Goal: Feedback & Contribution: Submit feedback/report problem

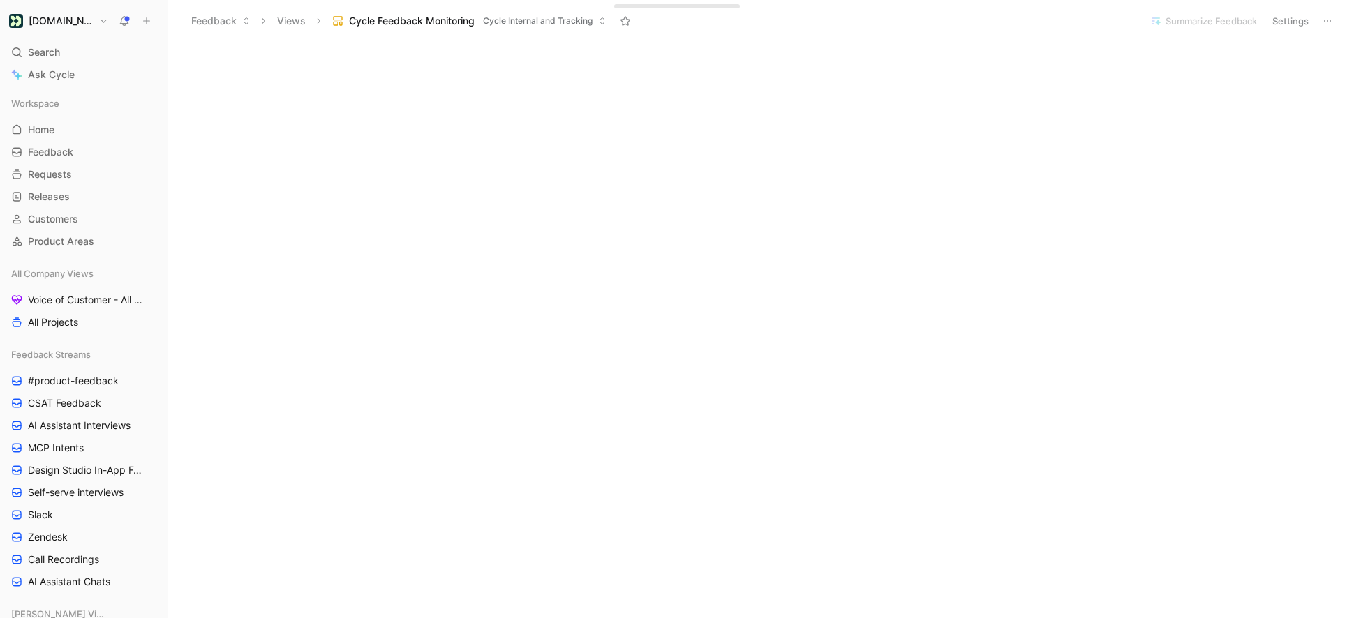
scroll to position [757, 0]
click at [1292, 25] on button "Settings" at bounding box center [1290, 21] width 49 height 20
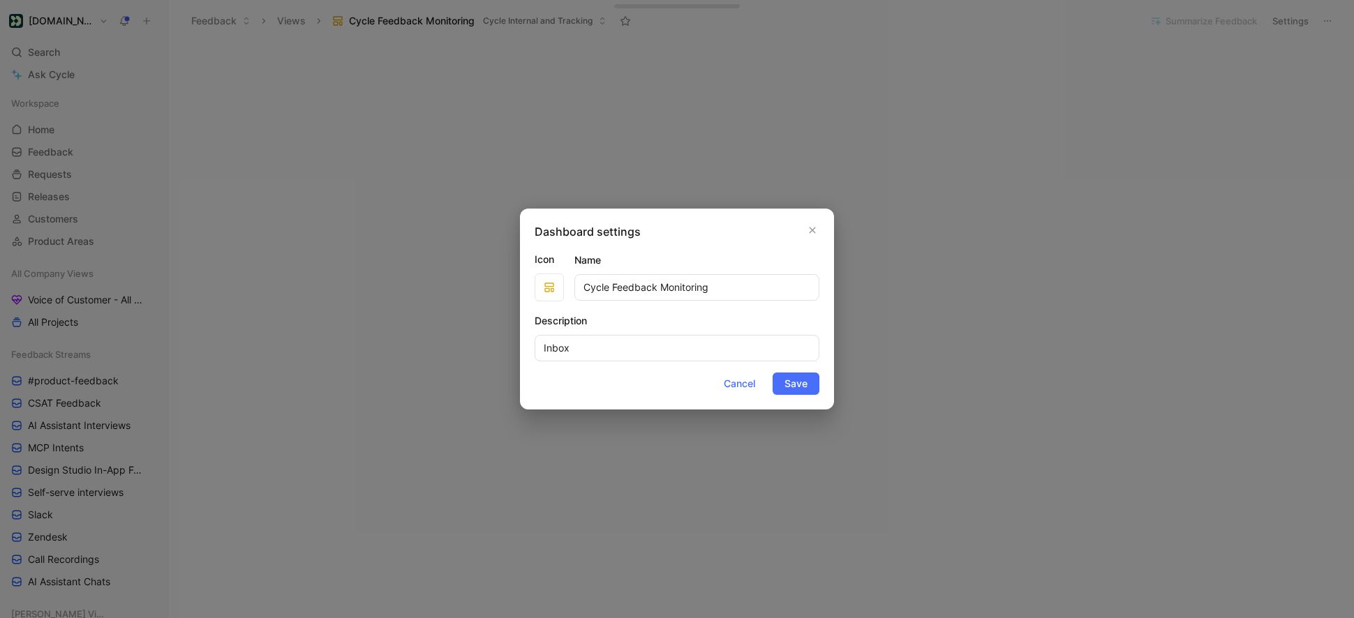
click at [819, 229] on div "Dashboard settings Icon Name Cycle Feedback Monitoring Description Inbox Cancel…" at bounding box center [677, 309] width 314 height 201
click at [811, 229] on icon "button" at bounding box center [813, 231] width 6 height 6
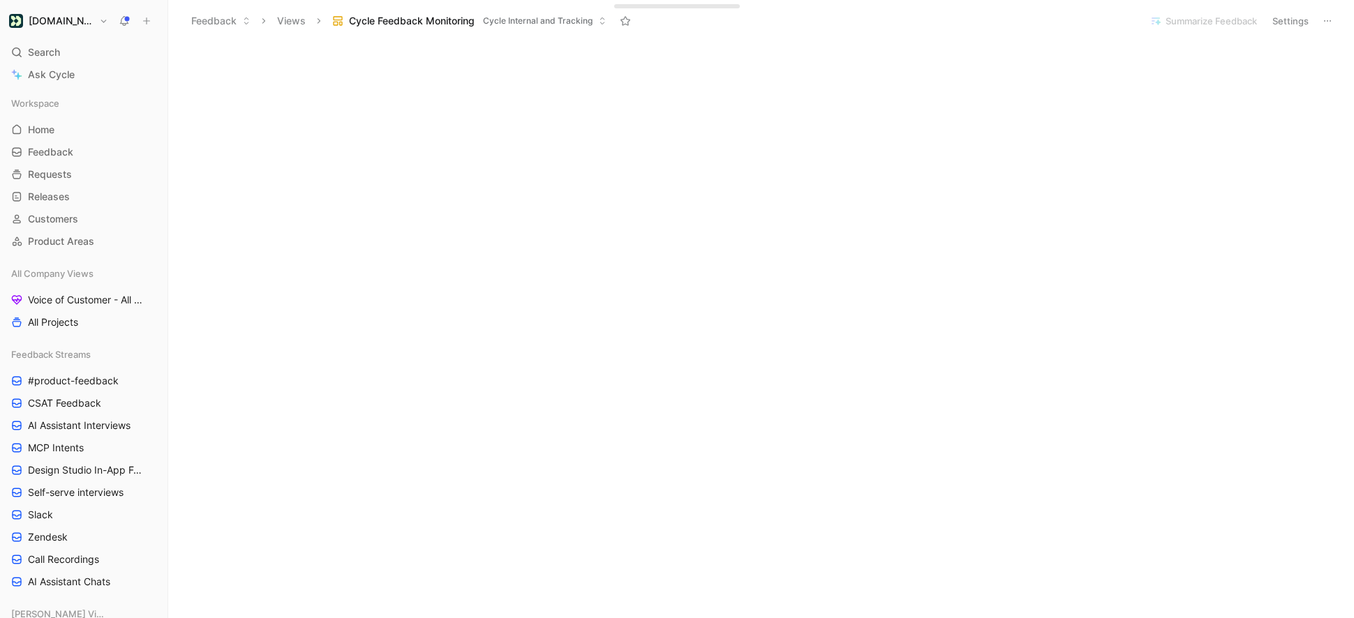
scroll to position [0, 0]
click at [1300, 47] on button "Edit dashboard" at bounding box center [1303, 52] width 77 height 20
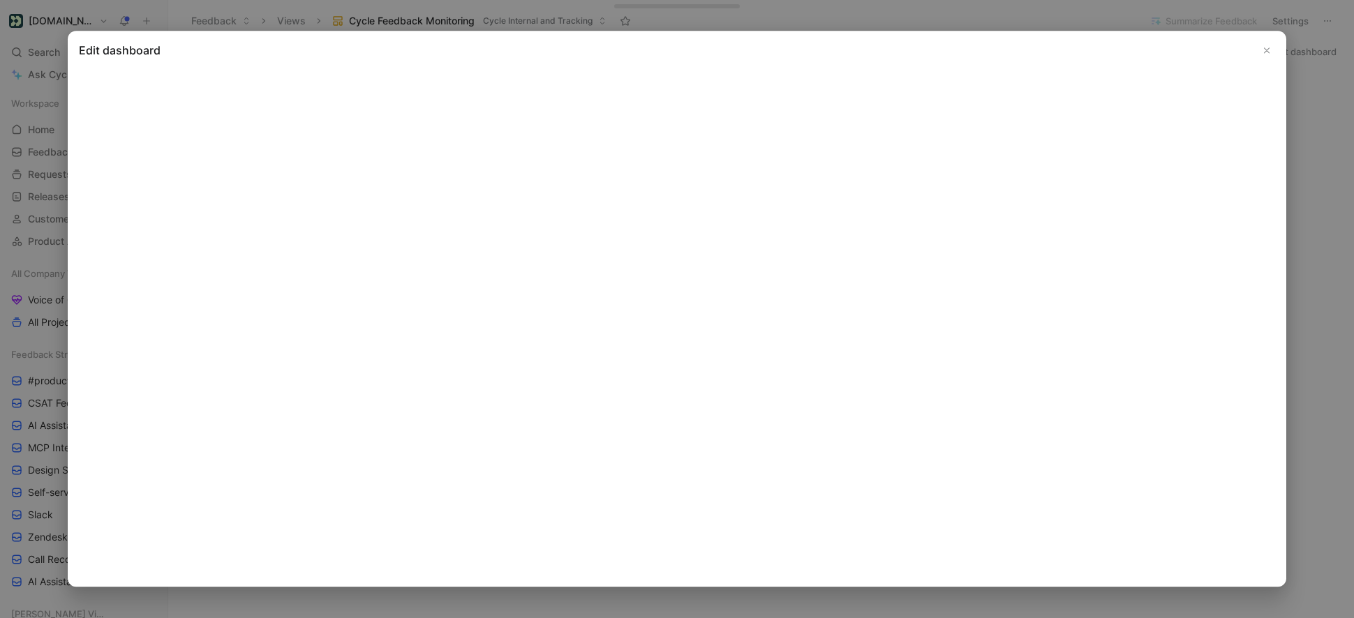
click at [1267, 49] on use "Close" at bounding box center [1267, 50] width 5 height 5
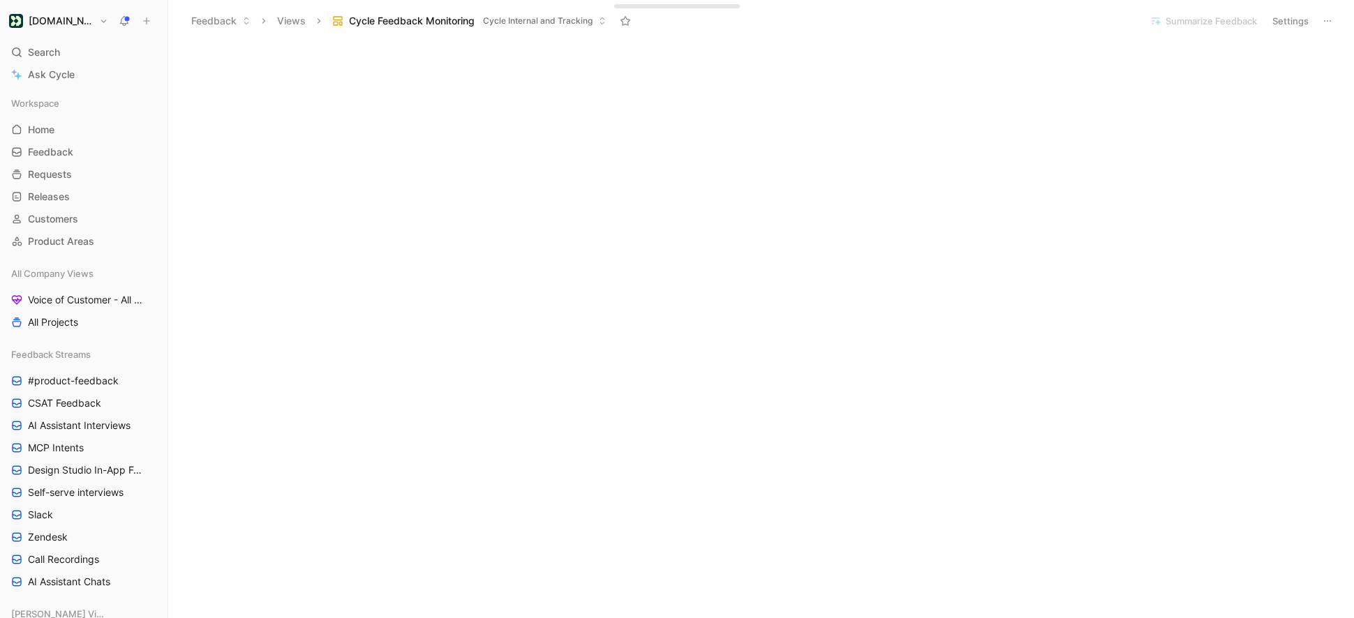
scroll to position [594, 0]
click at [1293, 11] on div "Summarize Feedback Settings" at bounding box center [1240, 21] width 193 height 20
click at [1291, 17] on button "Settings" at bounding box center [1290, 21] width 49 height 20
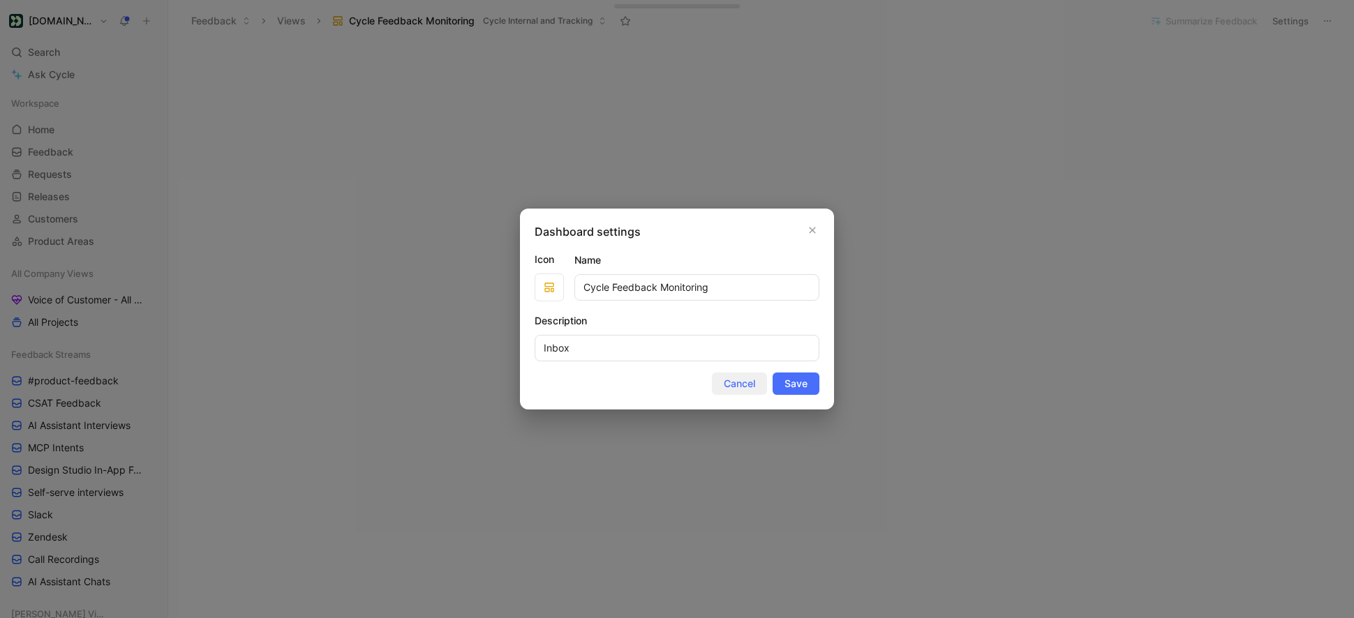
click at [742, 391] on span "Cancel" at bounding box center [739, 383] width 31 height 17
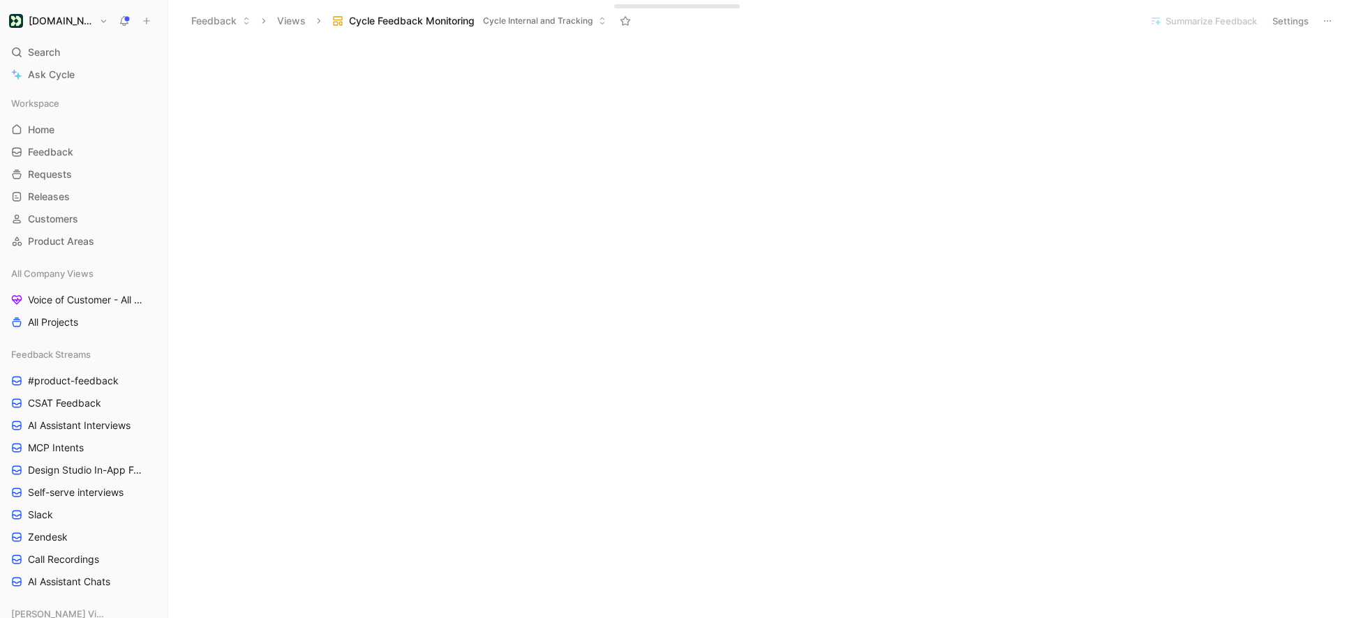
scroll to position [0, 0]
click at [1290, 54] on button "Edit dashboard" at bounding box center [1303, 52] width 77 height 20
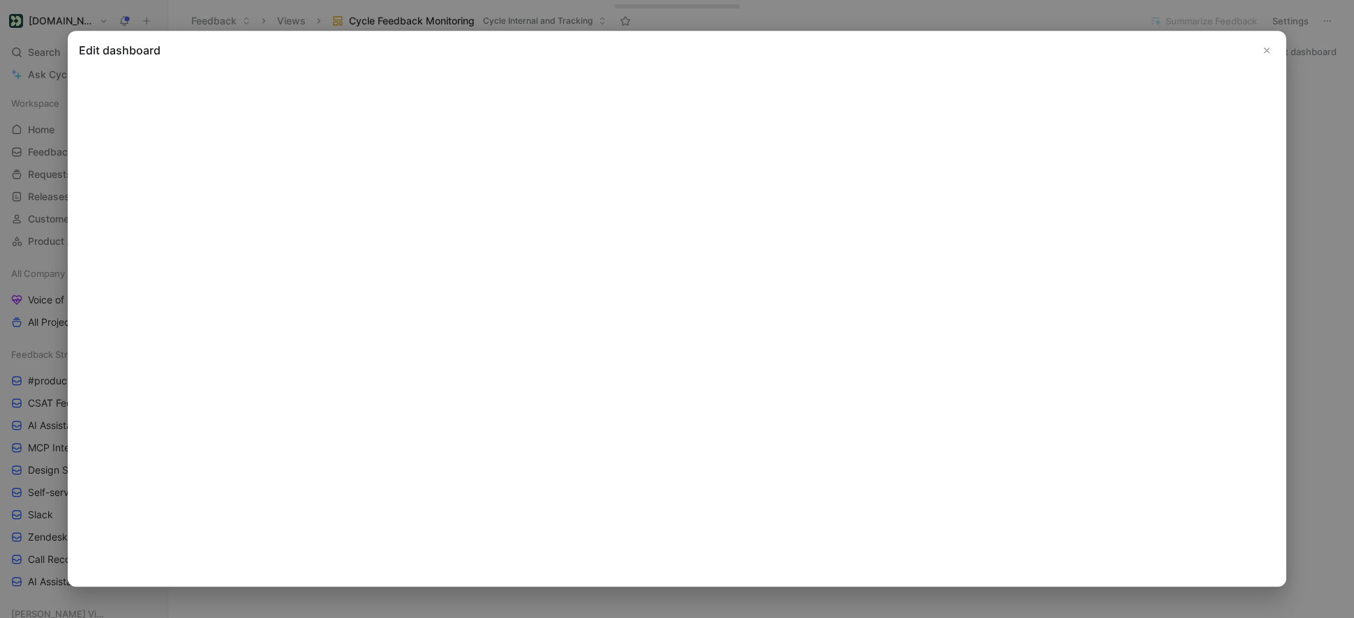
click at [1266, 50] on use "Close" at bounding box center [1267, 50] width 5 height 5
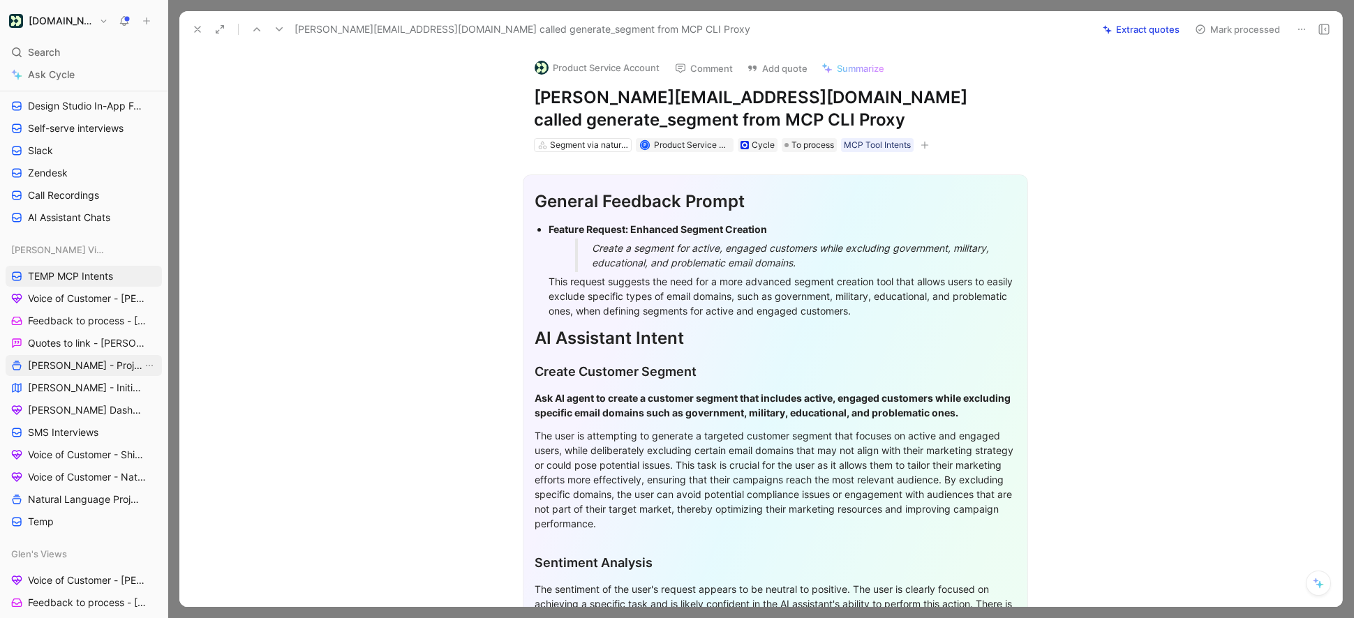
scroll to position [378, 0]
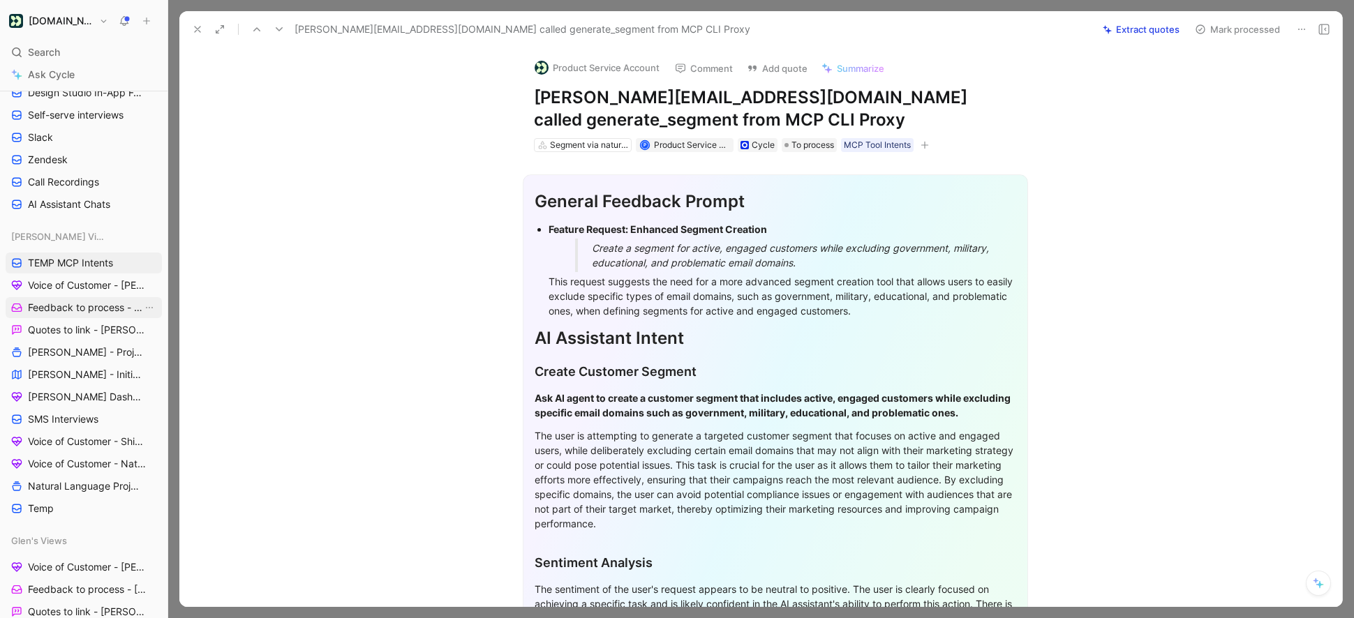
click at [91, 310] on span "Feedback to process - [PERSON_NAME]" at bounding box center [85, 308] width 114 height 14
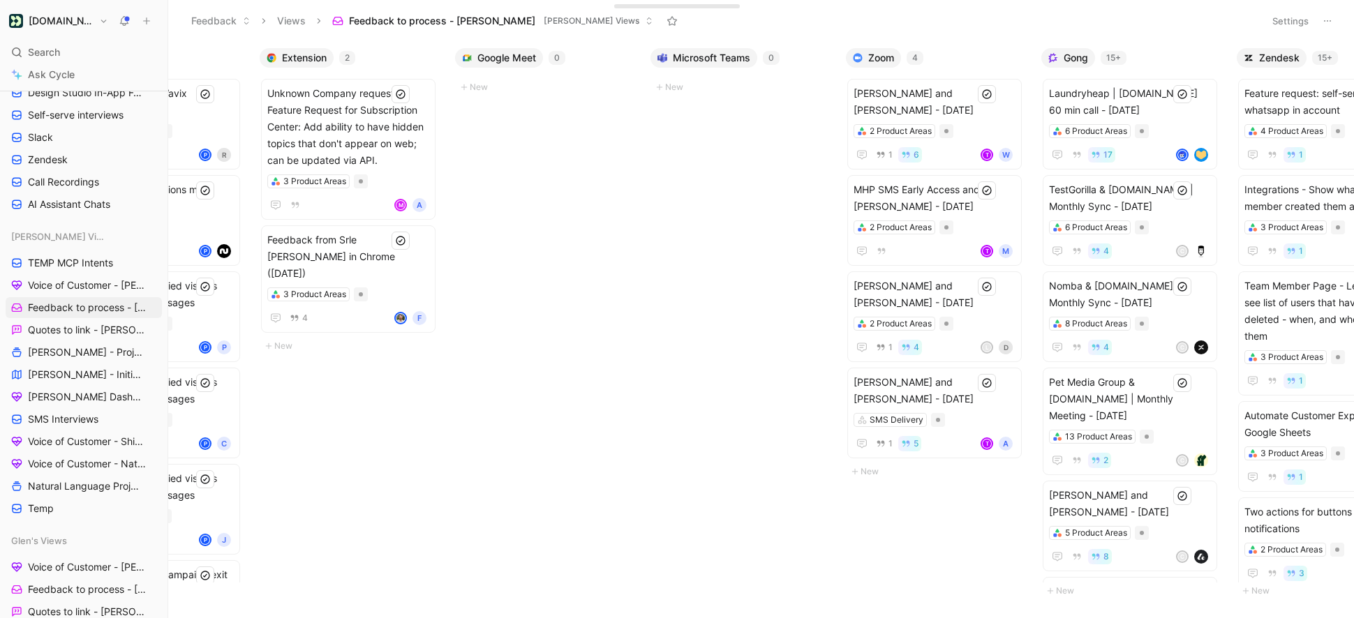
scroll to position [0, 595]
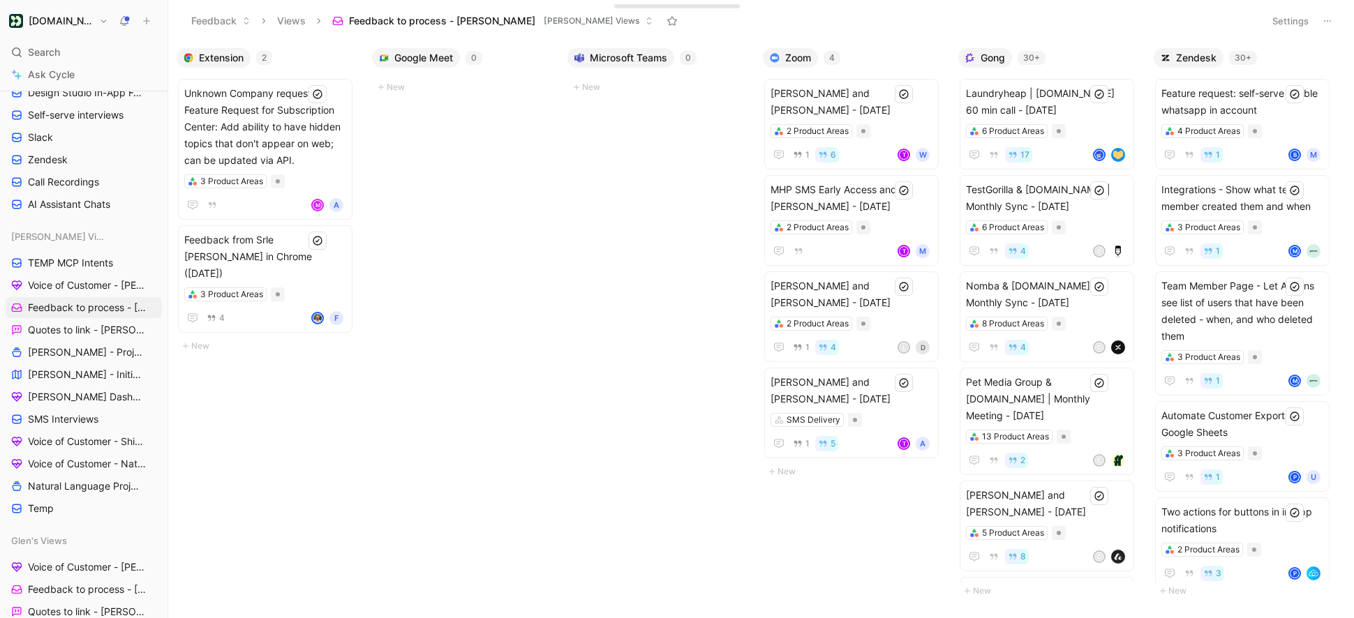
click at [1295, 26] on button "Settings" at bounding box center [1290, 21] width 49 height 20
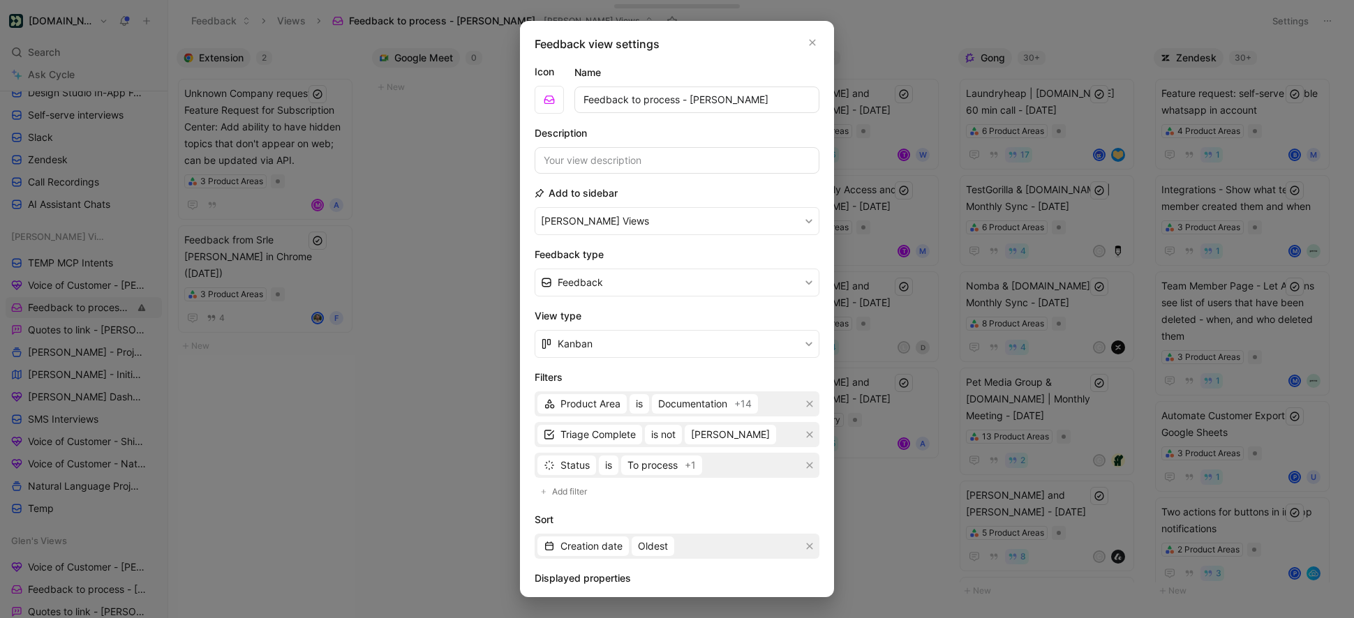
scroll to position [167, 0]
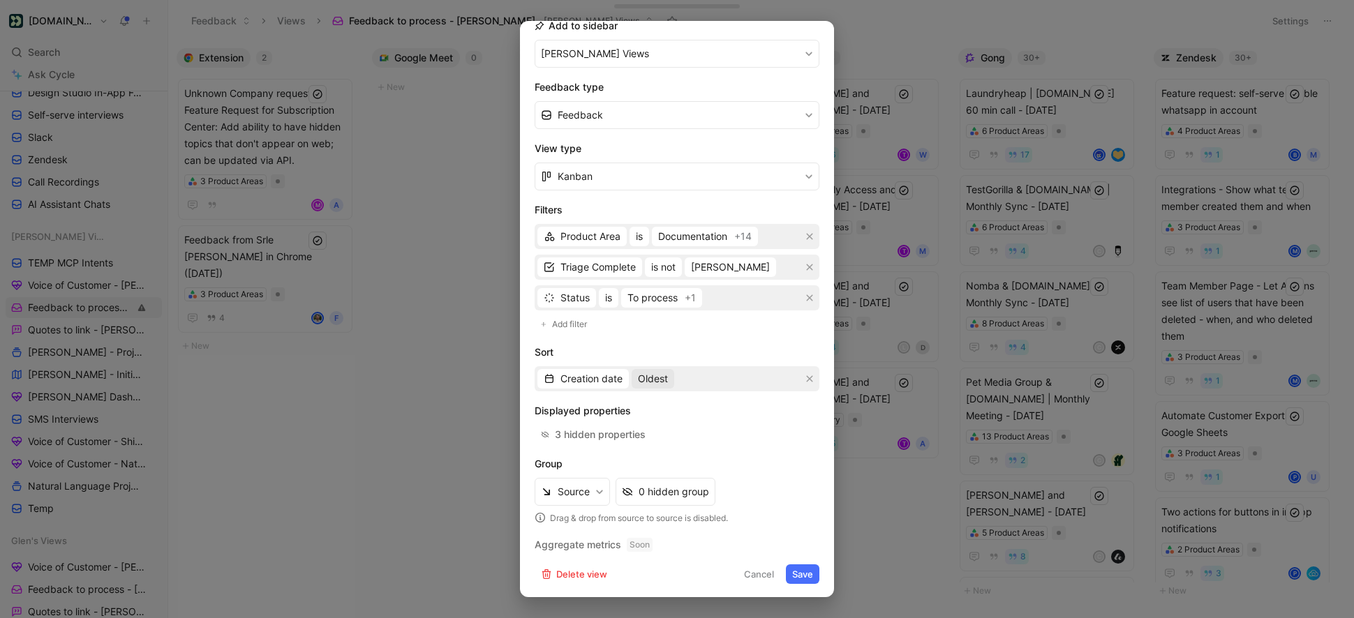
click at [655, 378] on span "Oldest" at bounding box center [653, 379] width 30 height 17
click at [657, 424] on span "Most recent" at bounding box center [665, 428] width 54 height 12
click at [800, 580] on button "Save" at bounding box center [802, 575] width 33 height 20
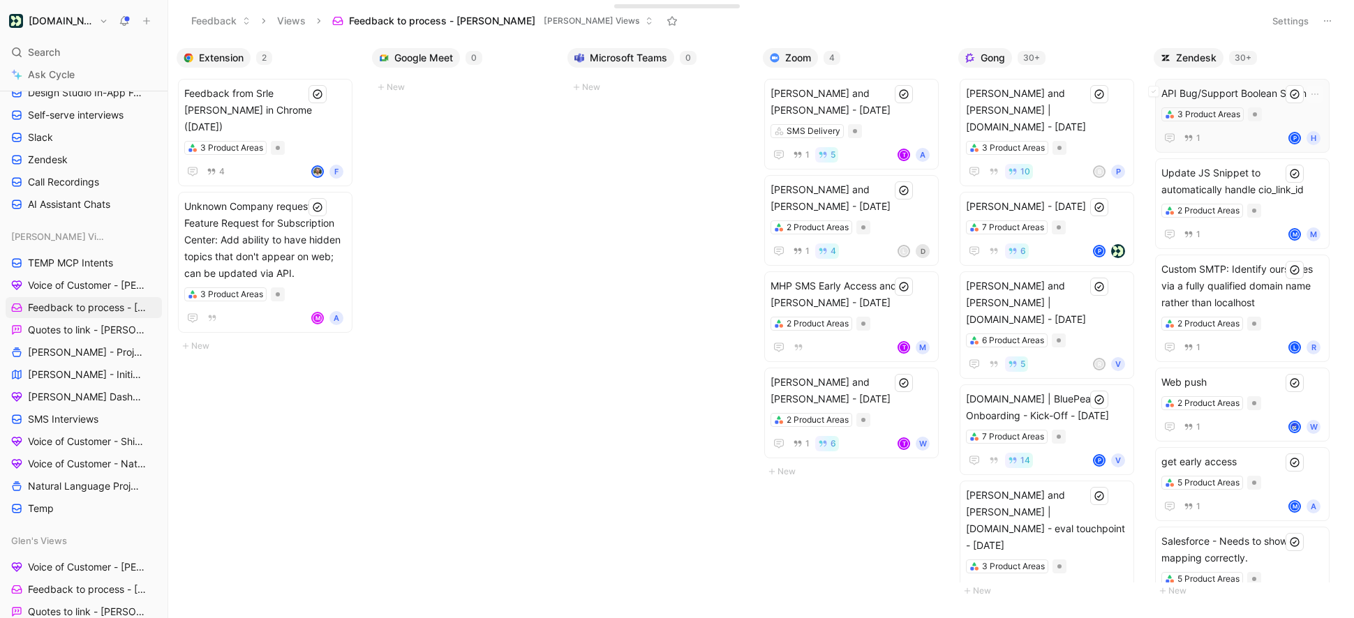
click at [1267, 94] on span "API Bug/Support Boolean Setting" at bounding box center [1242, 93] width 162 height 17
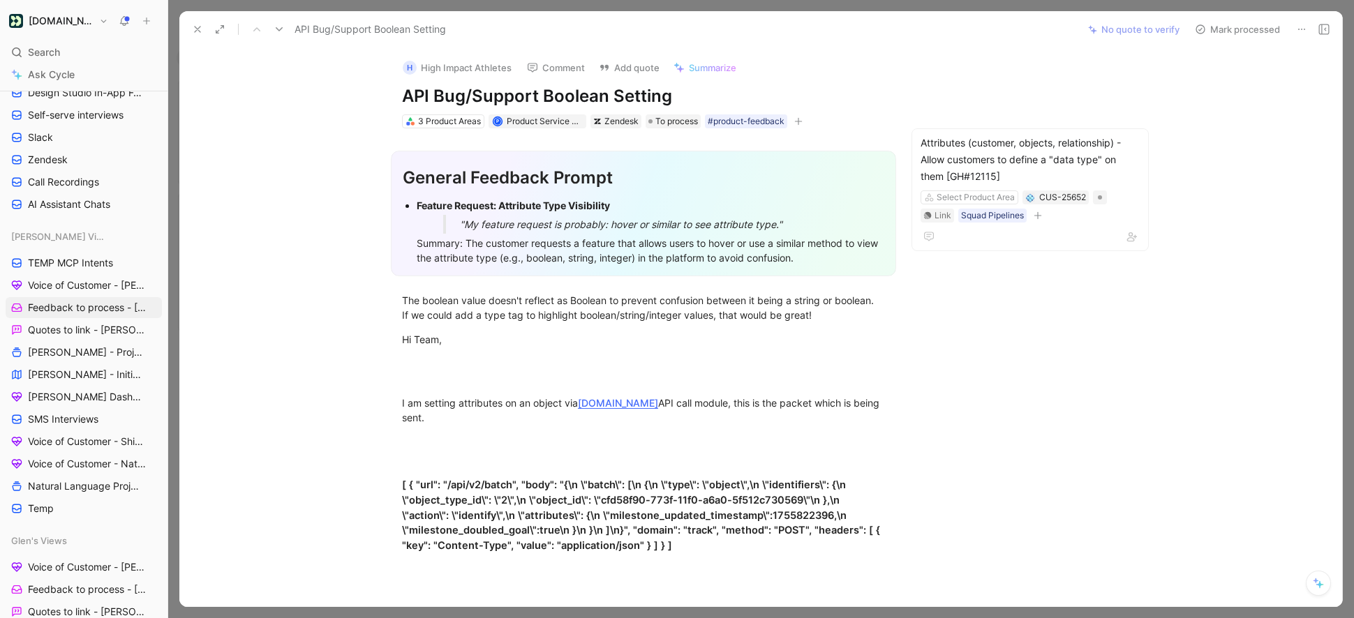
click at [462, 124] on div "3 Product Areas" at bounding box center [449, 121] width 63 height 14
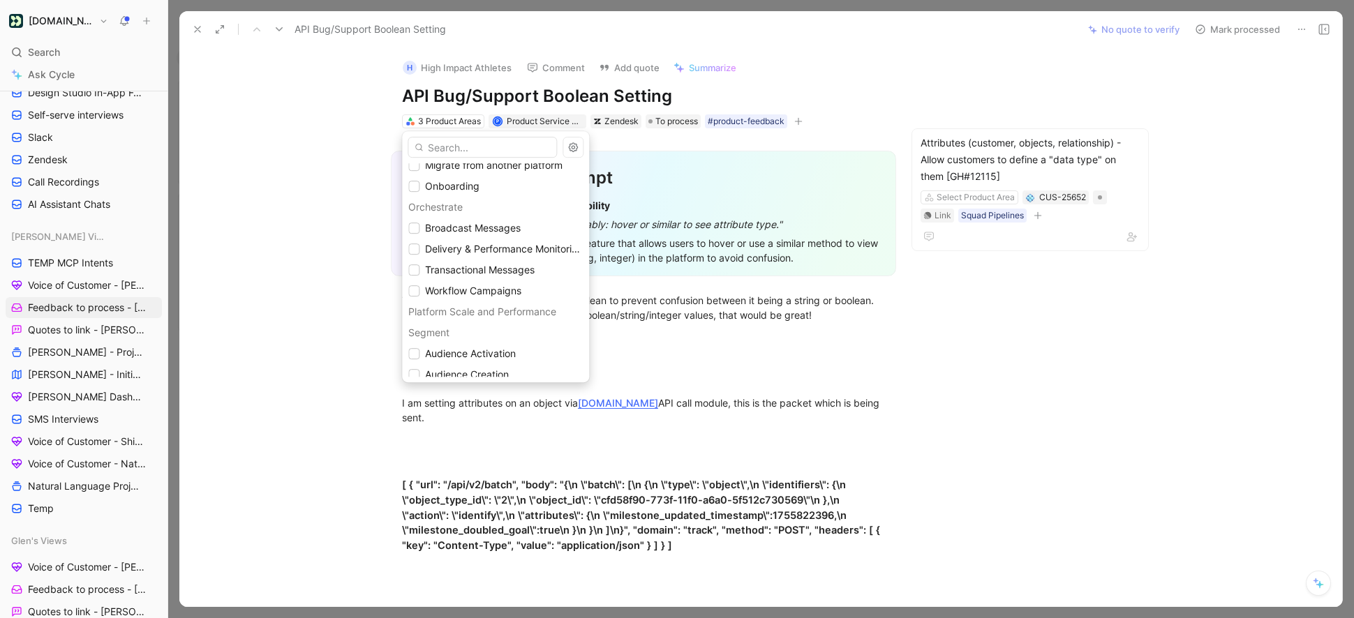
scroll to position [1335, 0]
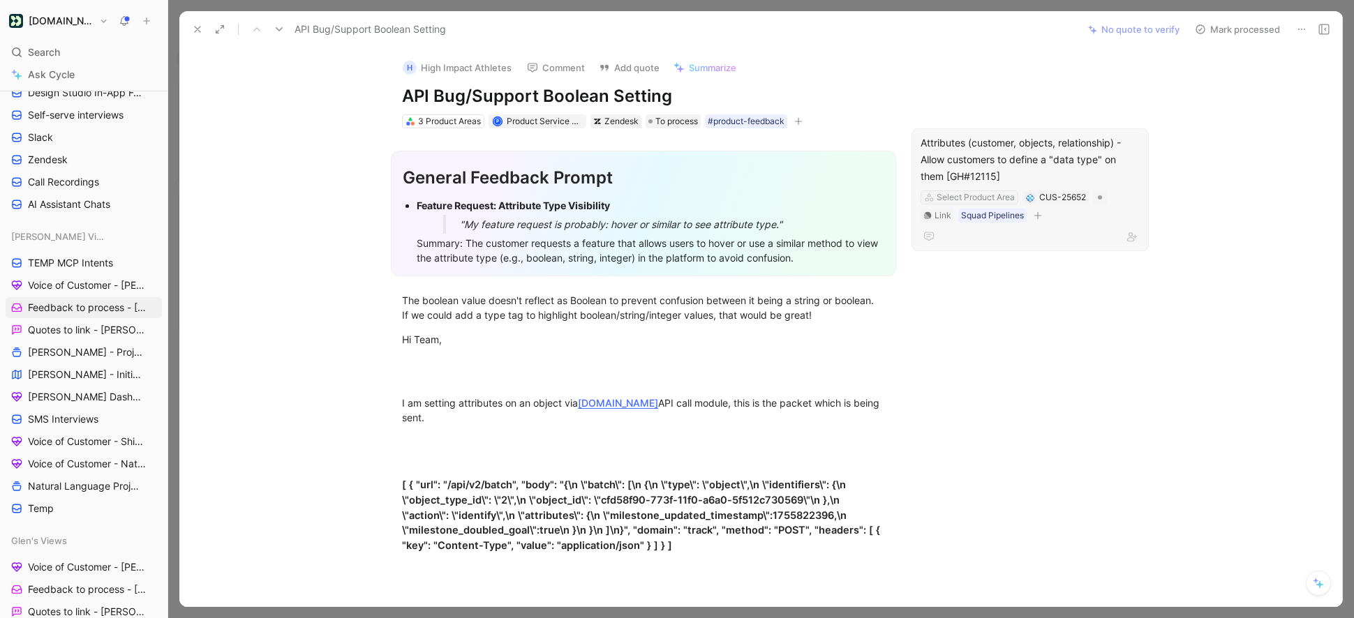
click at [967, 197] on div "Select Product Area" at bounding box center [976, 198] width 78 height 14
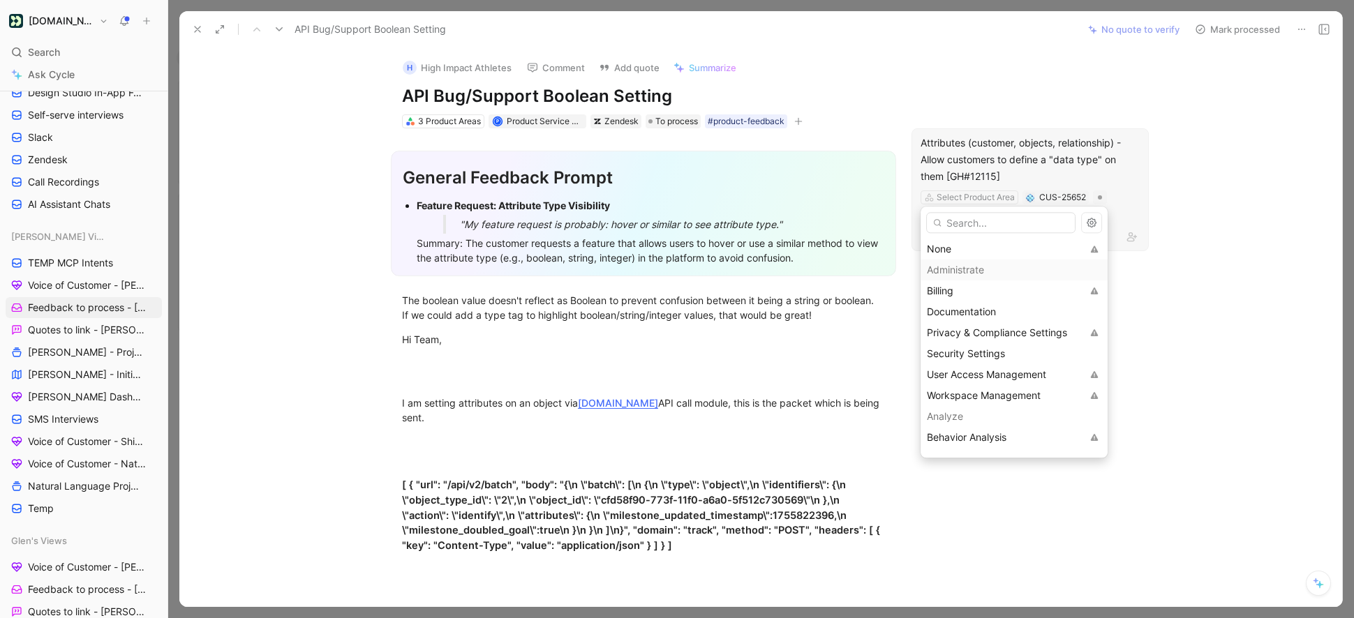
click at [965, 223] on input "text" at bounding box center [1000, 222] width 149 height 21
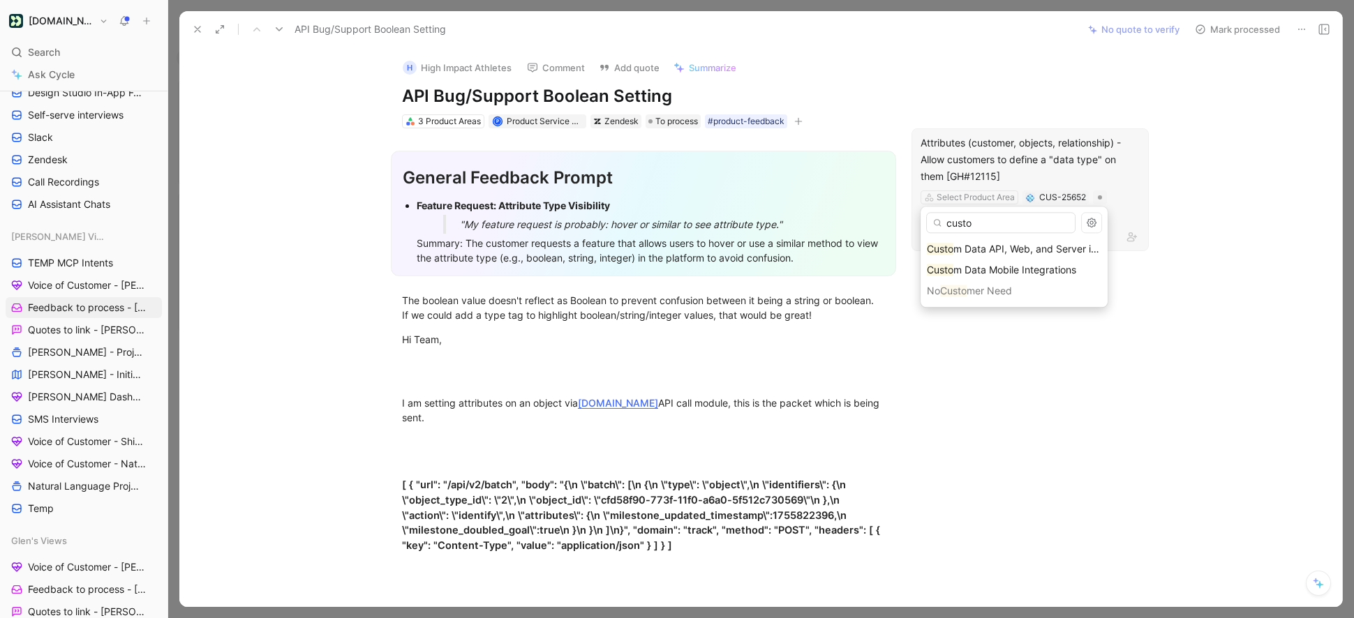
click at [985, 223] on input "custo" at bounding box center [1000, 222] width 149 height 21
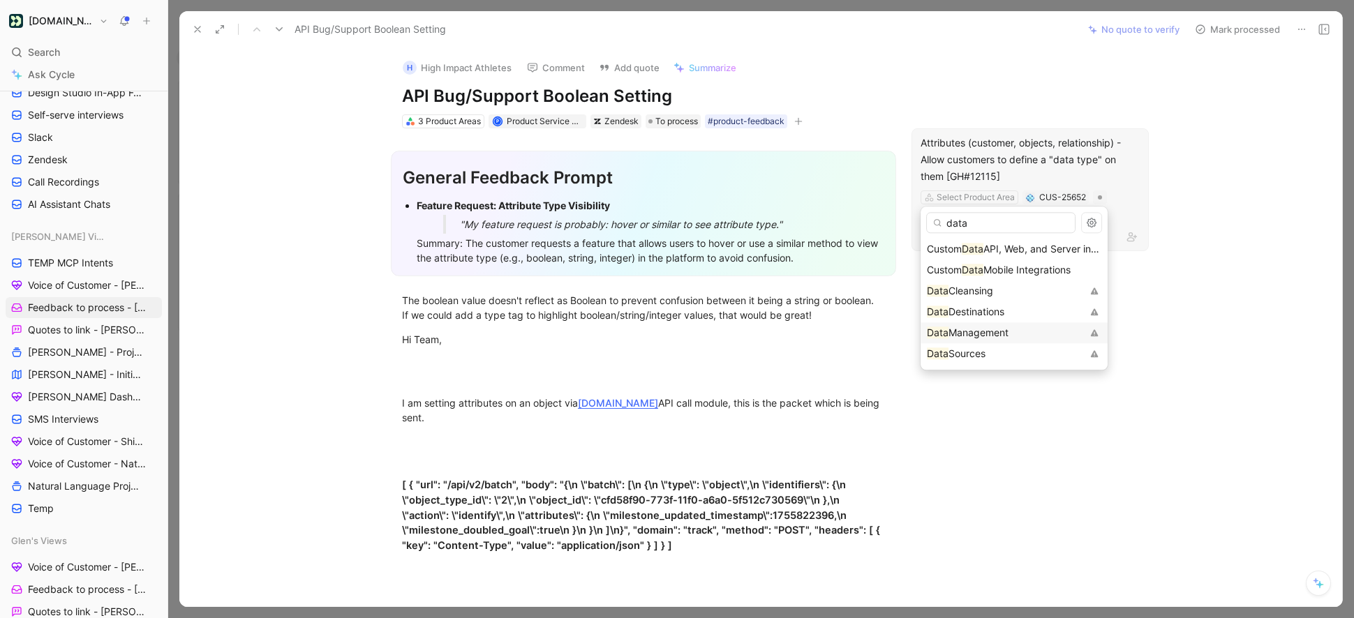
type input "data"
click at [1003, 333] on span "Management" at bounding box center [978, 333] width 60 height 12
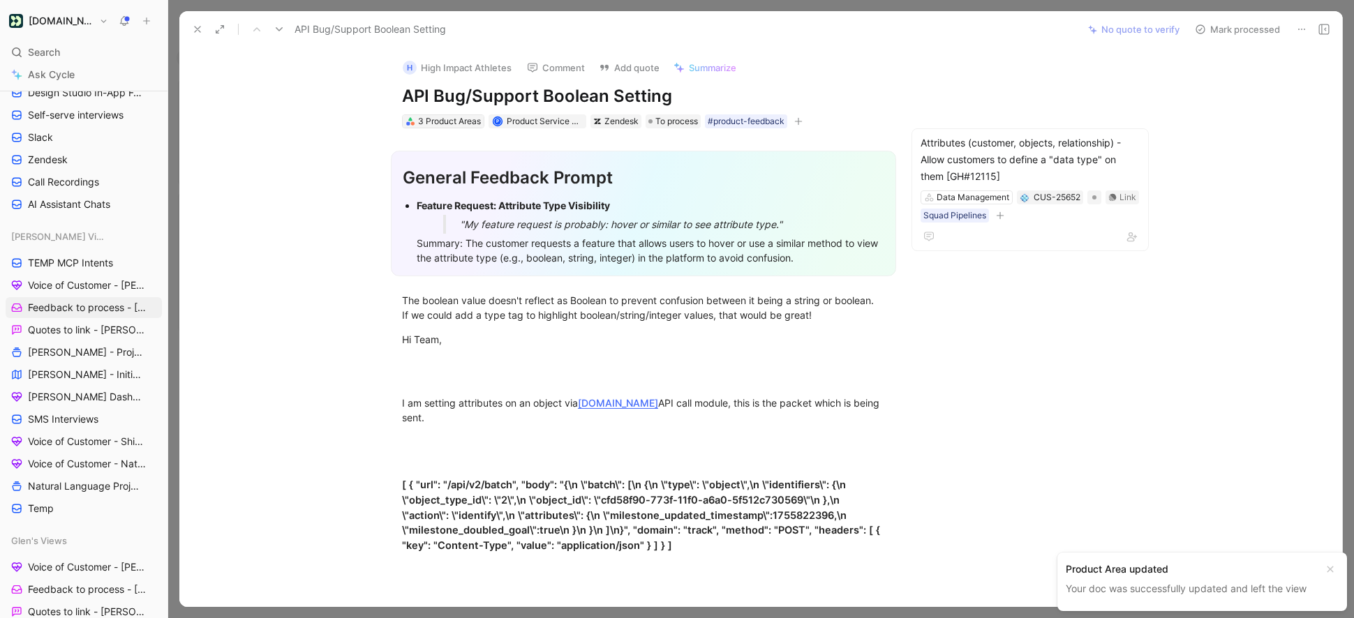
click at [442, 120] on div "3 Product Areas" at bounding box center [449, 121] width 63 height 14
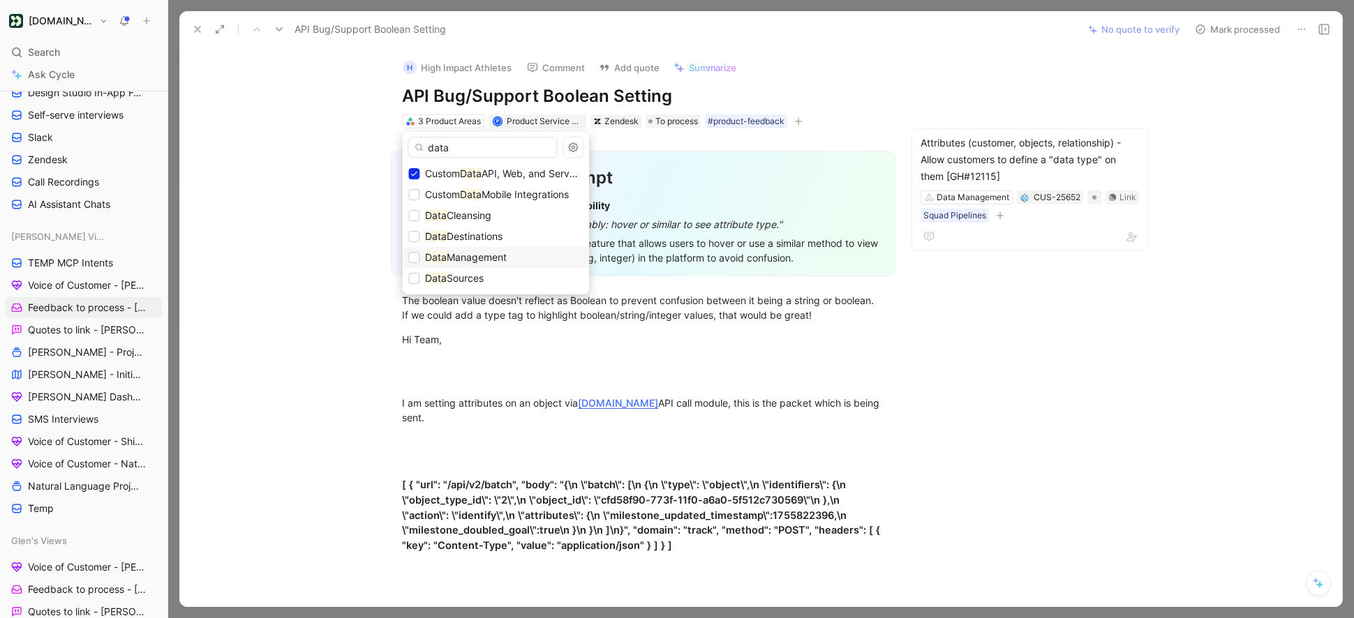
type input "data"
click at [473, 253] on span "Management" at bounding box center [477, 257] width 60 height 12
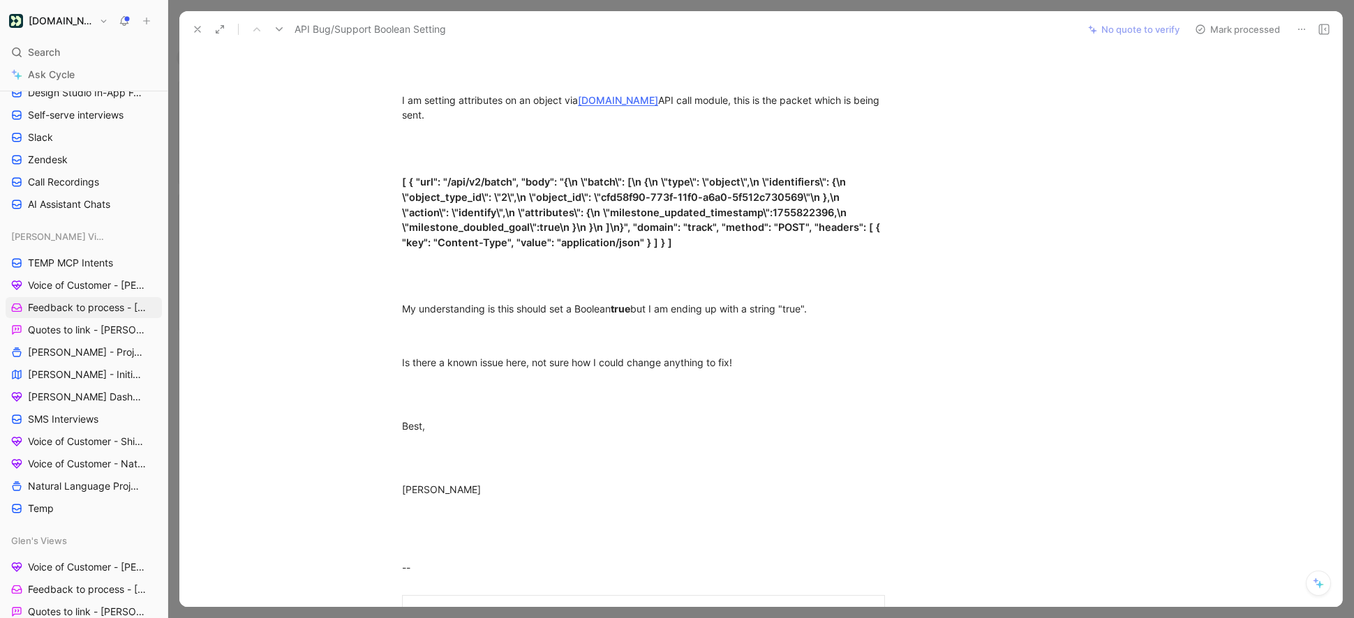
scroll to position [0, 0]
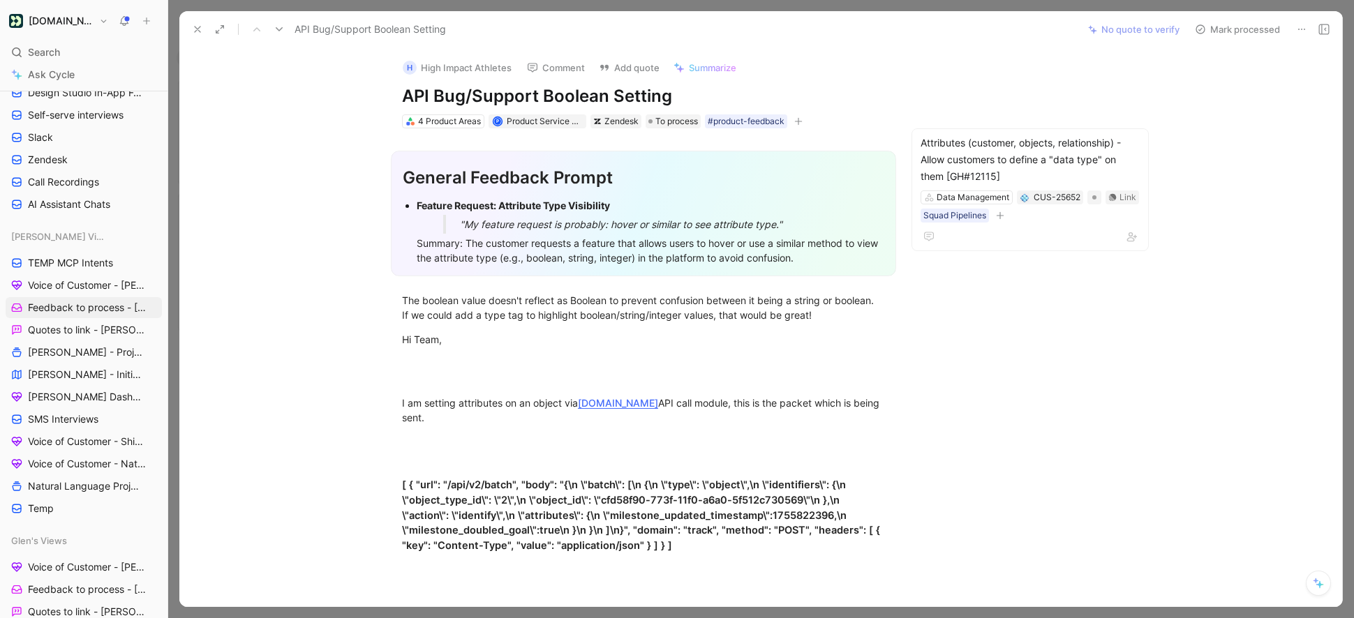
click at [1209, 27] on button "Mark processed" at bounding box center [1237, 30] width 98 height 20
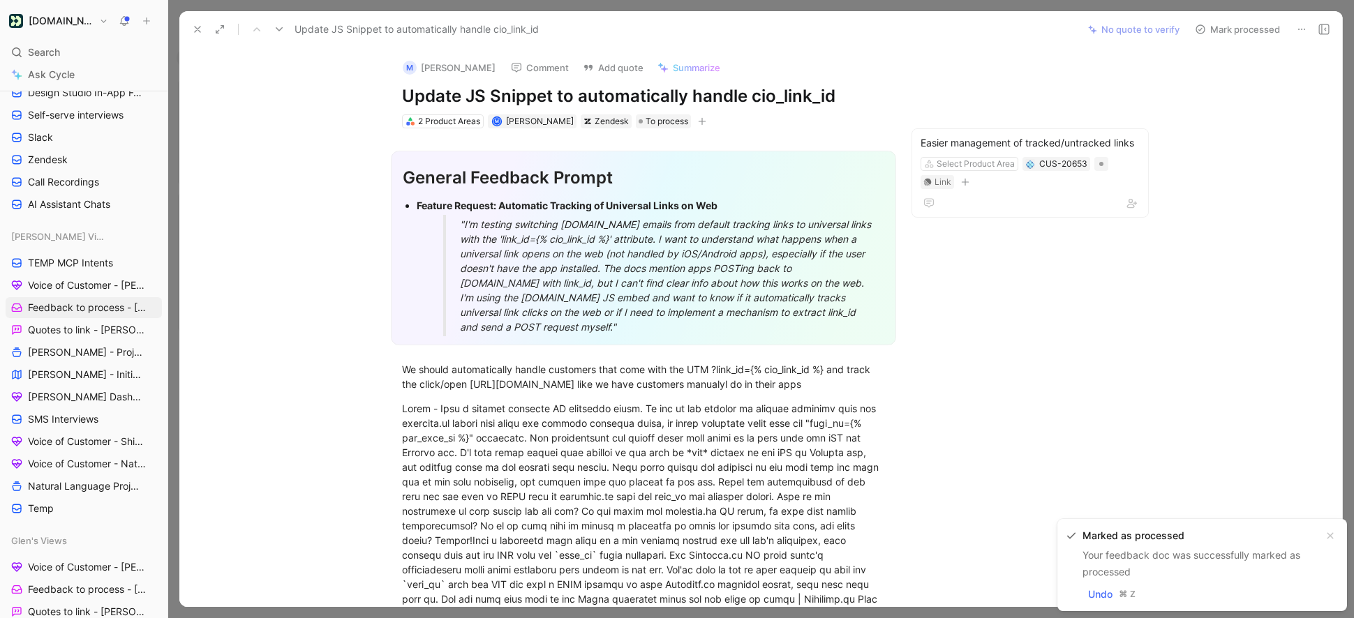
click at [1299, 33] on icon at bounding box center [1301, 29] width 11 height 11
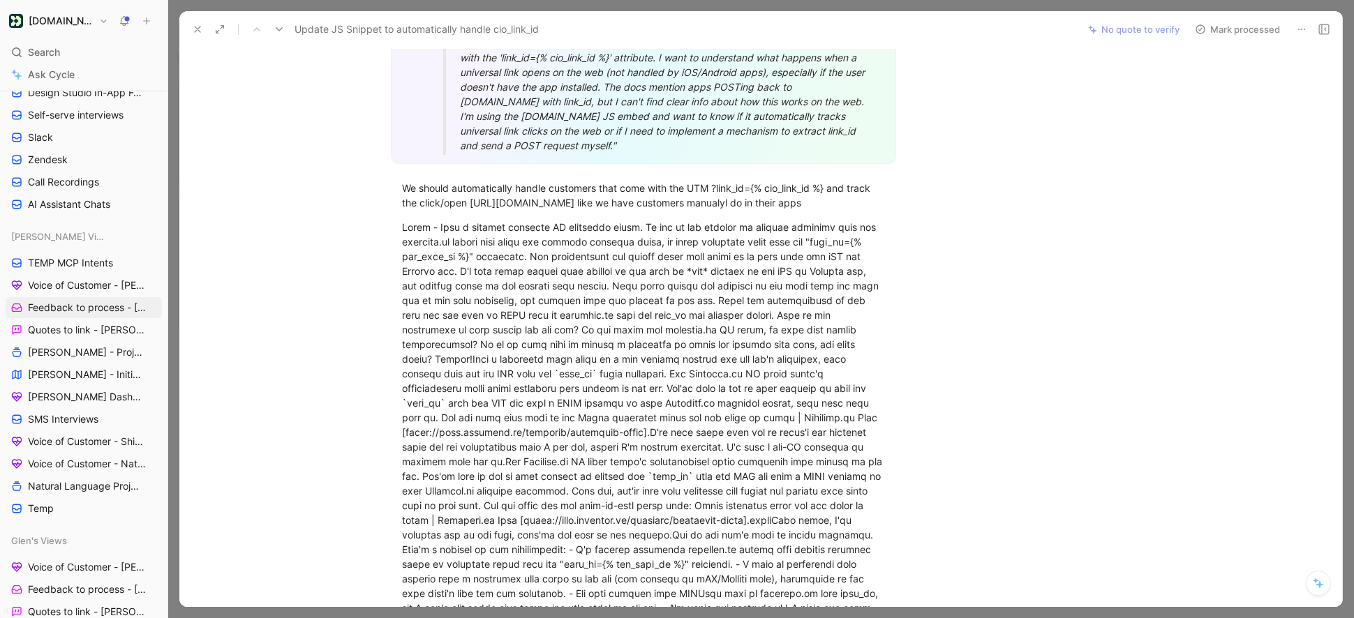
scroll to position [29, 0]
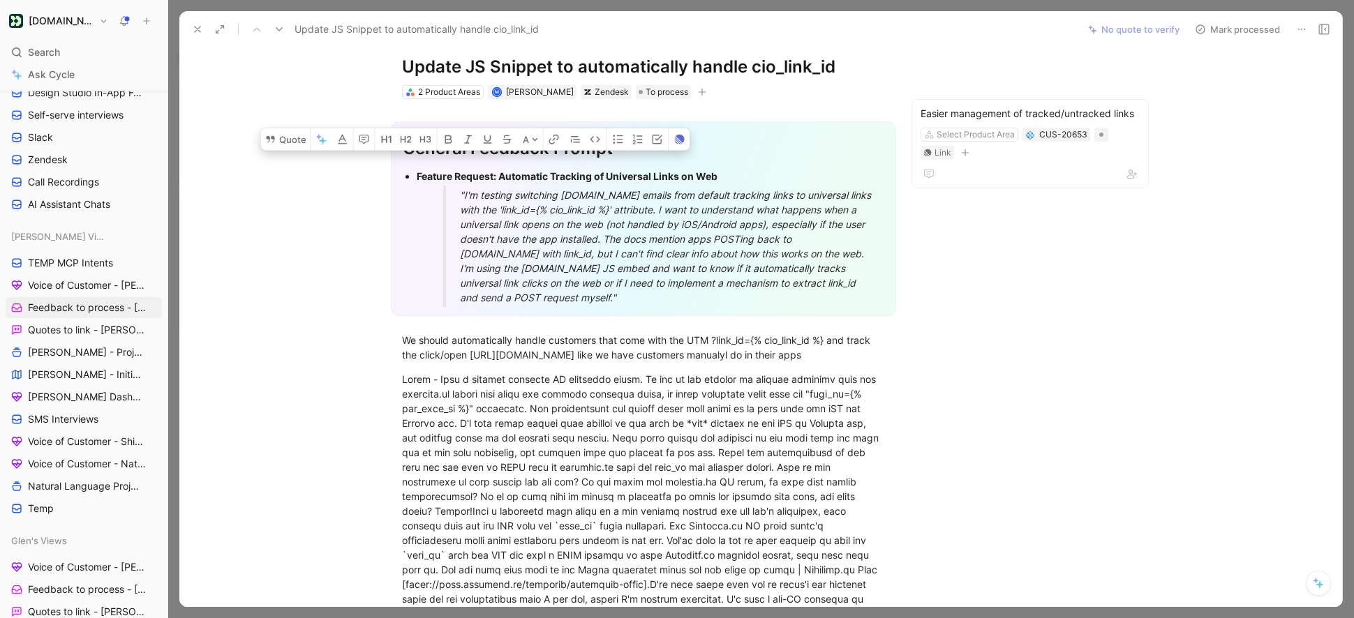
drag, startPoint x: 544, startPoint y: 295, endPoint x: 412, endPoint y: 180, distance: 175.2
click at [412, 180] on ul "Feature Request: Automatic Tracking of Universal Links on Web "I'm testing swit…" at bounding box center [644, 237] width 482 height 140
click at [283, 151] on button "Quote" at bounding box center [286, 139] width 50 height 22
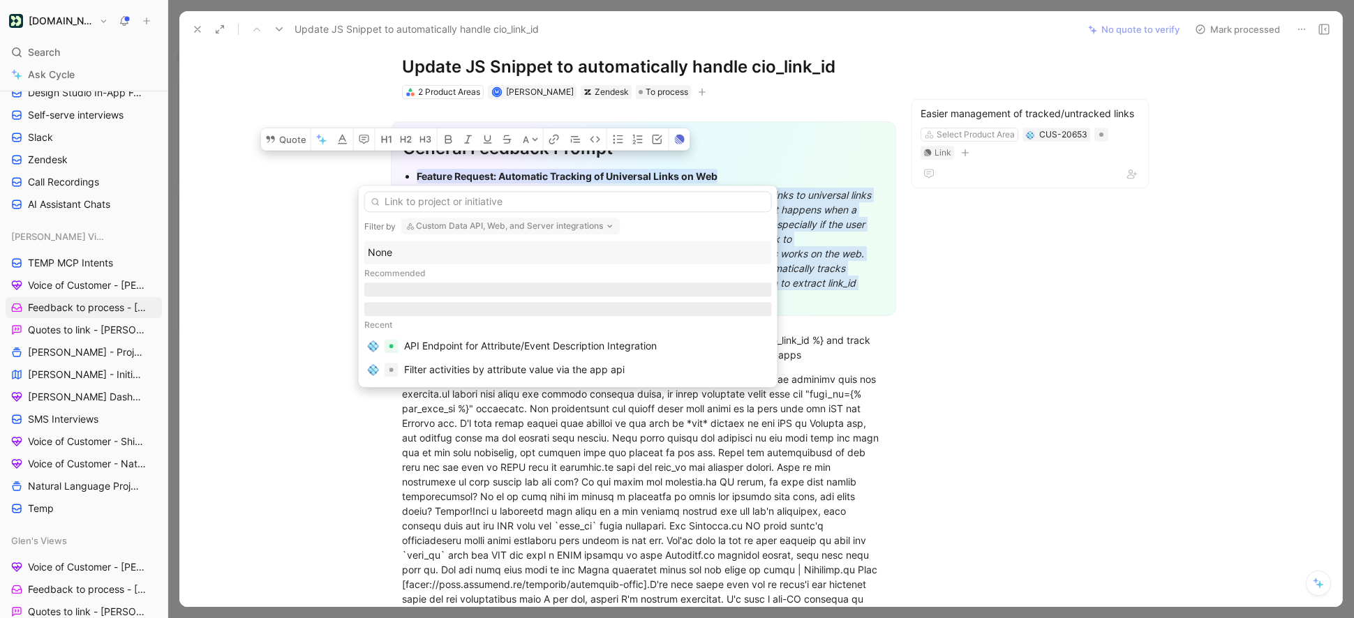
click at [454, 225] on button "Custom Data API, Web, and Server integrations" at bounding box center [510, 226] width 219 height 17
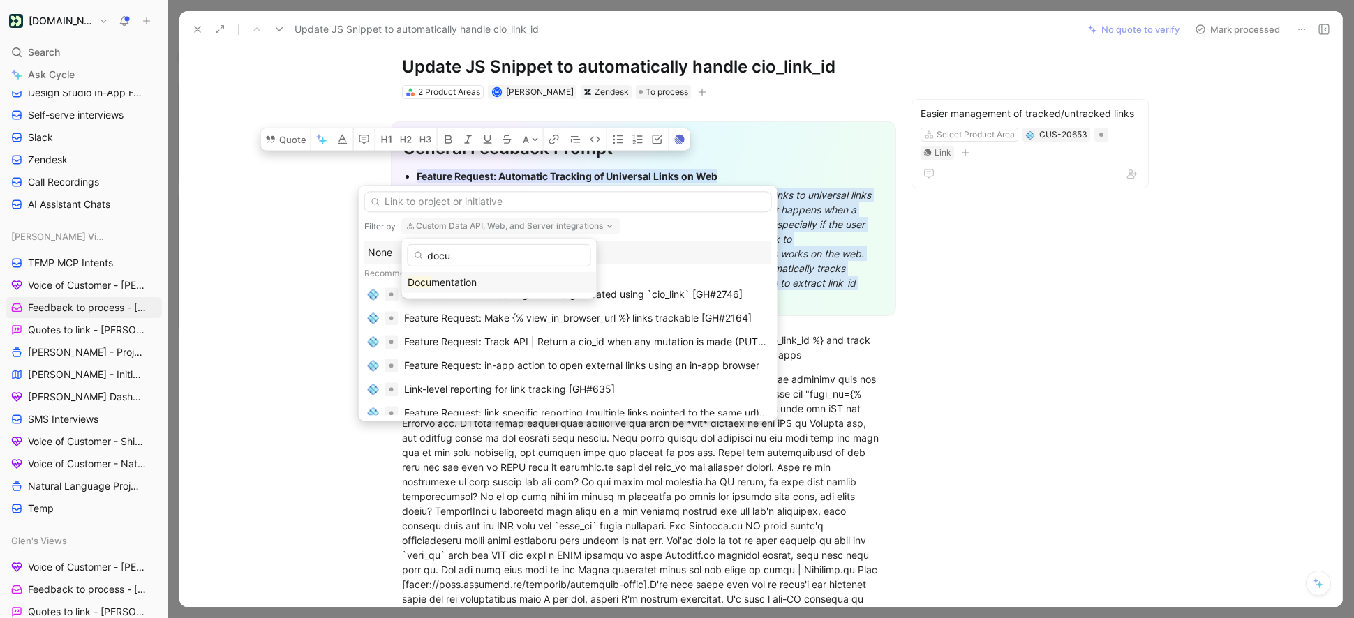
type input "docu"
click at [445, 283] on span "mentation" at bounding box center [453, 282] width 45 height 12
click at [416, 207] on input "text" at bounding box center [568, 201] width 408 height 21
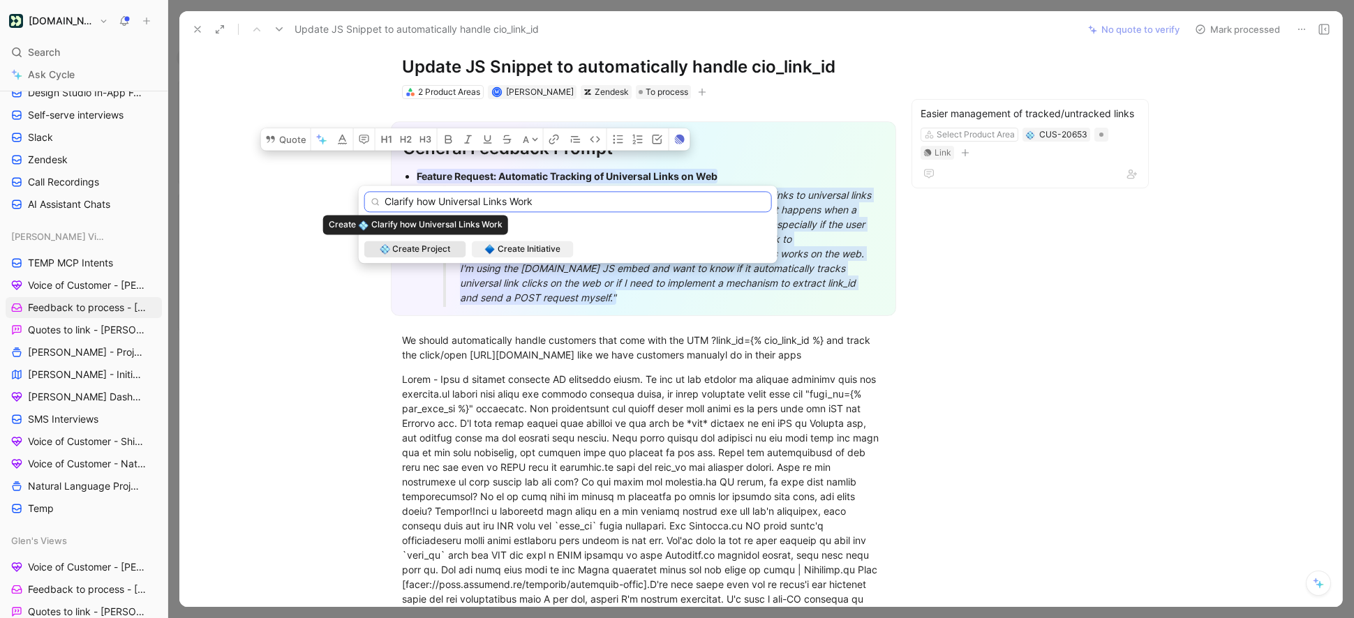
type input "Clarify how Universal Links Work"
click at [447, 248] on span "Create Project" at bounding box center [421, 249] width 58 height 14
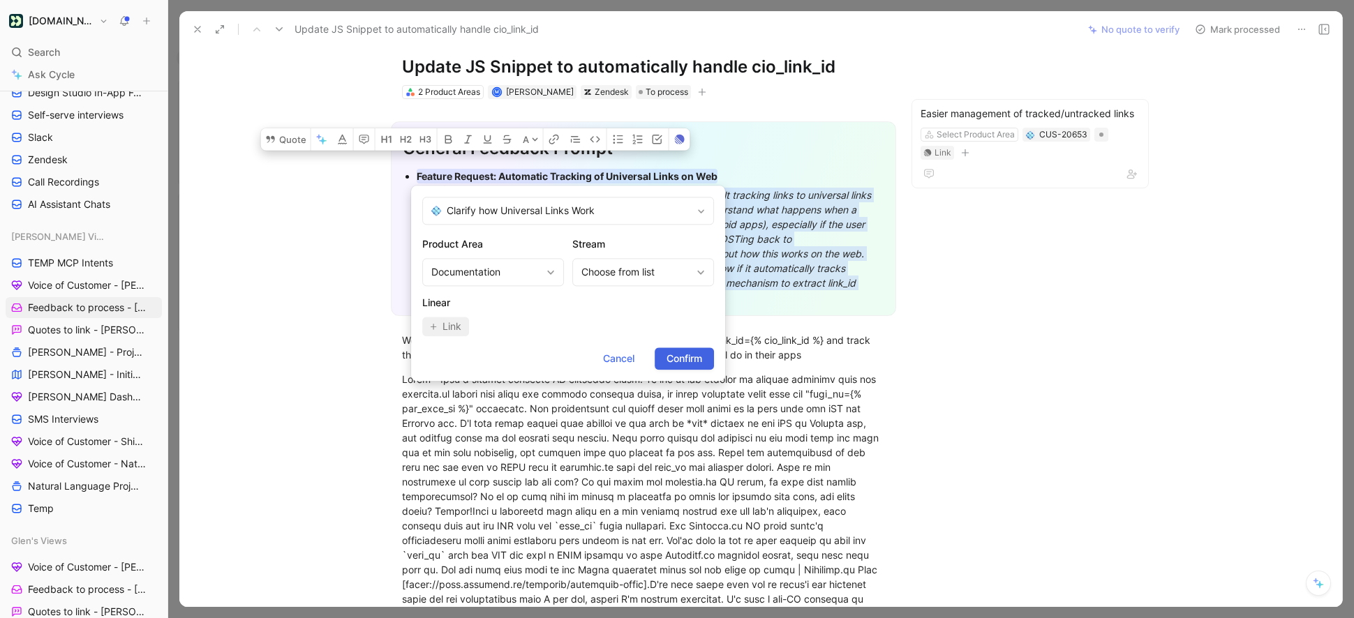
click at [685, 357] on span "Confirm" at bounding box center [684, 358] width 36 height 17
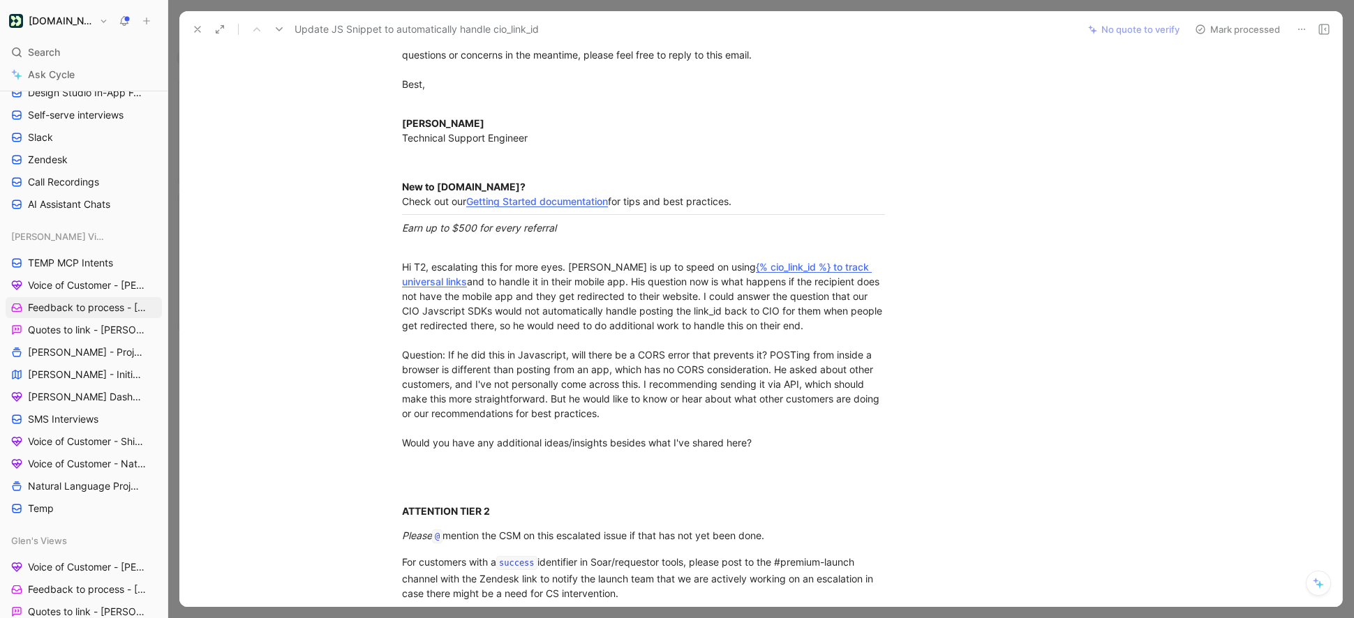
scroll to position [1597, 0]
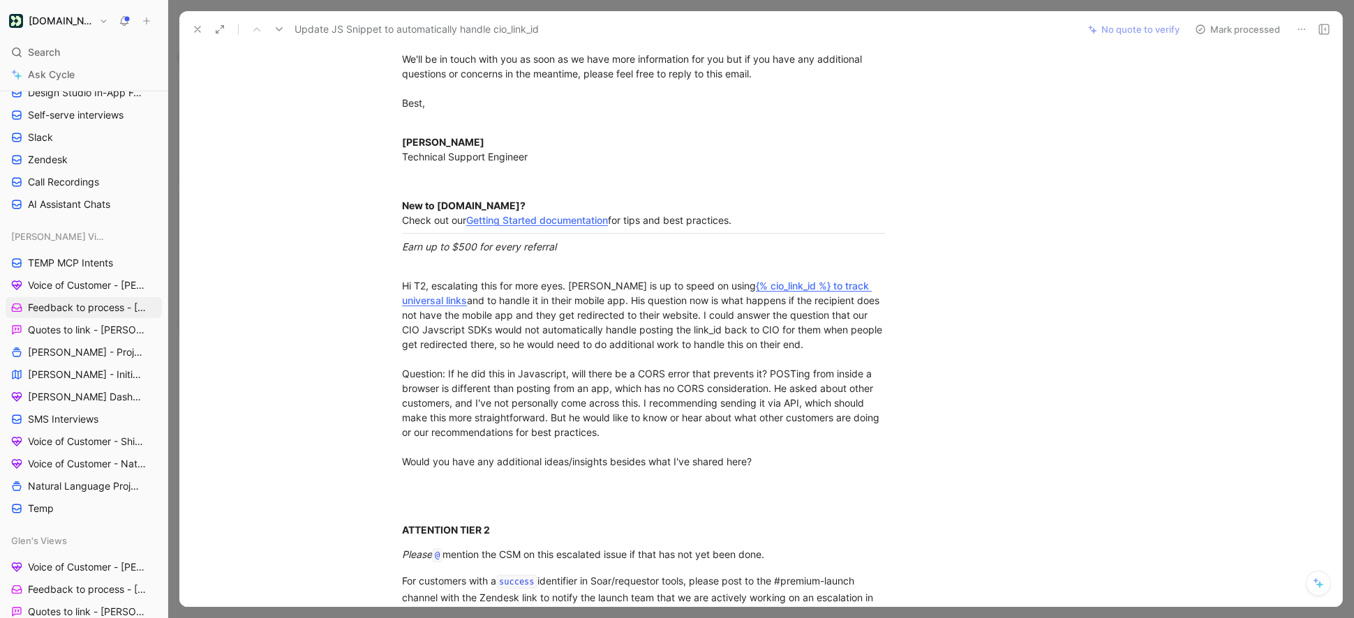
click at [1322, 582] on icon at bounding box center [1318, 583] width 11 height 11
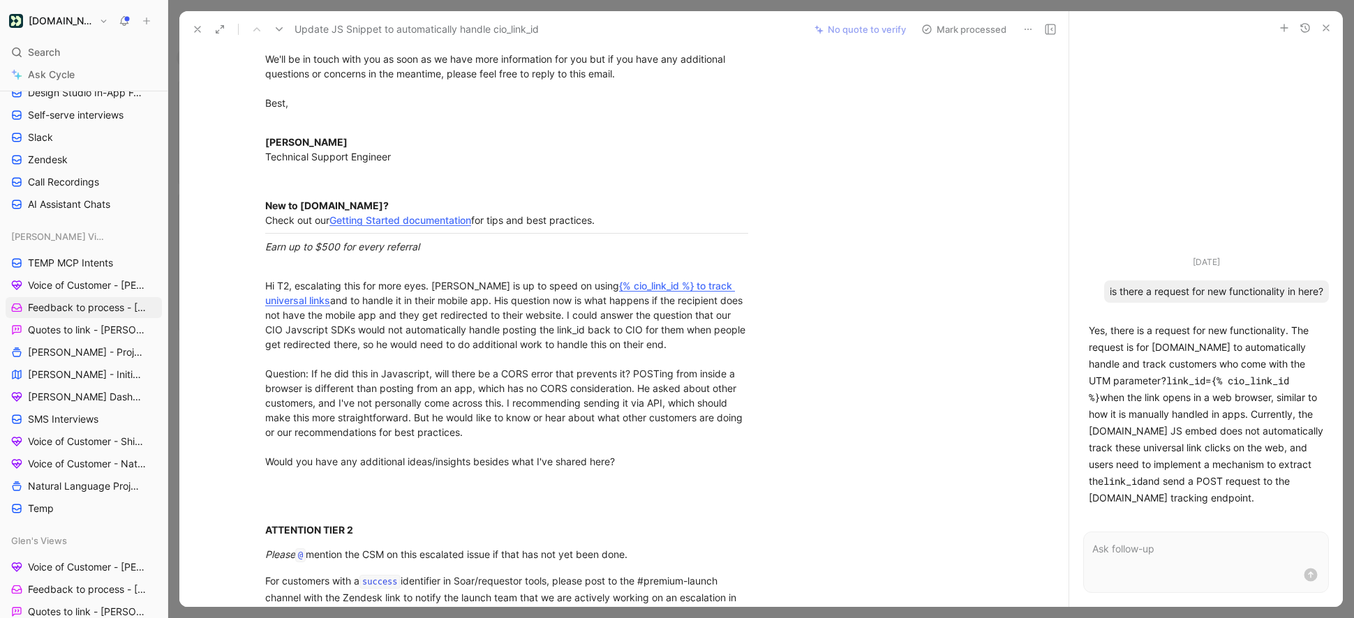
click at [1244, 497] on p "Yes, there is a request for new functionality. The request is for Customer.io t…" at bounding box center [1206, 414] width 234 height 184
drag, startPoint x: 1244, startPoint y: 500, endPoint x: 1087, endPoint y: 333, distance: 229.1
click at [1087, 333] on div "Yes, there is a request for new functionality. The request is for Customer.io t…" at bounding box center [1206, 414] width 246 height 195
copy p "Yes, there is a request for new functionality. The request is for Customer.io t…"
click at [1119, 546] on p at bounding box center [1206, 549] width 228 height 17
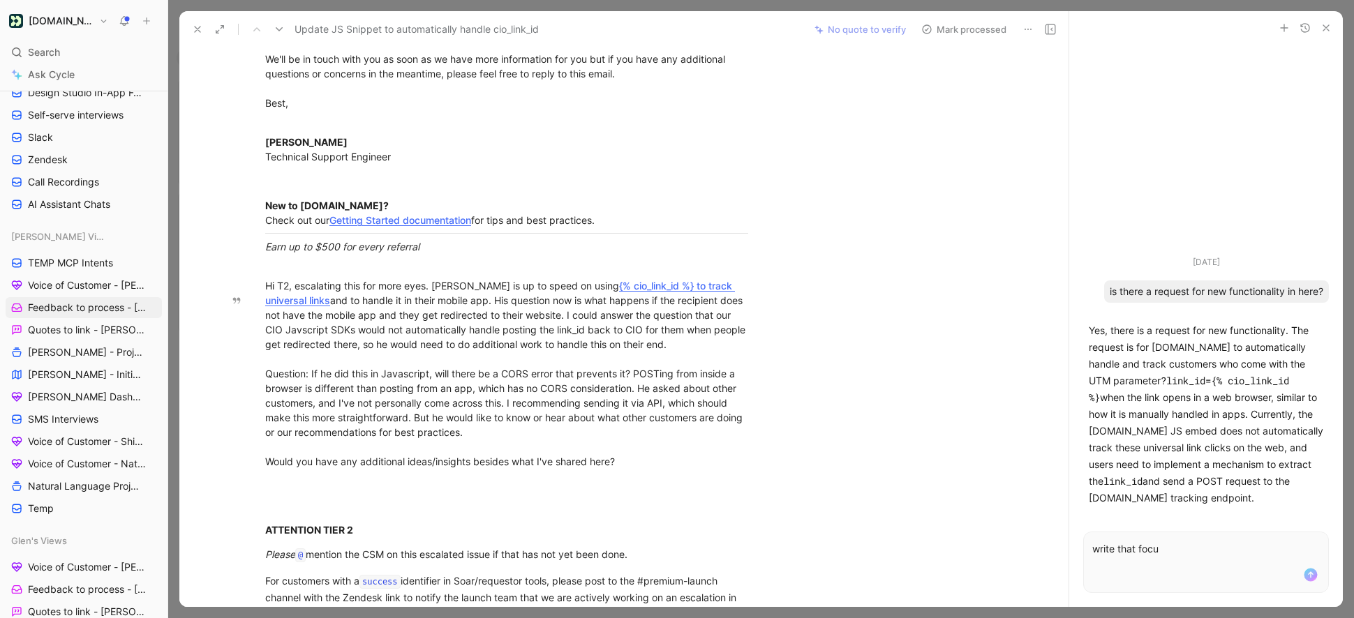
drag, startPoint x: 1246, startPoint y: 501, endPoint x: 1083, endPoint y: 331, distance: 235.4
click at [1083, 331] on div "Yes, there is a request for new functionality. The request is for Customer.io t…" at bounding box center [1206, 414] width 246 height 195
copy p "Yes, there is a request for new functionality. The request is for Customer.io t…"
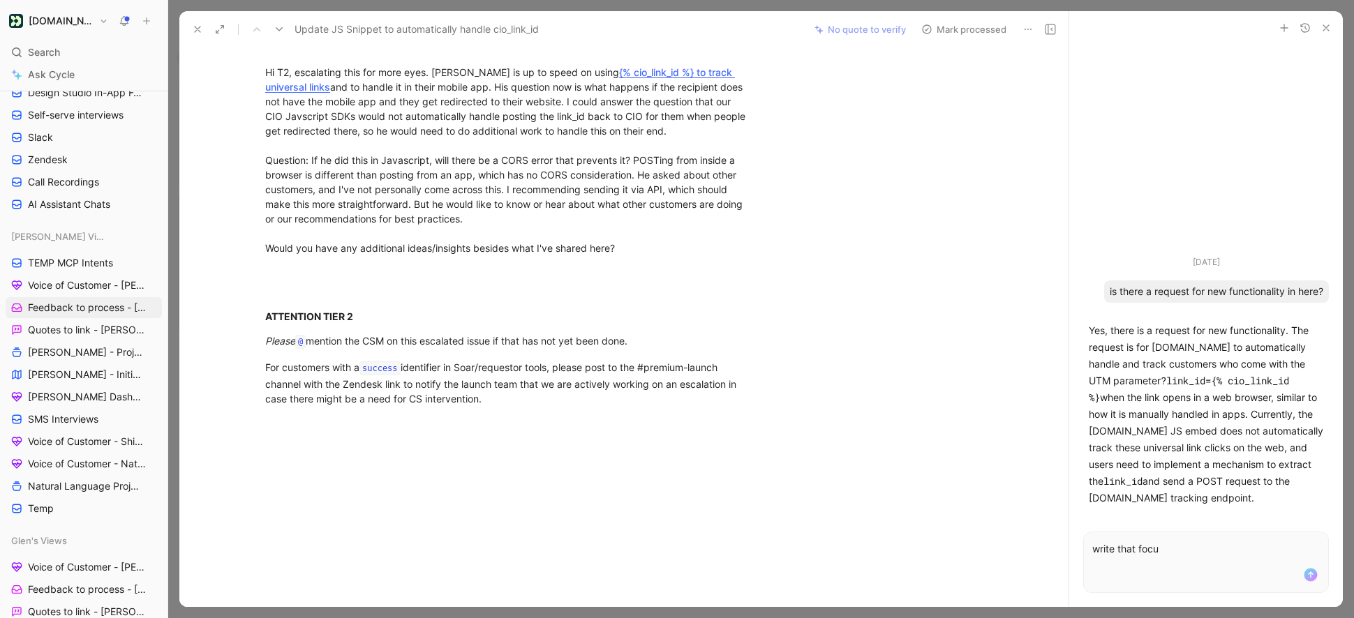
click at [418, 457] on div at bounding box center [507, 515] width 596 height 186
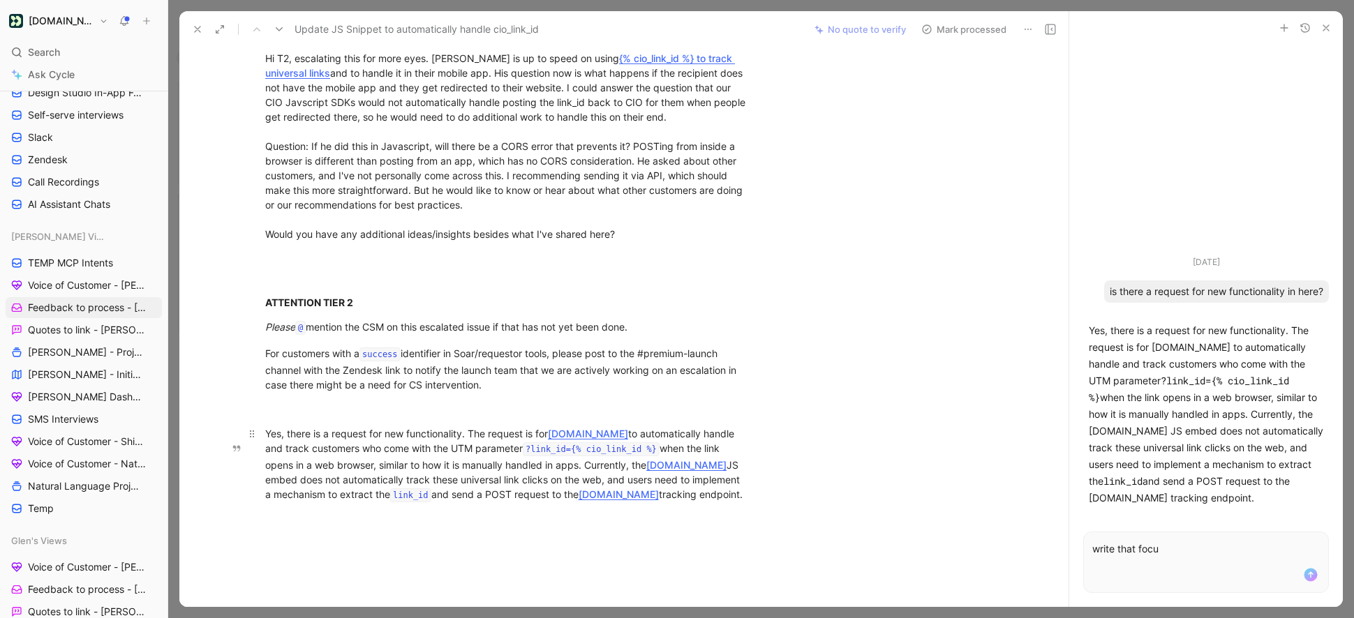
click at [410, 454] on span "to automatically handle and track customers who come with the UTM parameter" at bounding box center [501, 441] width 472 height 27
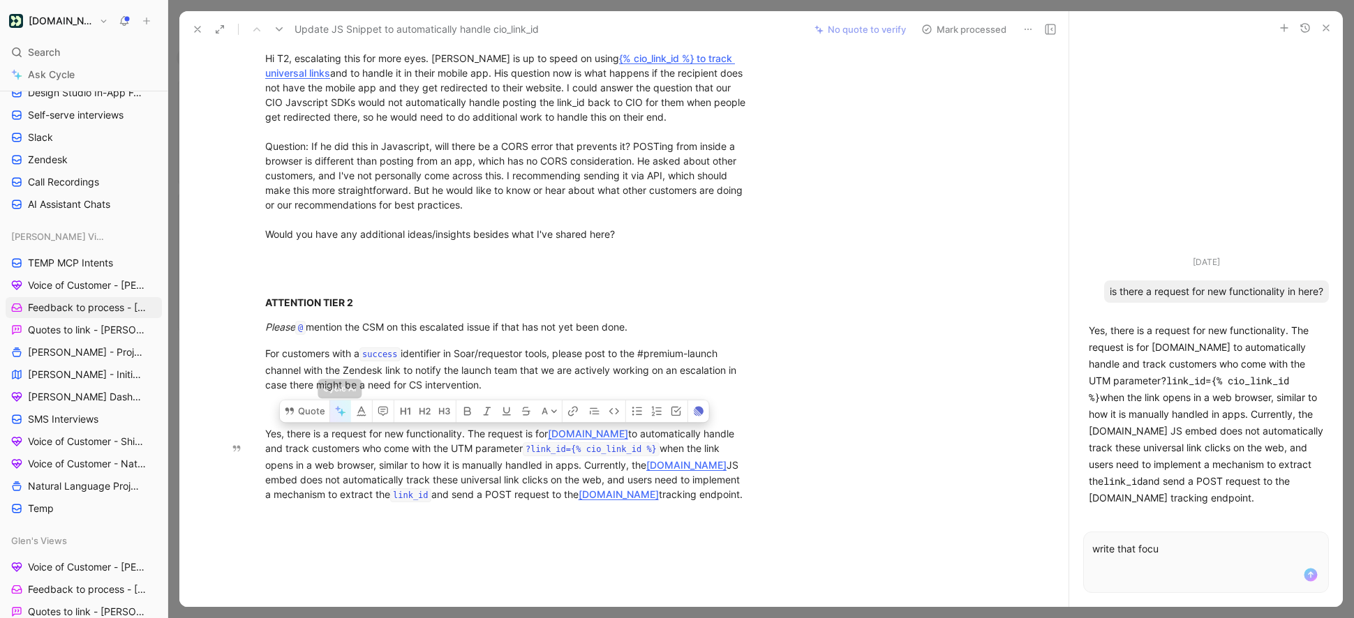
click at [337, 411] on icon "button" at bounding box center [337, 408] width 5 height 5
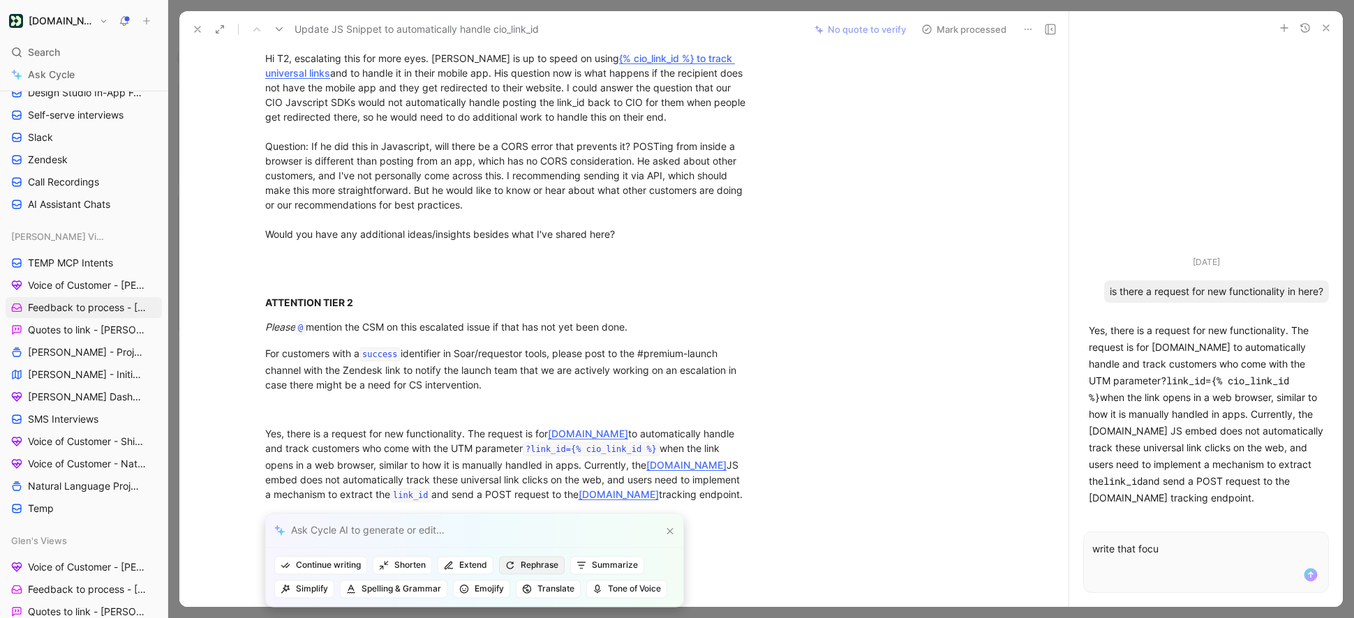
click at [535, 562] on span "Rephrase" at bounding box center [531, 565] width 53 height 14
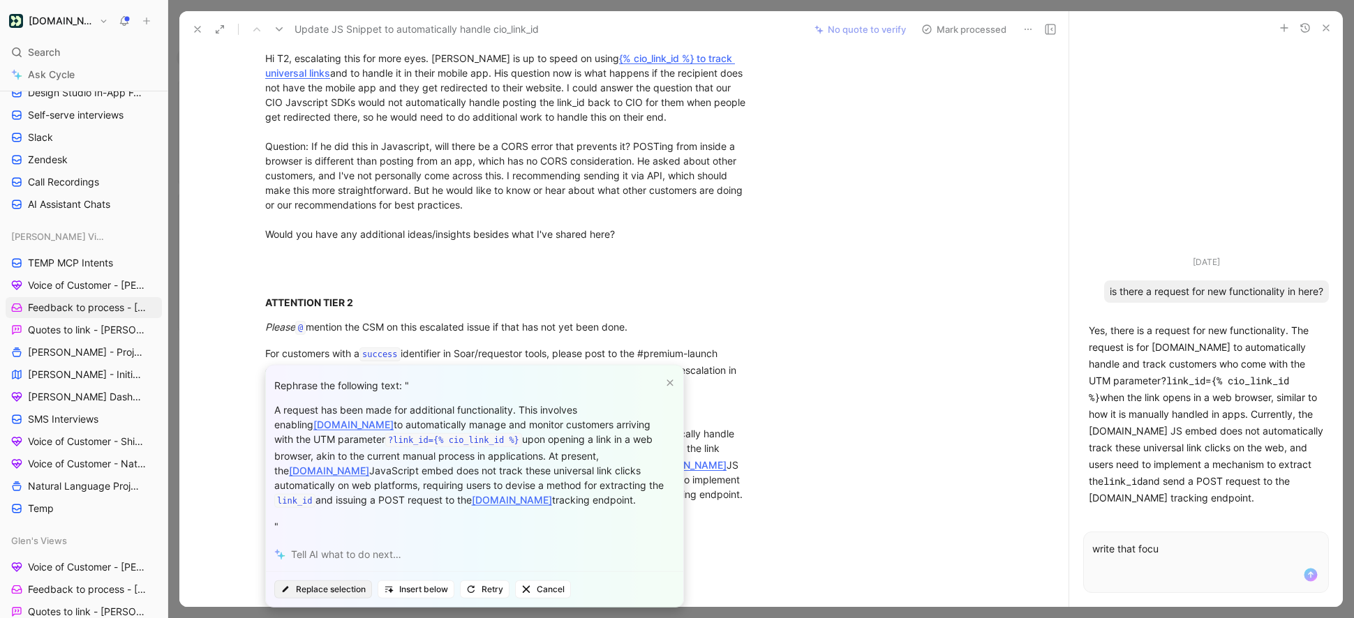
click at [350, 585] on span "Replace selection" at bounding box center [323, 590] width 85 height 14
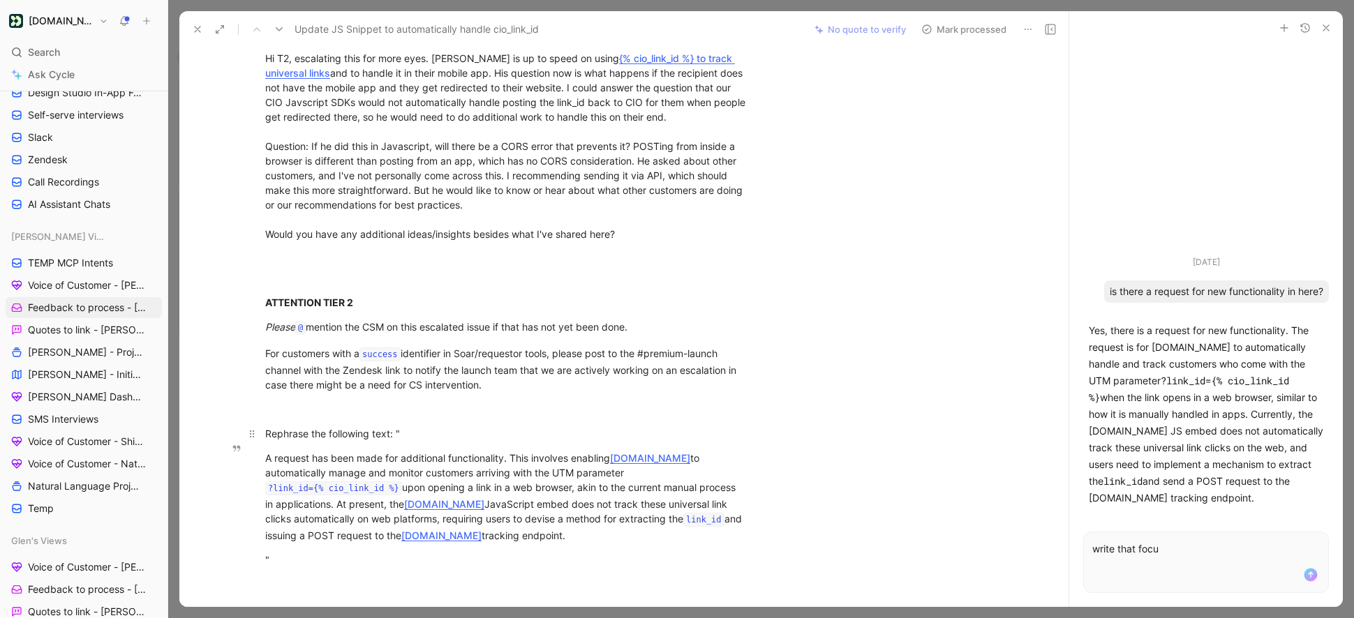
click at [419, 441] on div "Rephrase the following text: "" at bounding box center [506, 433] width 483 height 15
drag, startPoint x: 445, startPoint y: 454, endPoint x: 234, endPoint y: 452, distance: 210.1
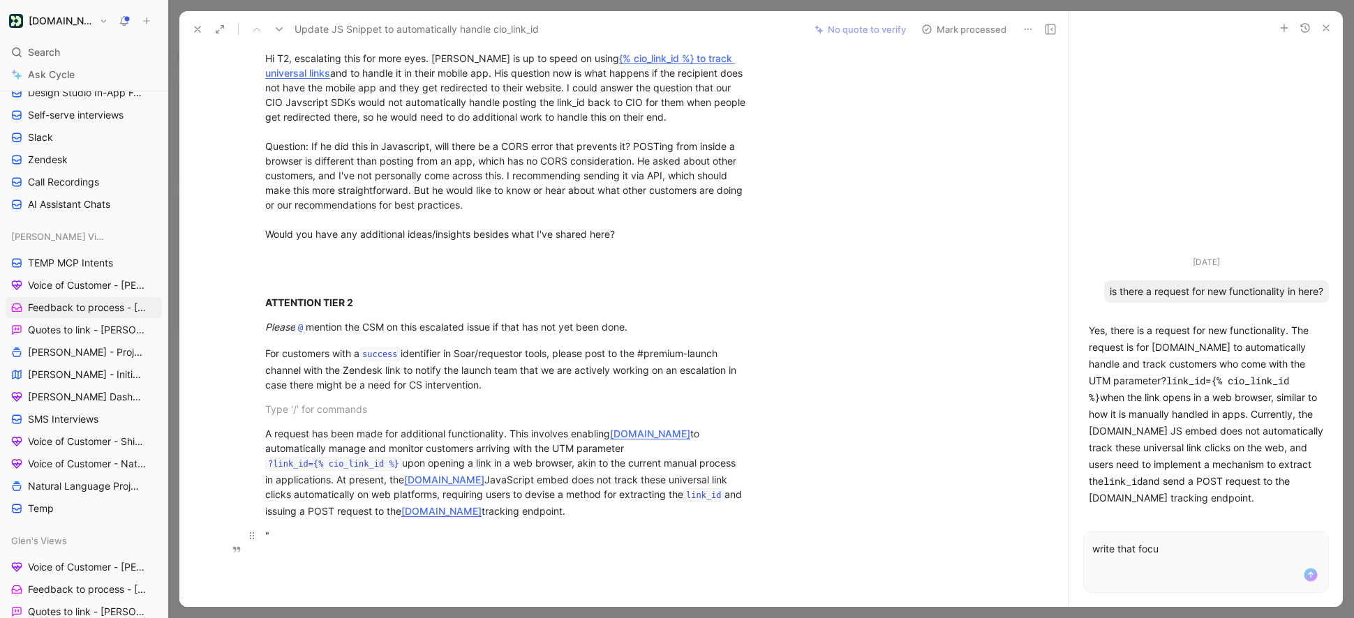
click at [299, 543] on div """ at bounding box center [506, 535] width 483 height 15
drag, startPoint x: 579, startPoint y: 525, endPoint x: 266, endPoint y: 435, distance: 325.5
click at [266, 448] on div "A request has been made for additional functionality. This involves enabling Cu…" at bounding box center [506, 472] width 483 height 92
drag, startPoint x: 266, startPoint y: 448, endPoint x: 560, endPoint y: 531, distance: 305.3
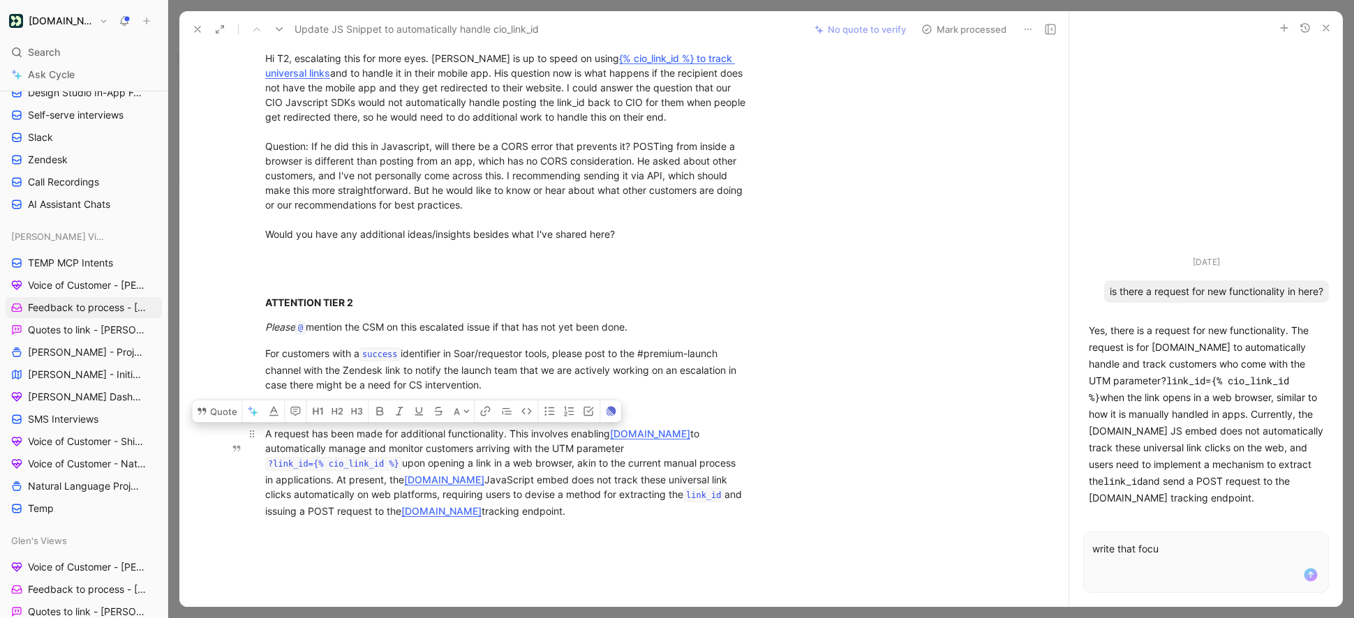
click at [560, 519] on div "A request has been made for additional functionality. This involves enabling Cu…" at bounding box center [506, 472] width 483 height 92
click at [225, 423] on button "Quote" at bounding box center [217, 412] width 50 height 22
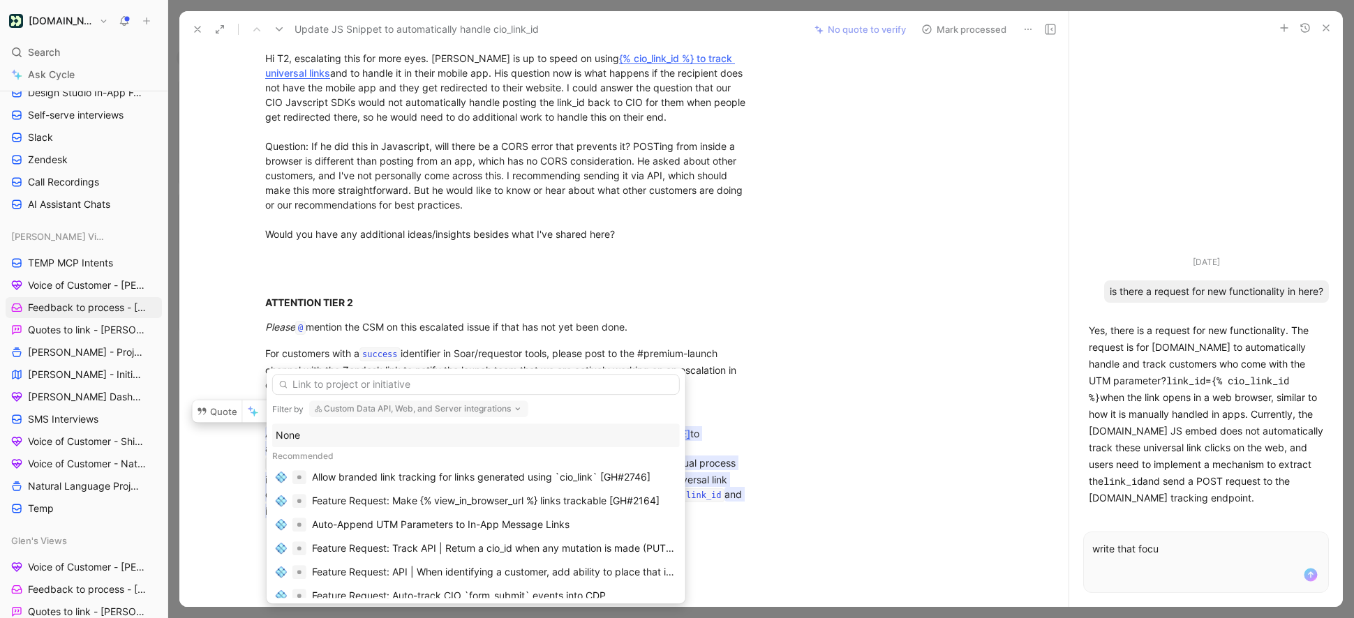
click at [343, 388] on input "text" at bounding box center [476, 384] width 408 height 21
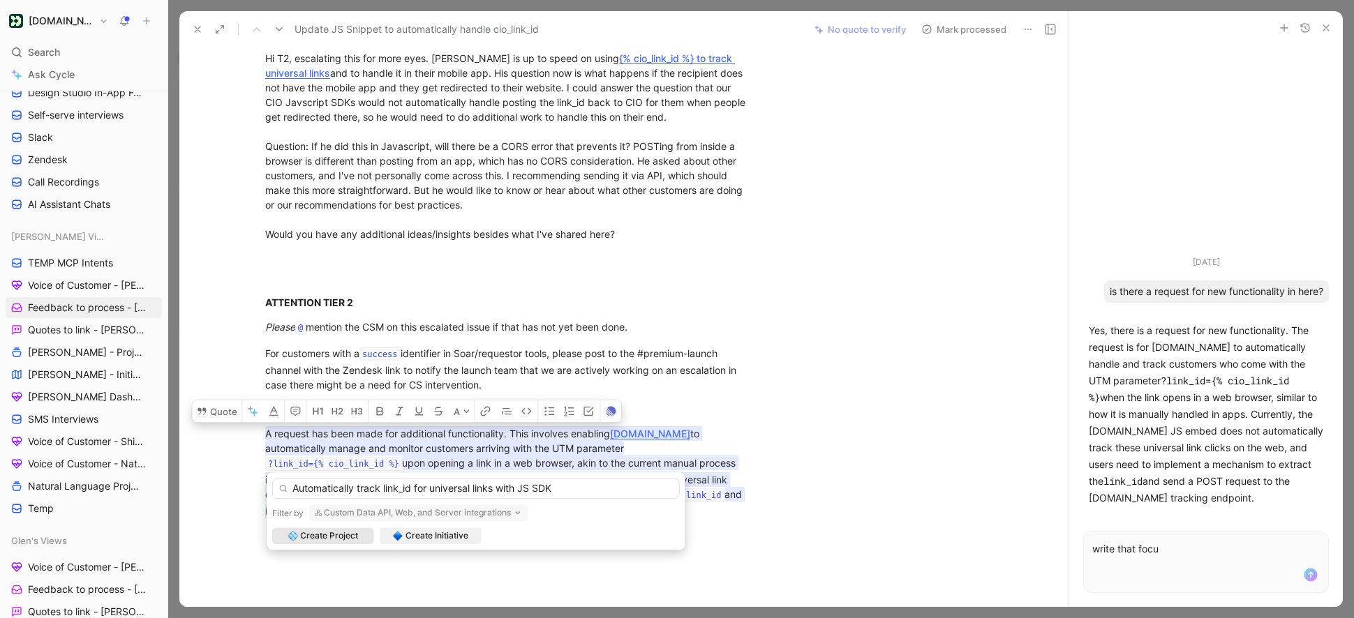
type input "Automatically track link_id for universal links with JS SDK"
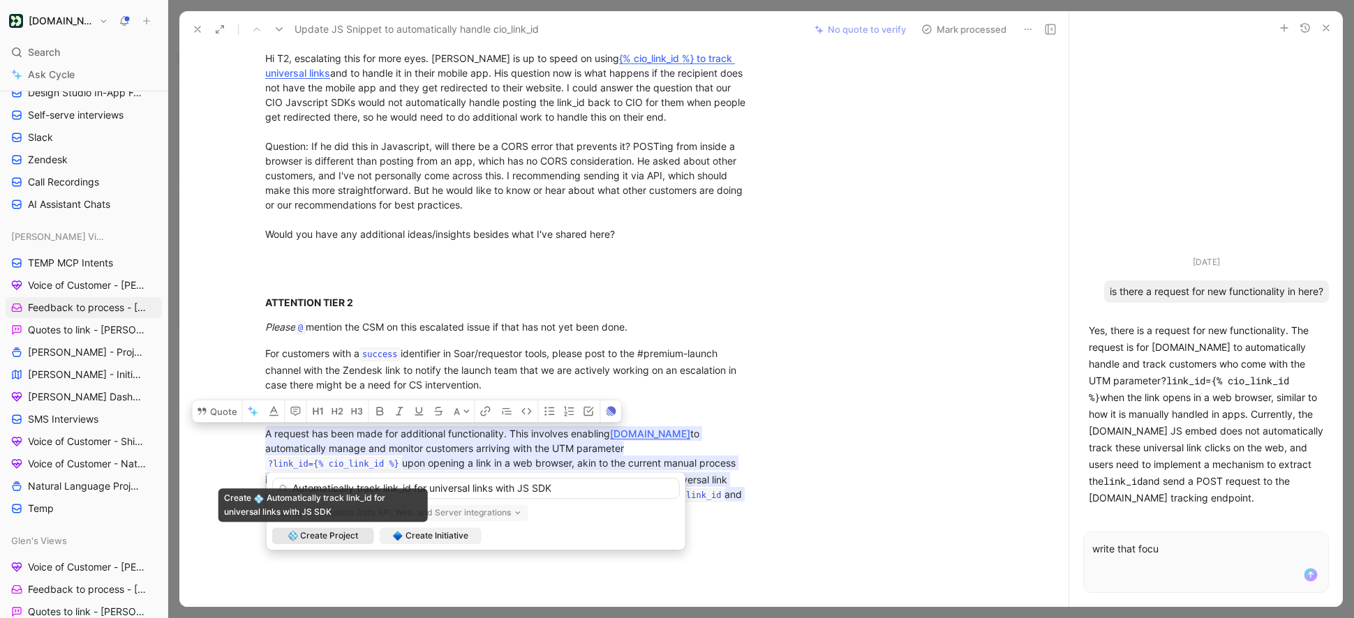
click at [335, 539] on span "Create Project" at bounding box center [329, 536] width 58 height 14
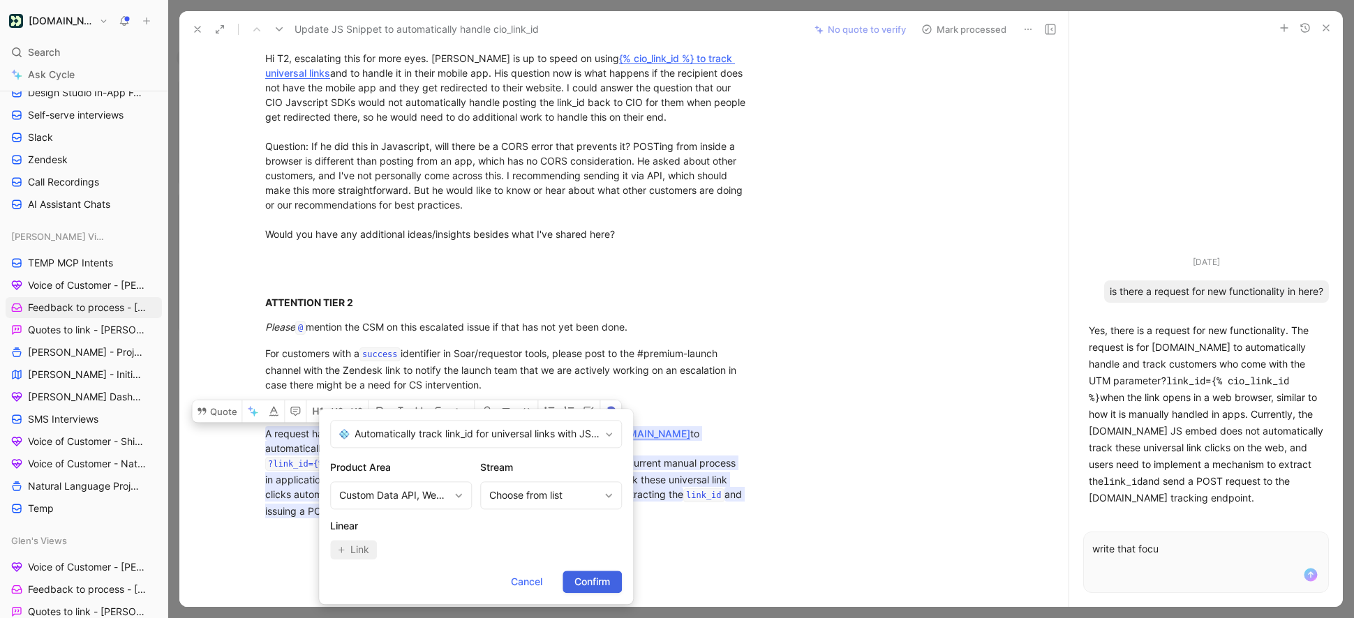
click at [596, 582] on span "Confirm" at bounding box center [592, 582] width 36 height 17
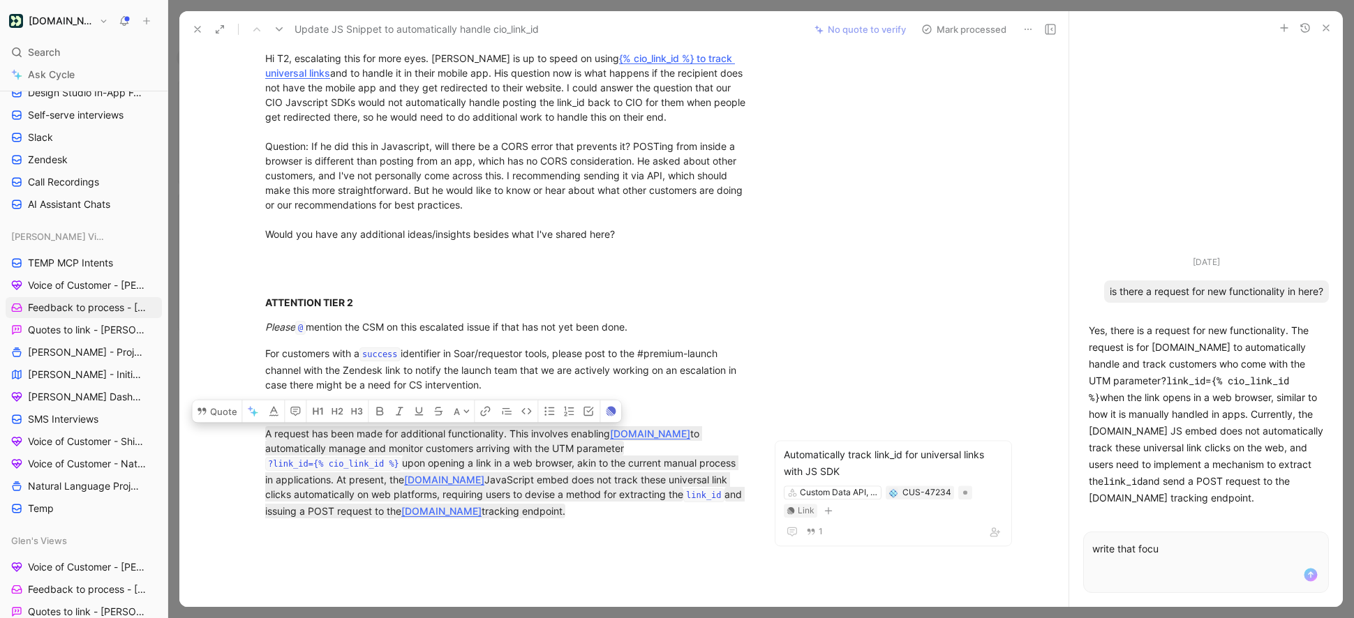
click at [955, 34] on button "Mark processed" at bounding box center [964, 30] width 98 height 20
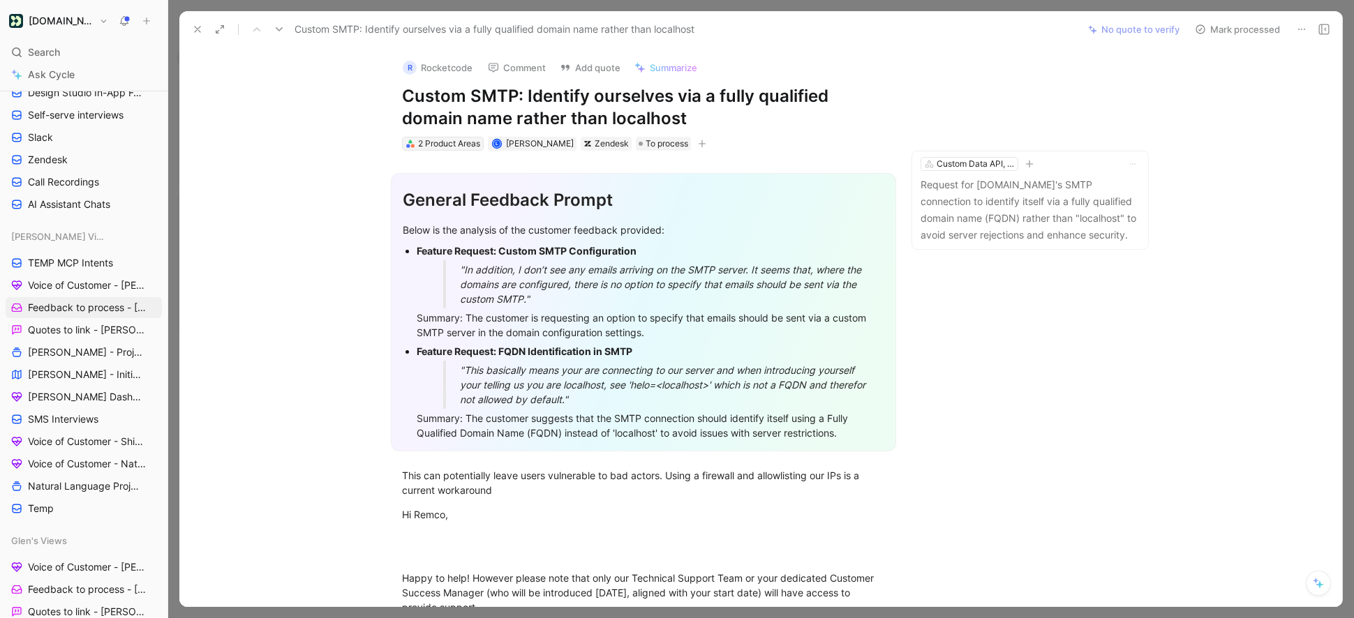
click at [437, 147] on div "2 Product Areas" at bounding box center [449, 144] width 62 height 14
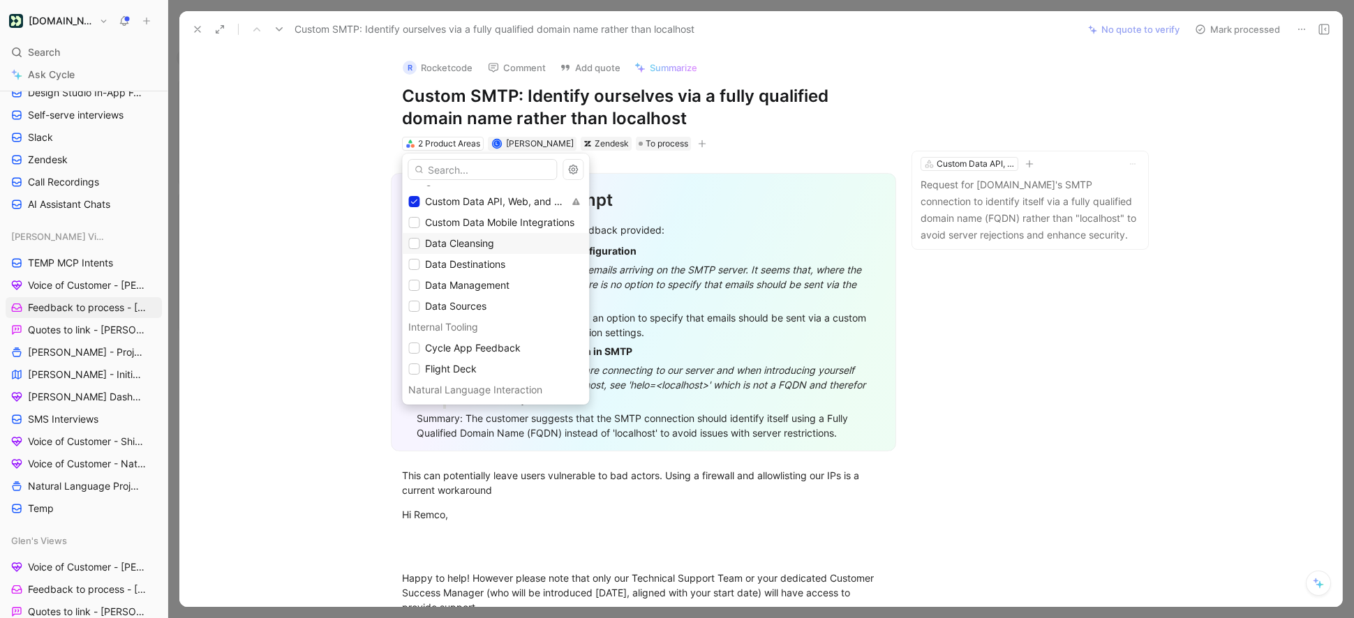
scroll to position [683, 0]
click at [415, 206] on icon at bounding box center [414, 204] width 8 height 8
click at [438, 175] on input "text" at bounding box center [482, 169] width 149 height 21
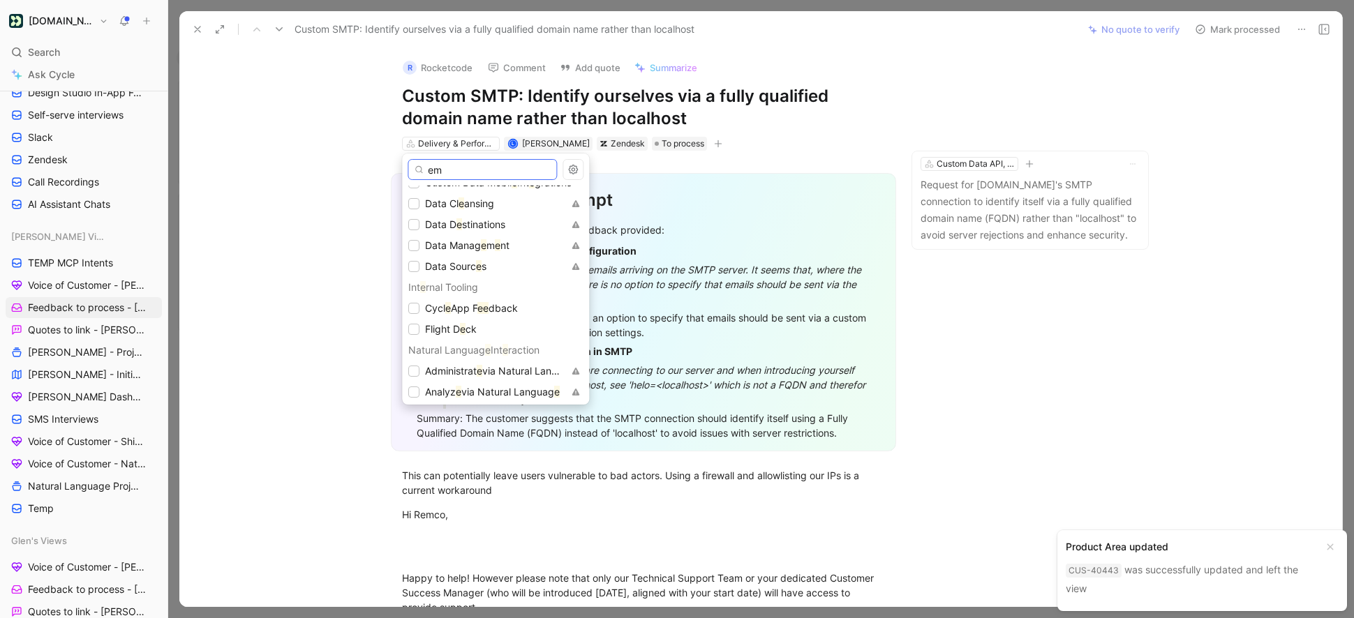
scroll to position [0, 0]
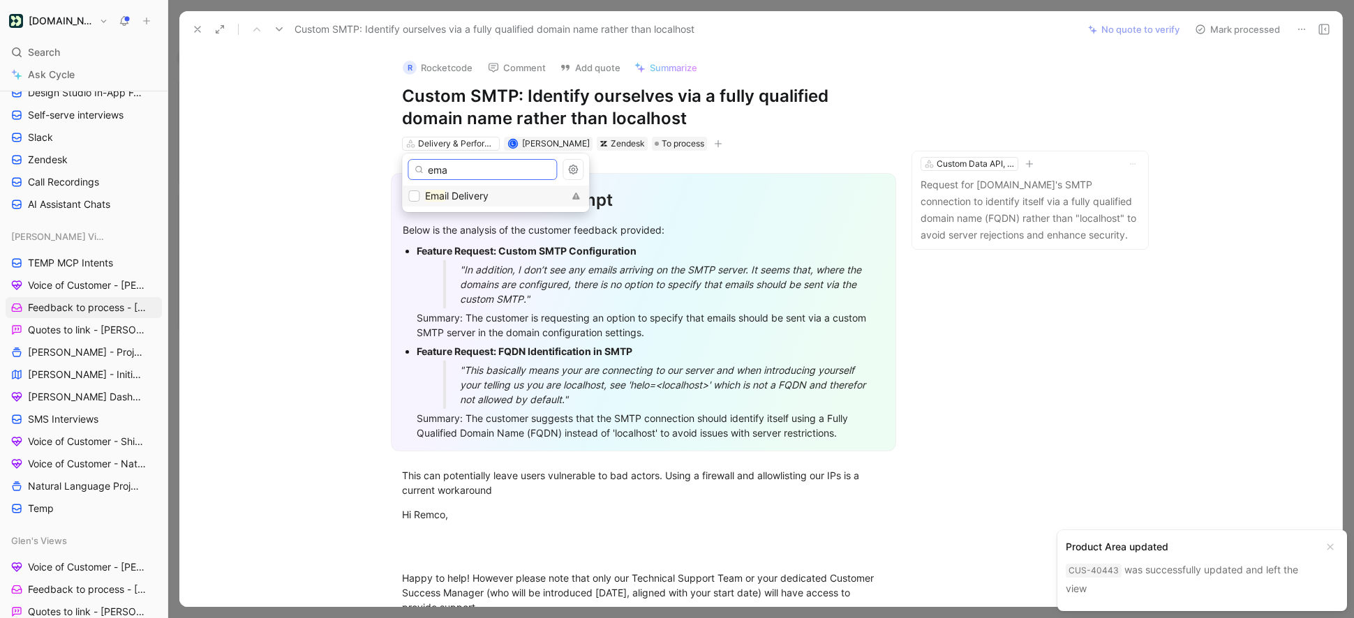
type input "ema"
click at [428, 200] on mark "Ema" at bounding box center [435, 196] width 20 height 12
click at [278, 28] on icon at bounding box center [279, 29] width 11 height 11
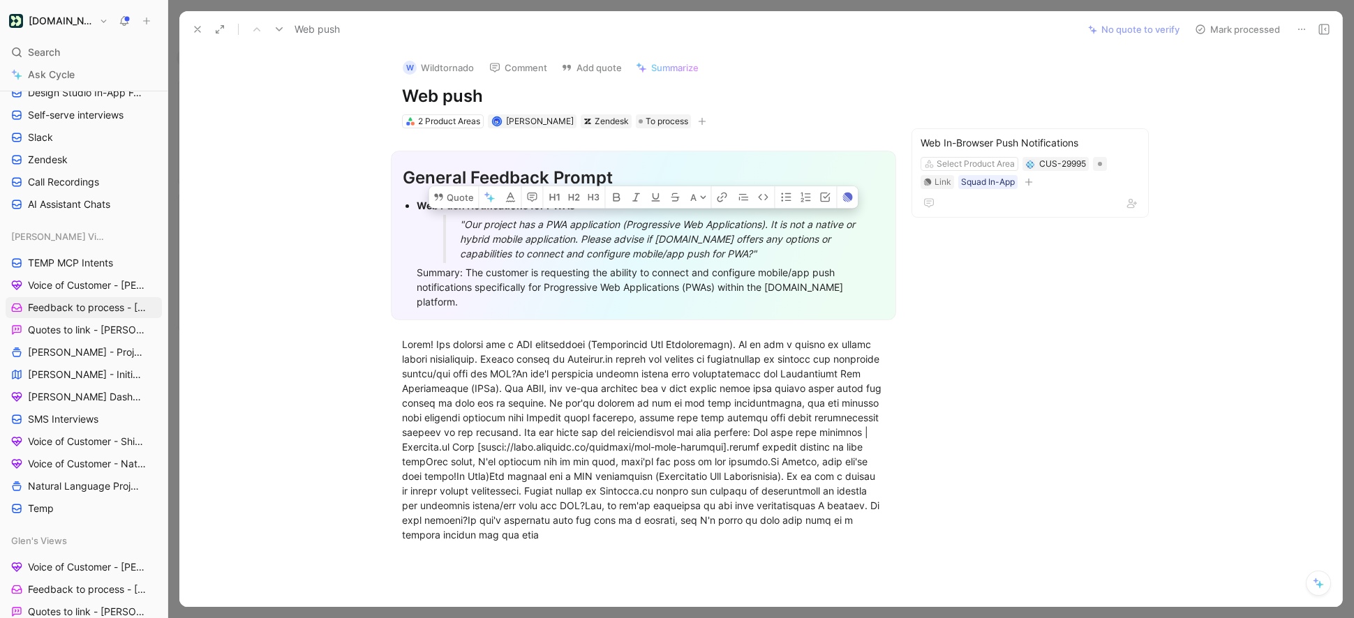
drag, startPoint x: 873, startPoint y: 290, endPoint x: 402, endPoint y: 198, distance: 480.0
click at [403, 198] on ul "Web Push Notifications for PWAs "Our project has a PWA application (Progressive…" at bounding box center [644, 253] width 482 height 115
click at [450, 186] on button "Quote" at bounding box center [453, 197] width 50 height 22
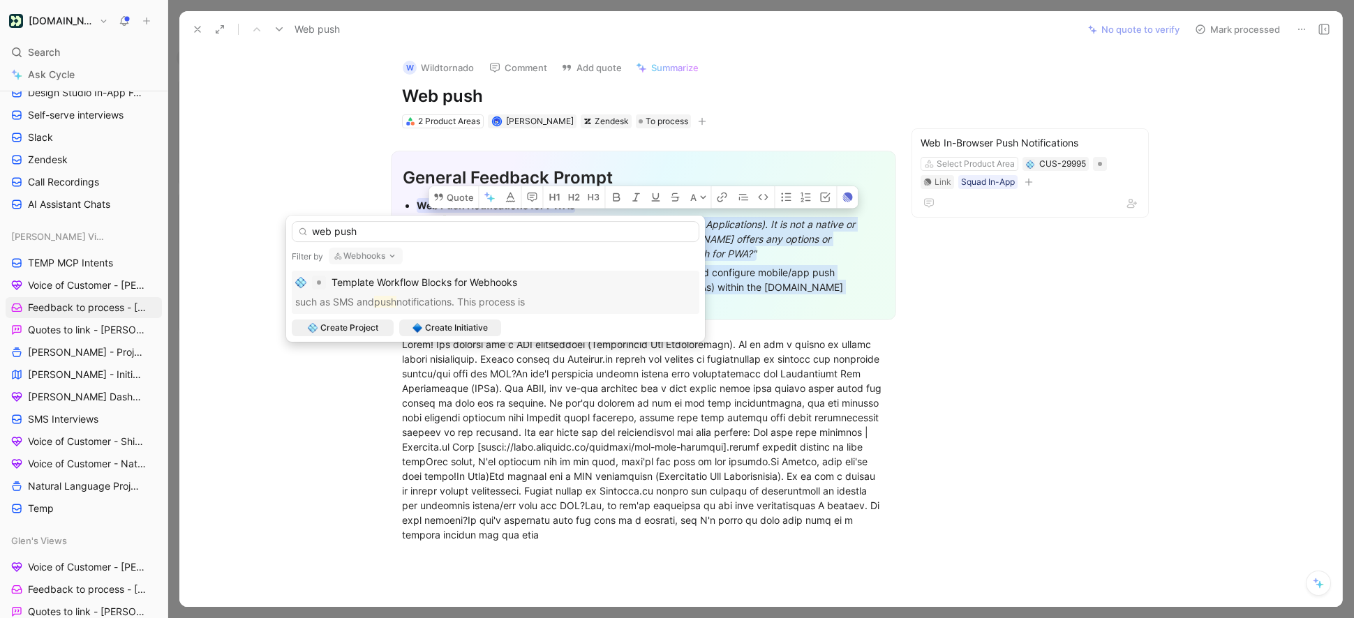
type input "web push"
click at [368, 255] on button "Webhooks" at bounding box center [366, 256] width 74 height 17
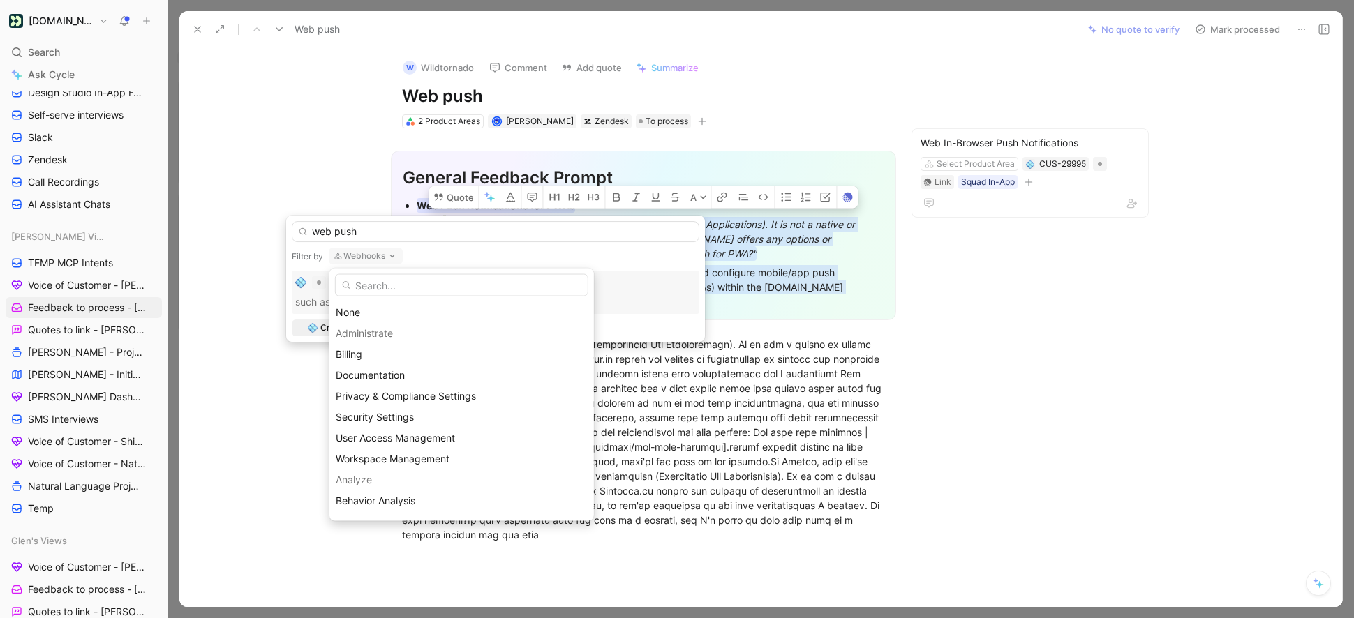
click at [350, 297] on div "None Administrate Billing Documentation Privacy & Compliance Settings Security …" at bounding box center [461, 395] width 264 height 253
click at [350, 302] on div "None" at bounding box center [461, 312] width 264 height 21
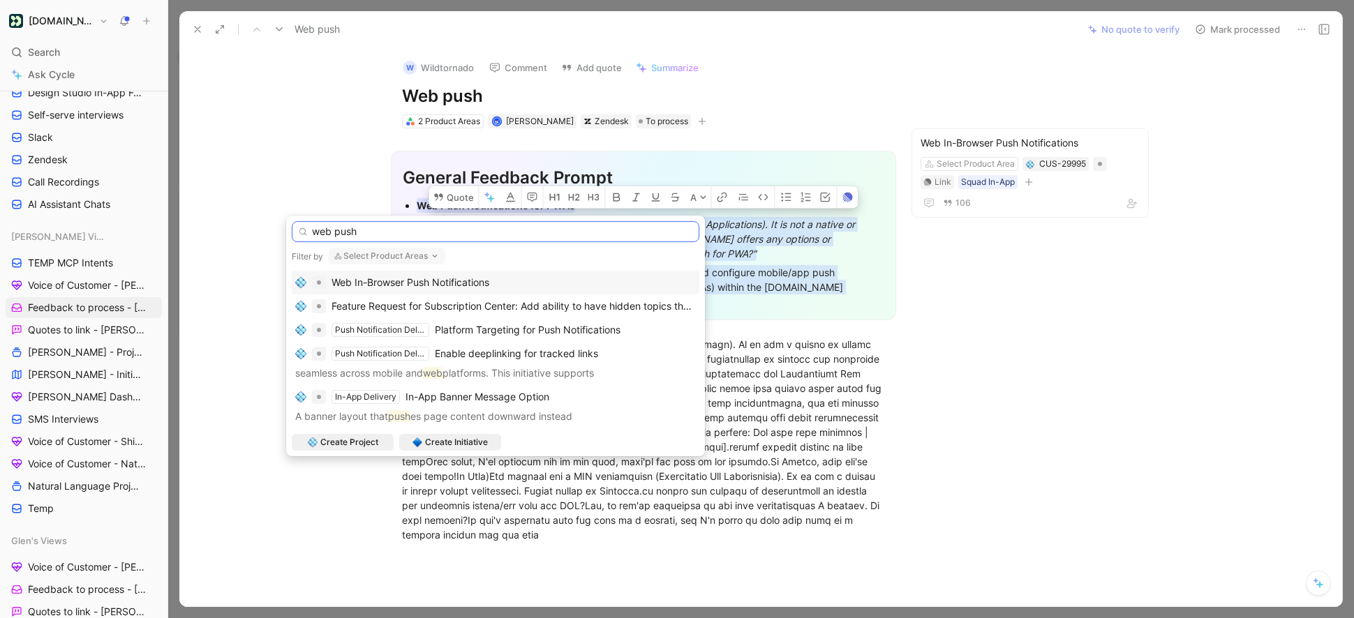
click at [375, 232] on input "web push" at bounding box center [496, 231] width 408 height 21
click at [455, 285] on span "Web In-Browser Push Notifications" at bounding box center [410, 282] width 158 height 12
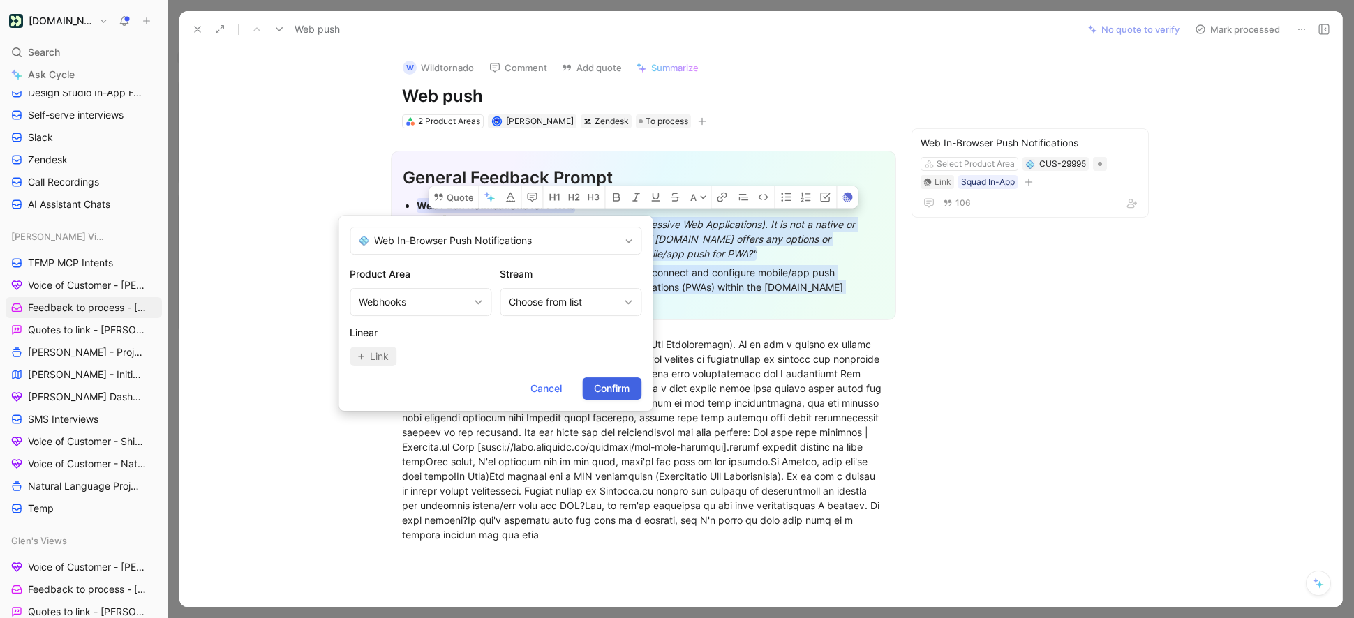
click at [620, 389] on span "Confirm" at bounding box center [612, 388] width 36 height 17
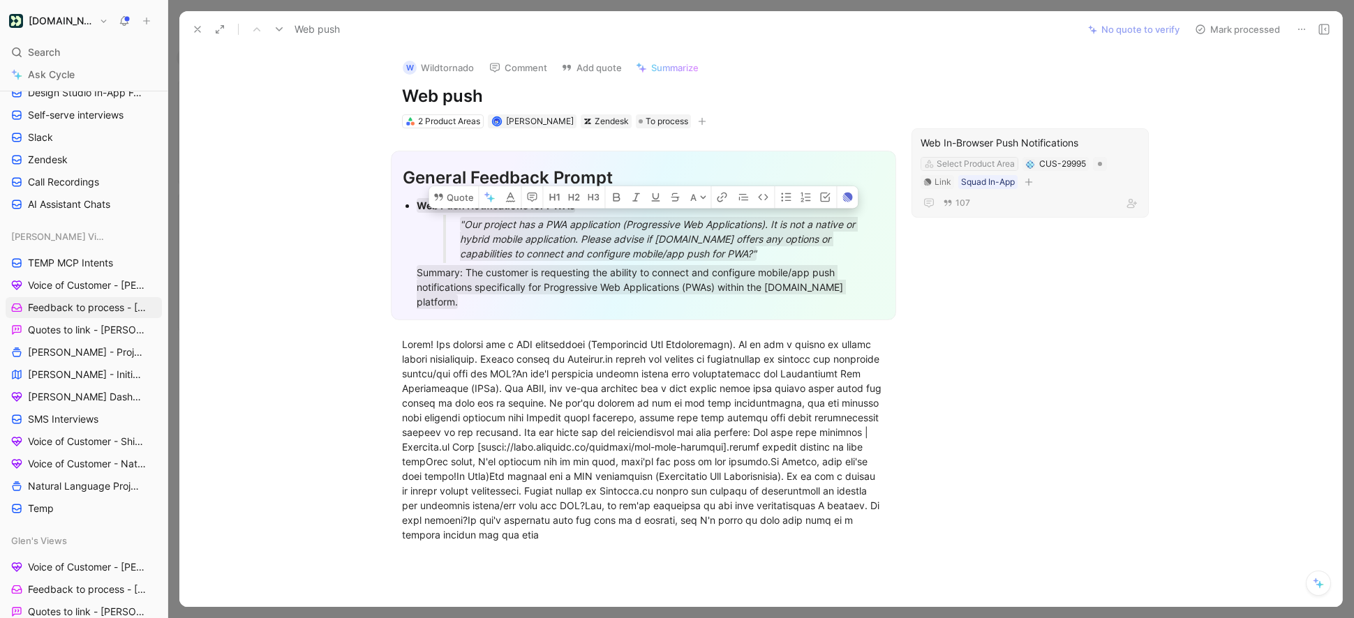
click at [950, 163] on div "Select Product Area" at bounding box center [976, 164] width 78 height 14
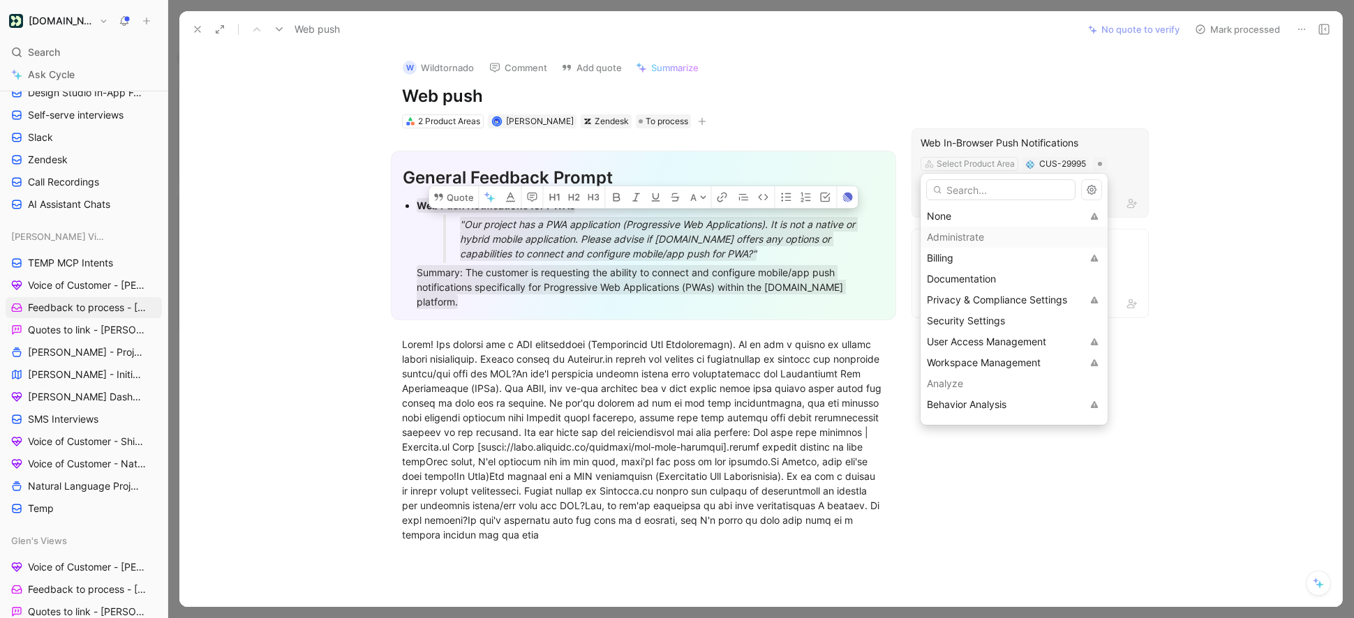
click at [948, 188] on input "text" at bounding box center [1000, 189] width 149 height 21
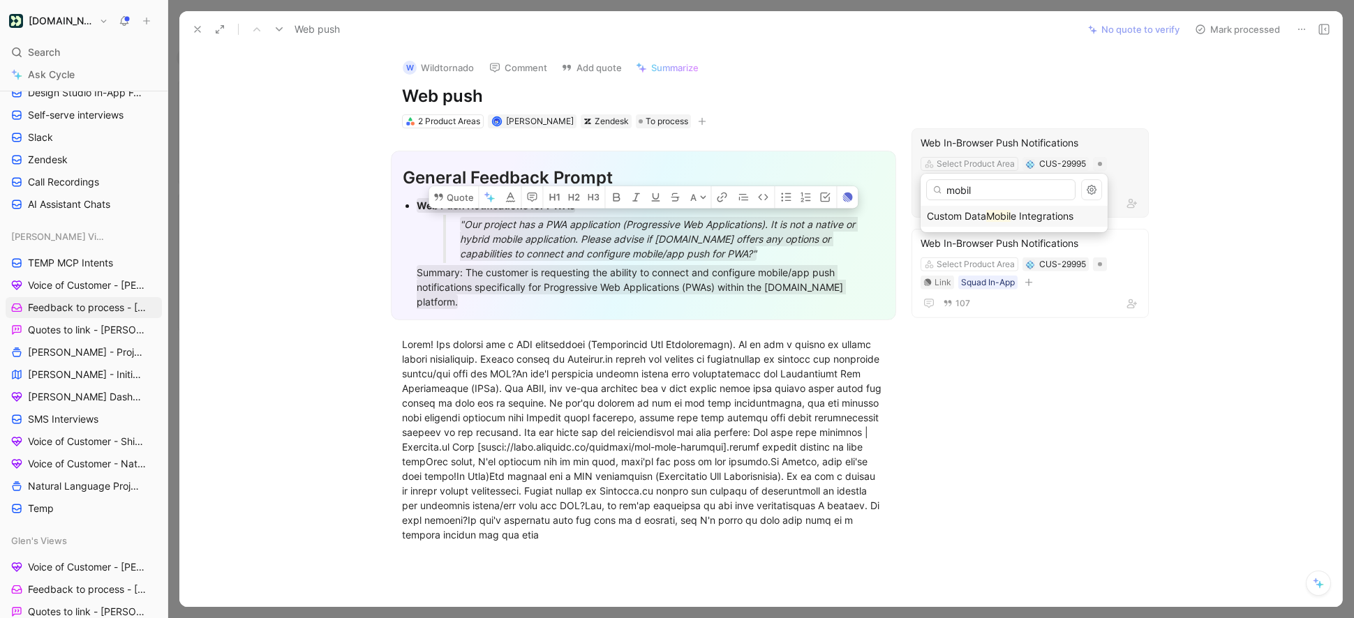
type input "mobil"
click at [980, 218] on span "Custom Data" at bounding box center [956, 216] width 59 height 12
click at [1212, 33] on button "Mark processed" at bounding box center [1237, 30] width 98 height 20
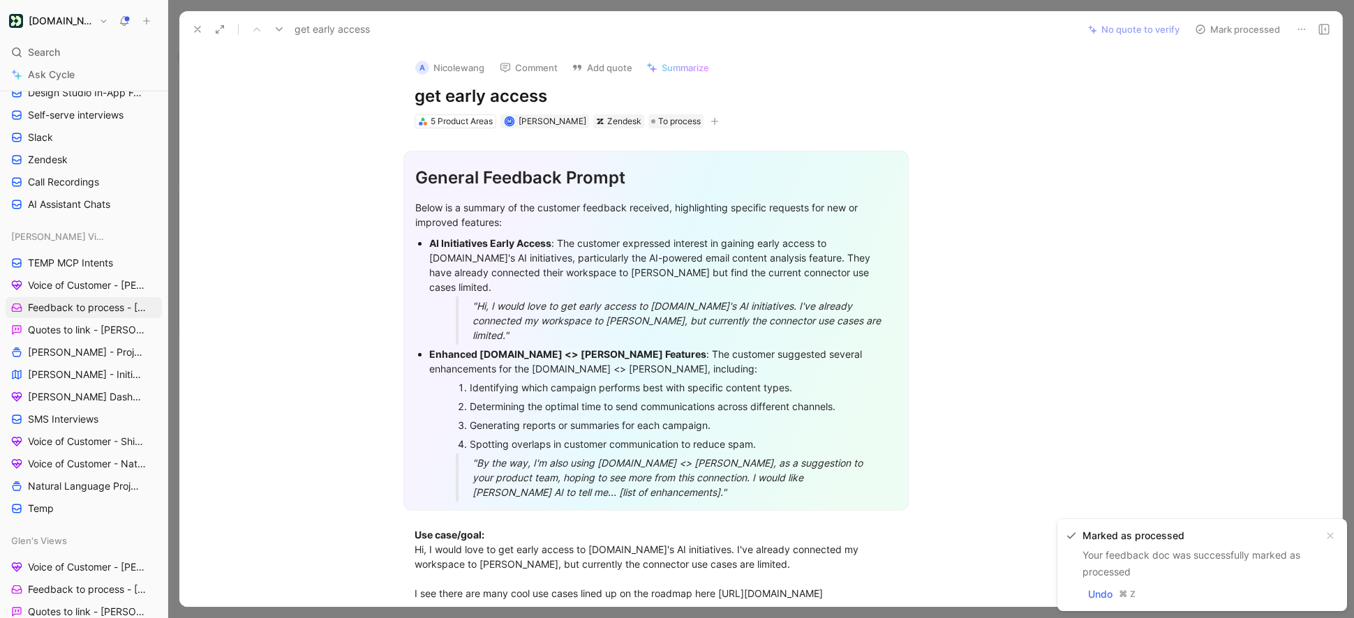
click at [1295, 26] on button at bounding box center [1302, 30] width 20 height 20
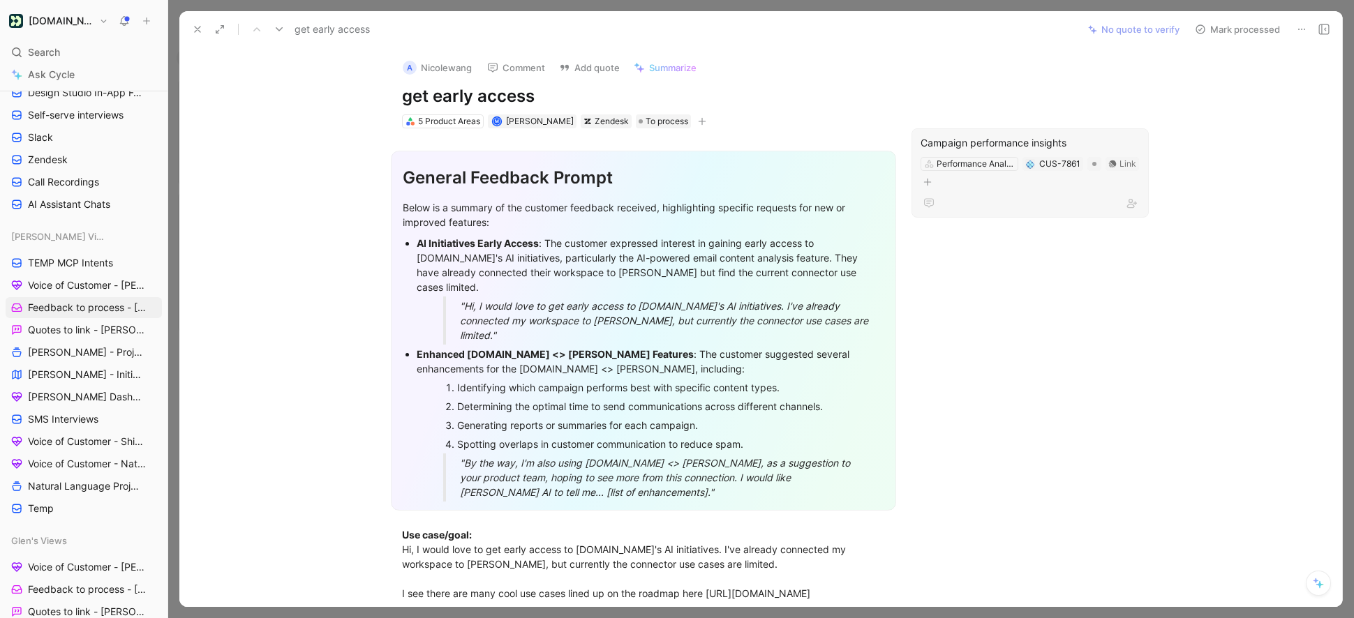
click at [1027, 146] on div "Campaign performance insights" at bounding box center [1029, 143] width 219 height 17
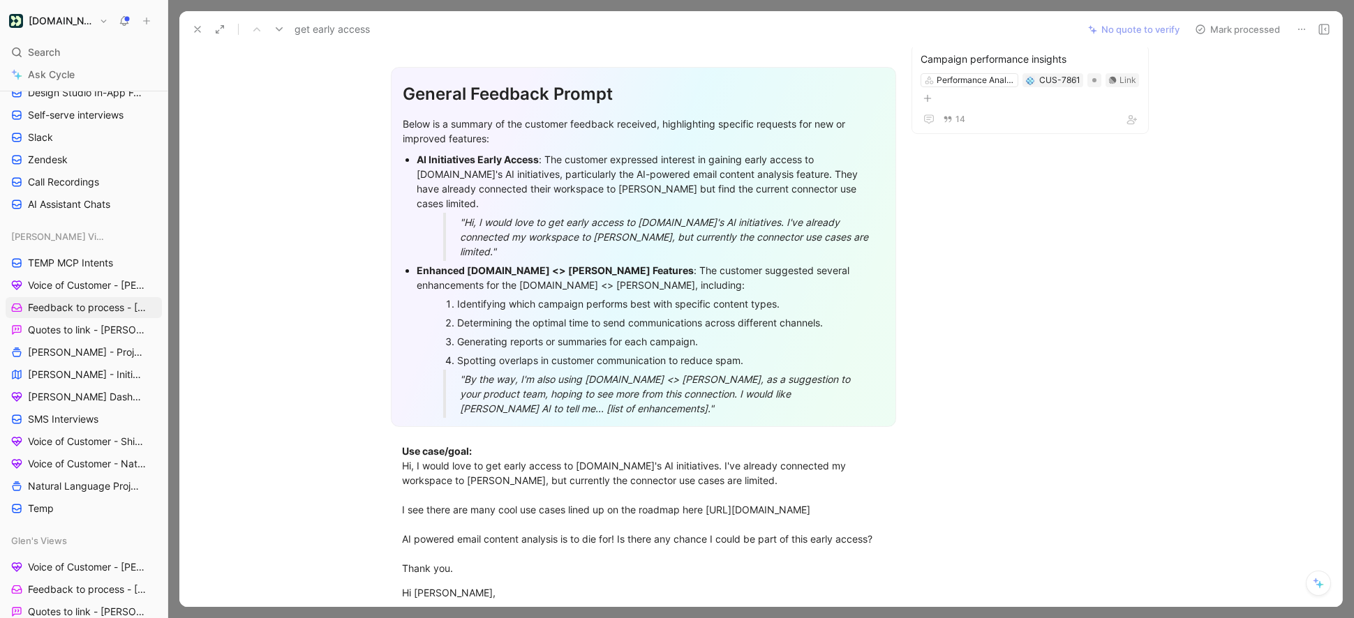
scroll to position [87, 0]
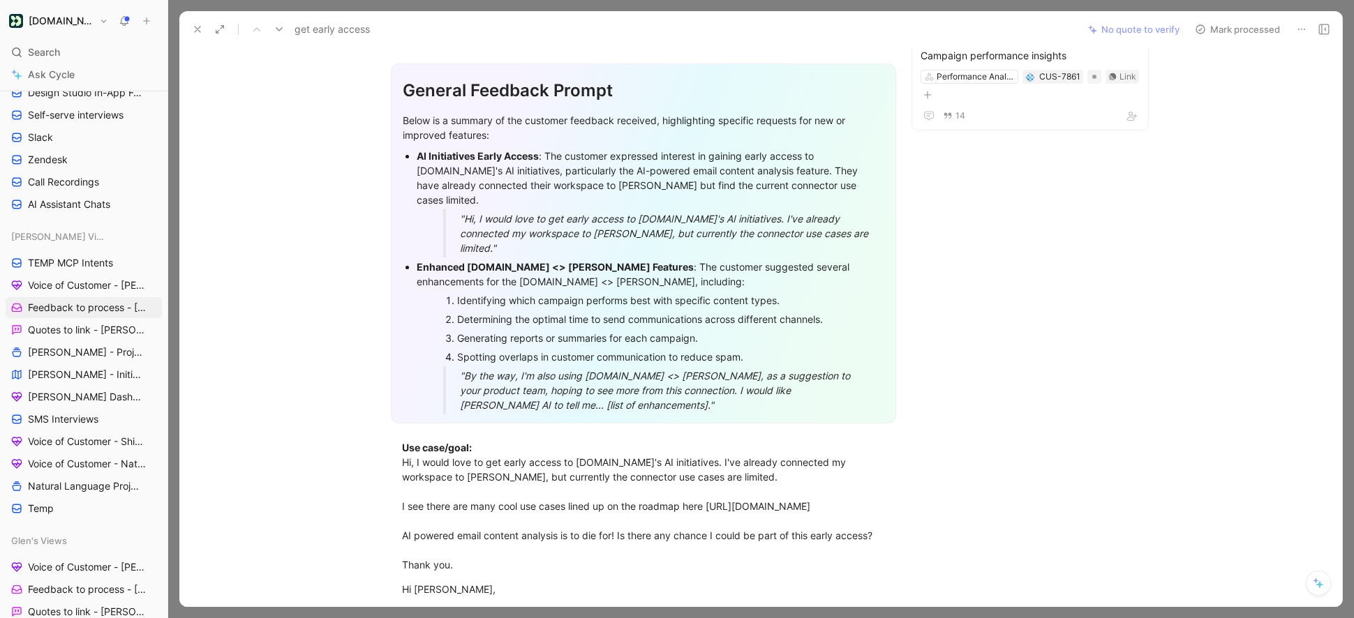
click at [669, 293] on div "Identifying which campaign performs best with specific content types." at bounding box center [657, 300] width 401 height 15
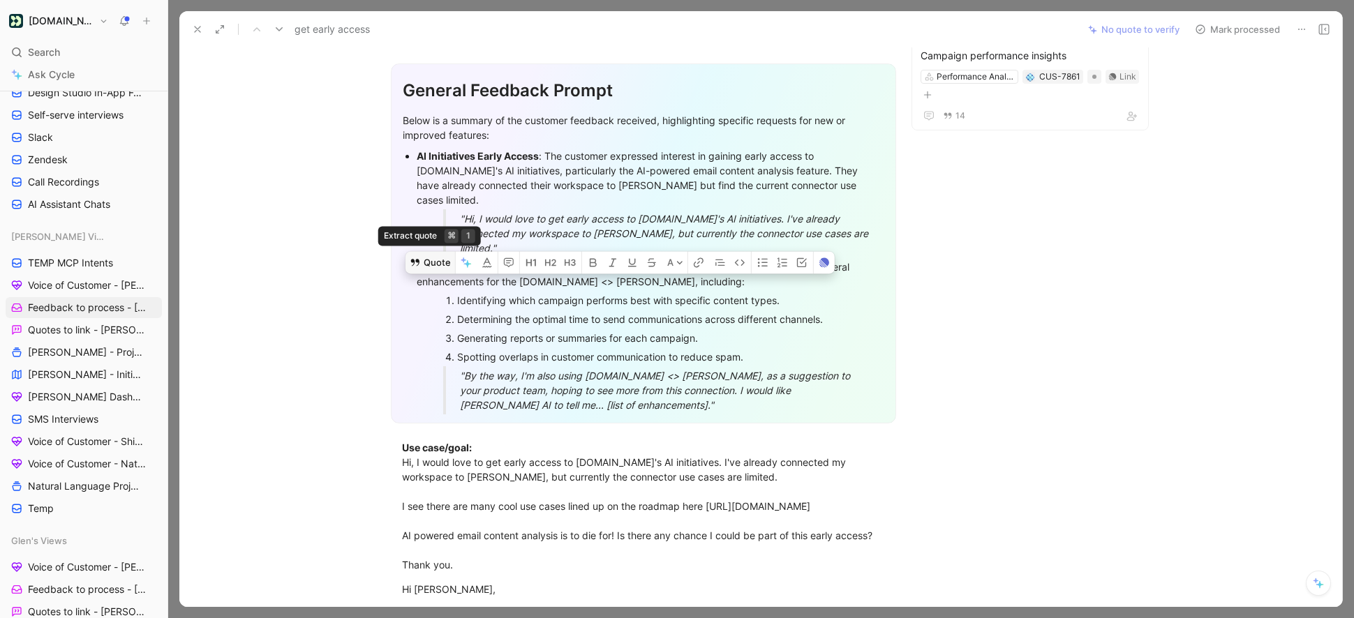
click at [440, 251] on button "Quote" at bounding box center [430, 262] width 50 height 22
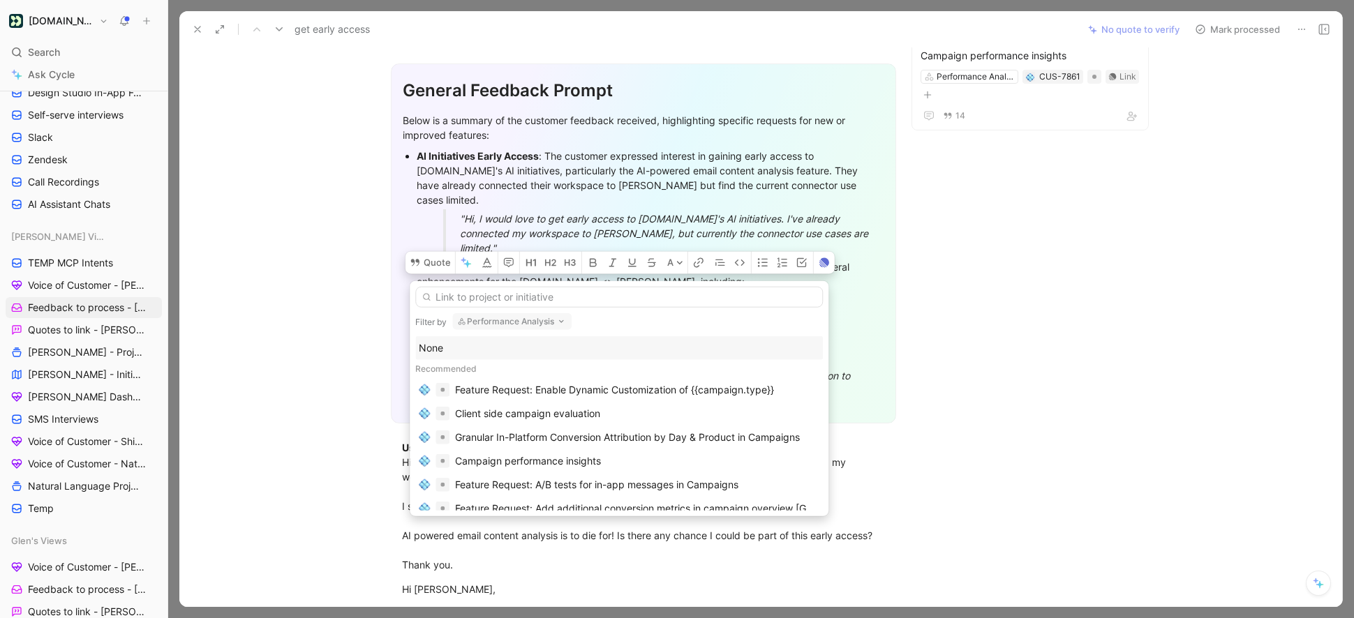
click at [489, 322] on button "Performance Analysis" at bounding box center [511, 321] width 119 height 17
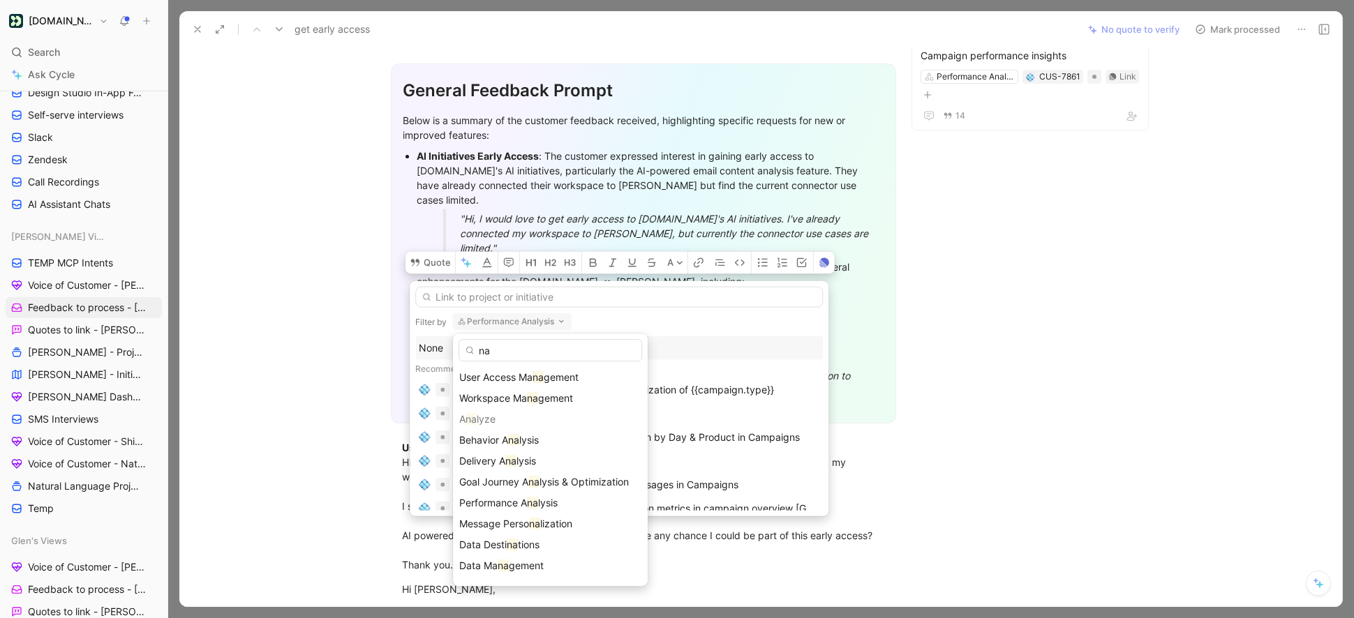
type input "n"
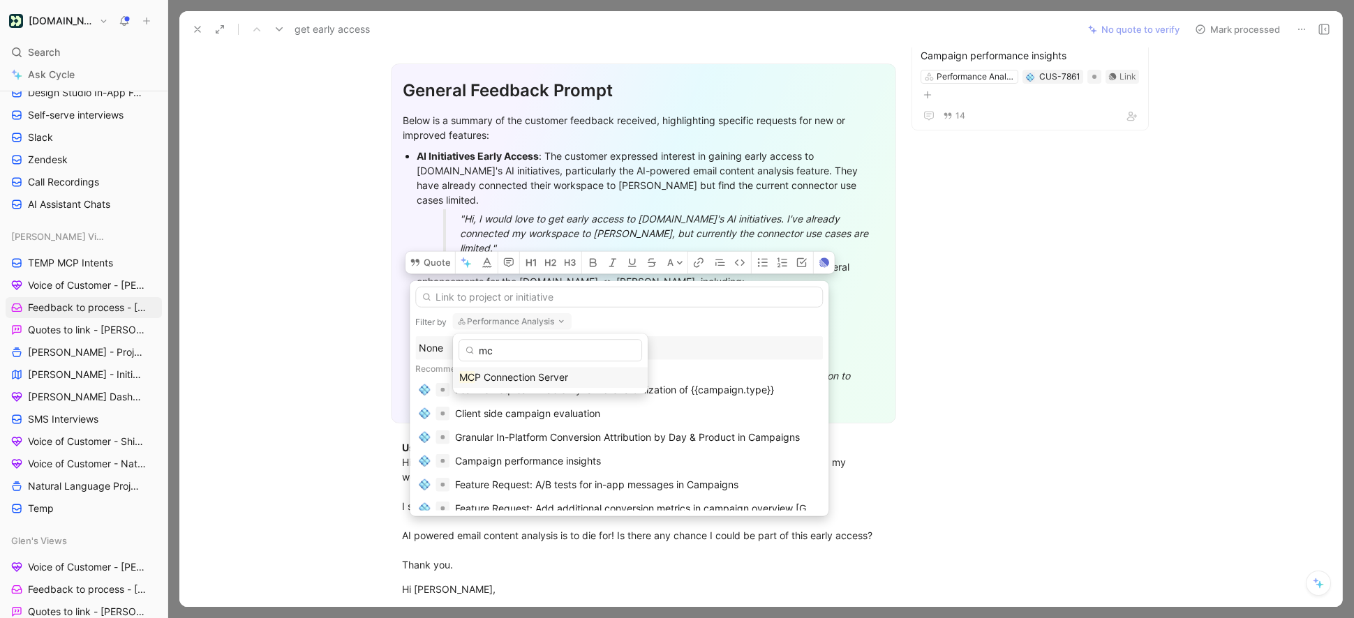
type input "mcp"
click at [467, 300] on input "text" at bounding box center [619, 297] width 408 height 21
click at [470, 350] on div "None" at bounding box center [619, 348] width 401 height 17
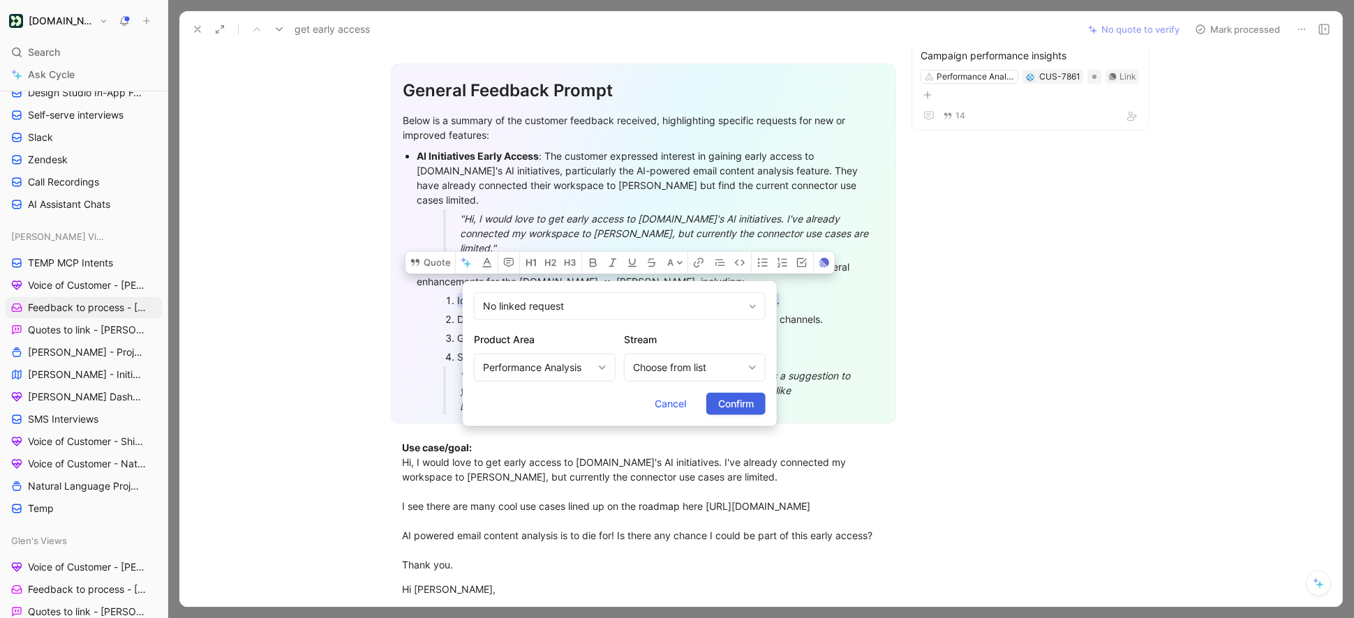
click at [752, 405] on span "Confirm" at bounding box center [736, 404] width 36 height 17
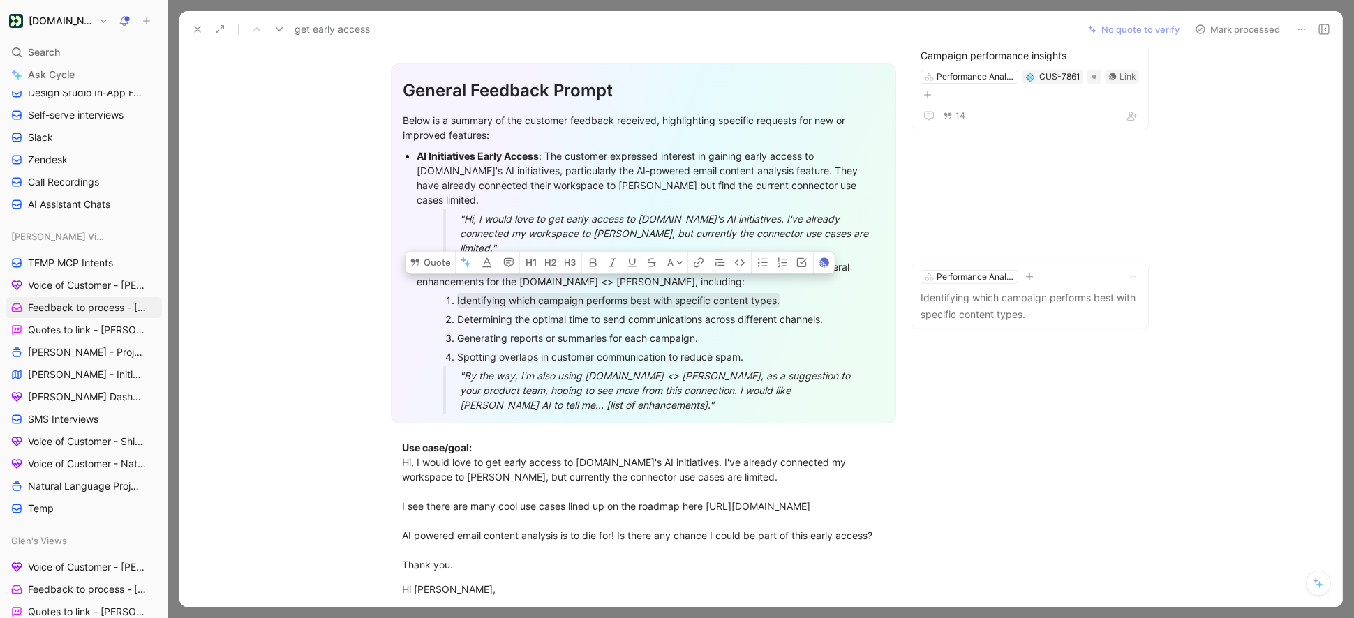
click at [639, 312] on div "Determining the optimal time to send communications across different channels." at bounding box center [657, 319] width 401 height 15
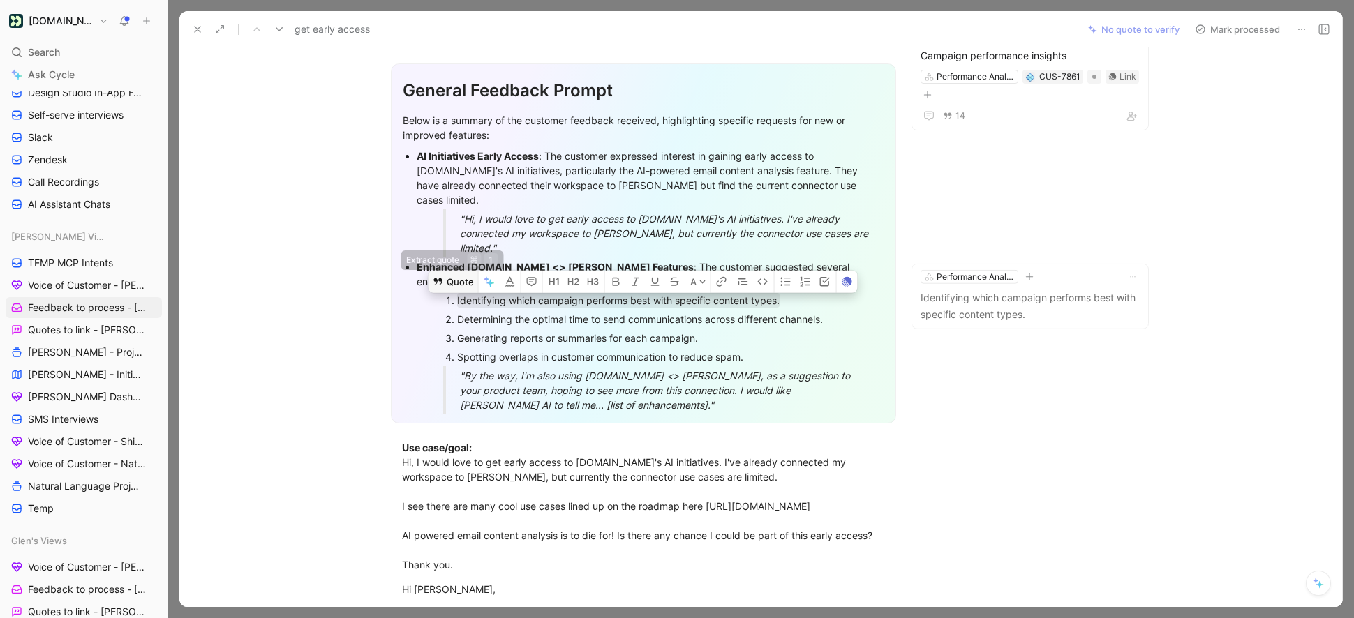
click at [453, 270] on button "Quote" at bounding box center [453, 281] width 50 height 22
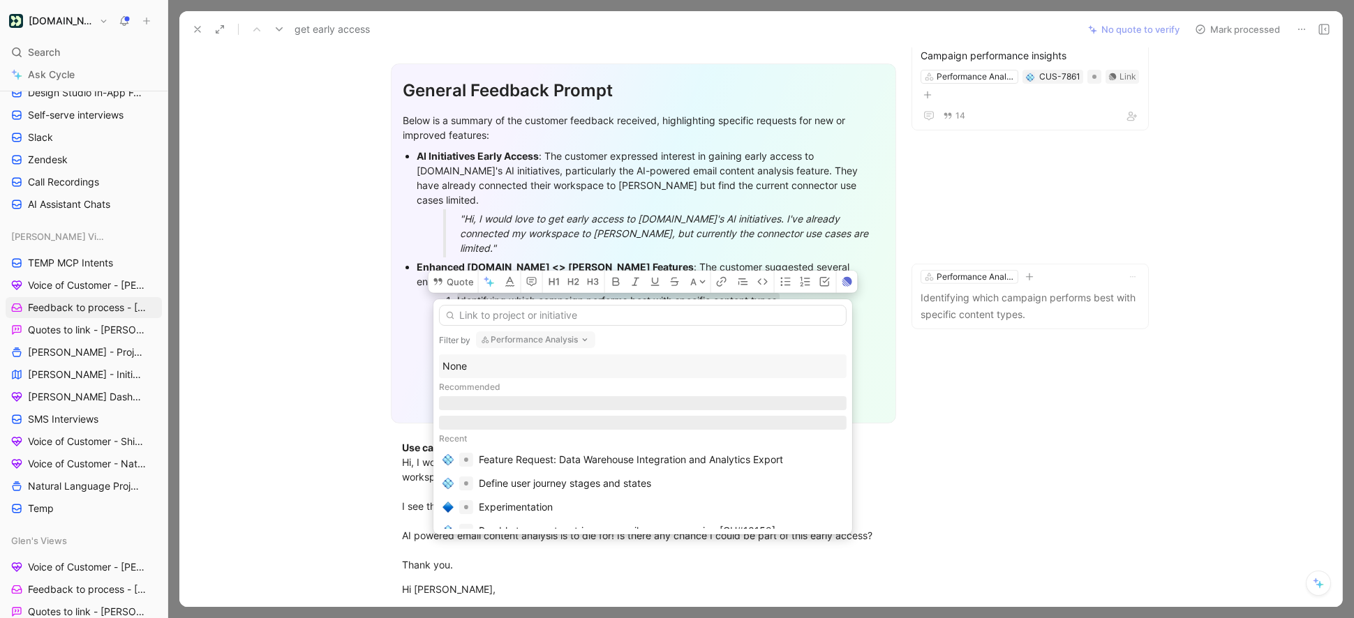
click at [549, 339] on button "Performance Analysis" at bounding box center [535, 339] width 119 height 17
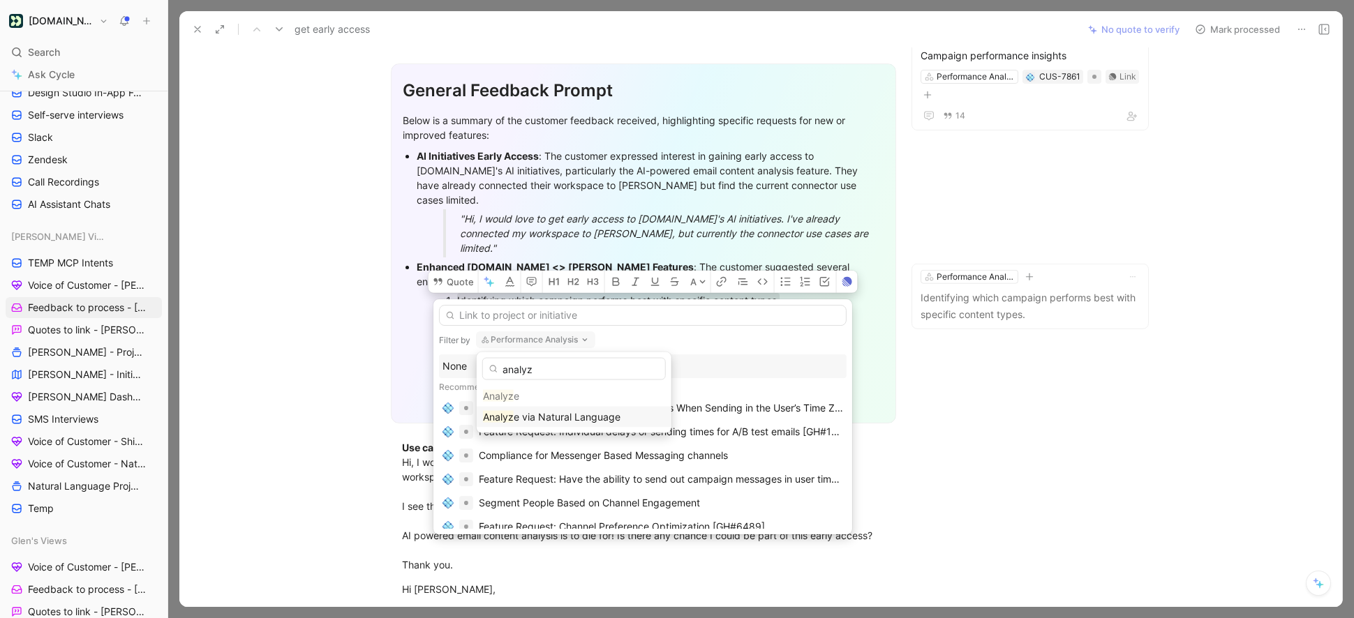
type input "analyz"
click at [561, 415] on span "e via Natural Language" at bounding box center [567, 417] width 107 height 12
click at [495, 313] on input "text" at bounding box center [643, 315] width 408 height 21
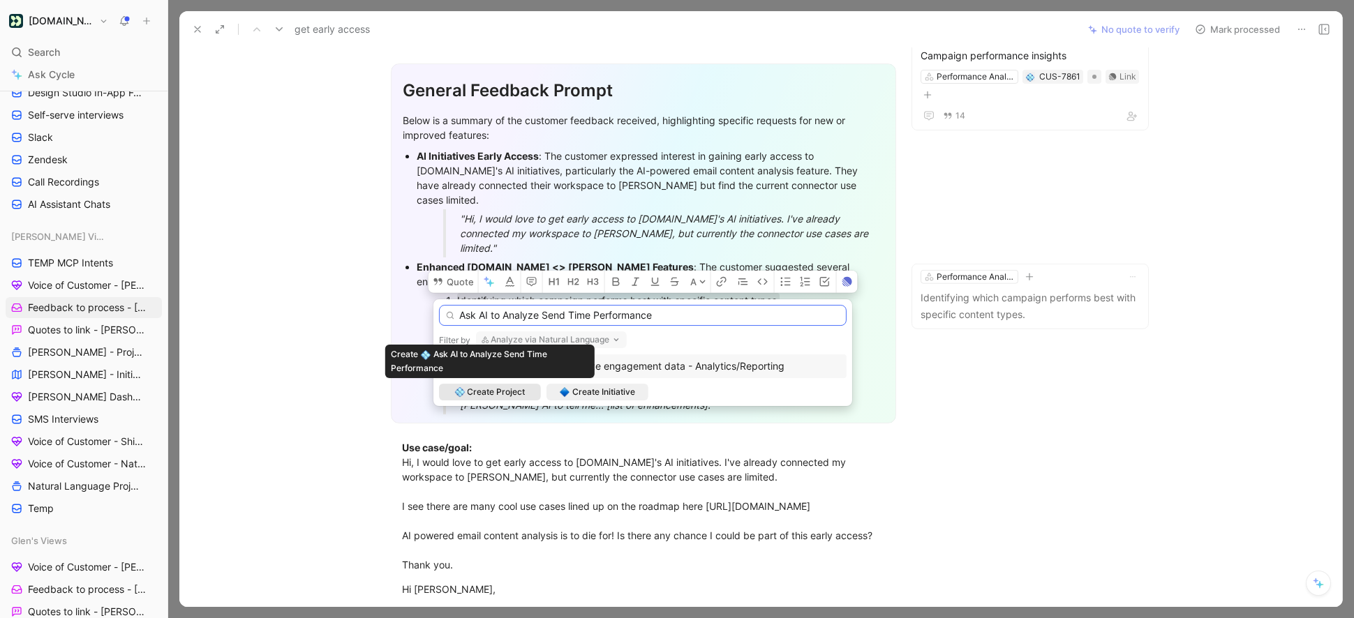
type input "Ask AI to Analyze Send Time Performance"
click at [508, 394] on span "Create Project" at bounding box center [496, 392] width 58 height 14
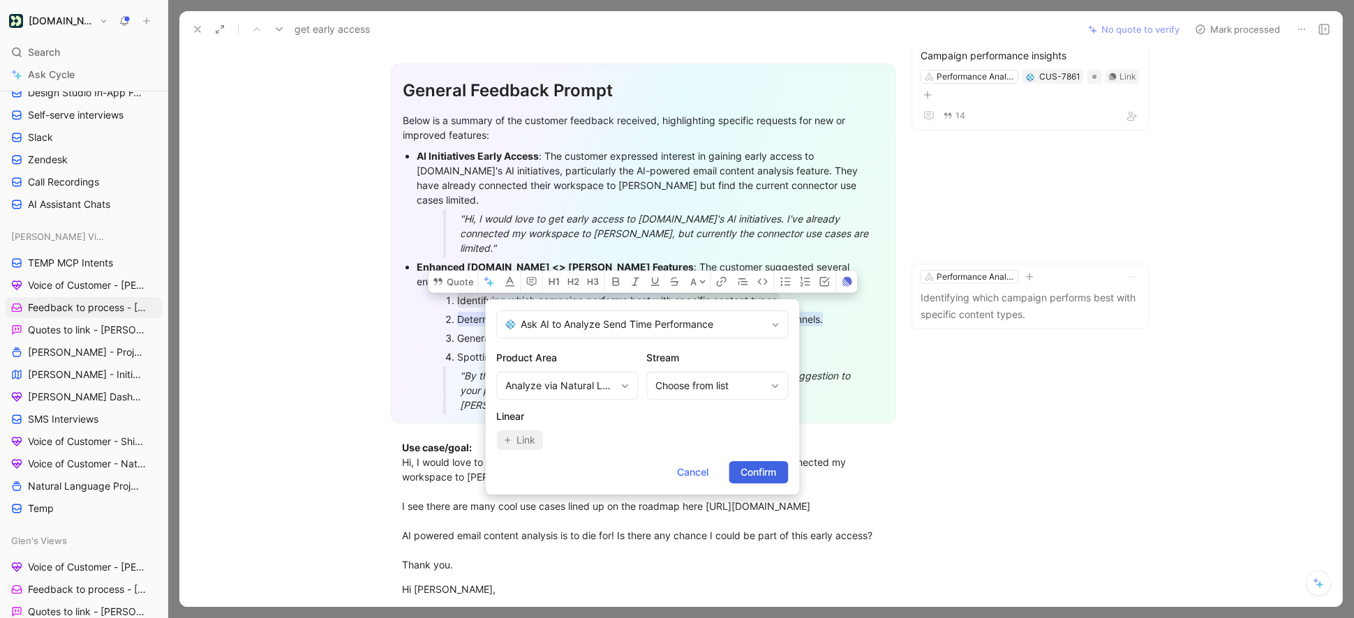
click at [756, 466] on span "Confirm" at bounding box center [758, 472] width 36 height 17
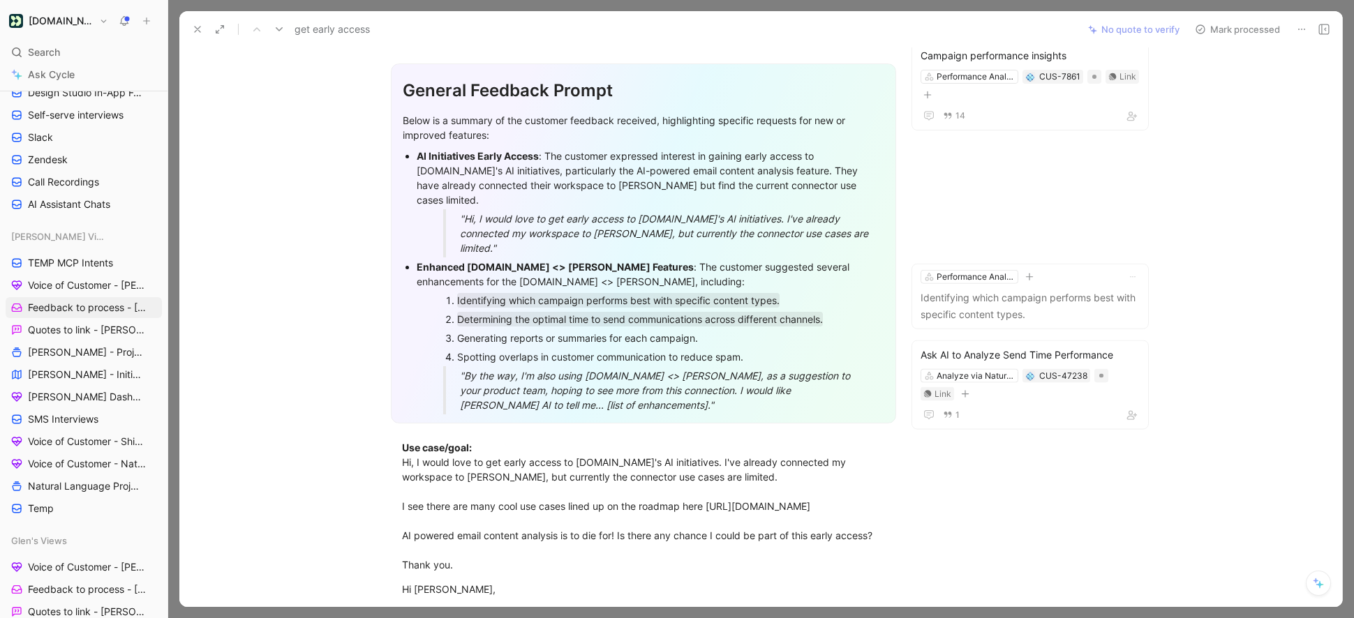
click at [615, 331] on div "Generating reports or summaries for each campaign." at bounding box center [657, 338] width 401 height 15
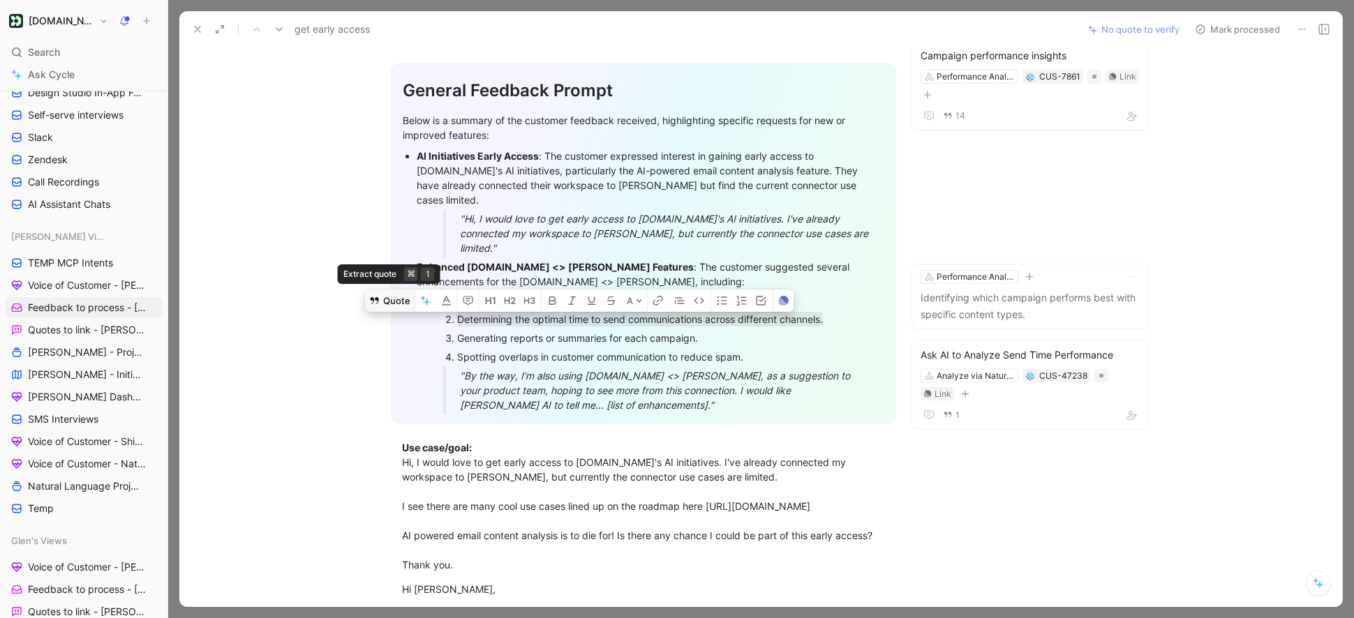
click at [398, 290] on button "Quote" at bounding box center [390, 301] width 50 height 22
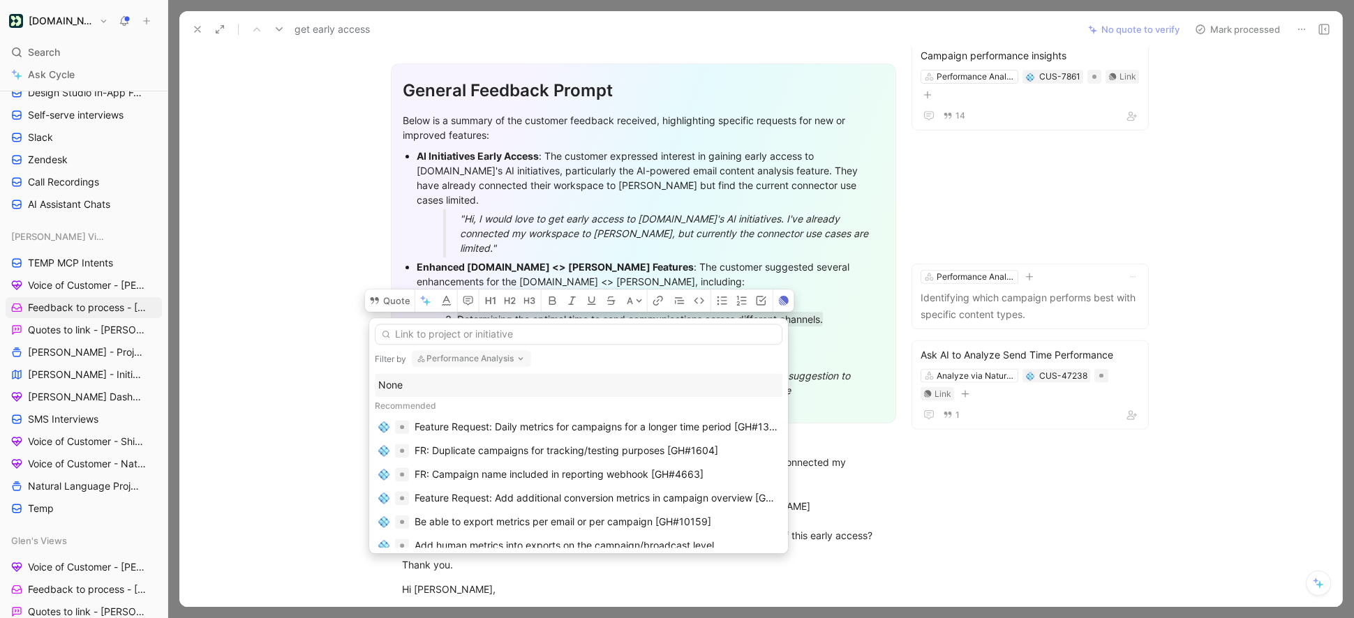
click at [471, 361] on button "Performance Analysis" at bounding box center [471, 358] width 119 height 17
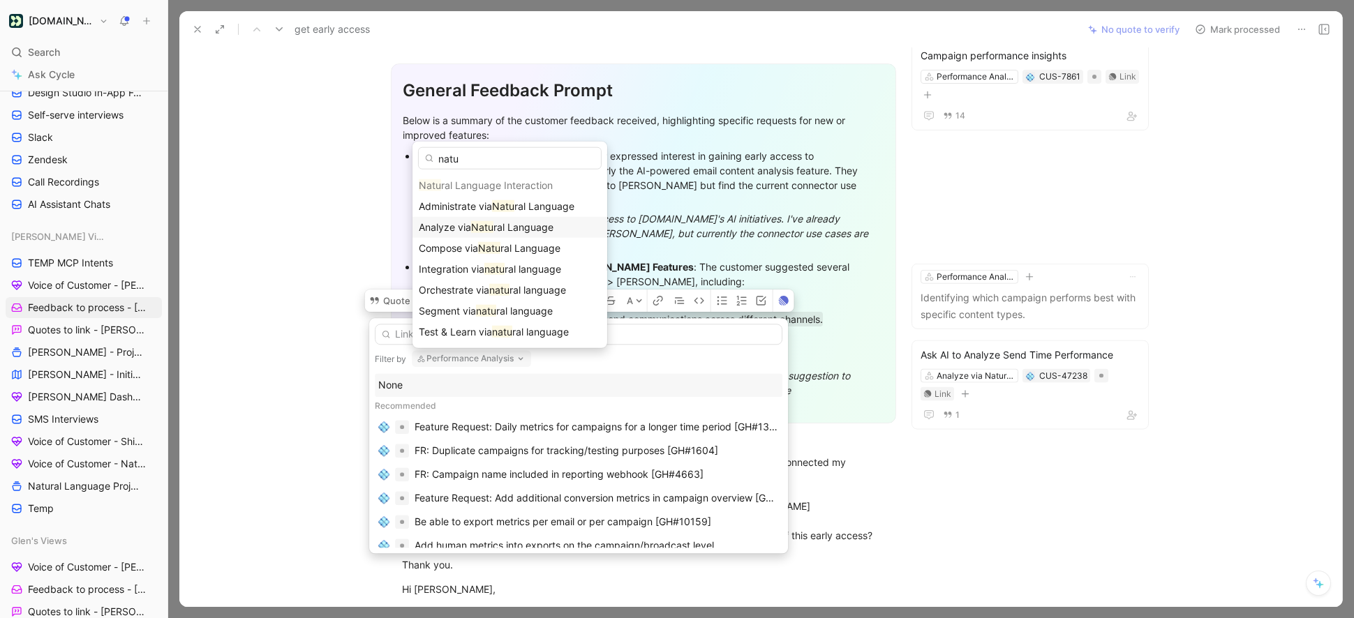
type input "natu"
click at [507, 232] on span "ral Language" at bounding box center [523, 227] width 60 height 12
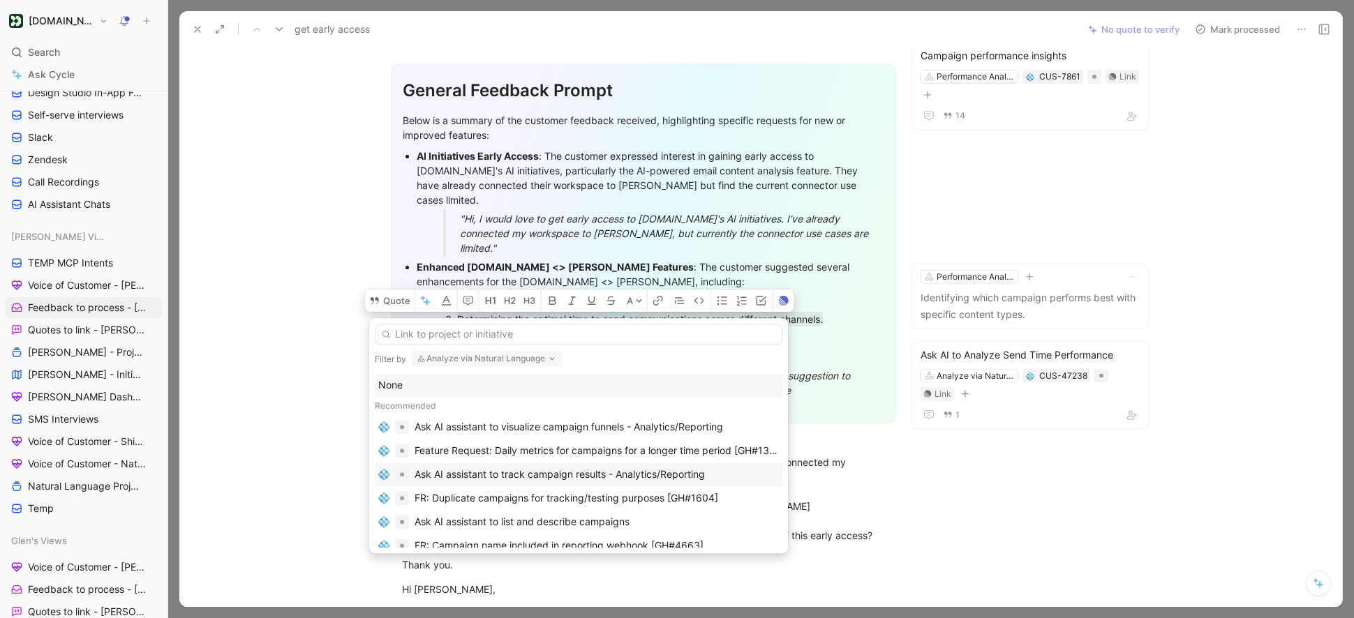
click at [602, 473] on div "Ask AI assistant to track campaign results - Analytics/Reporting" at bounding box center [560, 474] width 290 height 17
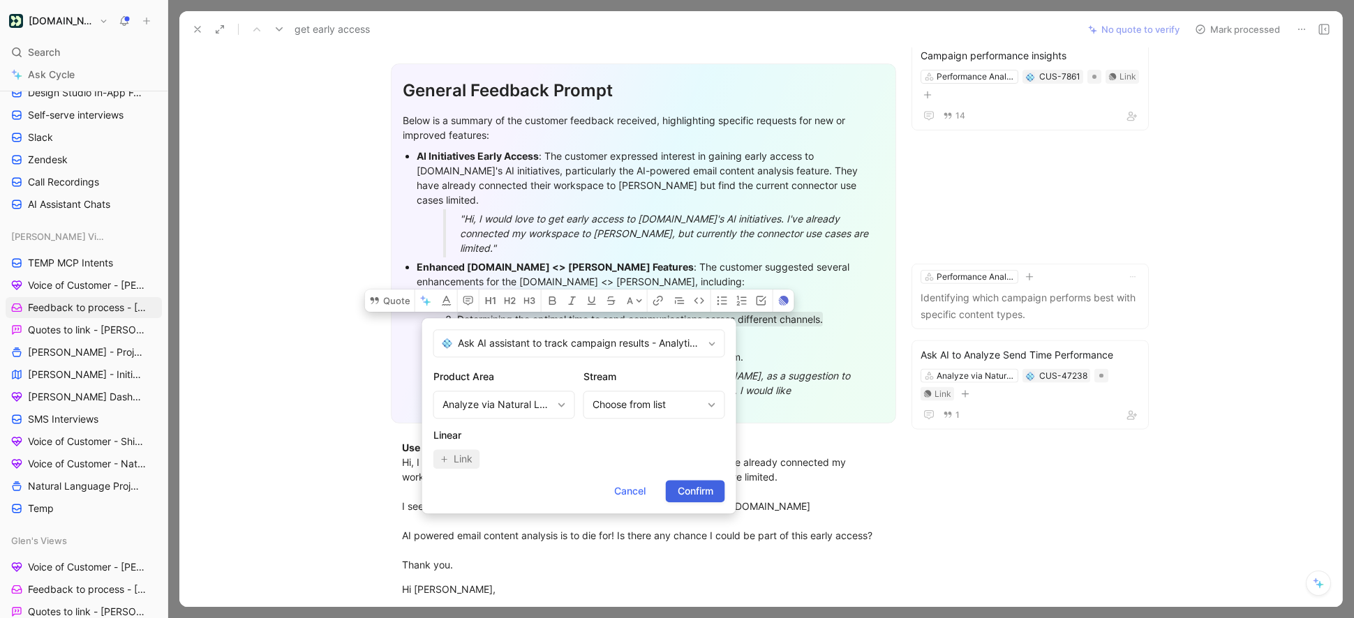
click at [691, 493] on span "Confirm" at bounding box center [696, 491] width 36 height 17
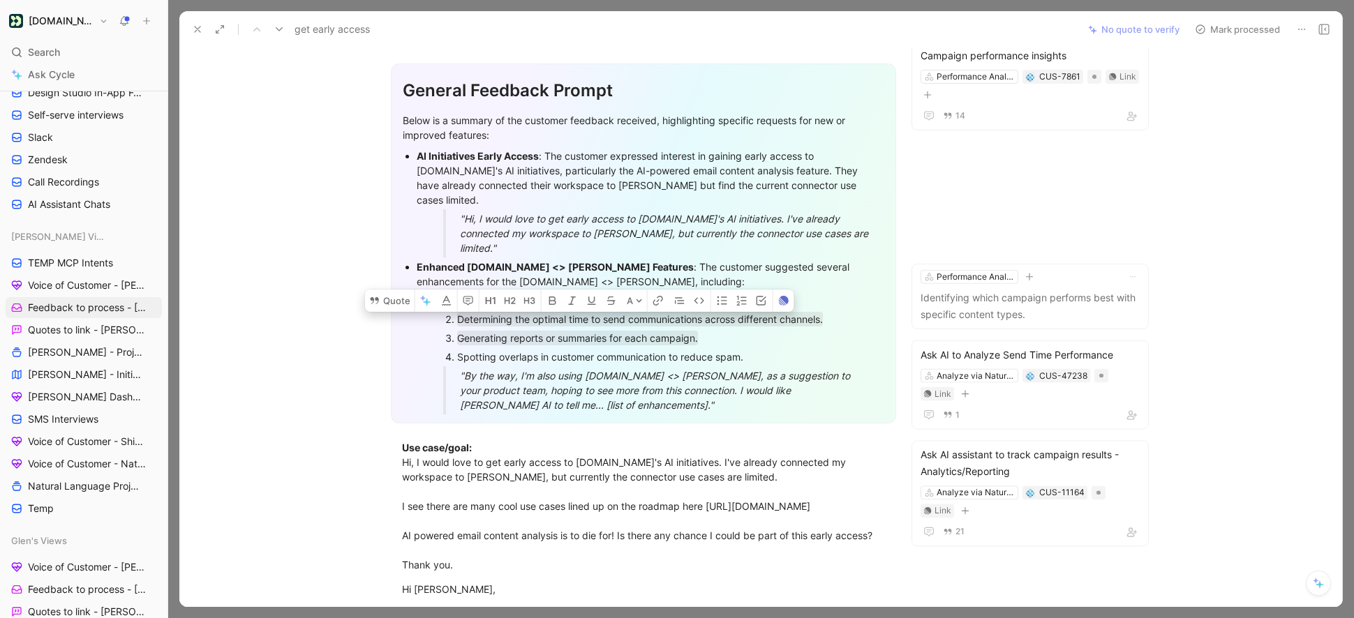
click at [634, 375] on div ""By the way, I'm also using Customer.io <> Claude connector, as a suggestion to…" at bounding box center [667, 390] width 415 height 44
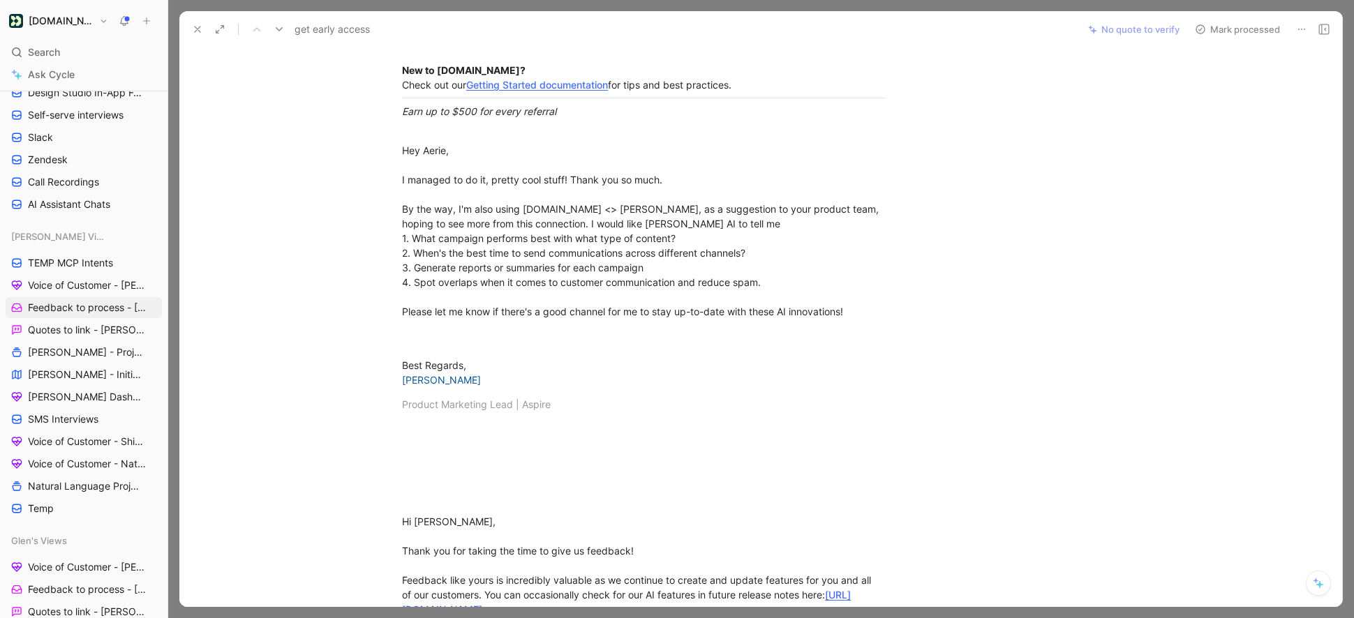
scroll to position [1154, 0]
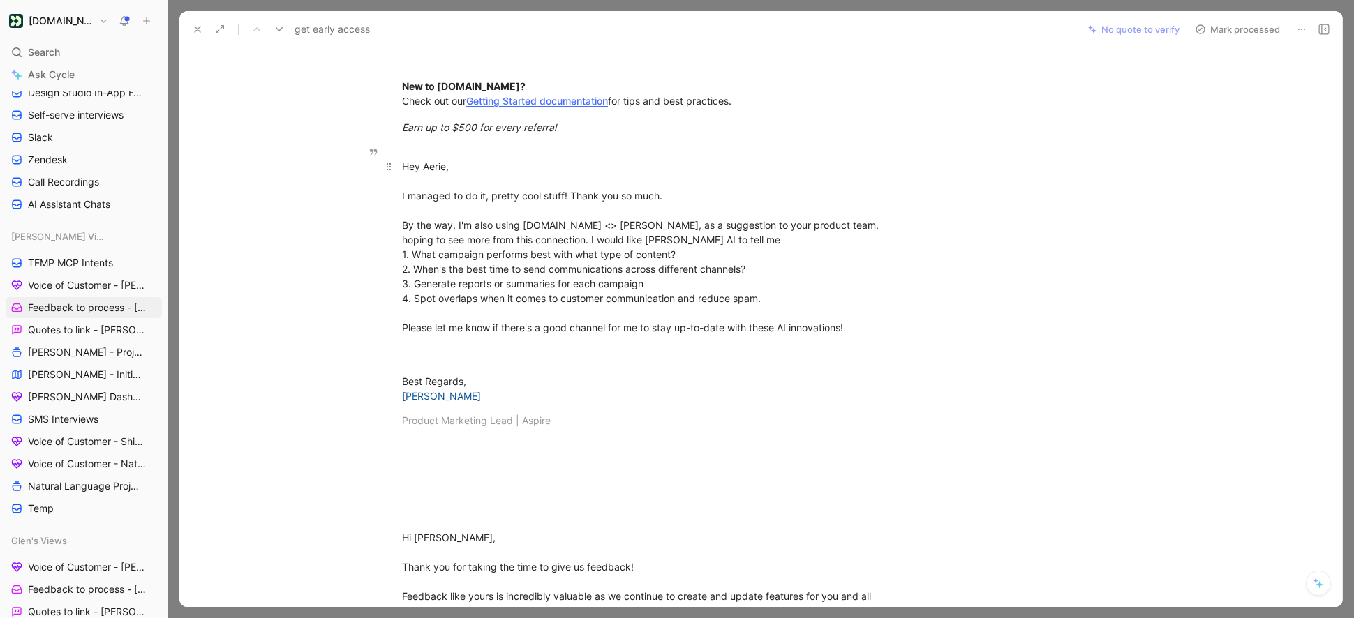
click at [585, 285] on div "Hey Aerie, I managed to do it, pretty cool stuff! Thank you so much. By the way…" at bounding box center [643, 261] width 483 height 205
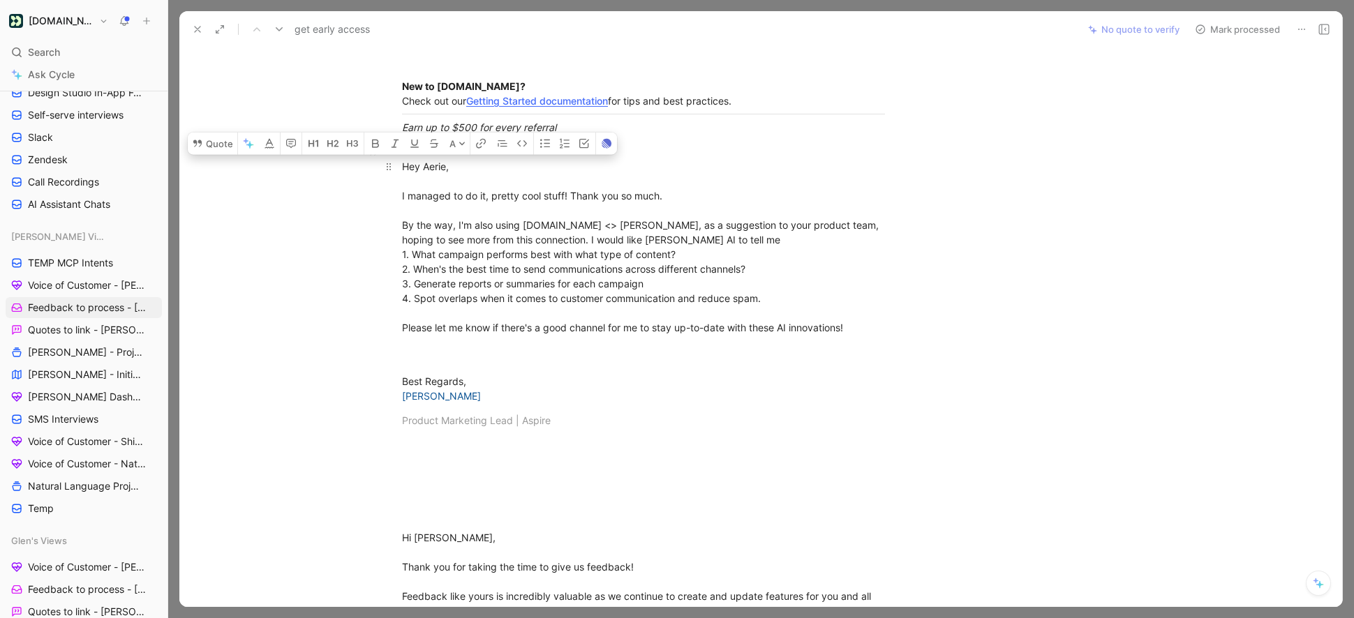
click at [726, 261] on div "Hey Aerie, I managed to do it, pretty cool stuff! Thank you so much. By the way…" at bounding box center [643, 261] width 483 height 205
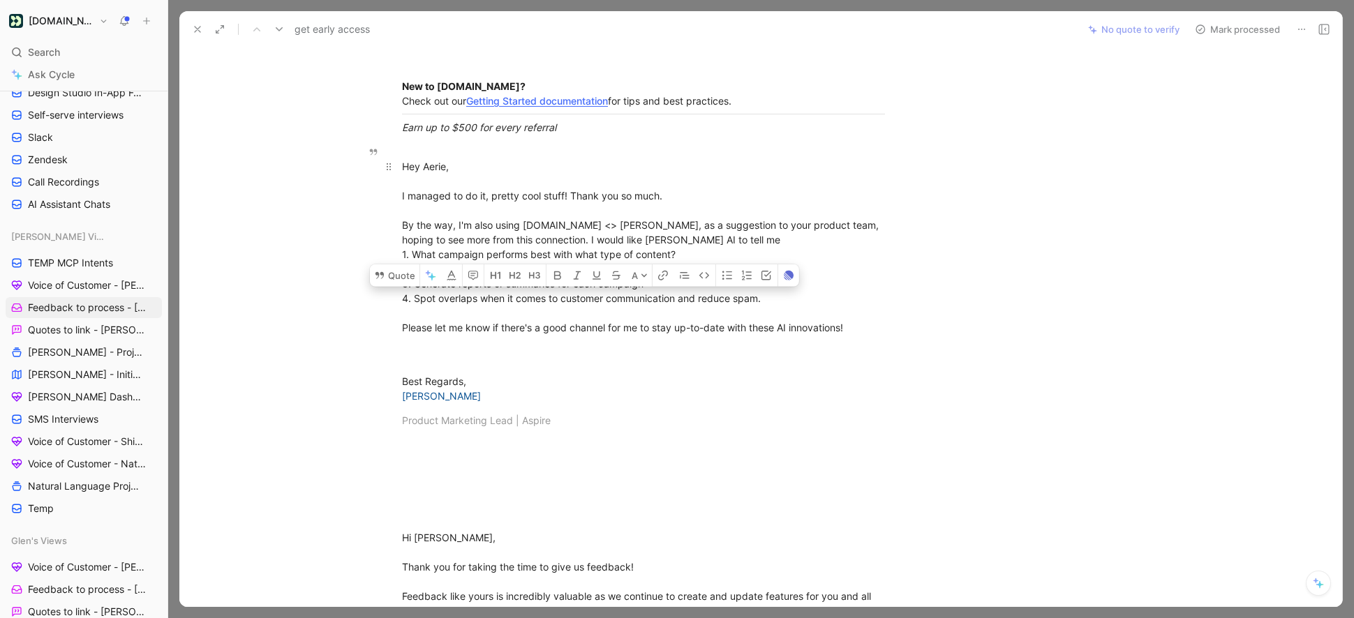
drag, startPoint x: 770, startPoint y: 286, endPoint x: 392, endPoint y: 288, distance: 378.2
click at [392, 288] on p "Hey Aerie, I managed to do it, pretty cool stuff! Thank you so much. By the way…" at bounding box center [643, 262] width 536 height 214
click at [552, 285] on div "Hey Aerie, I managed to do it, pretty cool stuff! Thank you so much. By the way…" at bounding box center [643, 261] width 483 height 205
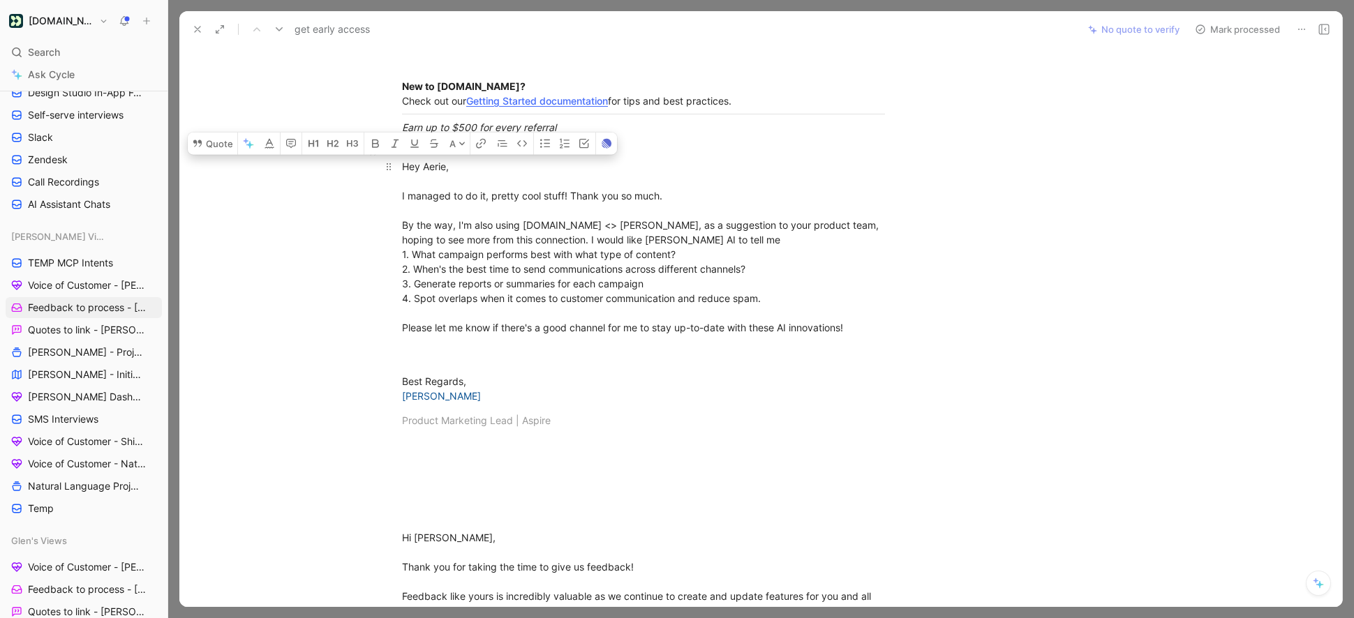
click at [680, 279] on div "Hey Aerie, I managed to do it, pretty cool stuff! Thank you so much. By the way…" at bounding box center [643, 261] width 483 height 205
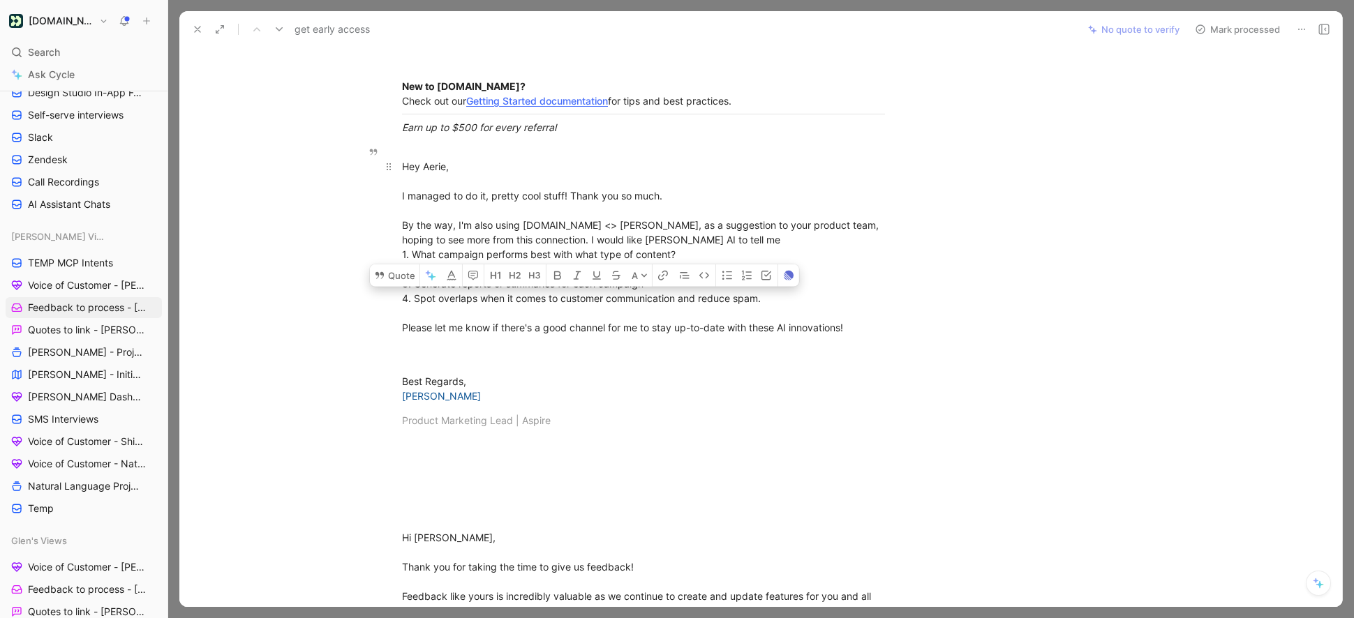
drag, startPoint x: 777, startPoint y: 287, endPoint x: 403, endPoint y: 285, distance: 374.1
click at [403, 285] on div "Hey Aerie, I managed to do it, pretty cool stuff! Thank you so much. By the way…" at bounding box center [643, 261] width 483 height 205
click at [396, 270] on button "Quote" at bounding box center [395, 275] width 50 height 22
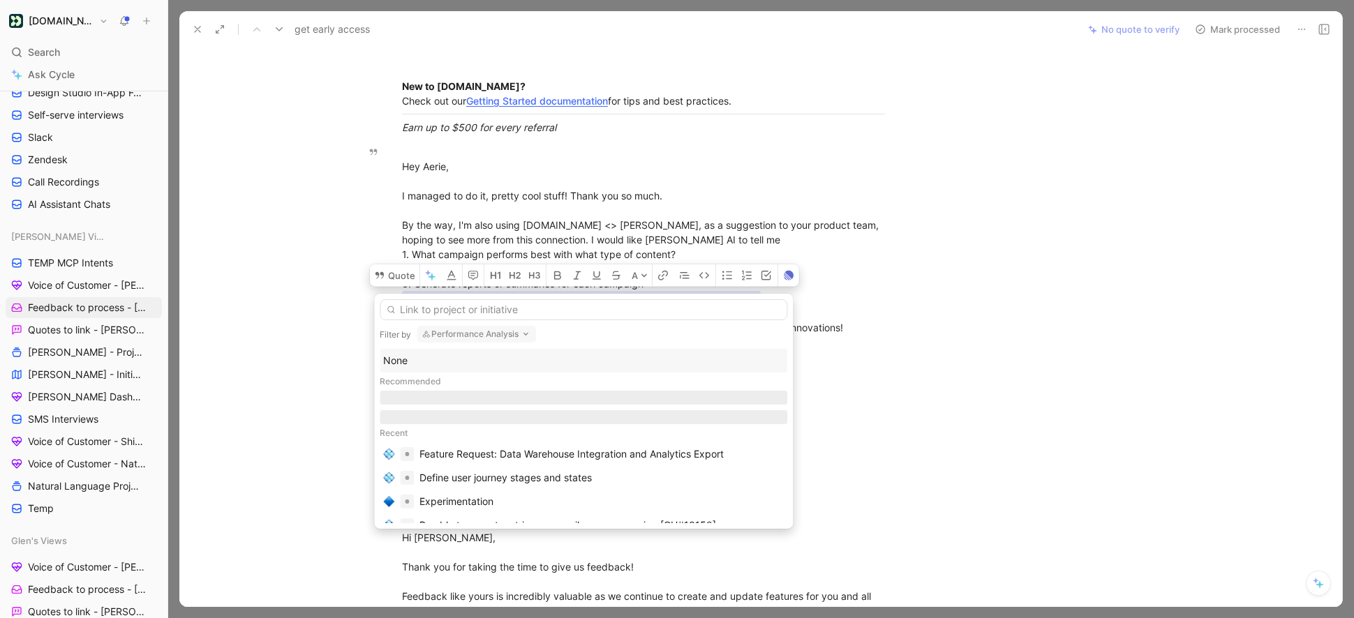
click at [456, 337] on button "Performance Analysis" at bounding box center [476, 334] width 119 height 17
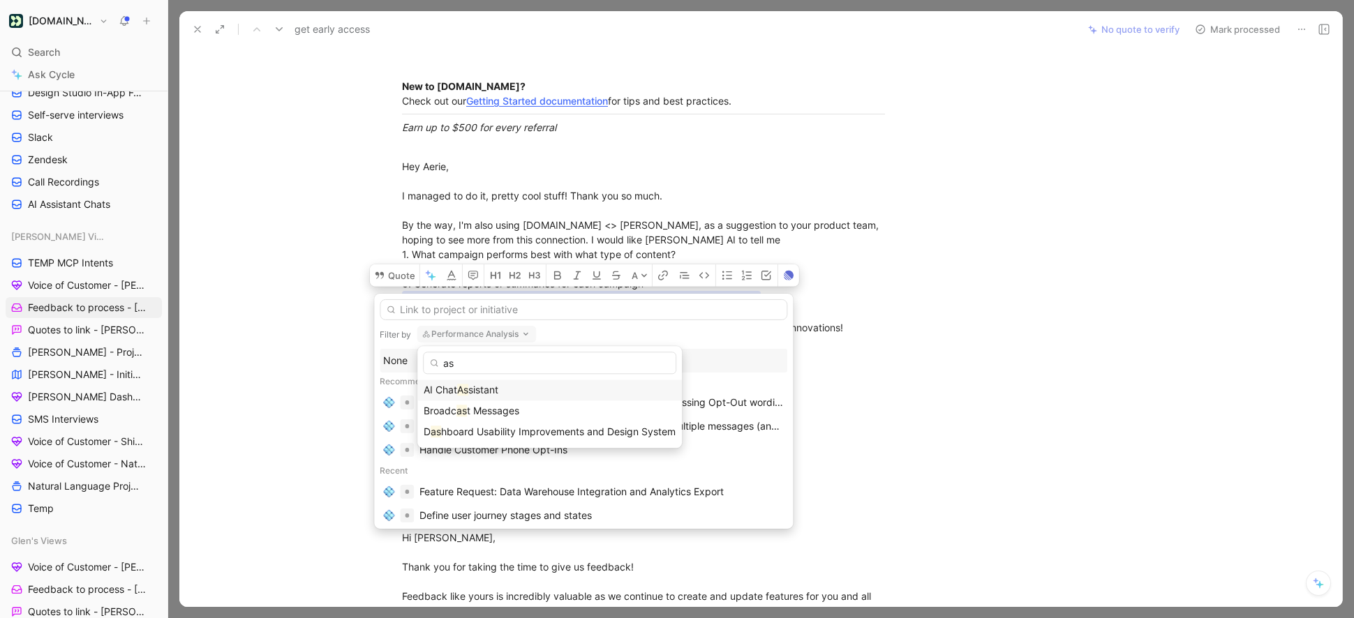
type input "a"
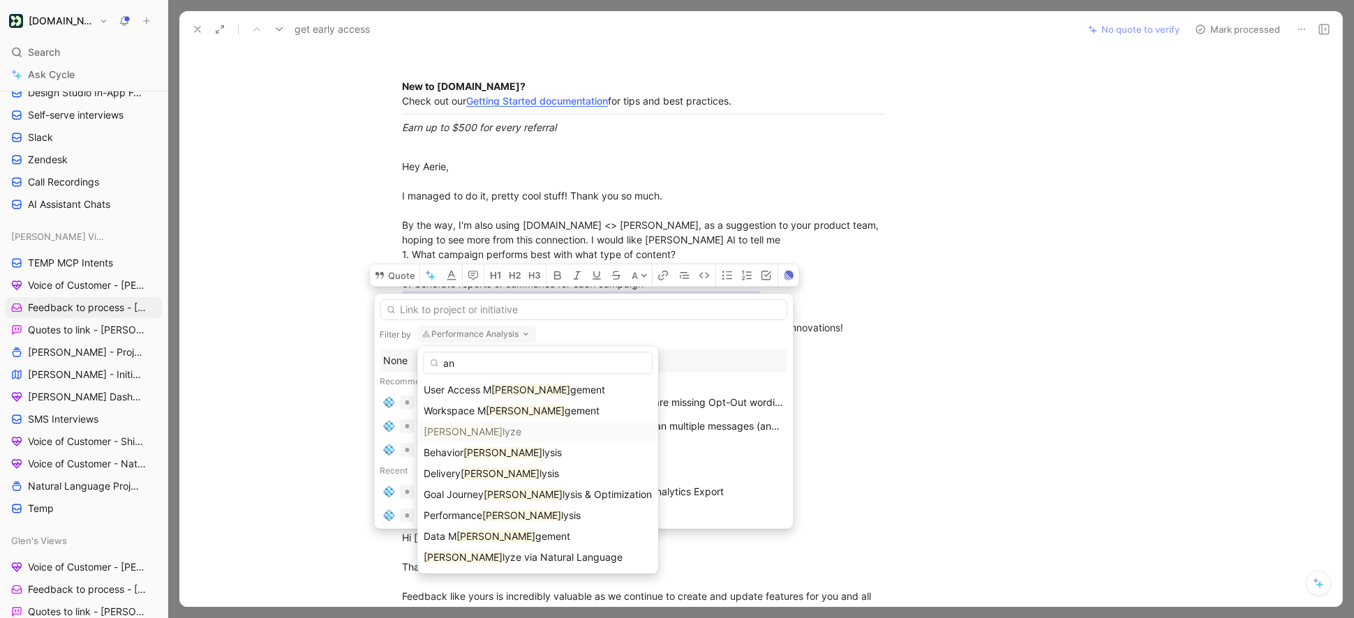
type input "a"
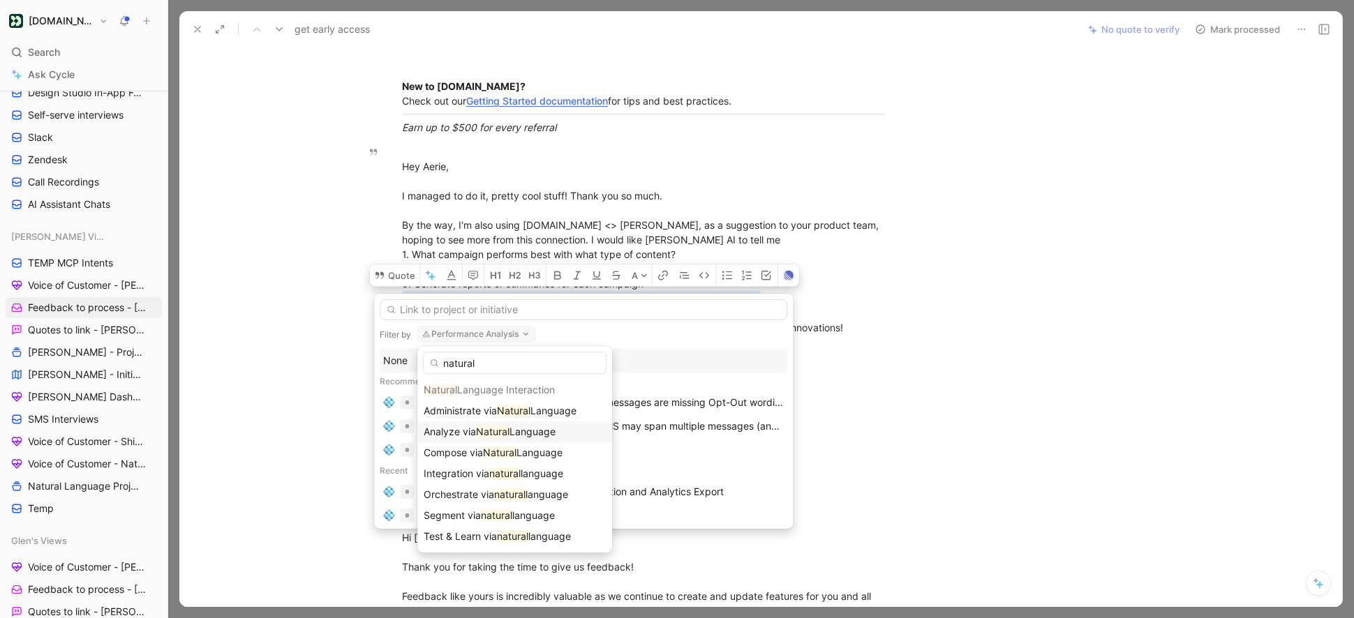
type input "natural"
click at [498, 428] on mark "Natural" at bounding box center [492, 432] width 33 height 12
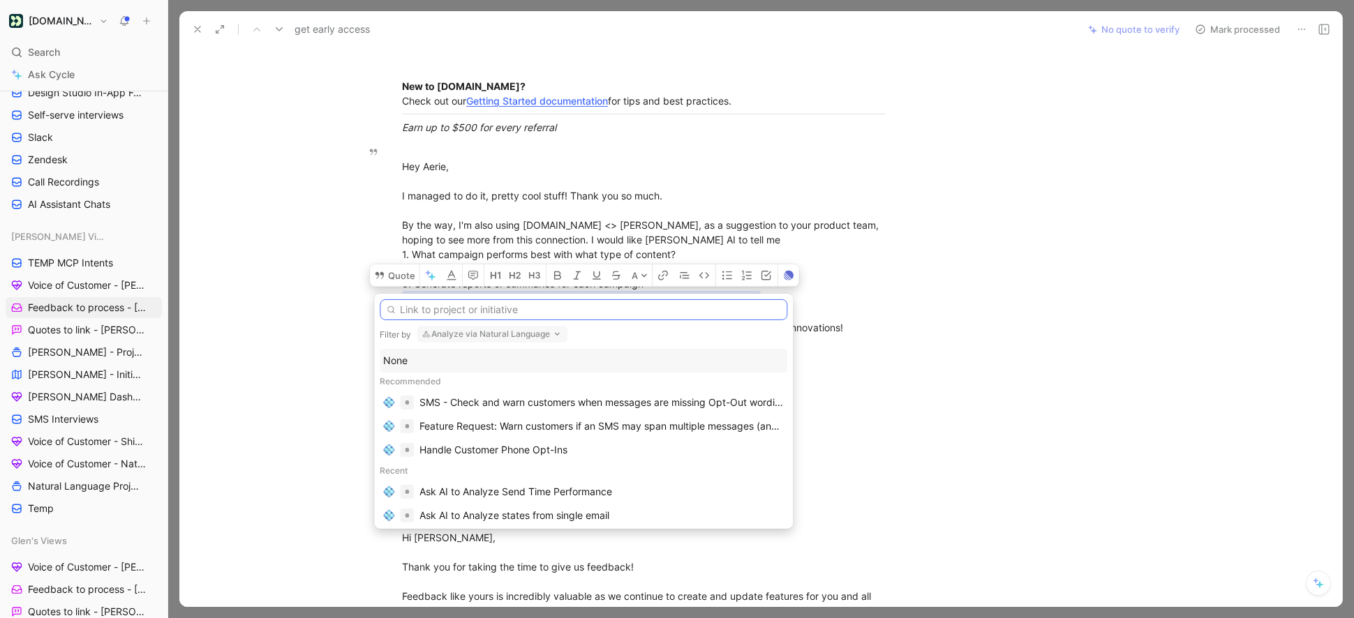
click at [435, 306] on input "text" at bounding box center [584, 309] width 408 height 21
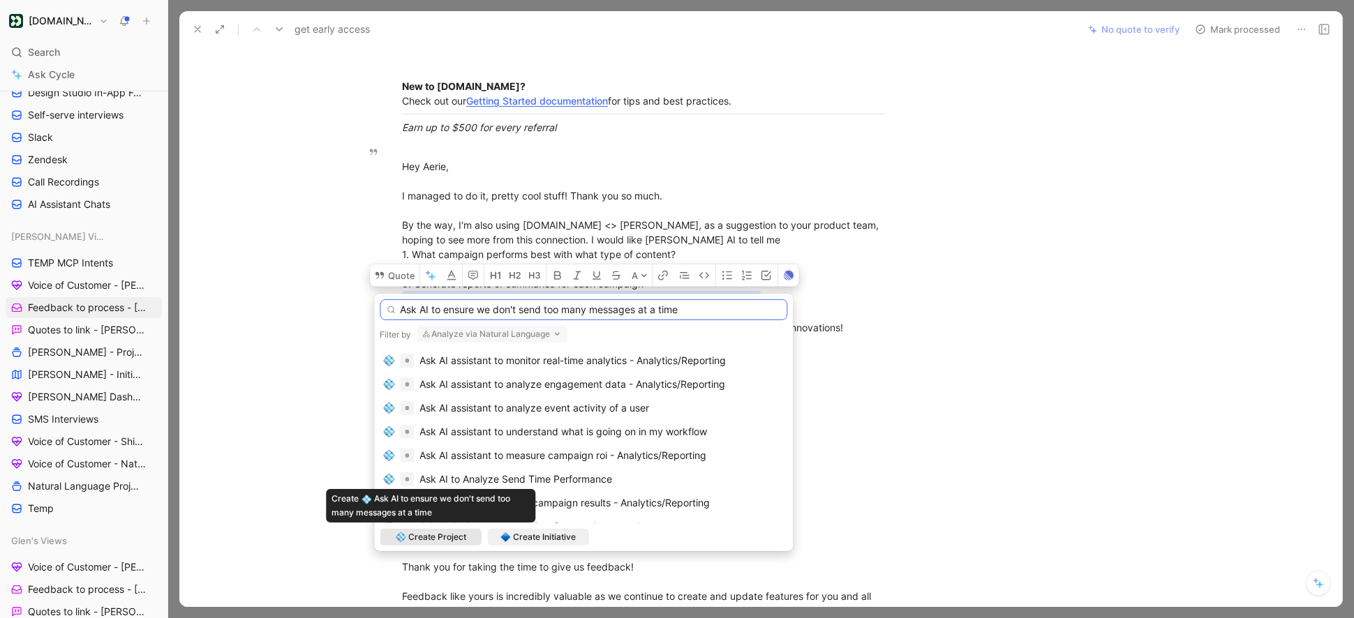
type input "Ask AI to ensure we don't send too many messages at a time"
click at [449, 539] on span "Create Project" at bounding box center [437, 537] width 58 height 14
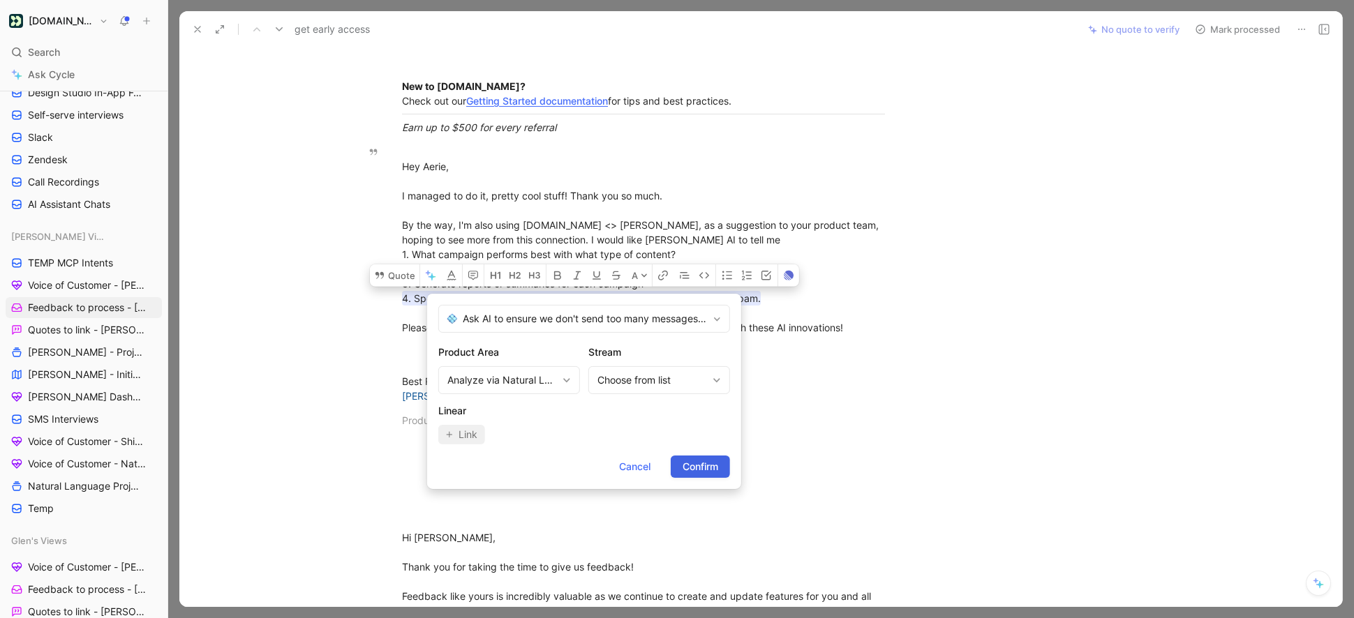
click at [696, 472] on span "Confirm" at bounding box center [701, 467] width 36 height 17
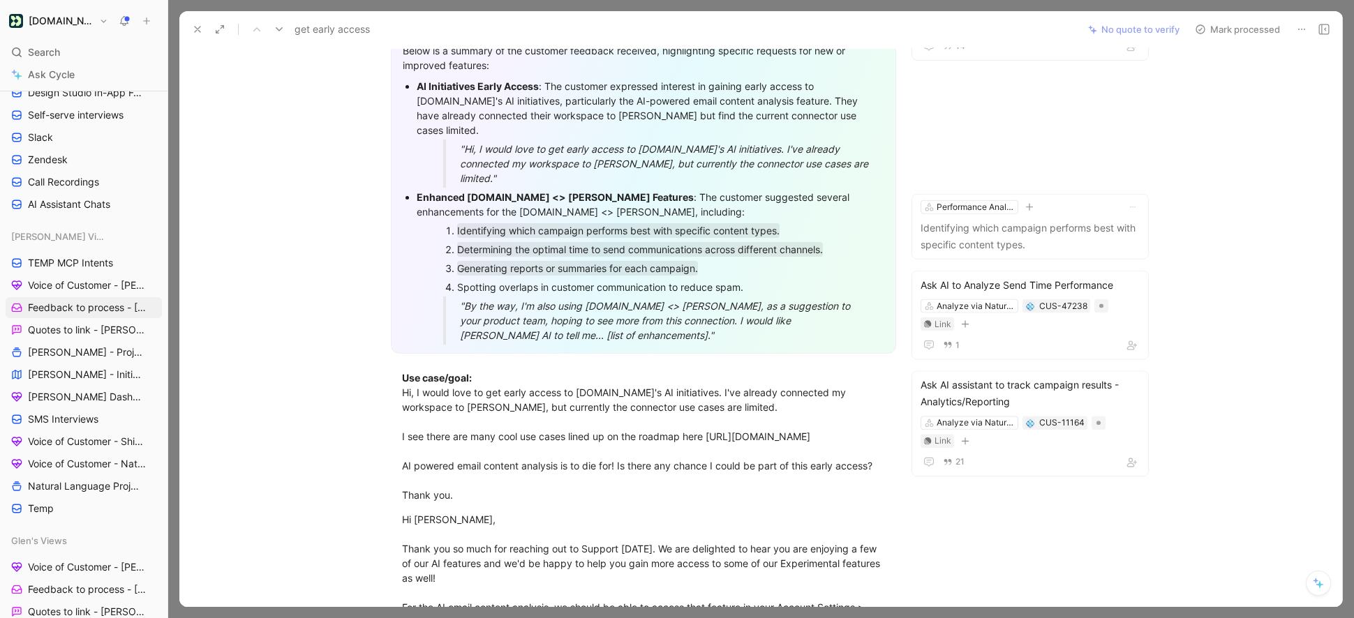
scroll to position [224, 0]
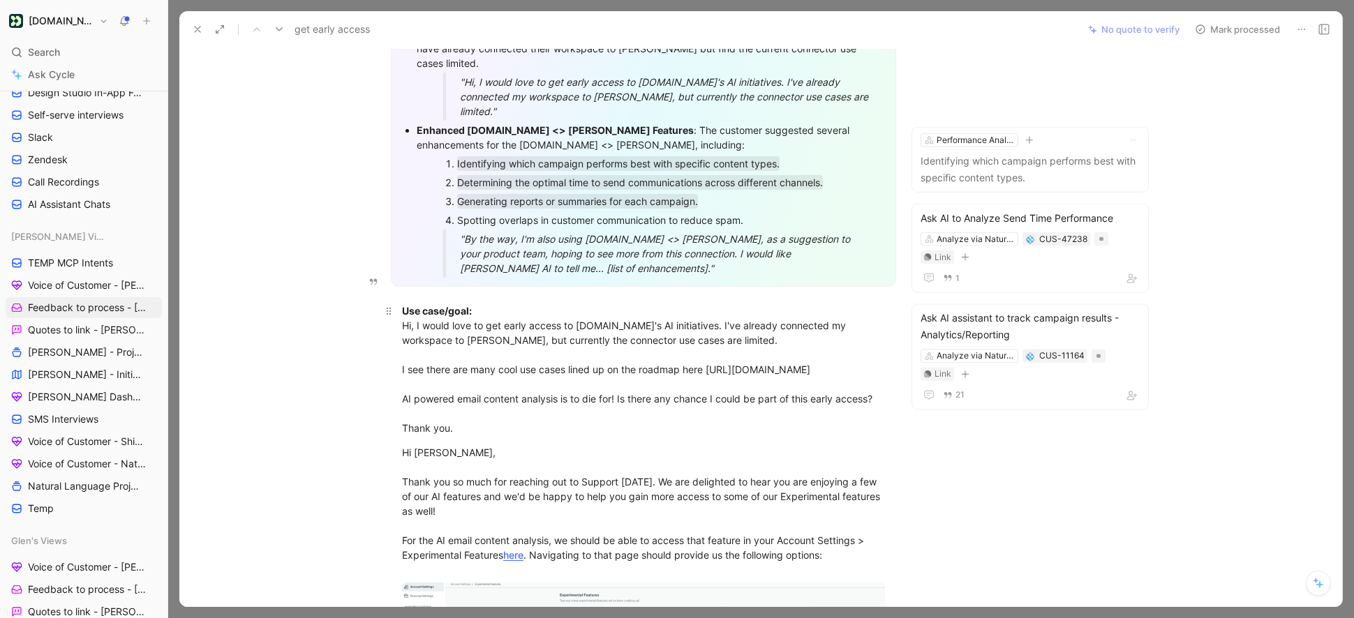
click at [620, 380] on div "Use case/goal: Hi, I would love to get early access to Customer.io's AI initiat…" at bounding box center [643, 370] width 483 height 132
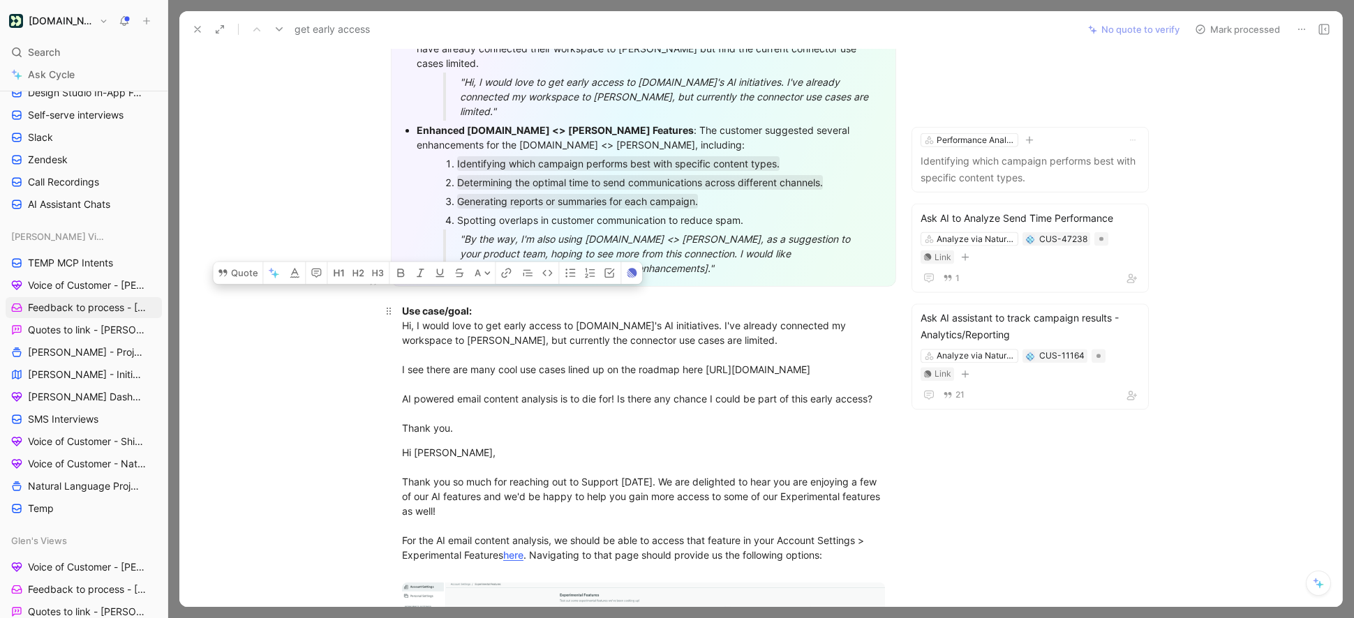
click at [500, 384] on div "Use case/goal: Hi, I would love to get early access to Customer.io's AI initiat…" at bounding box center [643, 370] width 483 height 132
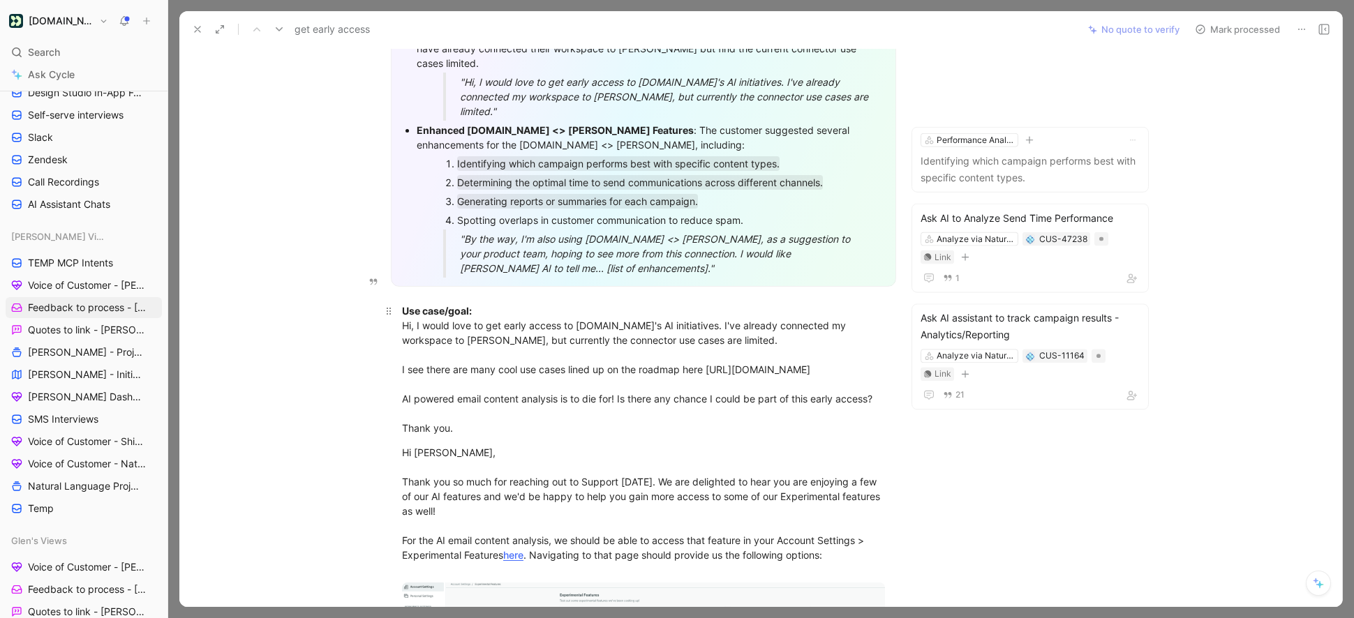
click at [500, 384] on div "Use case/goal: Hi, I would love to get early access to Customer.io's AI initiat…" at bounding box center [643, 370] width 483 height 132
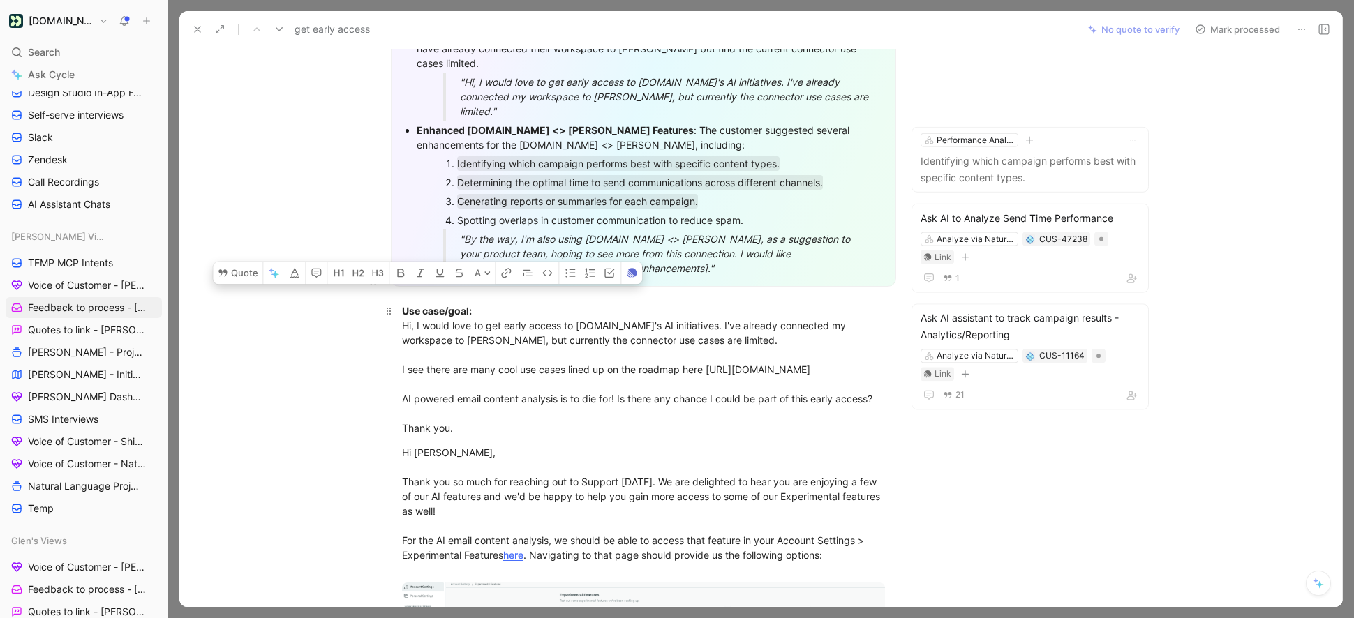
click at [500, 384] on div "Use case/goal: Hi, I would love to get early access to Customer.io's AI initiat…" at bounding box center [643, 370] width 483 height 132
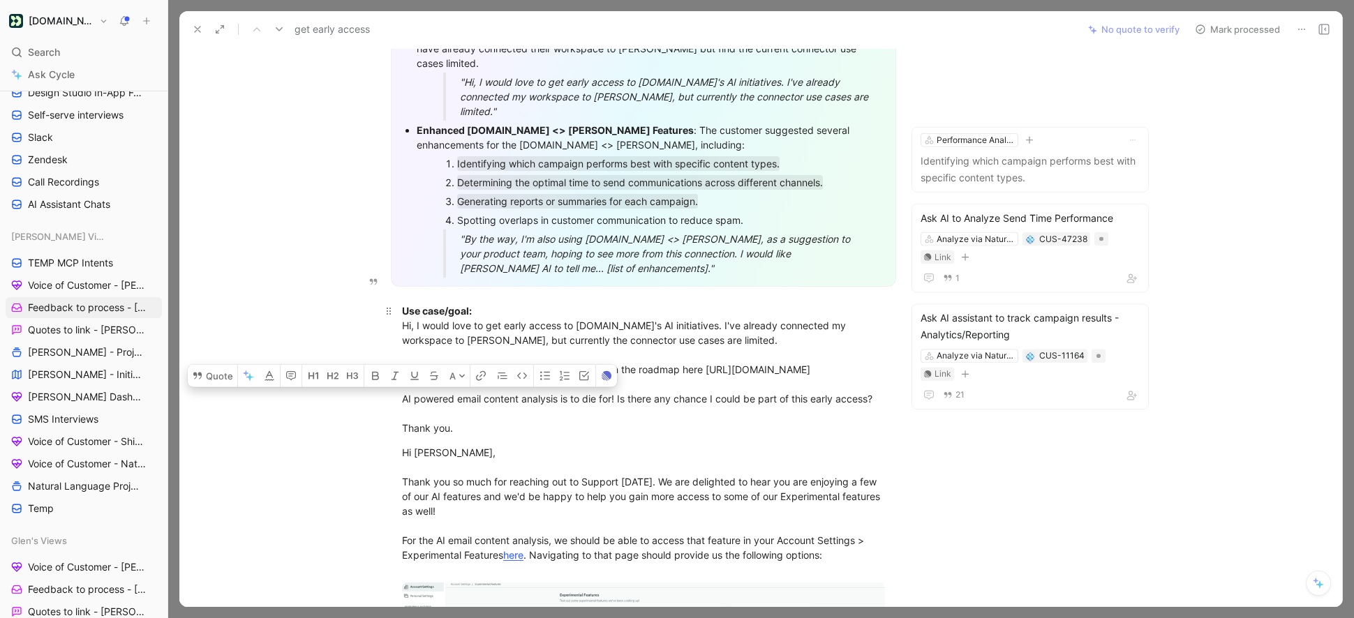
click at [500, 384] on div "Use case/goal: Hi, I would love to get early access to Customer.io's AI initiat…" at bounding box center [643, 370] width 483 height 132
click at [219, 364] on button "Quote" at bounding box center [213, 375] width 50 height 22
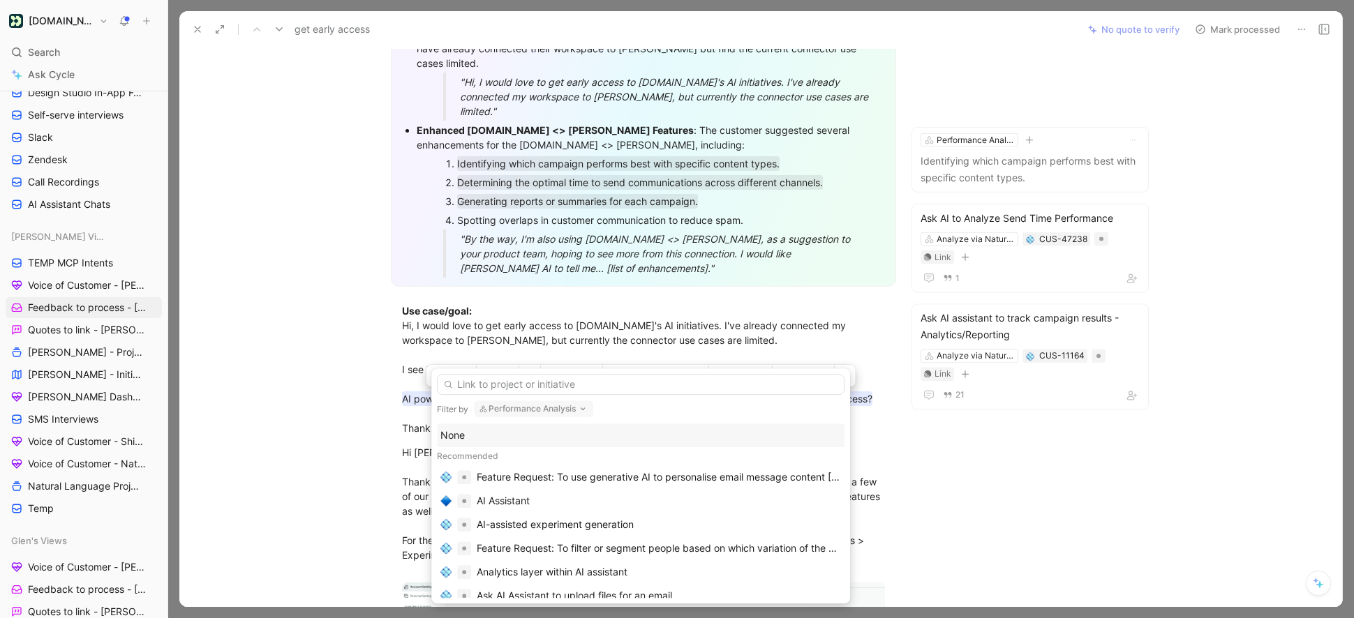
click at [481, 433] on div "None" at bounding box center [640, 435] width 401 height 17
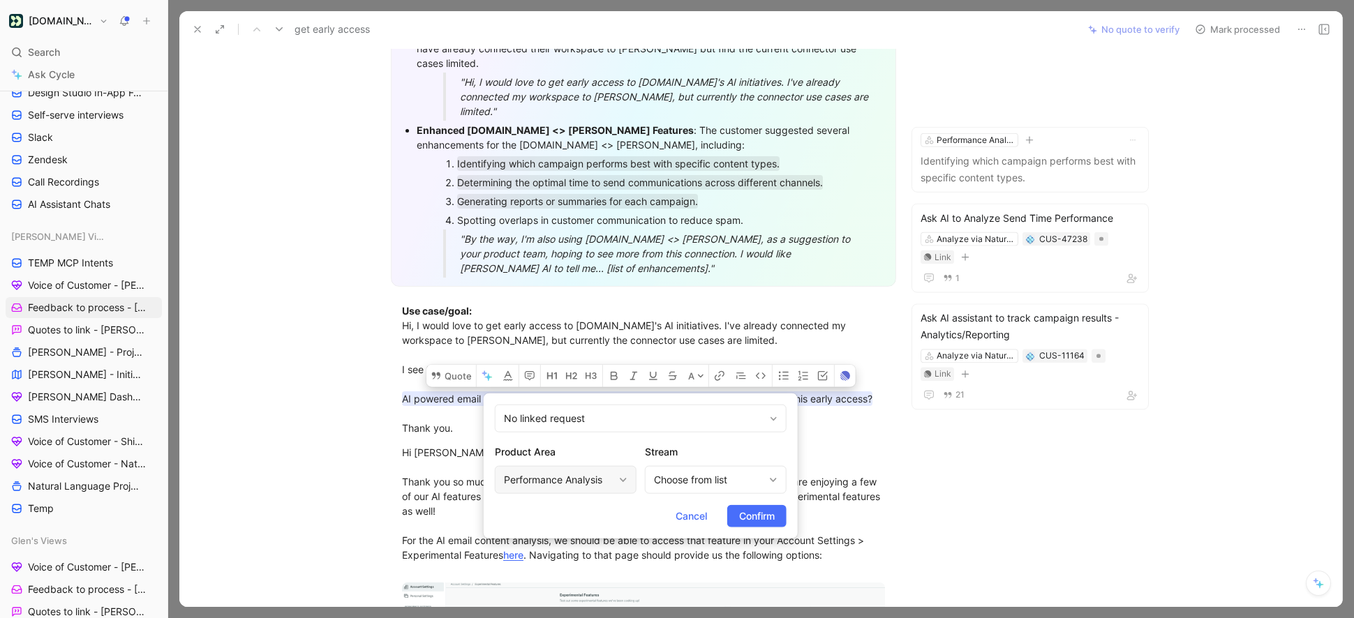
click at [615, 475] on div "Performance Analysis" at bounding box center [566, 480] width 142 height 28
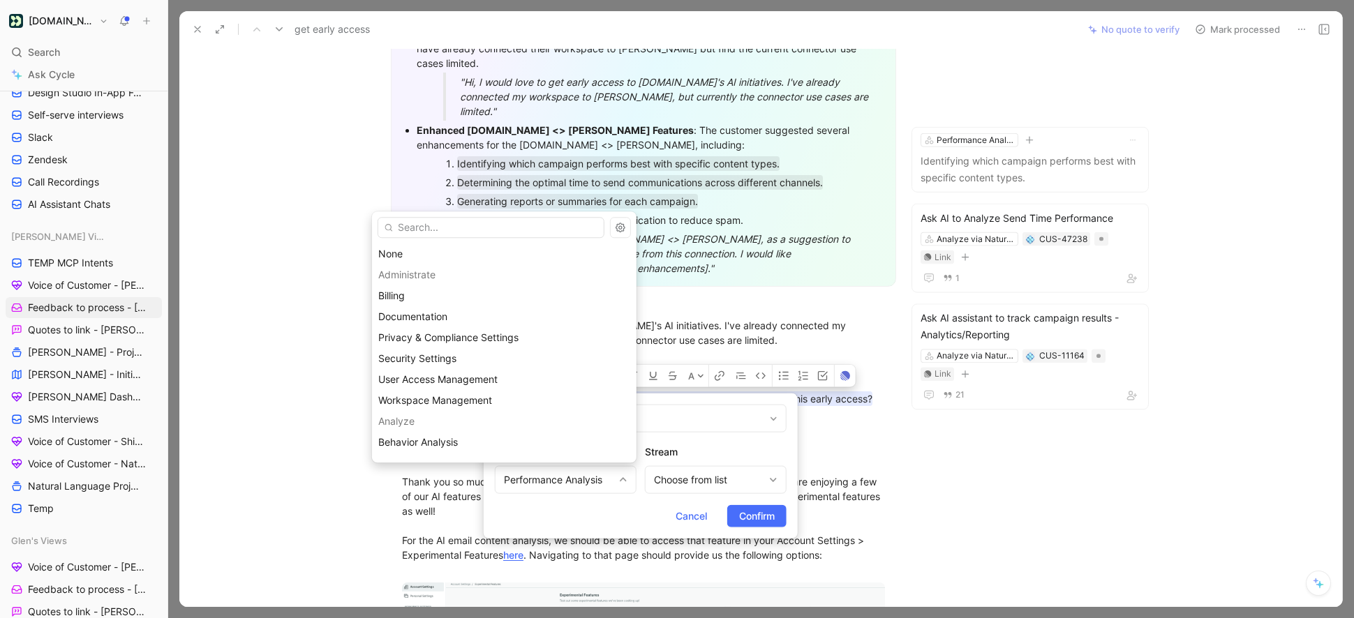
click at [428, 228] on input "text" at bounding box center [491, 227] width 227 height 21
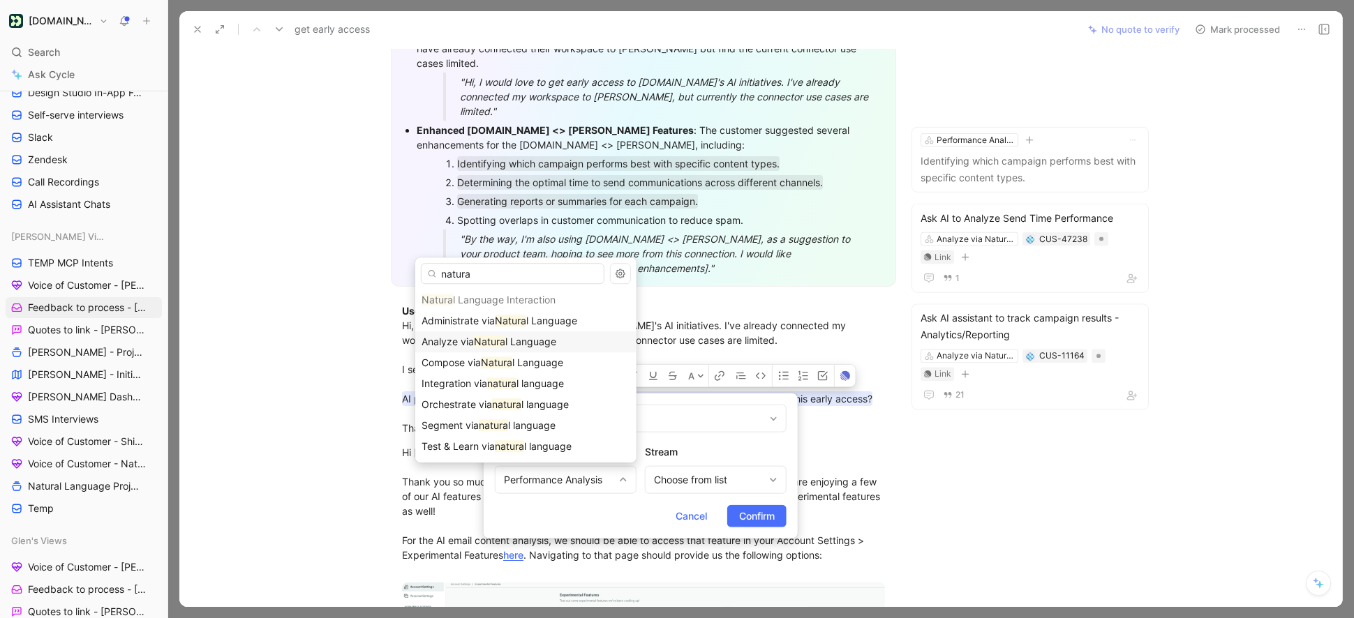
type input "natura"
click at [556, 341] on span "l Language" at bounding box center [530, 342] width 51 height 12
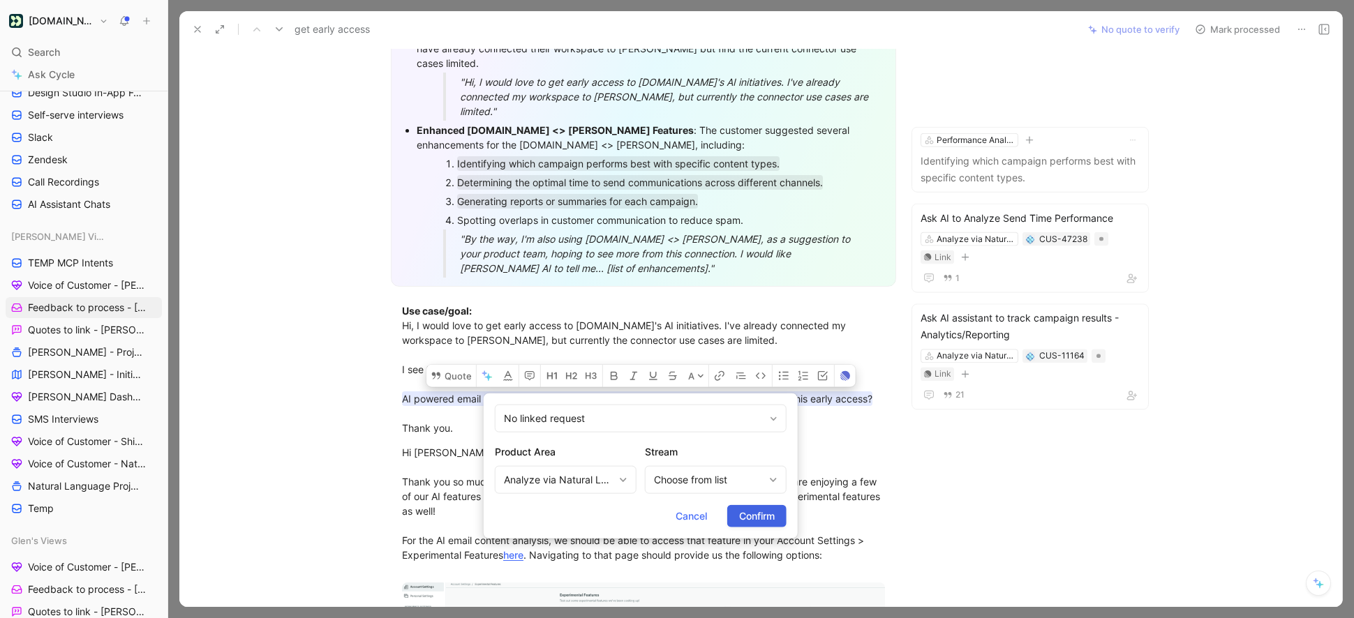
click at [764, 510] on span "Confirm" at bounding box center [757, 516] width 36 height 17
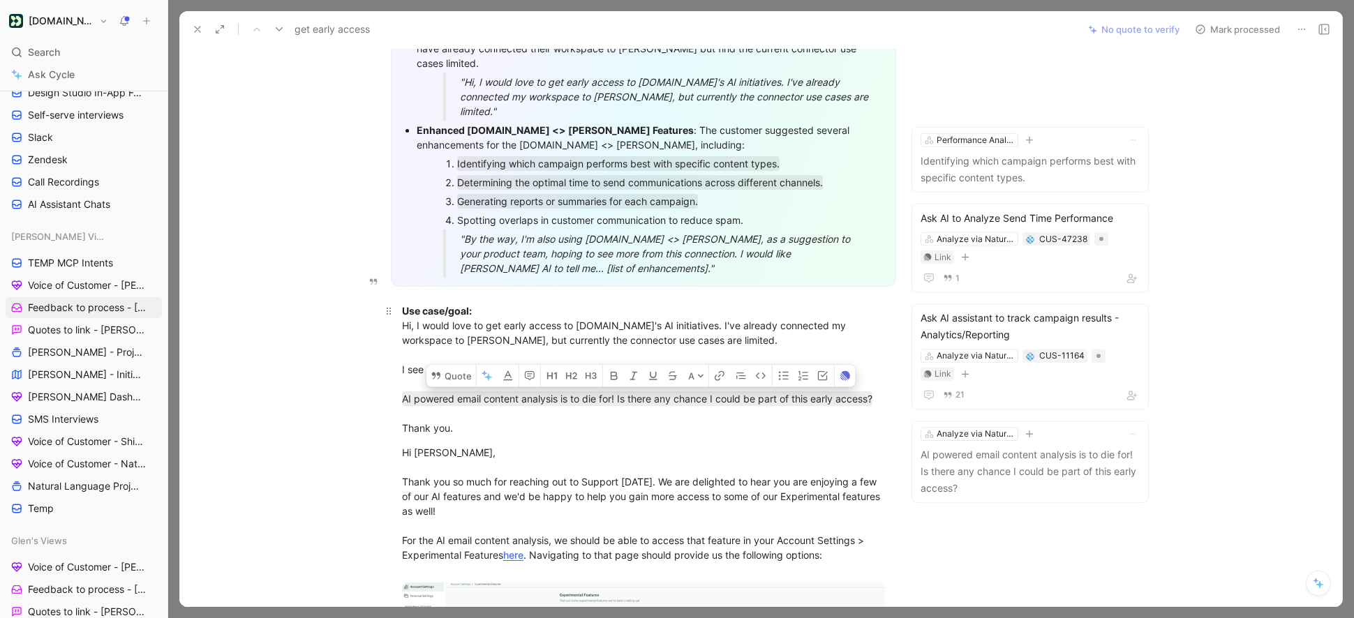
click at [618, 305] on div "Use case/goal: Hi, I would love to get early access to Customer.io's AI initiat…" at bounding box center [643, 370] width 483 height 132
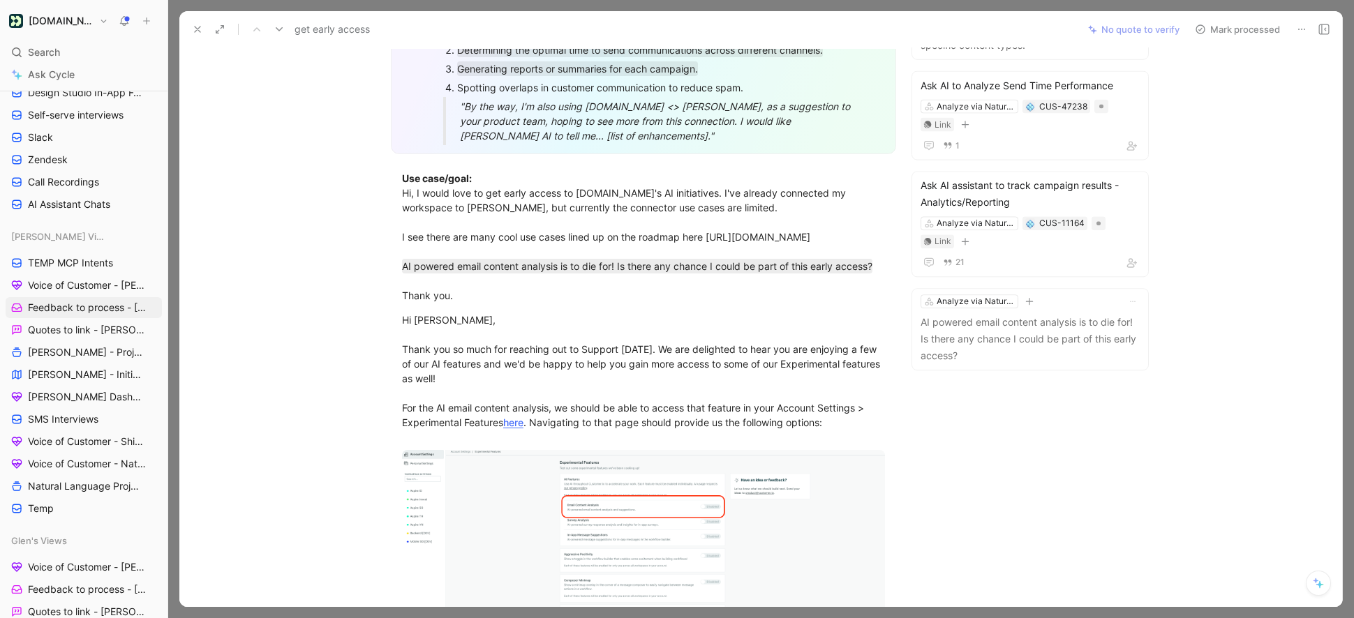
scroll to position [228, 0]
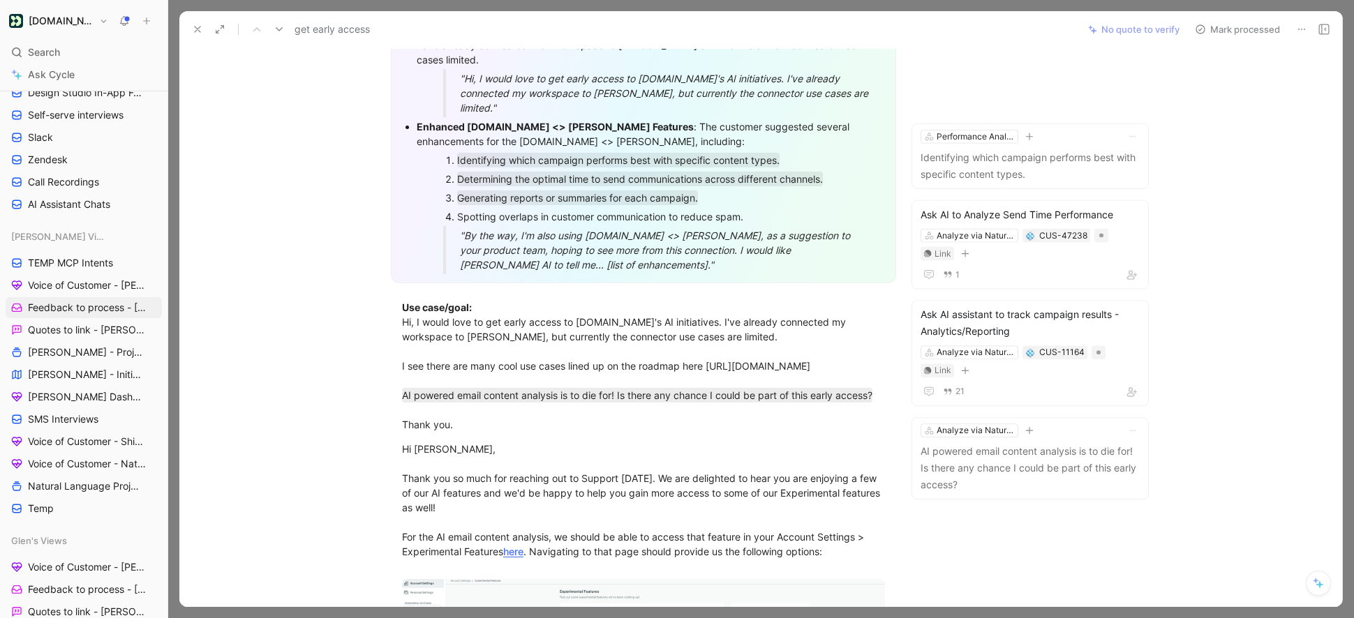
click at [568, 306] on div "Use case/goal: Hi, I would love to get early access to Customer.io's AI initiat…" at bounding box center [643, 366] width 483 height 132
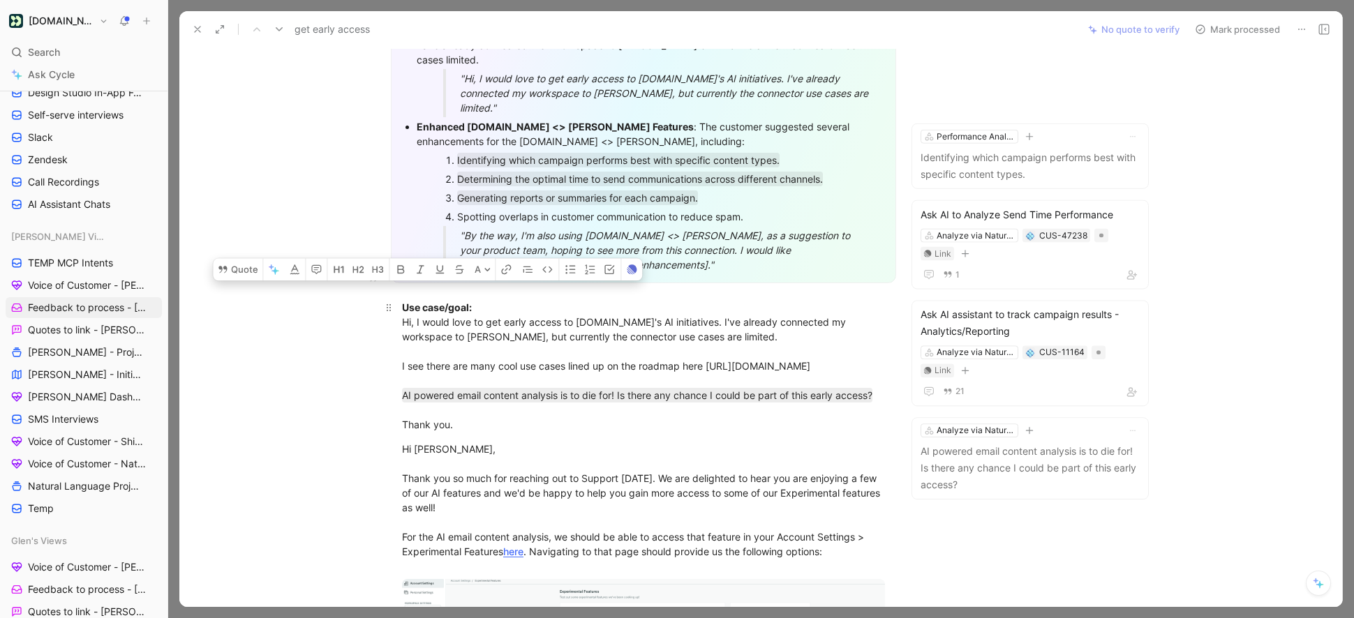
click at [545, 308] on div "Use case/goal: Hi, I would love to get early access to Customer.io's AI initiat…" at bounding box center [643, 366] width 483 height 132
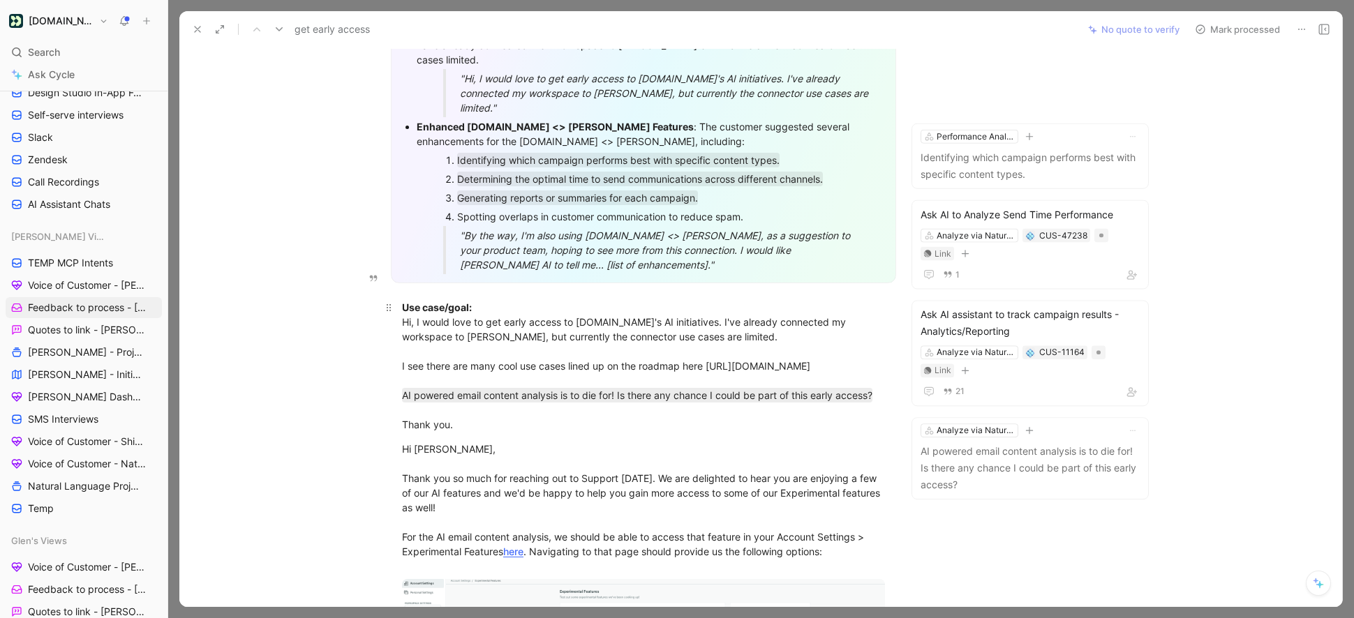
click at [545, 308] on div "Use case/goal: Hi, I would love to get early access to Customer.io's AI initiat…" at bounding box center [643, 366] width 483 height 132
click at [662, 306] on div "Use case/goal: Hi, I would love to get early access to Customer.io's AI initiat…" at bounding box center [643, 366] width 483 height 132
drag, startPoint x: 701, startPoint y: 306, endPoint x: 399, endPoint y: 291, distance: 301.9
click at [399, 296] on p "Use case/goal: Hi, I would love to get early access to Customer.io's AI initiat…" at bounding box center [643, 366] width 536 height 140
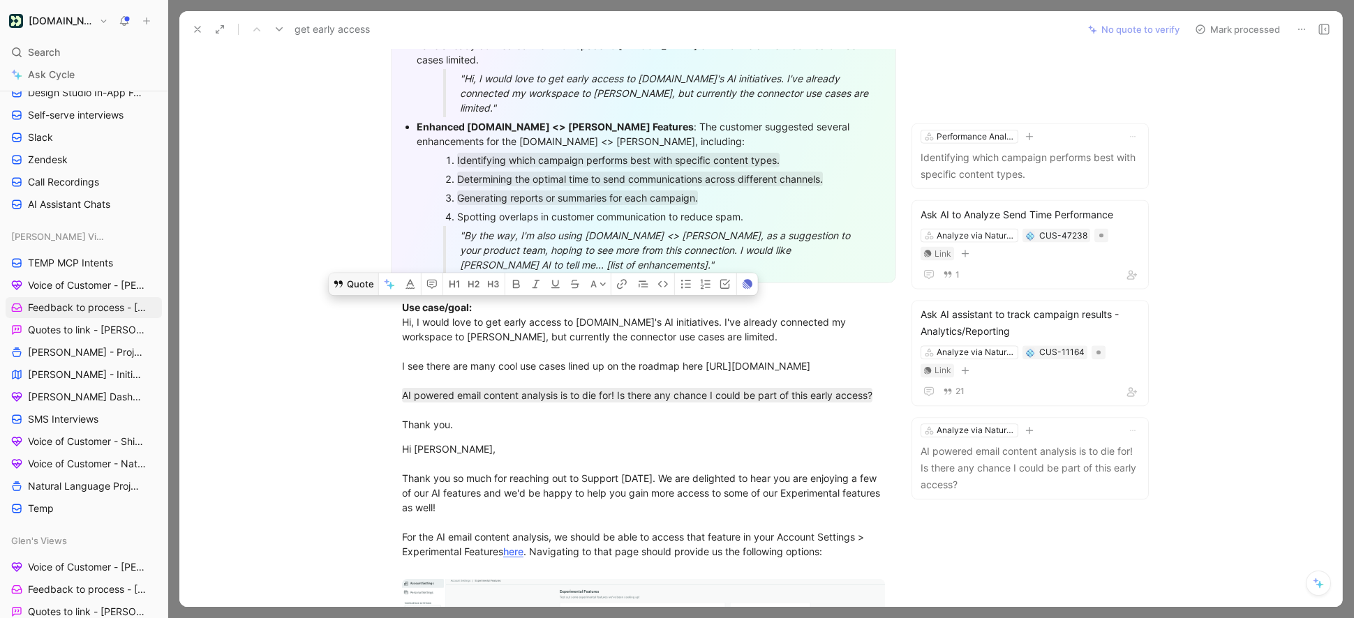
click at [360, 273] on button "Quote" at bounding box center [354, 284] width 50 height 22
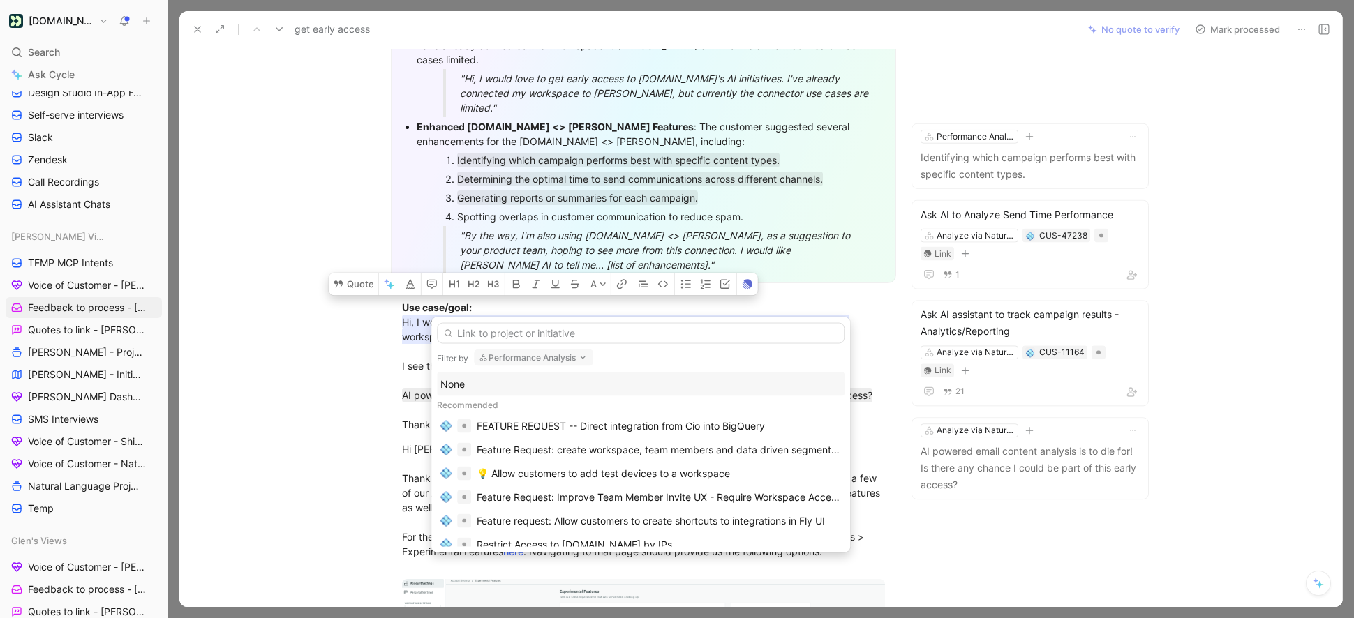
click at [519, 357] on button "Performance Analysis" at bounding box center [533, 358] width 119 height 17
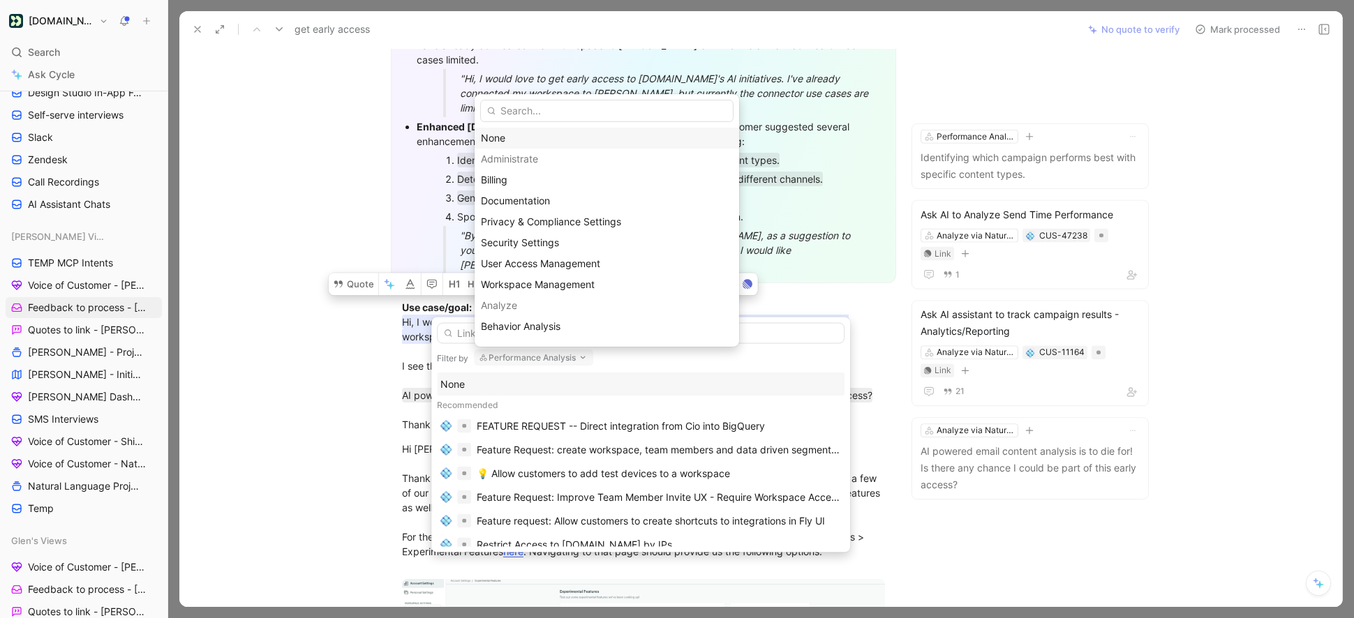
click at [506, 135] on div "None" at bounding box center [607, 138] width 252 height 17
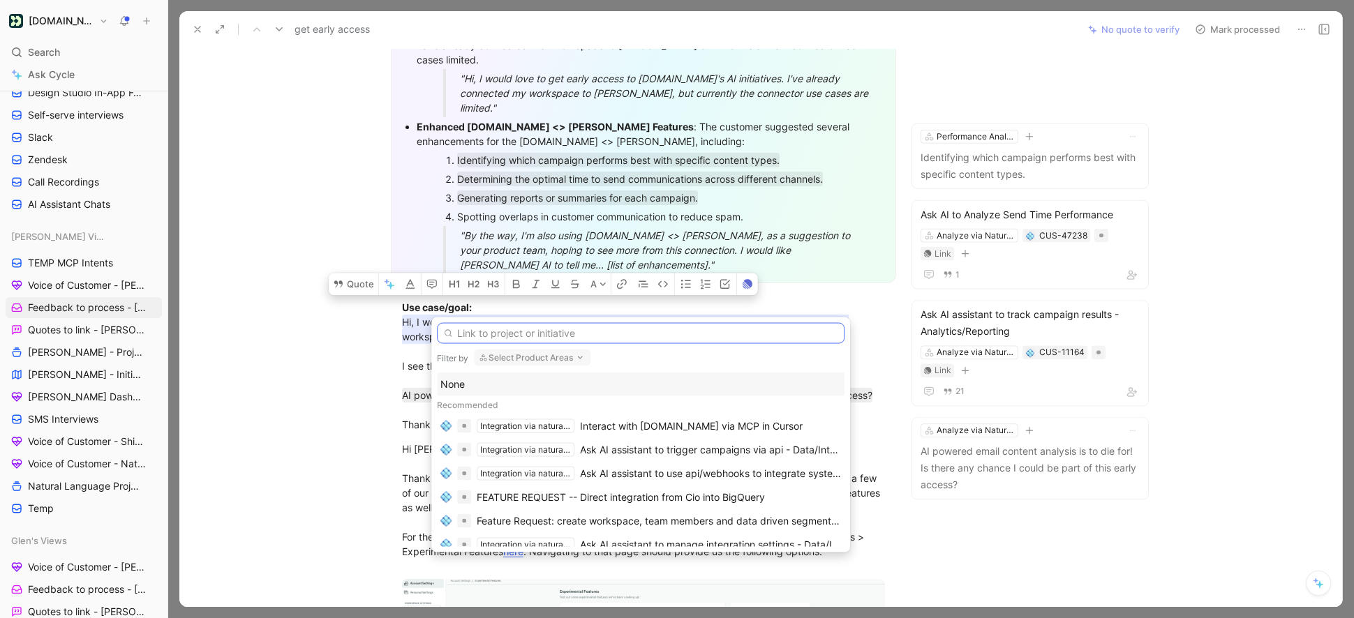
click at [486, 332] on input "text" at bounding box center [641, 333] width 408 height 21
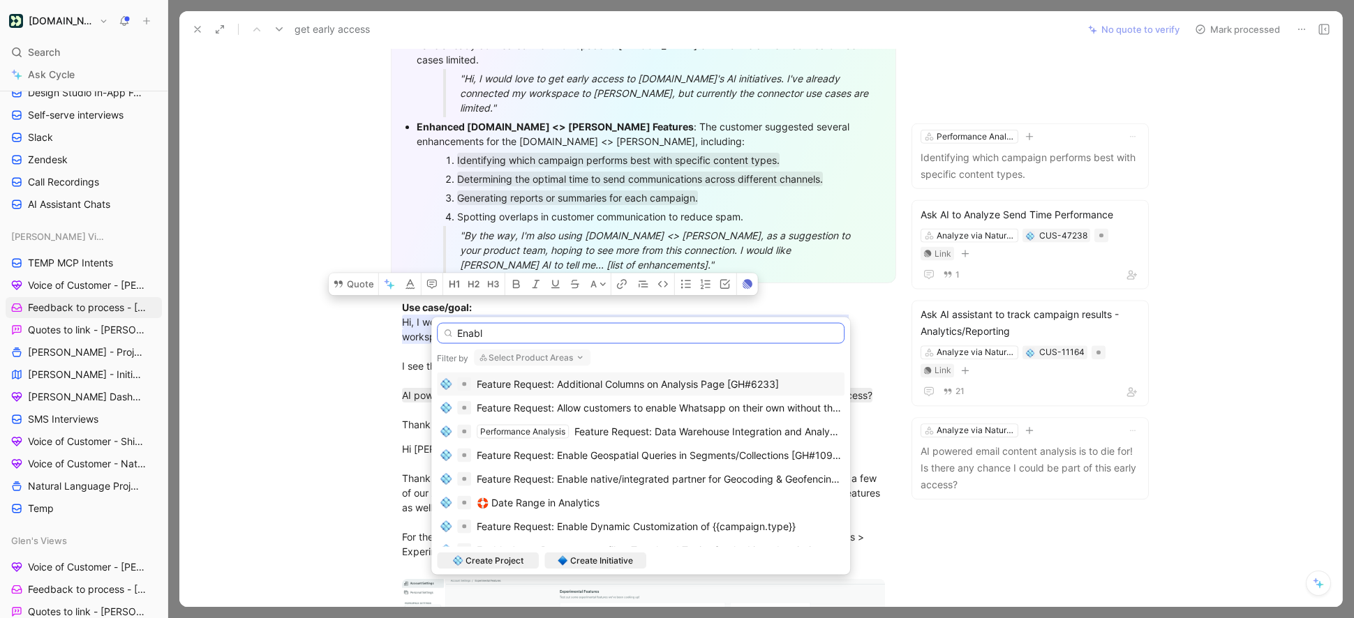
type input "Enable"
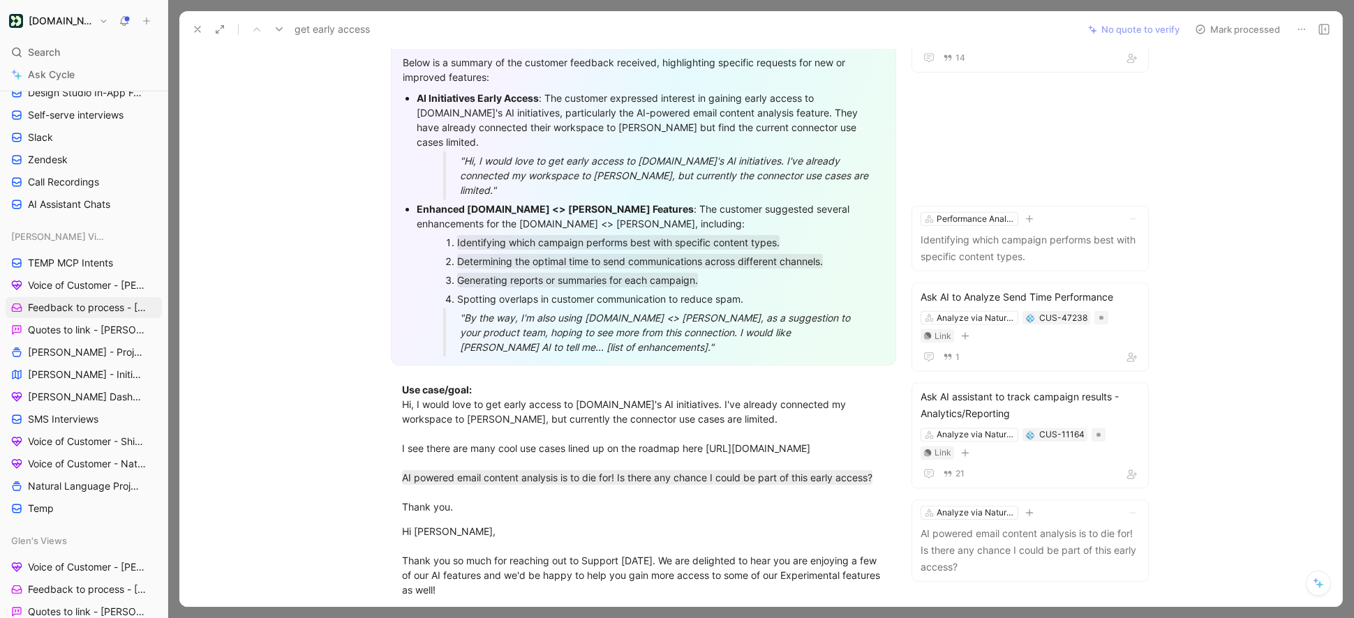
scroll to position [16, 0]
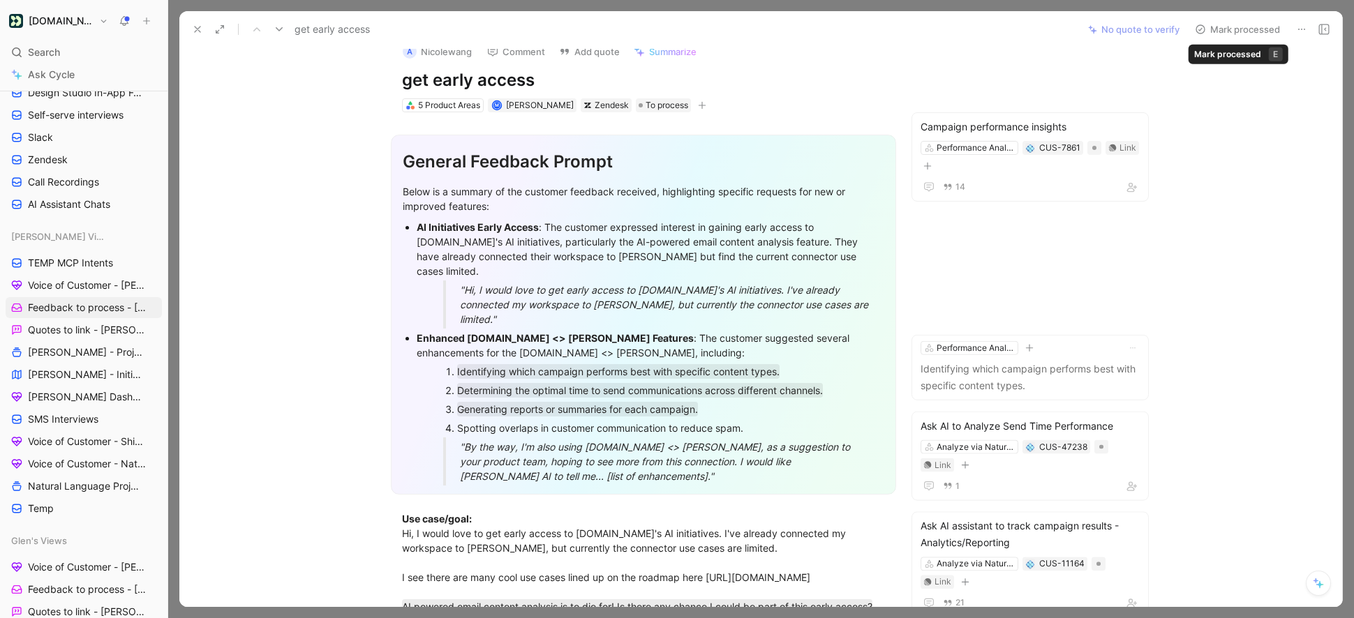
click at [1218, 27] on button "Mark processed" at bounding box center [1237, 30] width 98 height 20
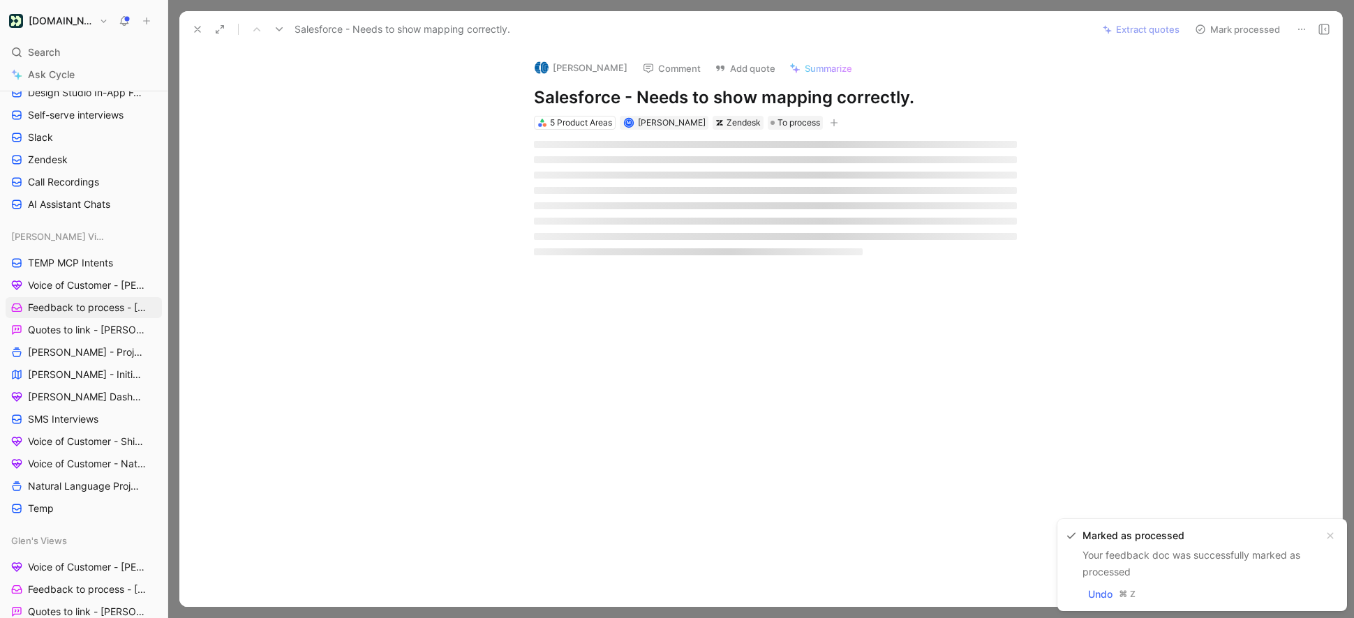
click at [1298, 24] on icon at bounding box center [1301, 29] width 11 height 11
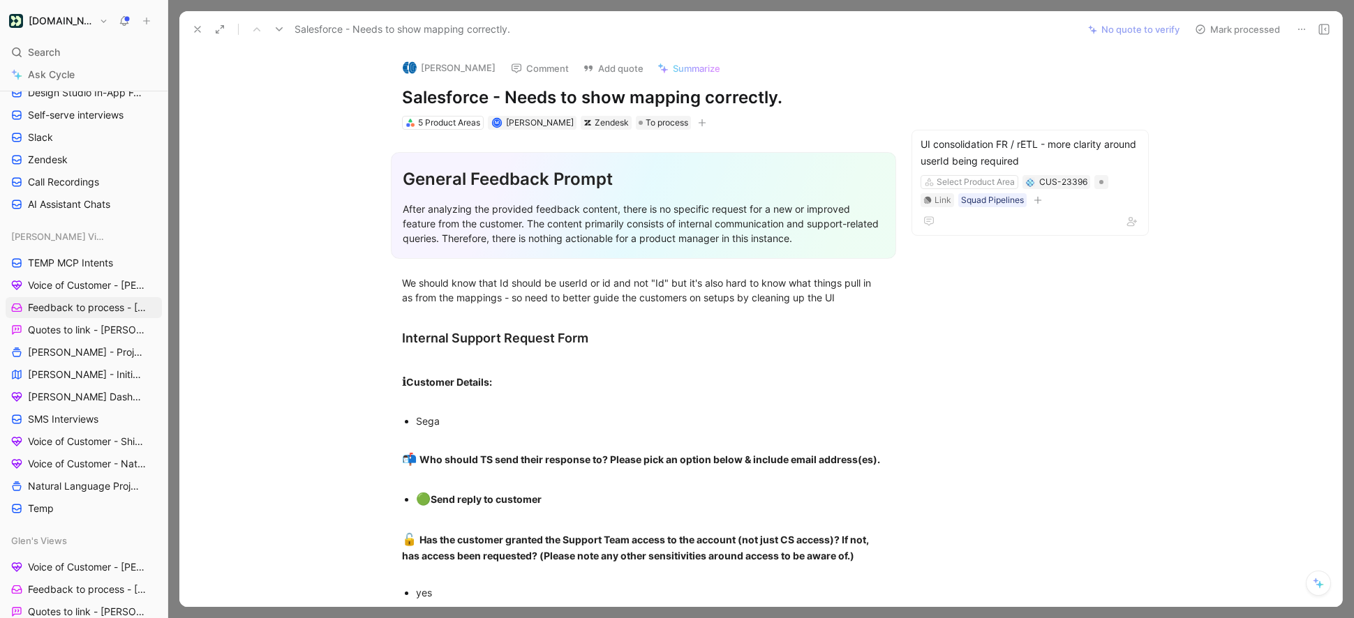
click at [1320, 587] on icon at bounding box center [1320, 585] width 8 height 8
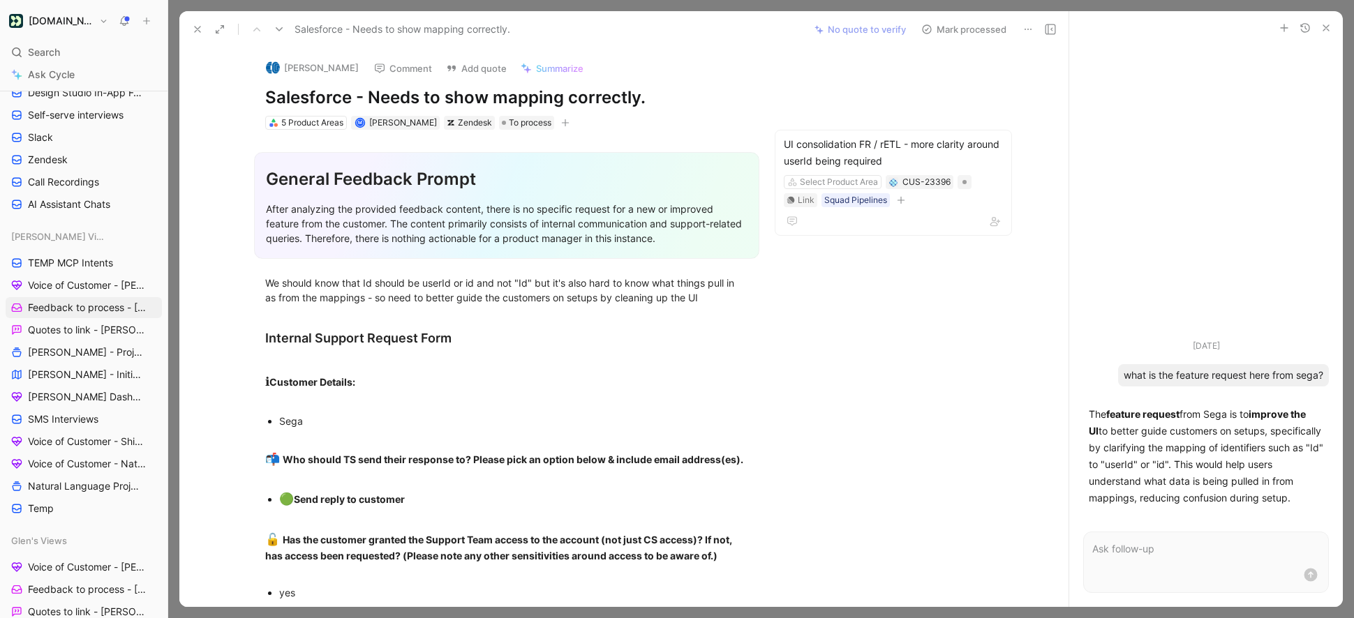
drag, startPoint x: 1298, startPoint y: 501, endPoint x: 1083, endPoint y: 419, distance: 230.2
click at [1083, 419] on div "The feature request from Sega is to improve the UI to better guide customers on…" at bounding box center [1206, 457] width 246 height 112
copy p "The feature request from Sega is to improve the UI to better guide customers on…"
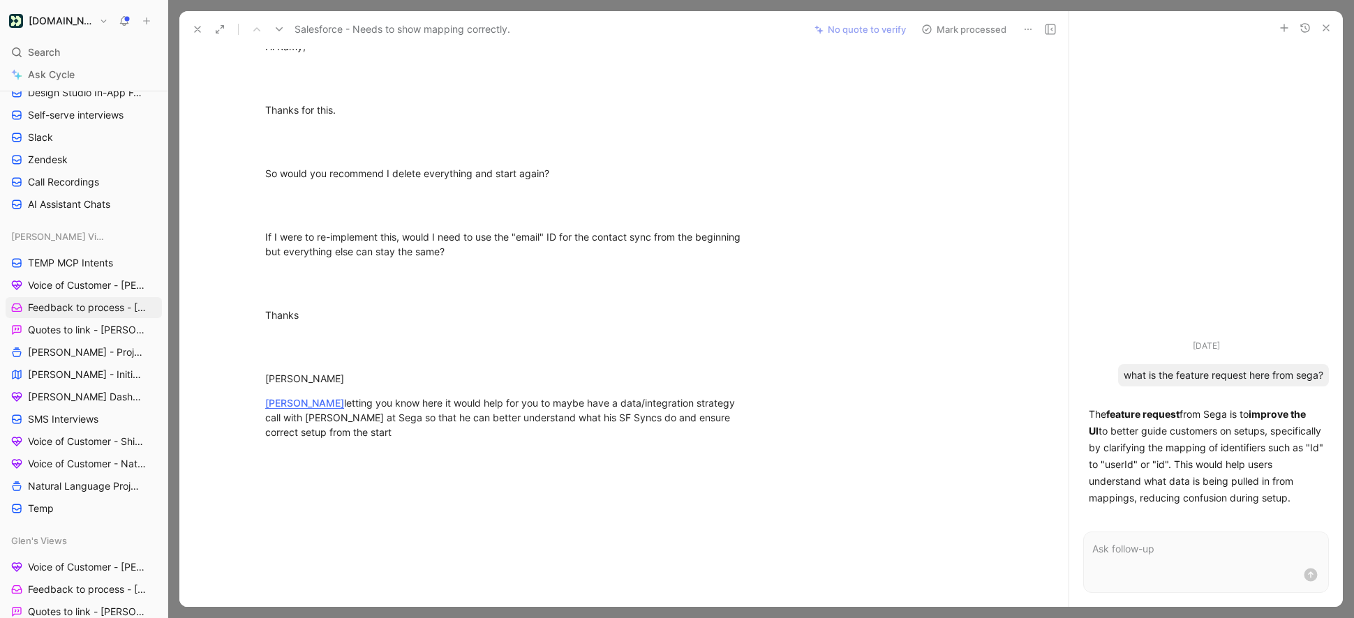
scroll to position [2325, 0]
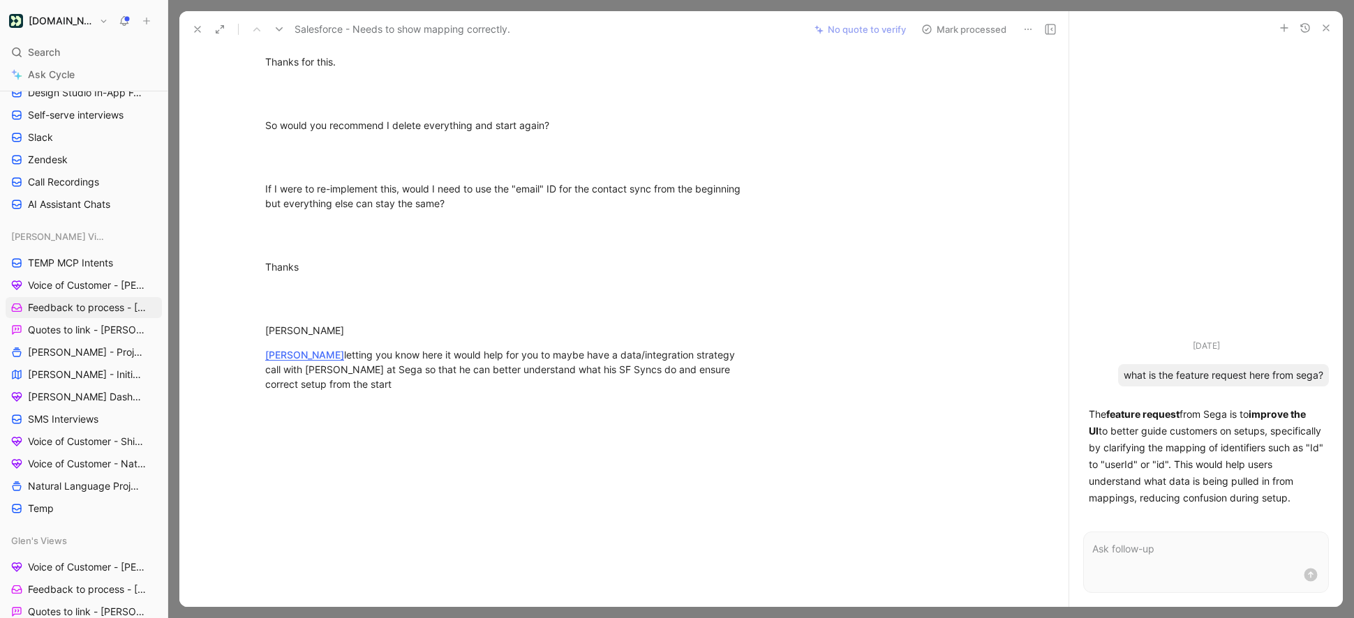
click at [405, 450] on div at bounding box center [507, 515] width 596 height 186
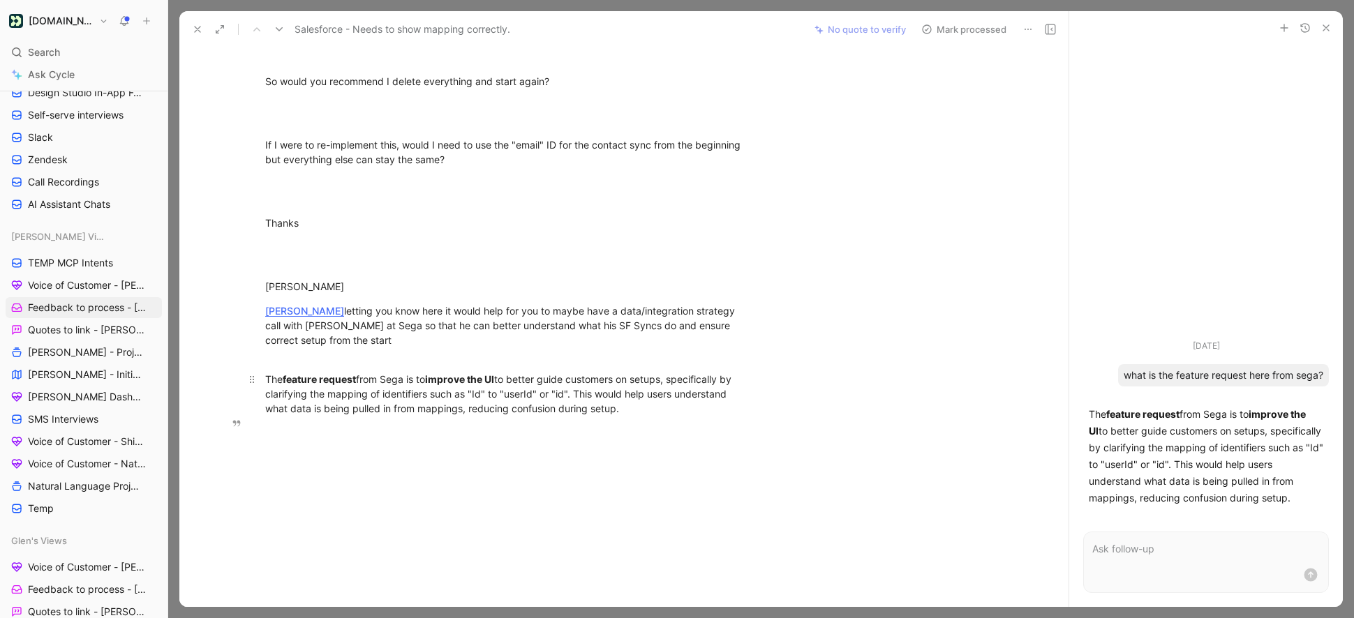
click at [378, 415] on span "to better guide customers on setups, specifically by clarifying the mapping of …" at bounding box center [499, 393] width 469 height 41
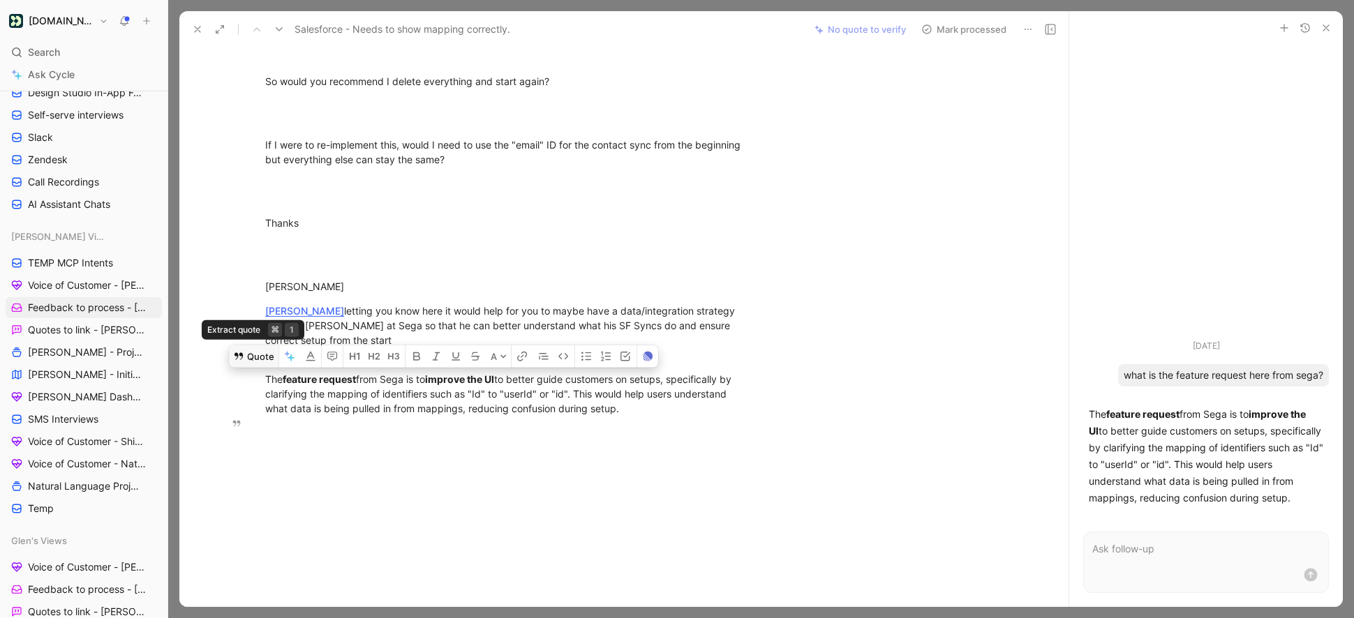
click at [246, 367] on button "Quote" at bounding box center [254, 356] width 50 height 22
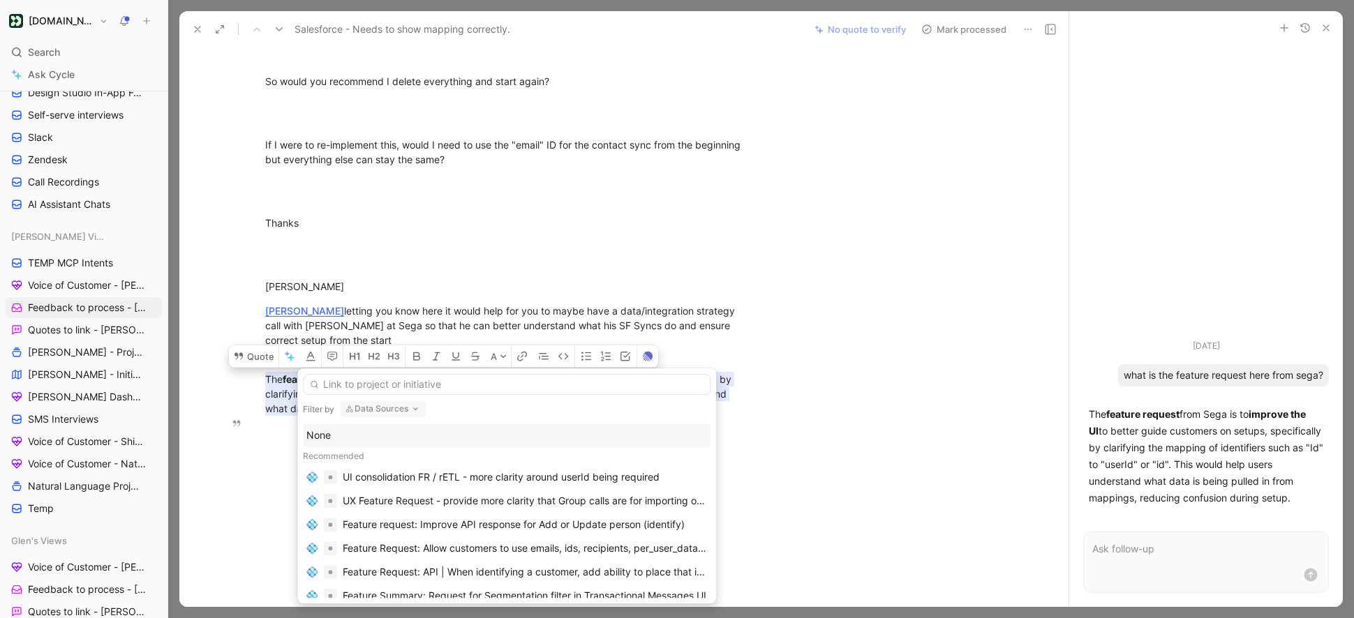
click at [379, 422] on div "Filter by Data Sources None Recommended UI consolidation FR / rETL - more clari…" at bounding box center [506, 485] width 419 height 235
click at [379, 412] on button "Data Sources" at bounding box center [383, 409] width 86 height 17
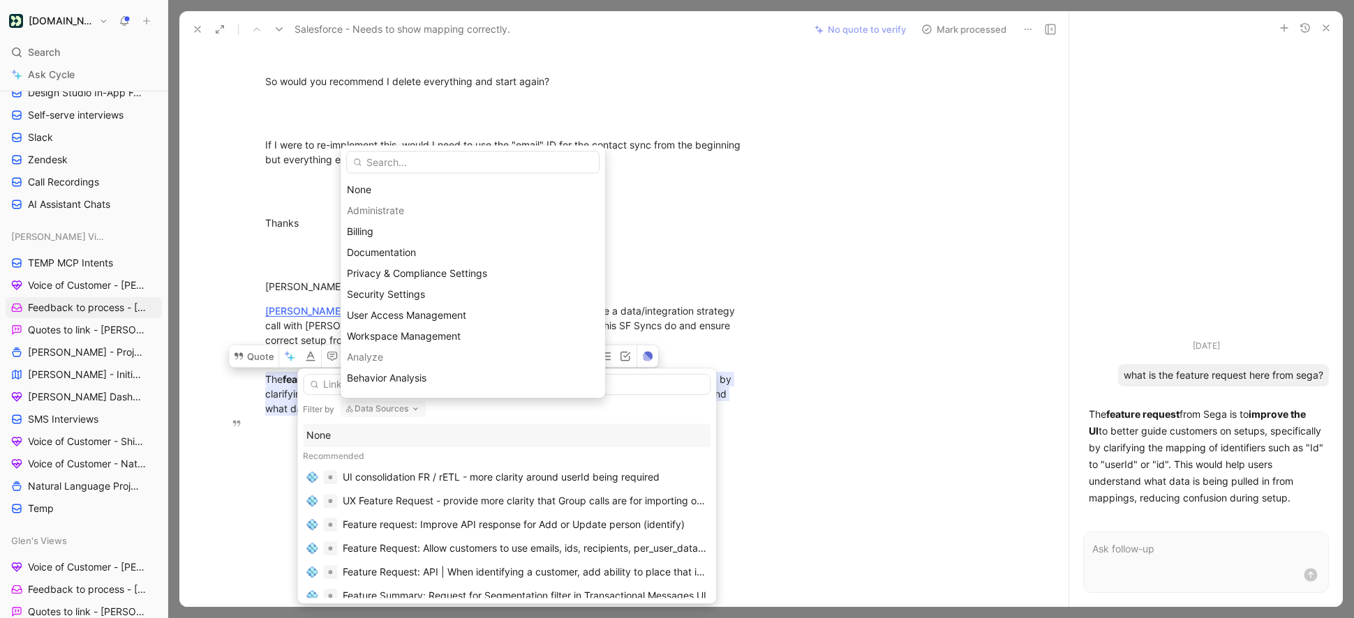
click at [391, 163] on input "text" at bounding box center [472, 162] width 253 height 22
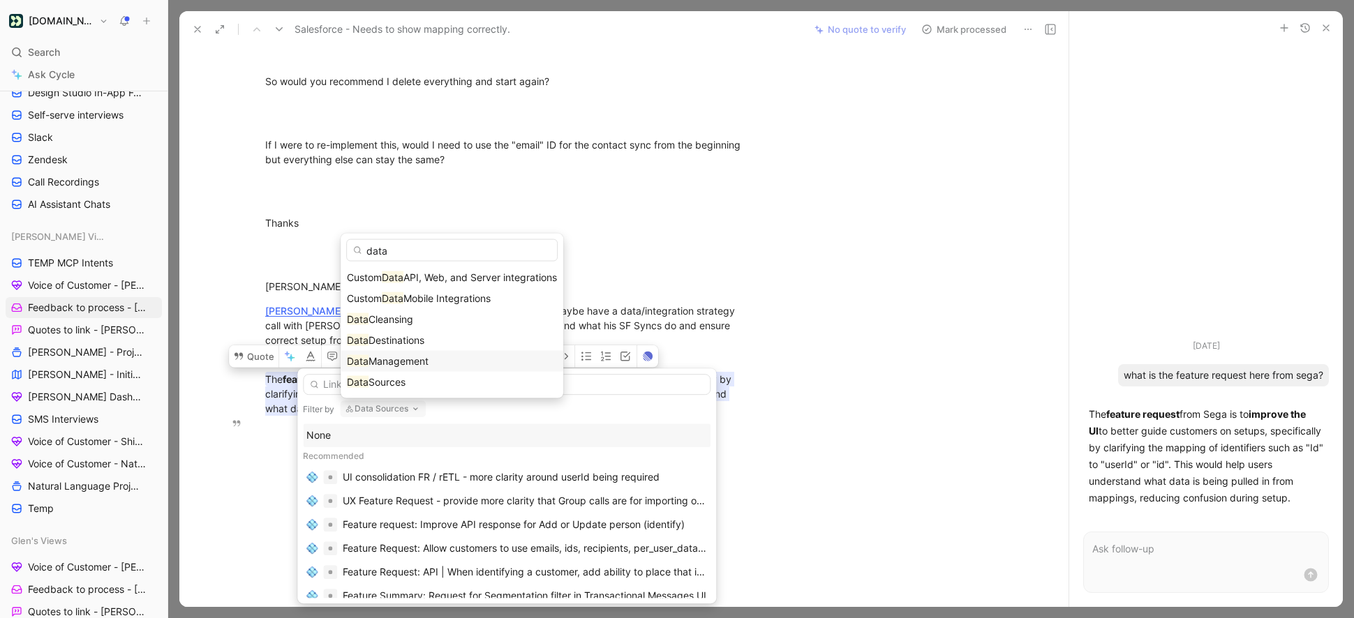
type input "data"
click at [413, 367] on div "Data Management" at bounding box center [452, 361] width 210 height 17
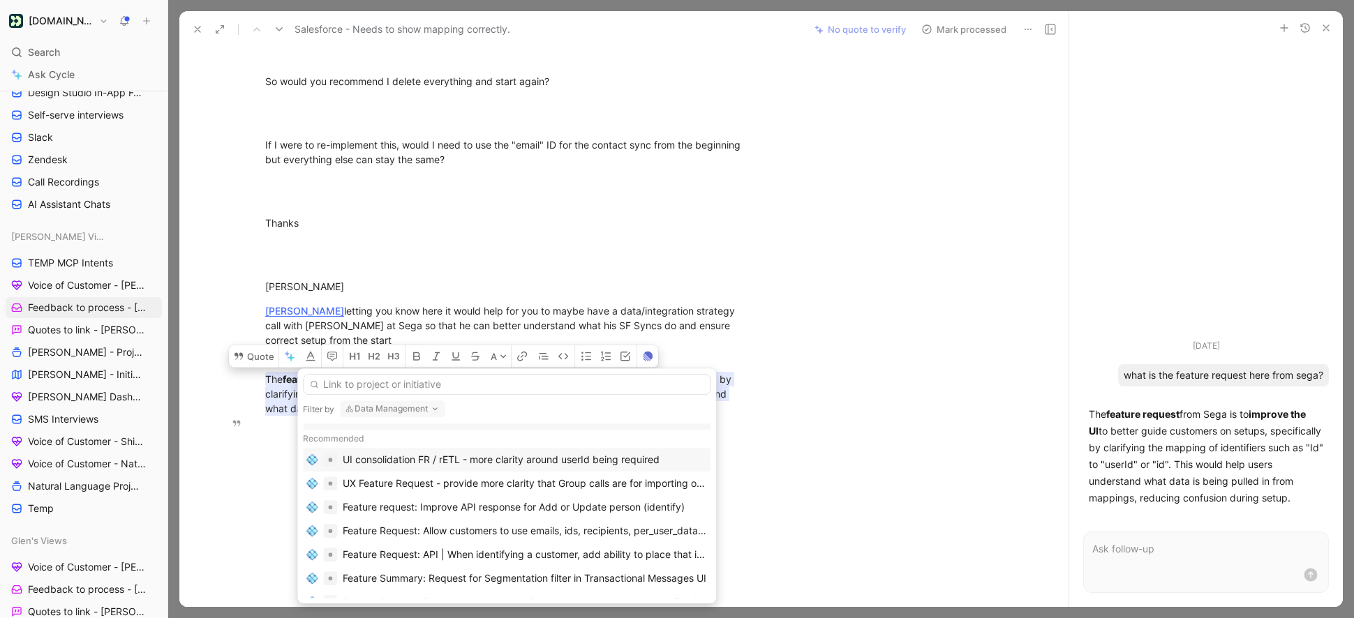
scroll to position [0, 0]
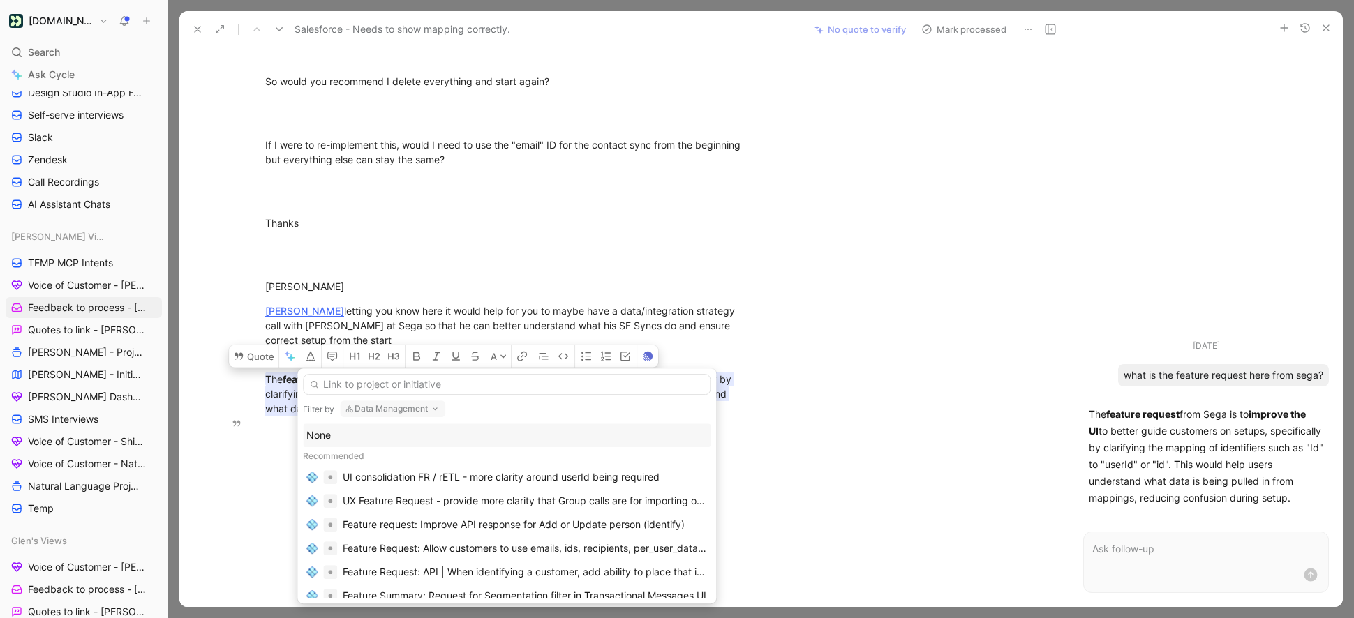
click at [340, 433] on div "None" at bounding box center [506, 435] width 401 height 17
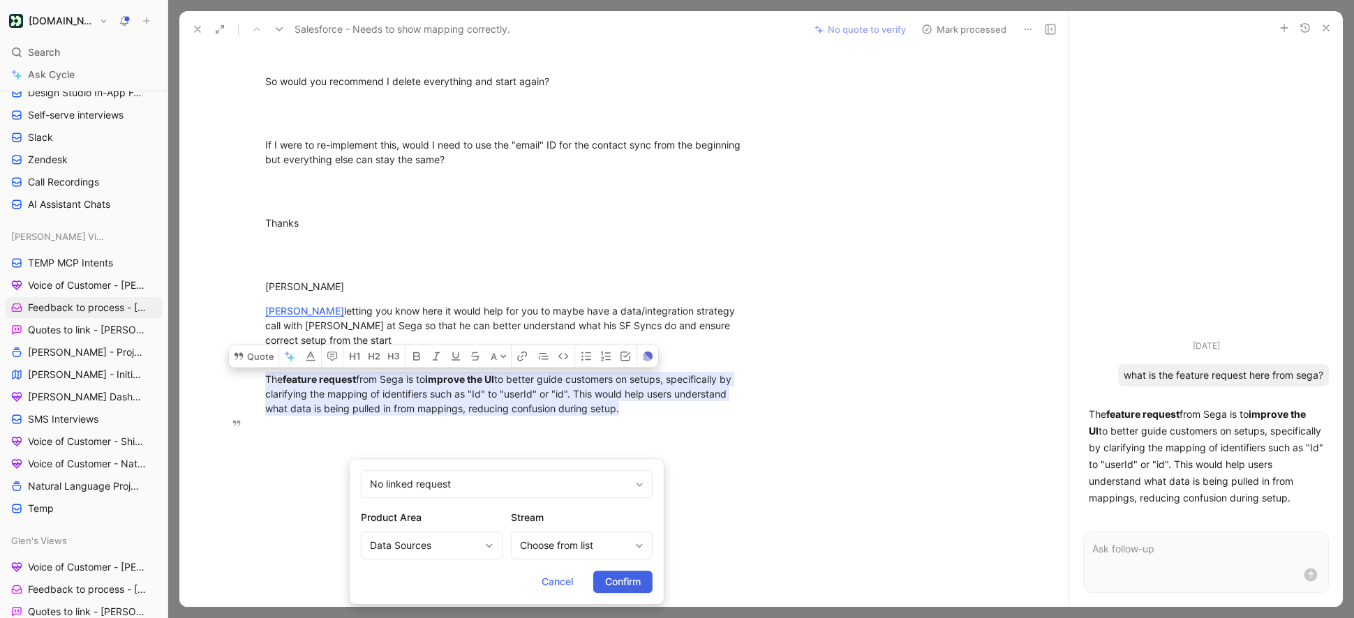
click at [608, 582] on span "Confirm" at bounding box center [623, 582] width 36 height 17
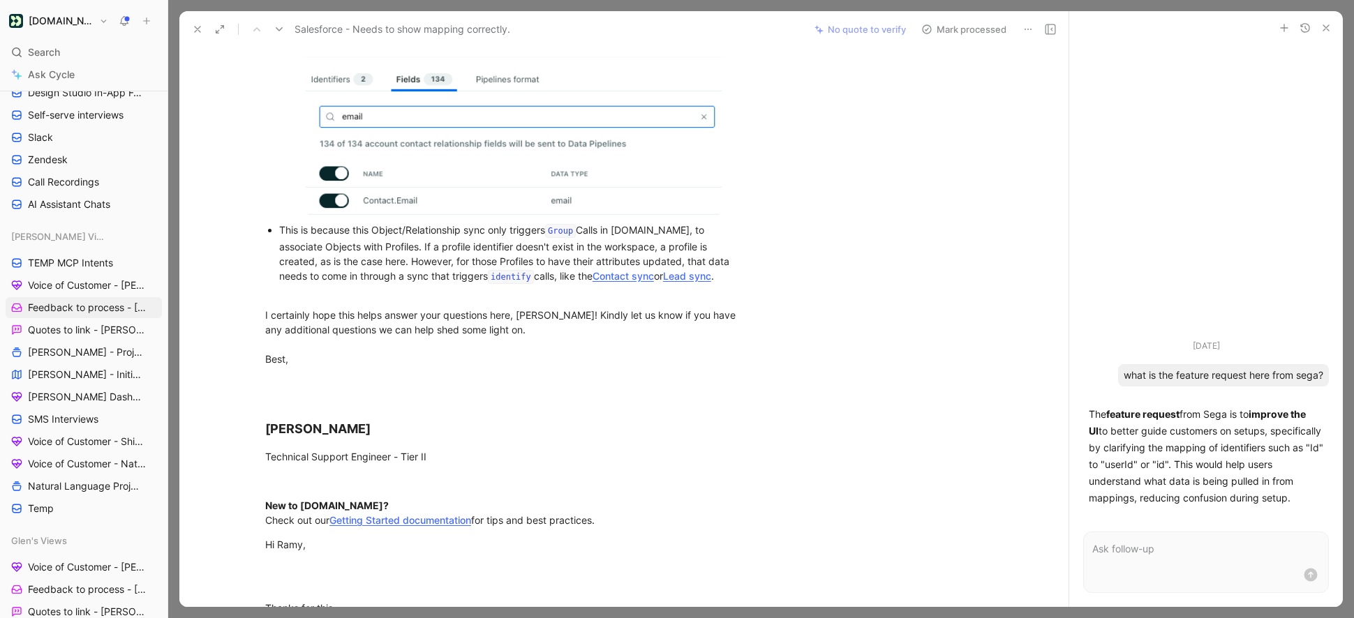
scroll to position [1524, 0]
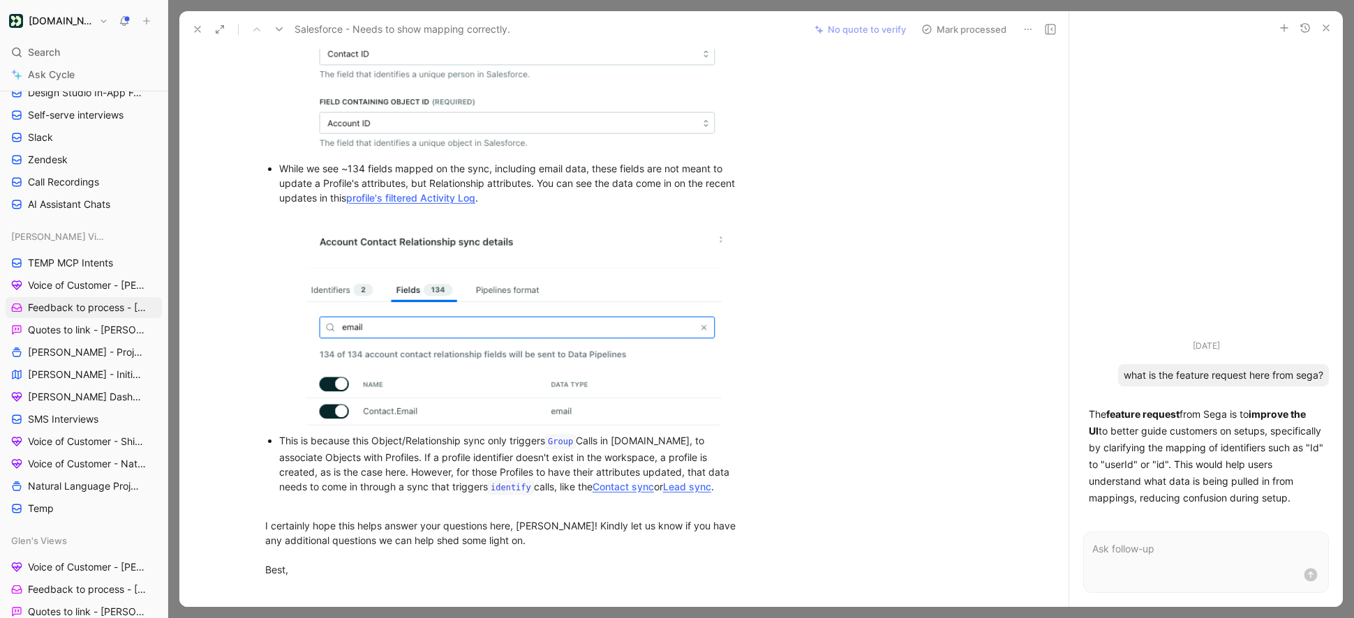
click at [983, 25] on button "Mark processed" at bounding box center [964, 30] width 98 height 20
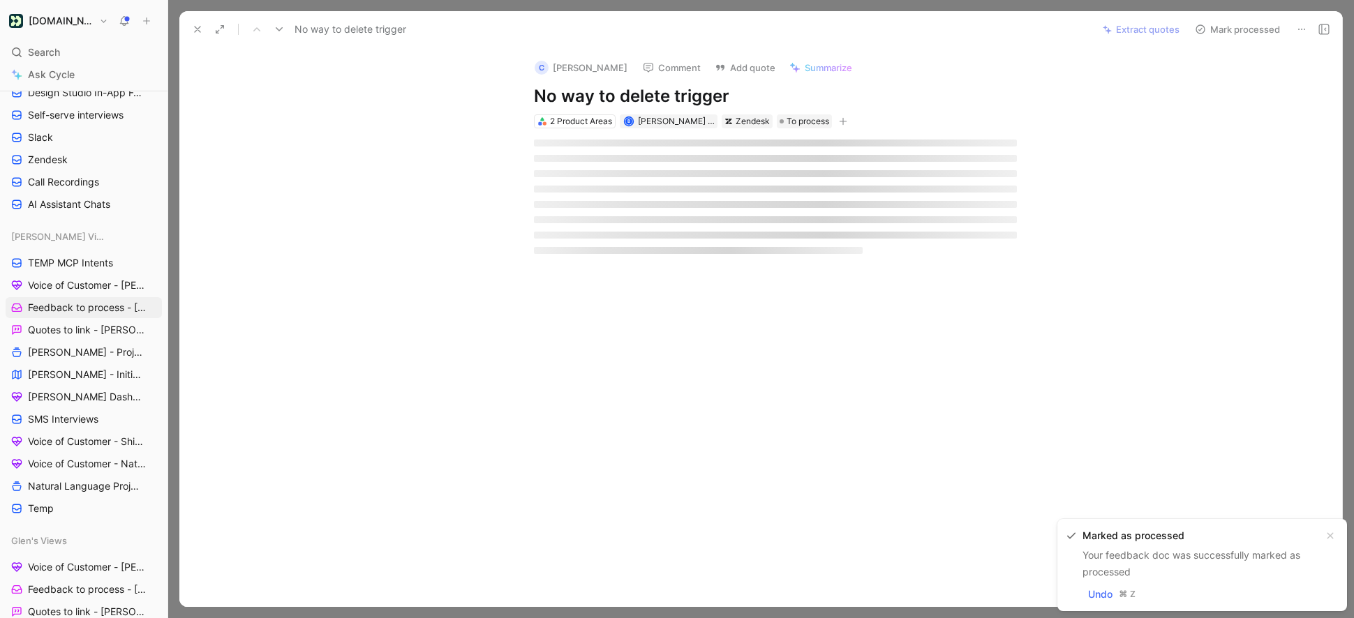
click at [1029, 25] on div "No way to delete trigger" at bounding box center [638, 29] width 904 height 22
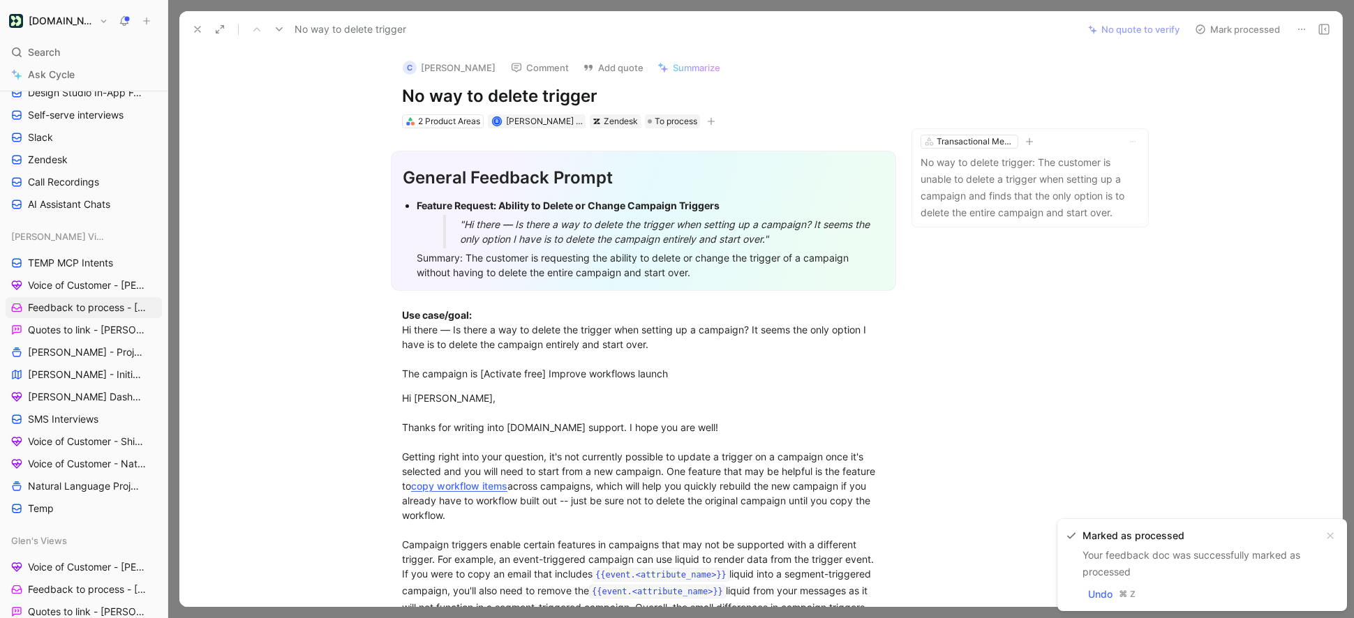
click at [1296, 33] on icon at bounding box center [1301, 29] width 11 height 11
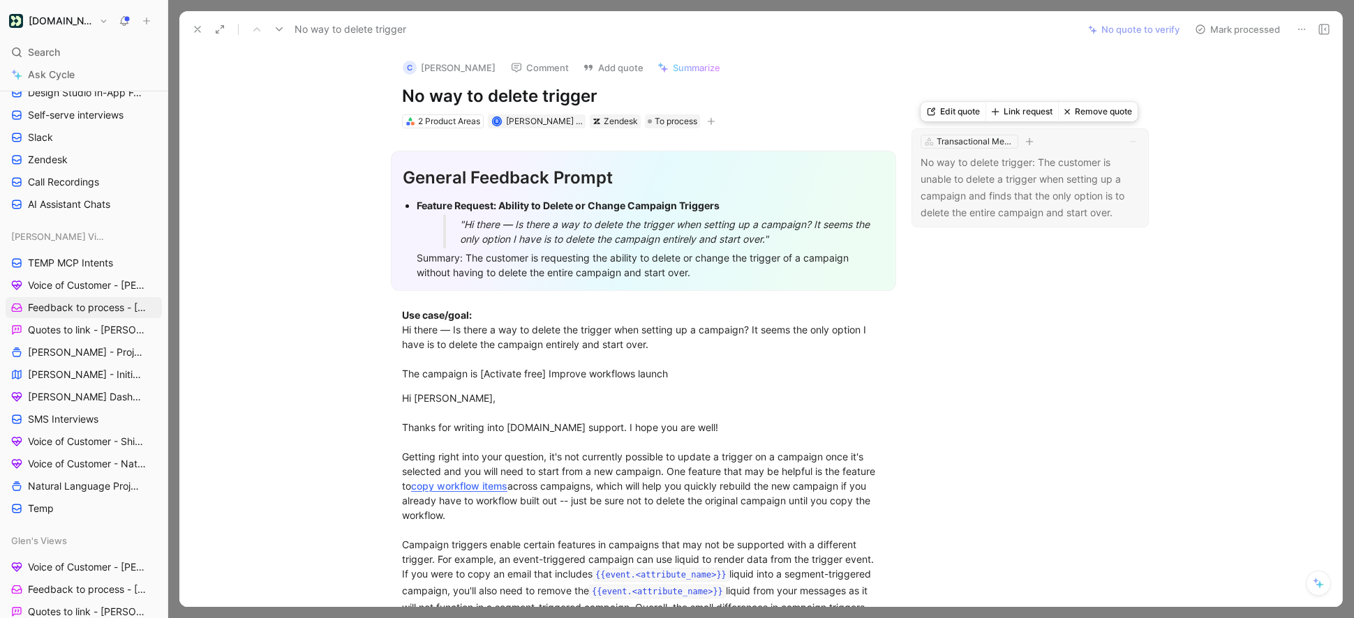
click at [1014, 115] on button "Link request" at bounding box center [1021, 112] width 73 height 20
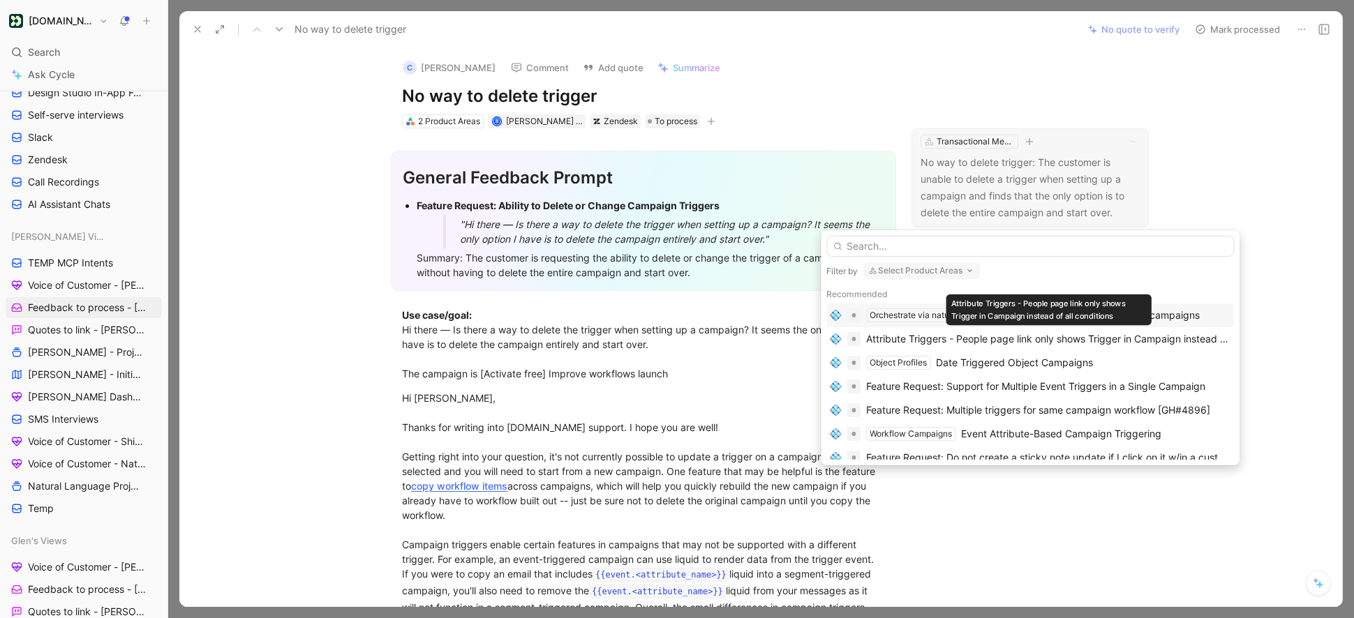
click at [928, 272] on button "Select Product Areas" at bounding box center [921, 270] width 117 height 17
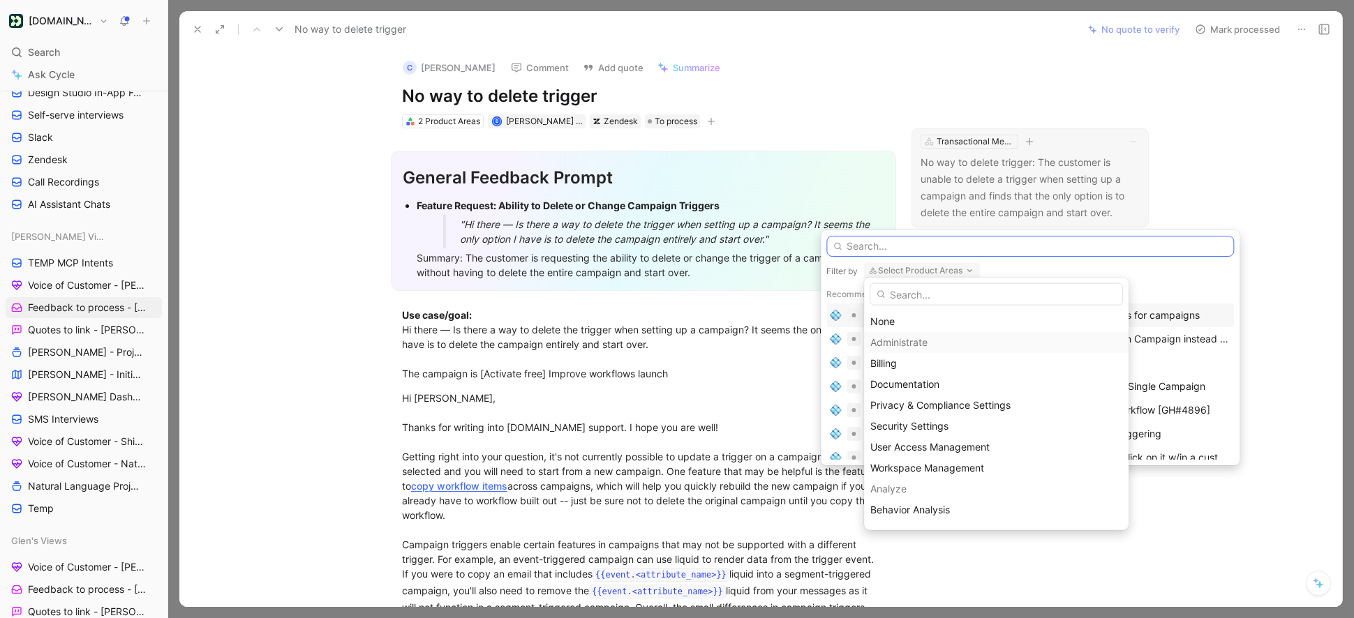
click at [911, 247] on input "text" at bounding box center [1030, 246] width 408 height 21
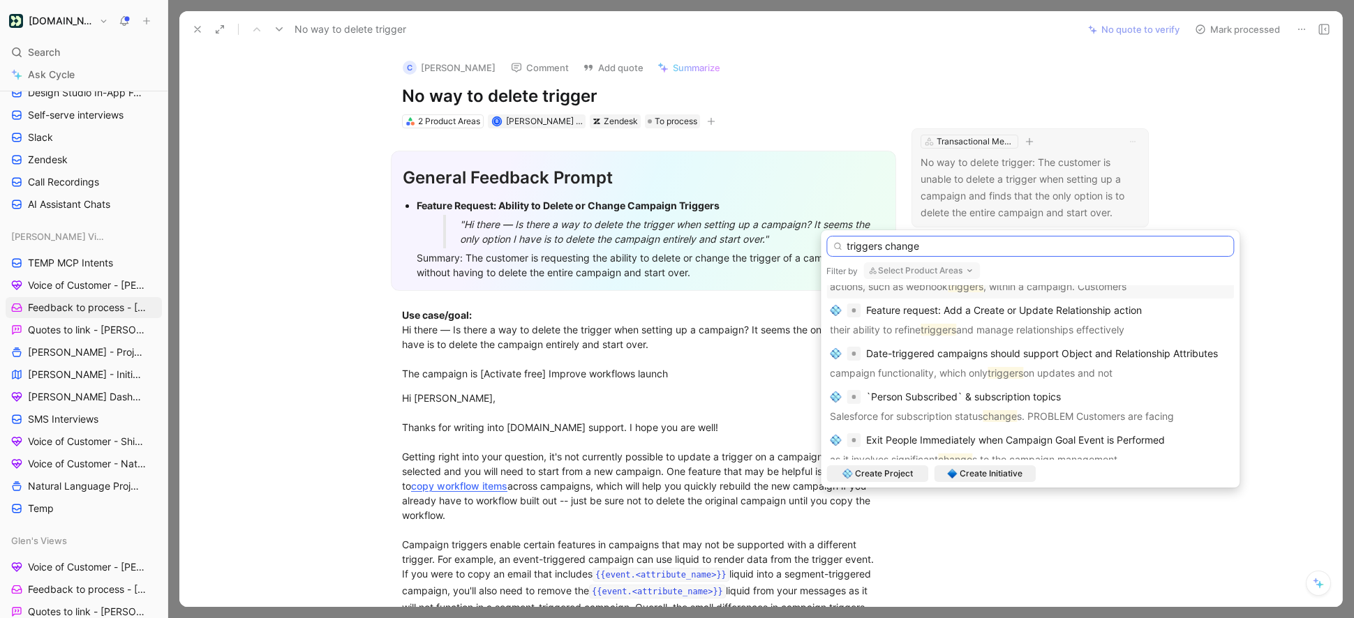
scroll to position [735, 0]
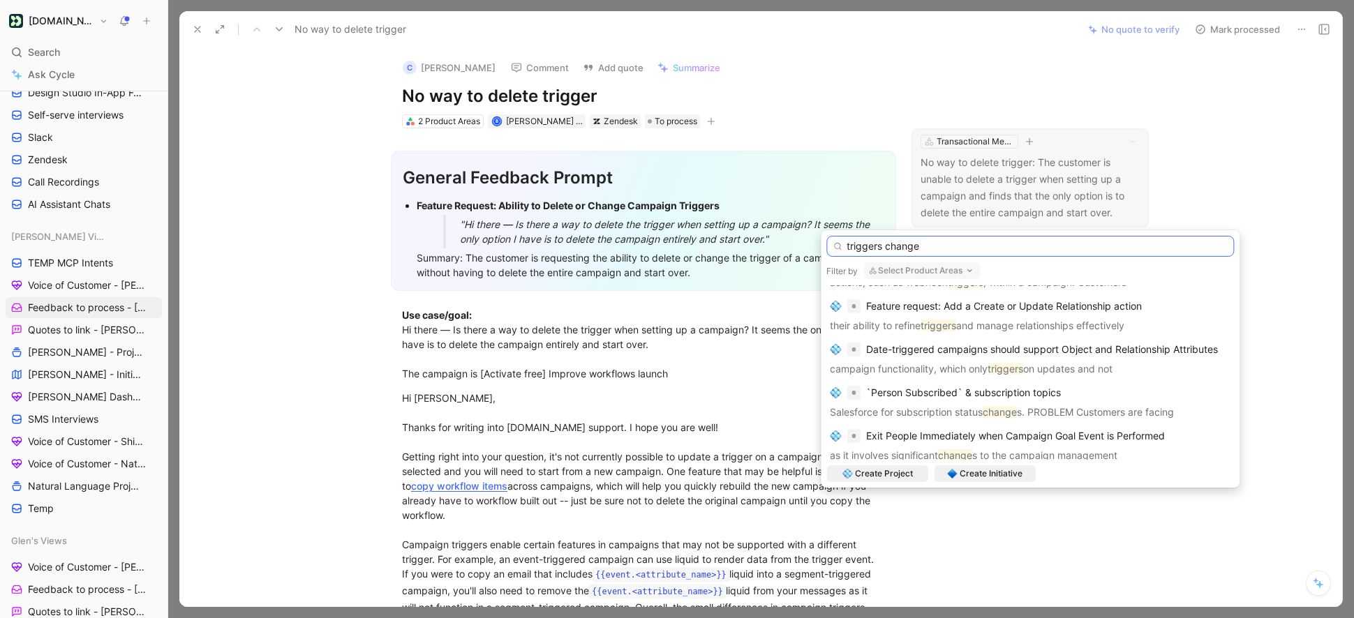
click at [902, 248] on input "triggers change" at bounding box center [1030, 246] width 408 height 21
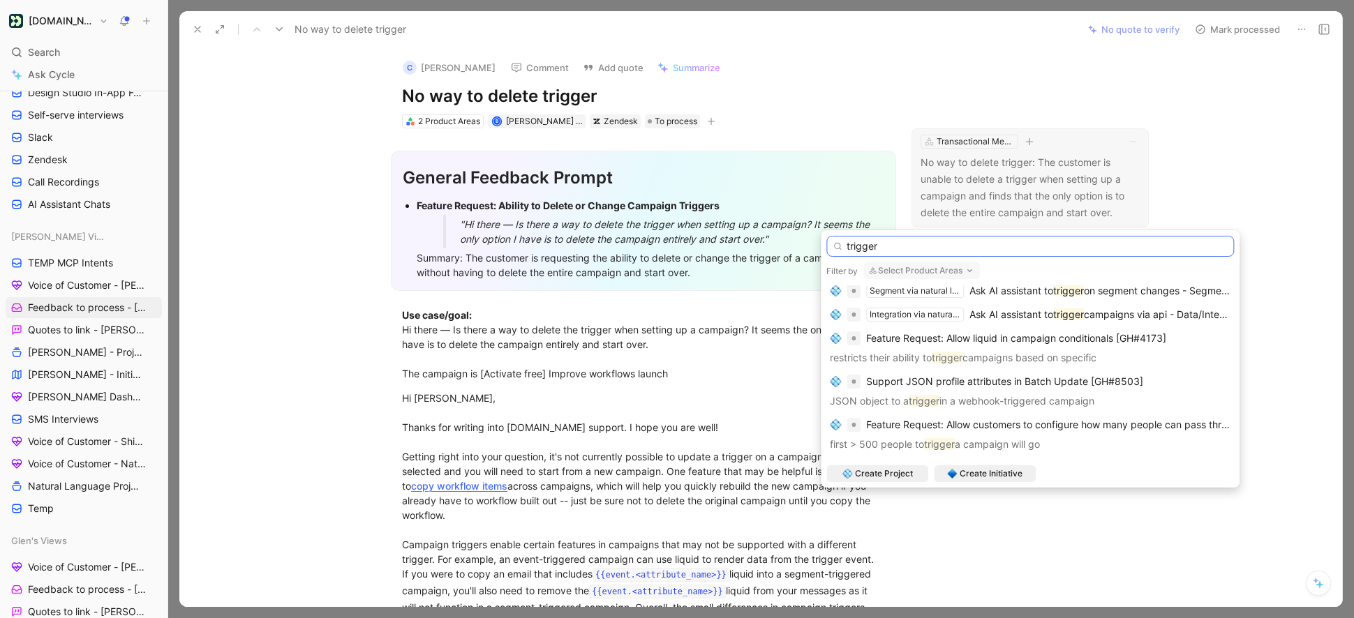
scroll to position [595, 0]
click at [901, 249] on input "trigger" at bounding box center [1030, 246] width 408 height 21
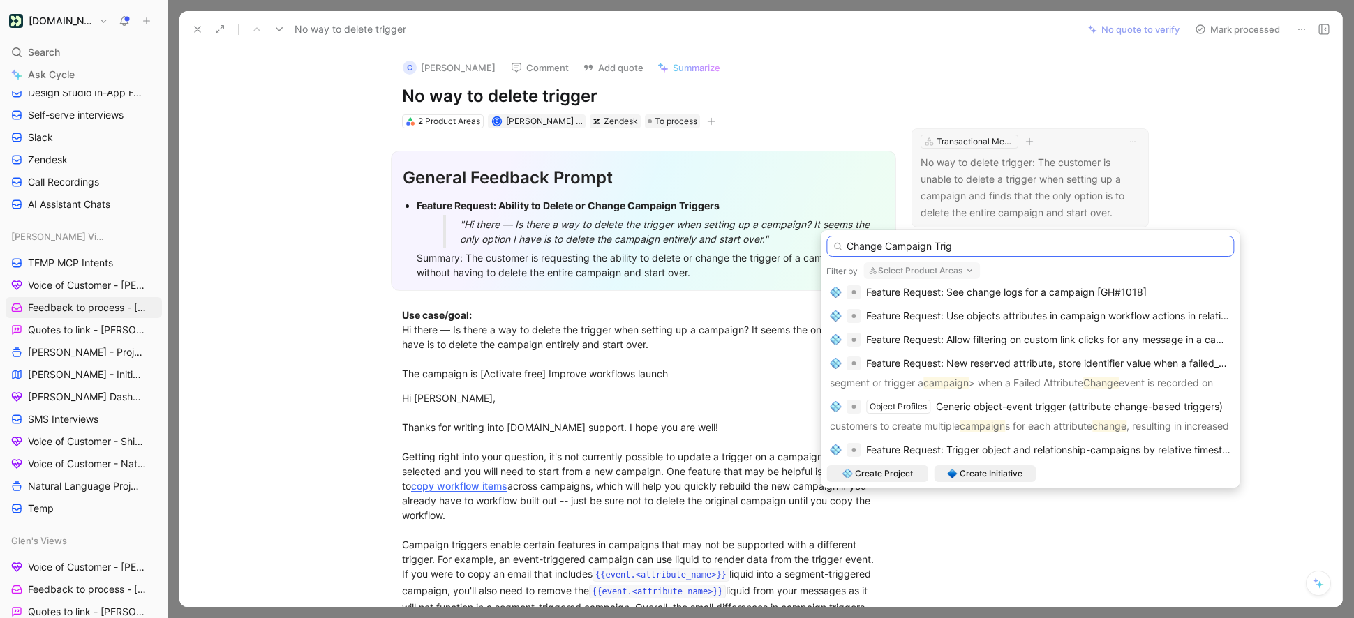
scroll to position [6, 0]
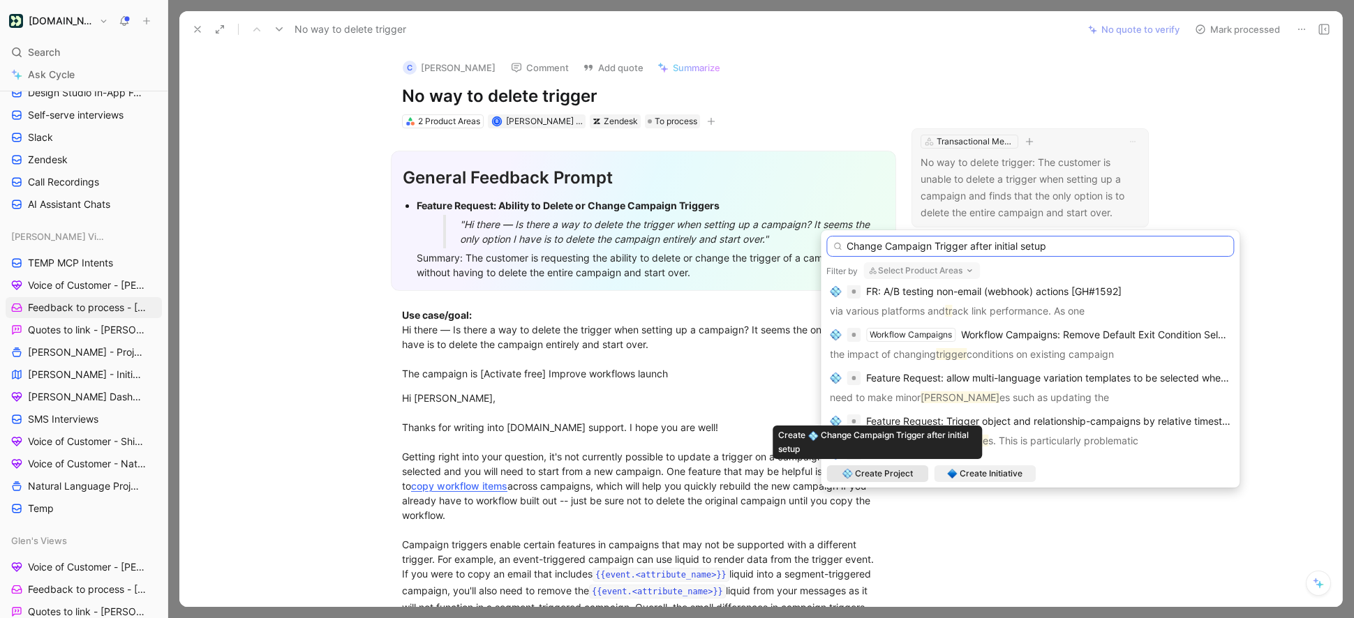
type input "Change Campaign Trigger after initial setup"
click at [885, 474] on span "Create Project" at bounding box center [884, 474] width 58 height 14
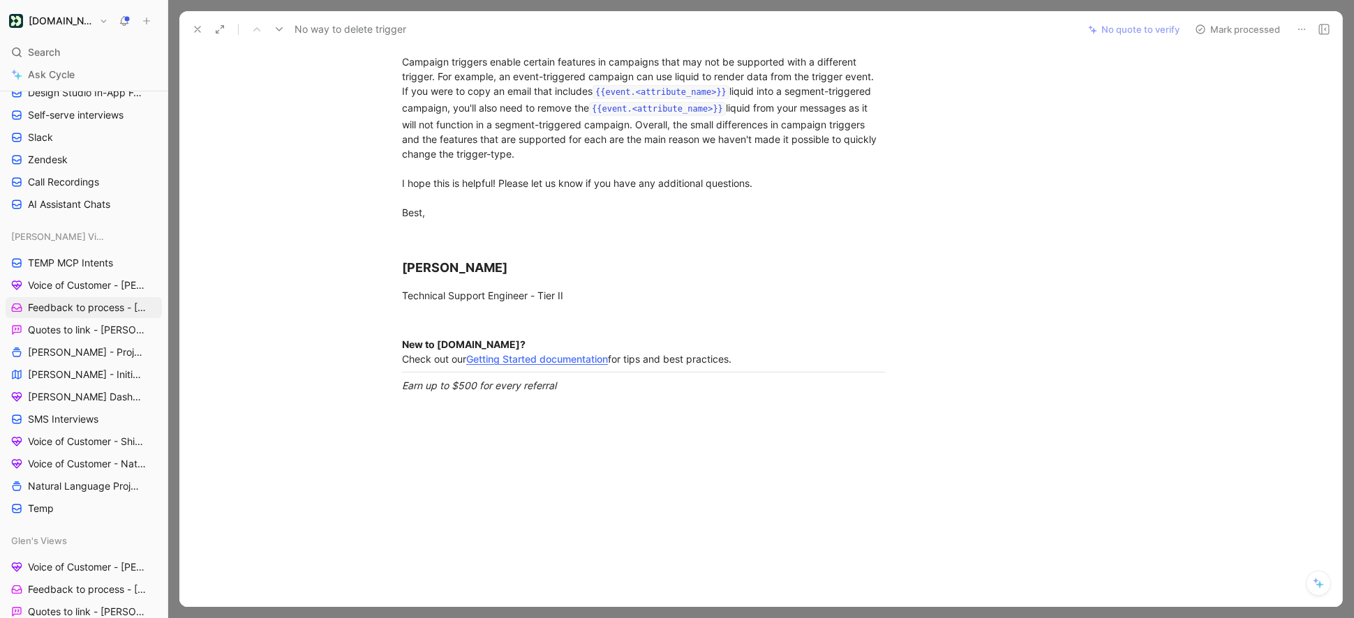
scroll to position [0, 0]
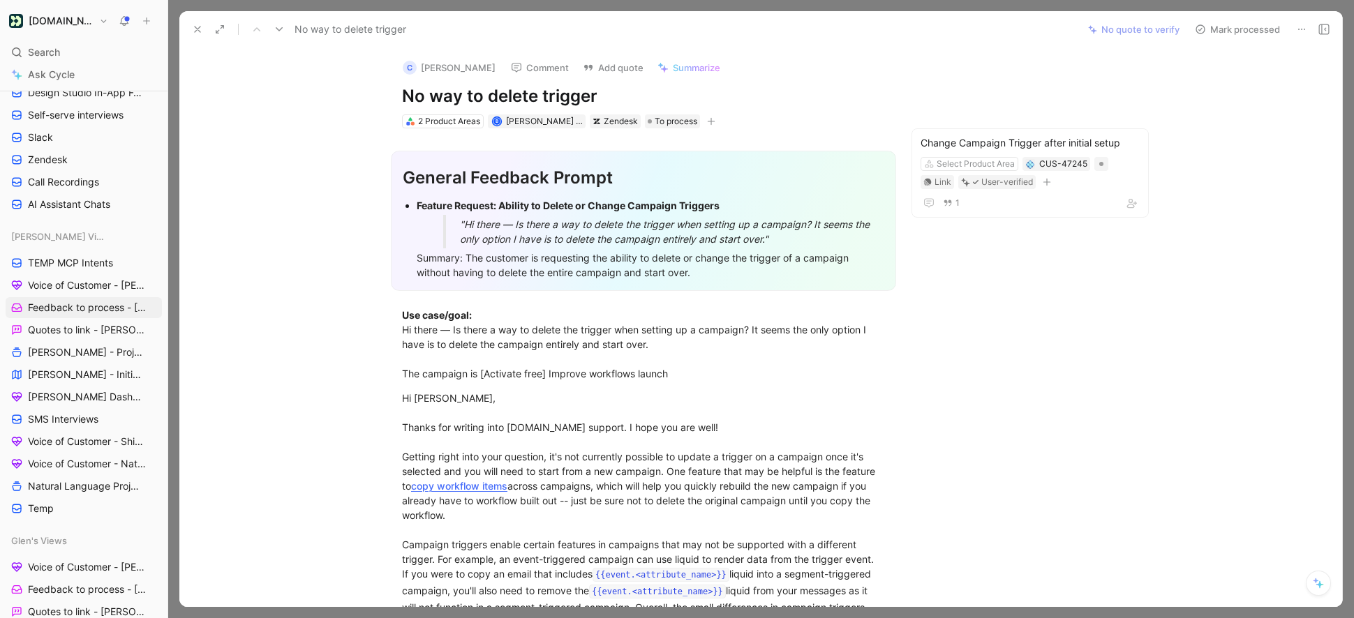
click at [1218, 29] on button "Mark processed" at bounding box center [1237, 30] width 98 height 20
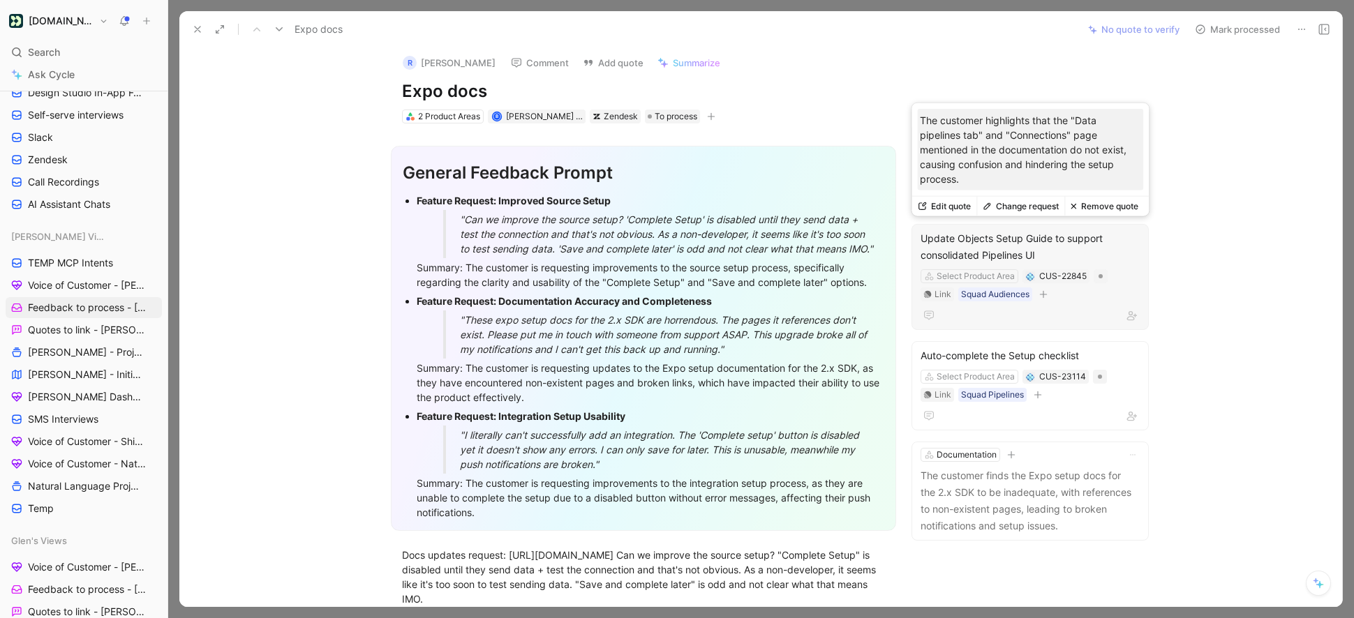
scroll to position [6, 0]
click at [951, 278] on div "Select Product Area" at bounding box center [976, 276] width 78 height 14
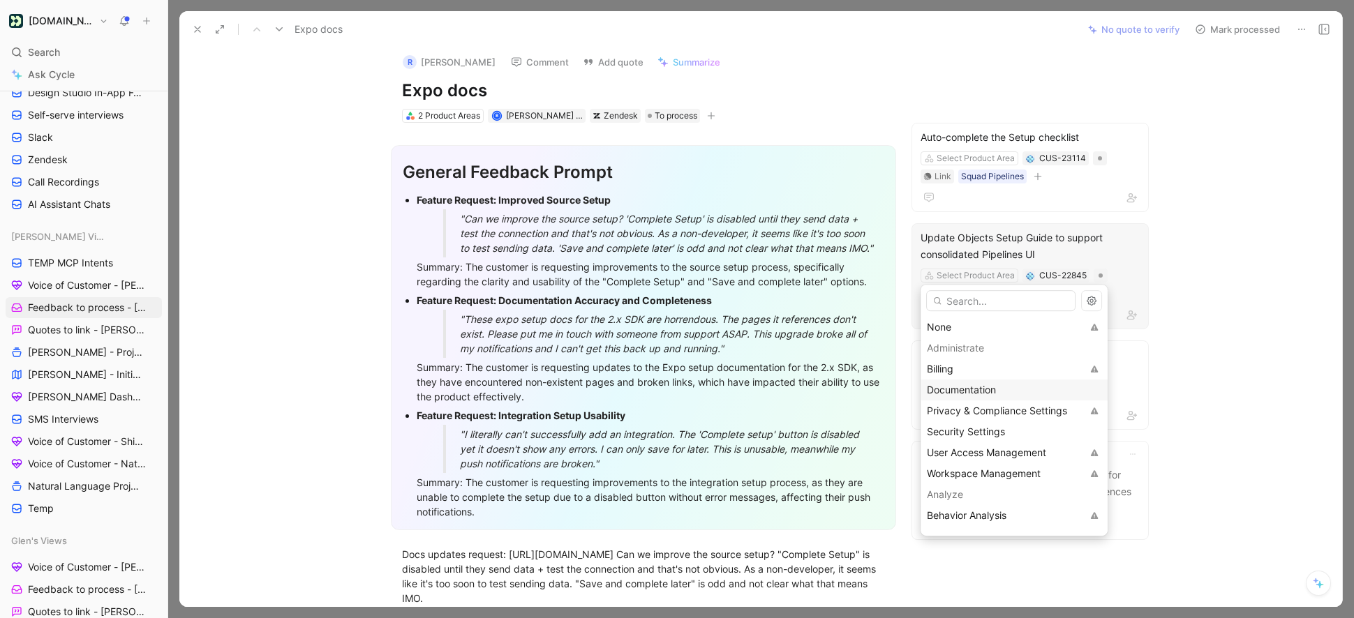
click at [957, 393] on span "Documentation" at bounding box center [961, 390] width 69 height 12
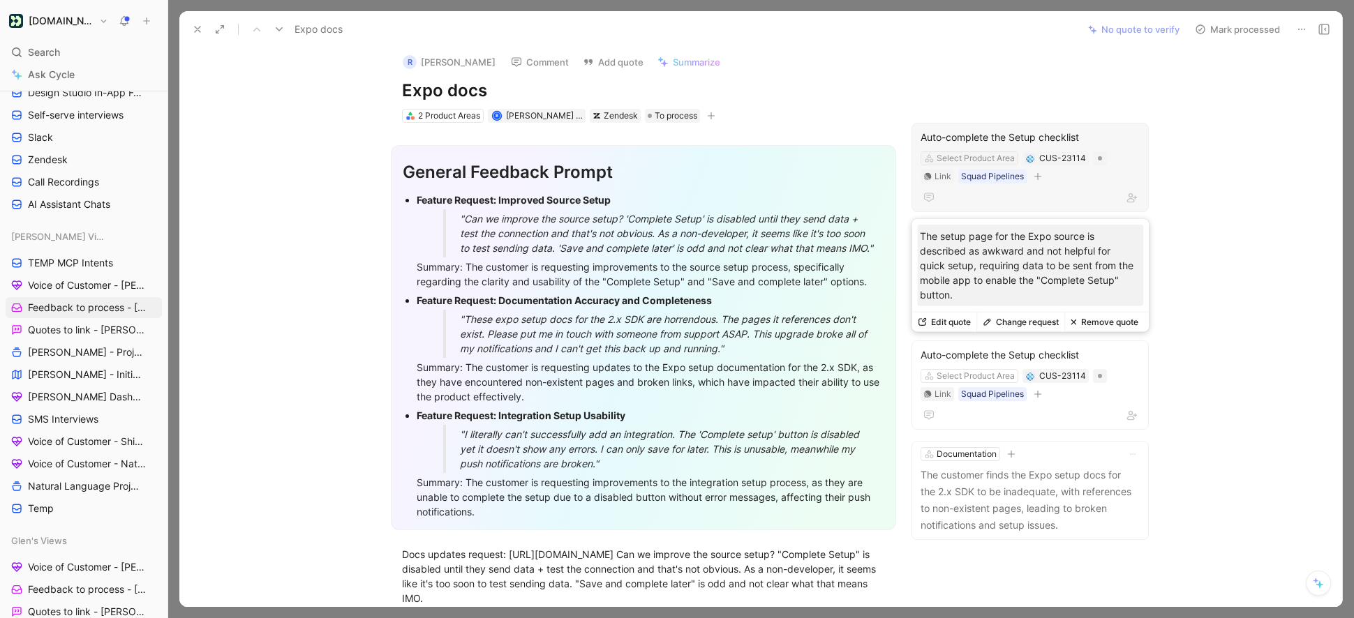
click at [953, 156] on div "Select Product Area" at bounding box center [976, 158] width 78 height 14
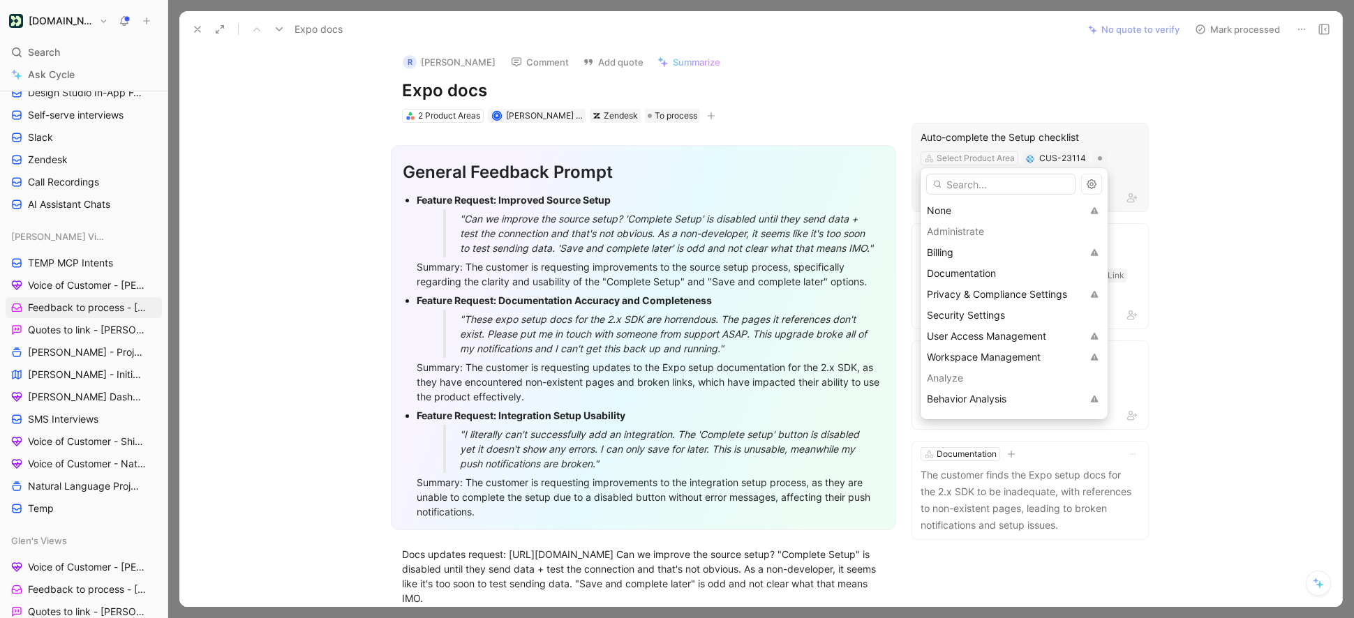
click at [962, 189] on input "text" at bounding box center [1000, 184] width 149 height 21
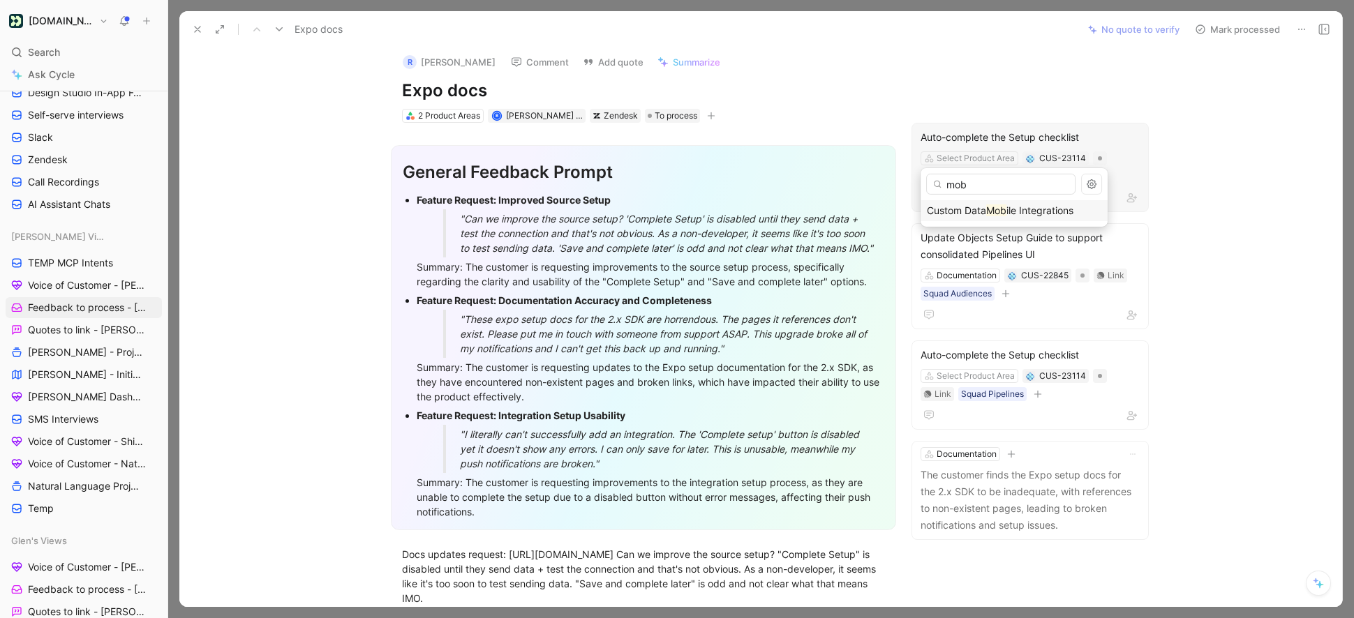
type input "mob"
click at [981, 214] on span "Custom Data" at bounding box center [956, 210] width 59 height 12
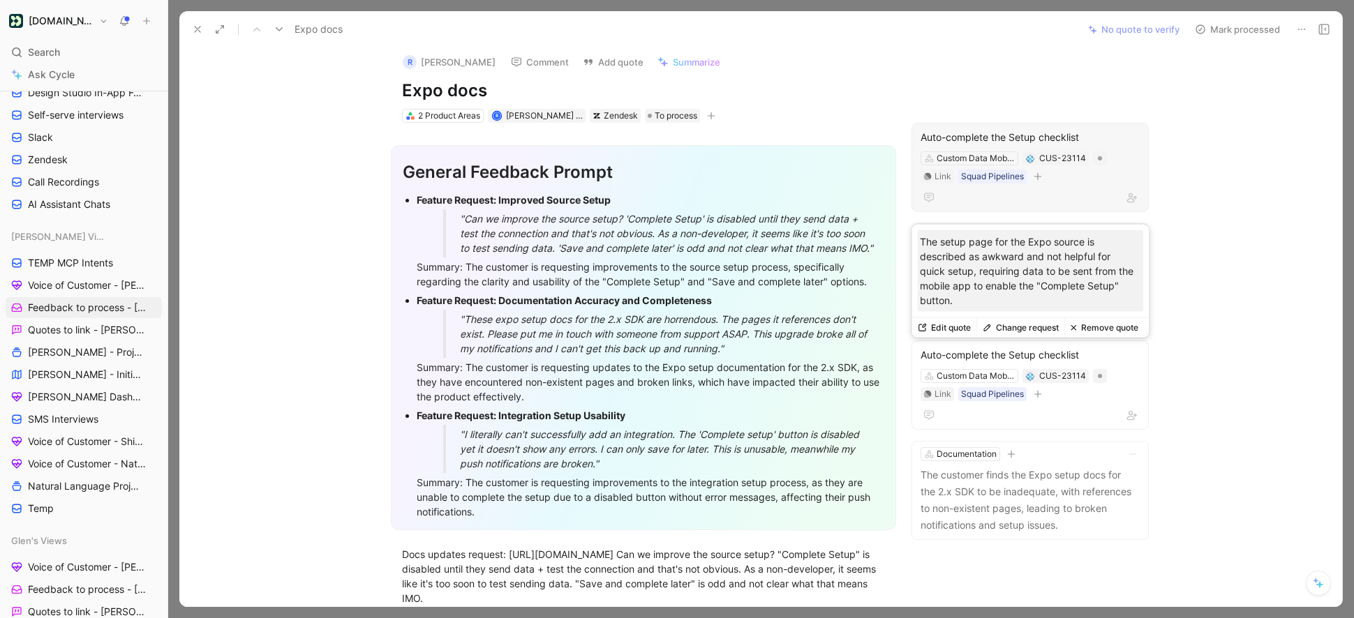
click at [1015, 137] on div "Auto-complete the Setup checklist" at bounding box center [1029, 137] width 219 height 17
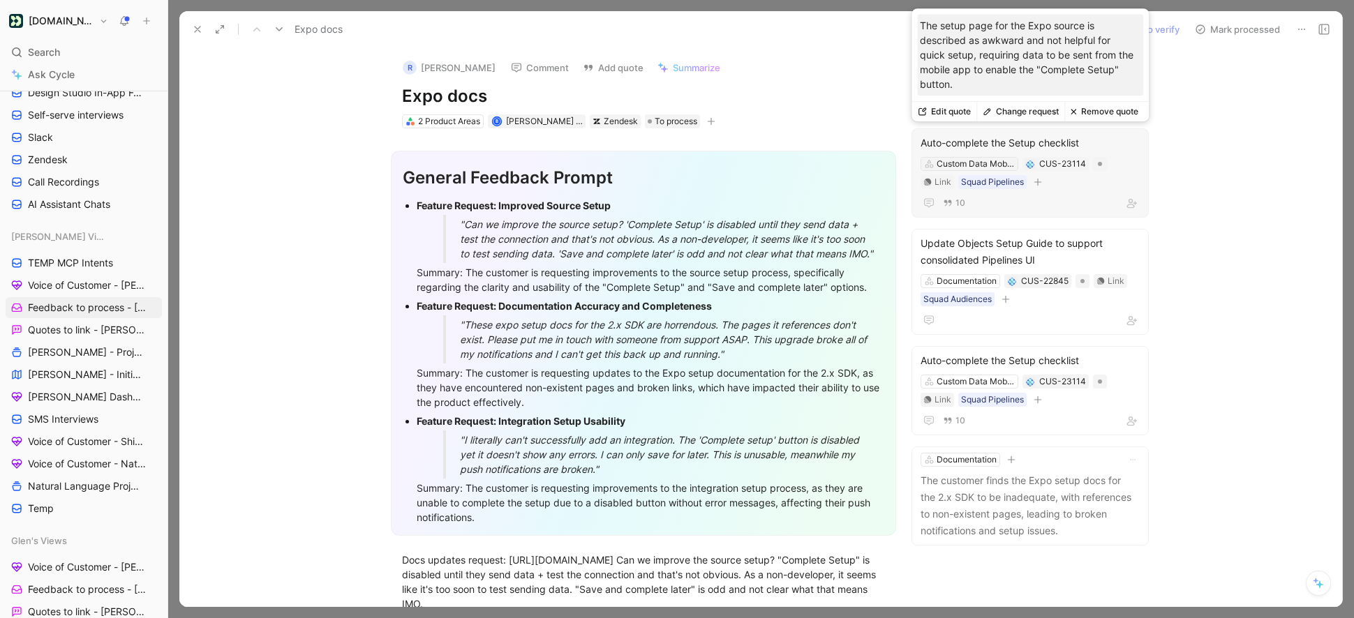
click at [957, 161] on div "Custom Data Mobile Integrations" at bounding box center [976, 164] width 78 height 14
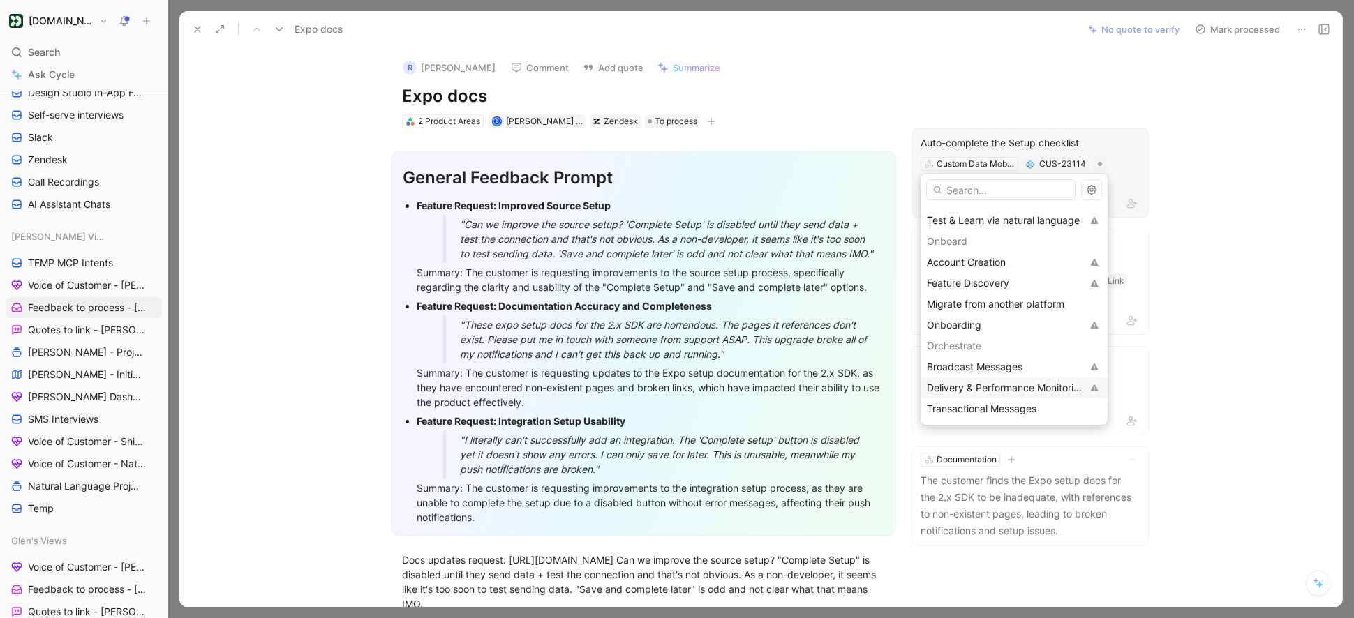
scroll to position [1071, 0]
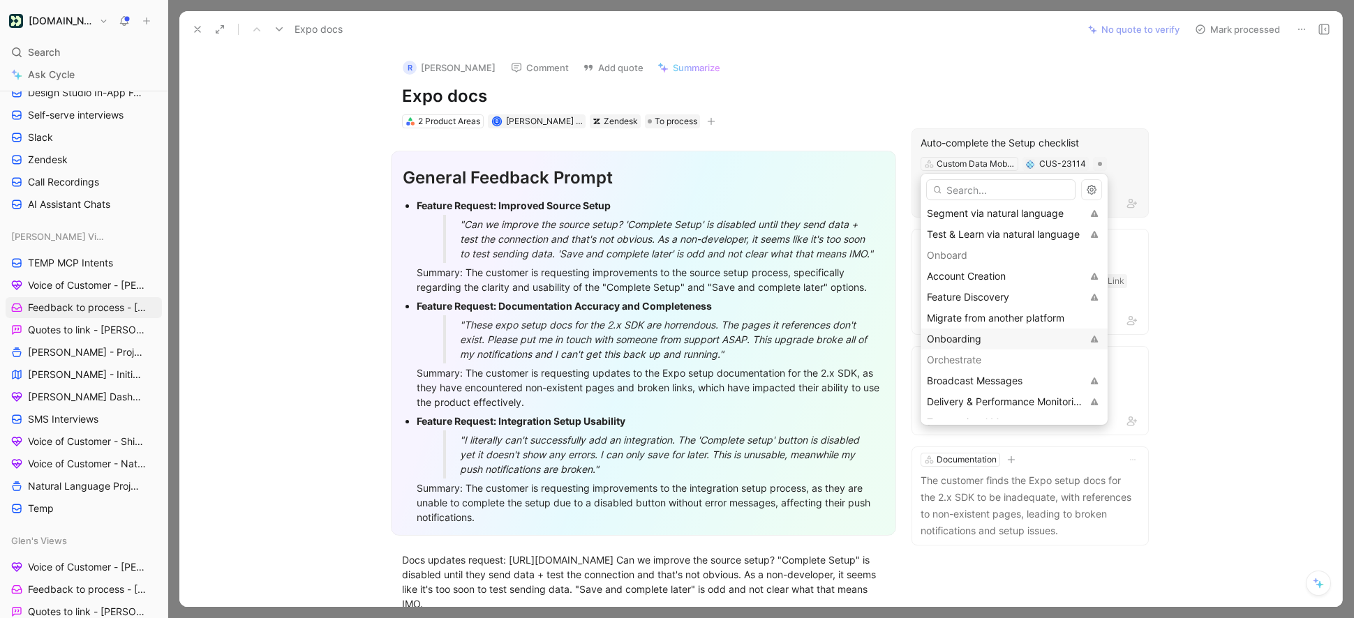
click at [977, 334] on span "Onboarding" at bounding box center [954, 339] width 54 height 12
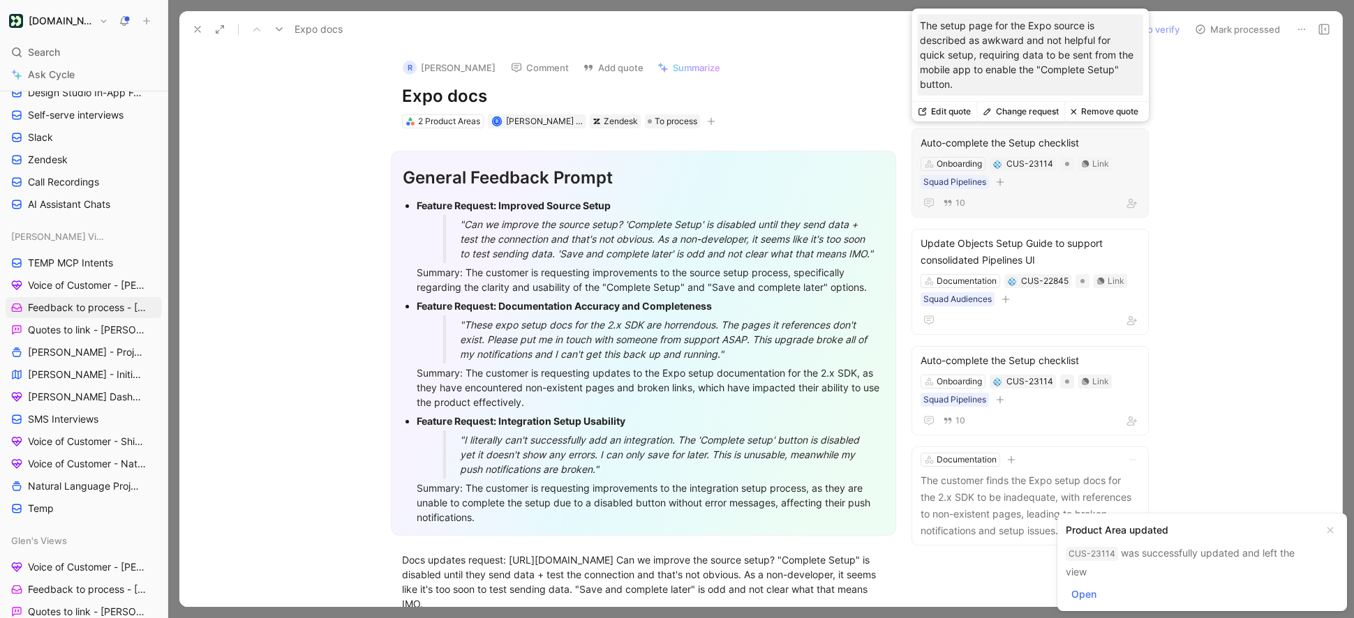
click at [1014, 110] on button "Change request" at bounding box center [1020, 112] width 88 height 20
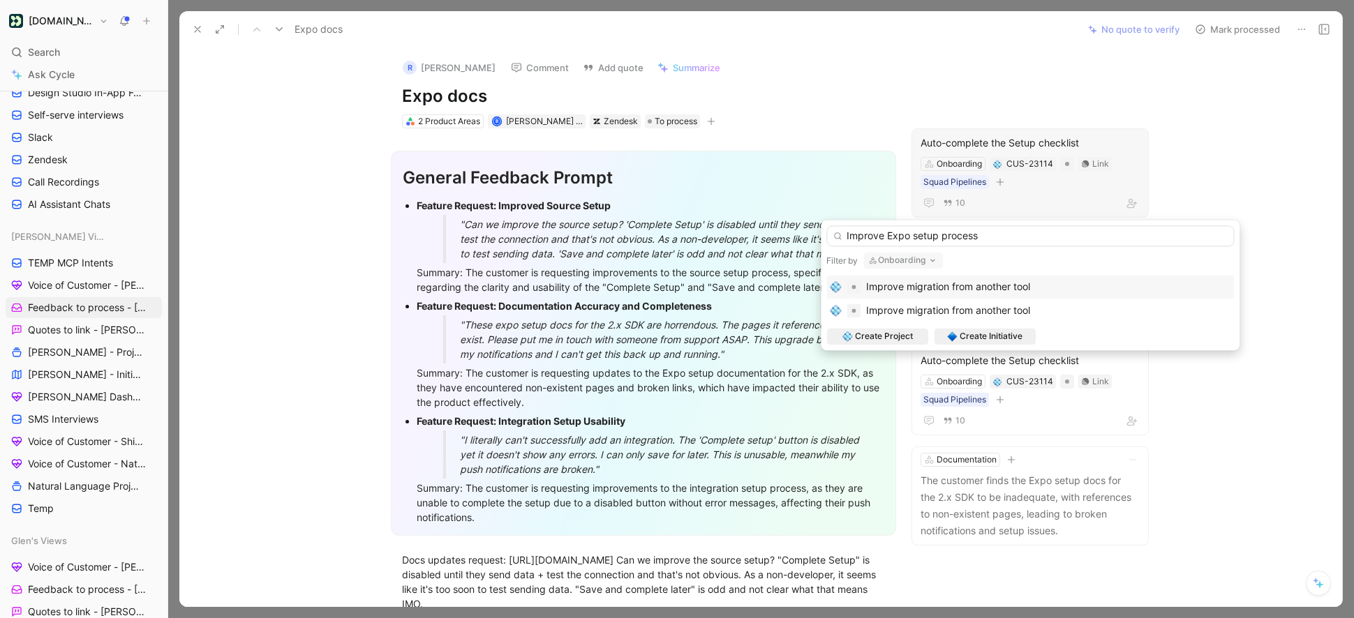
type input "Improve Expo setup process"
click at [906, 260] on button "Onboarding" at bounding box center [903, 260] width 80 height 17
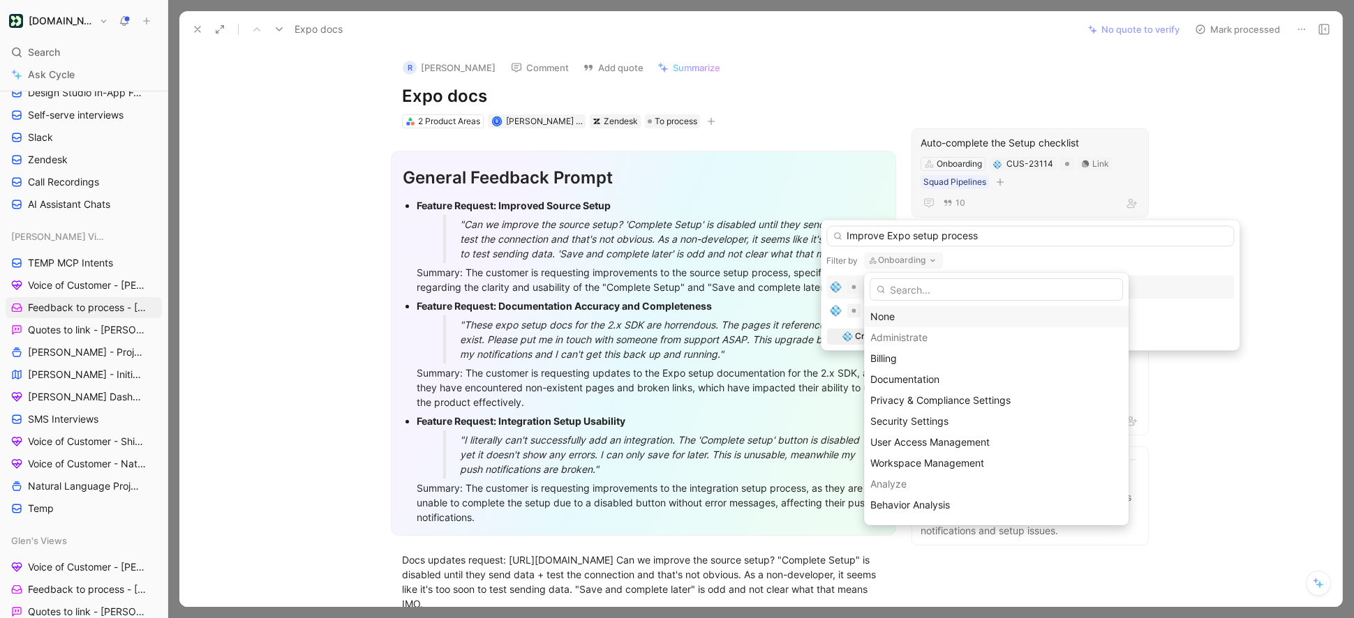
click at [890, 314] on div "None" at bounding box center [996, 316] width 252 height 17
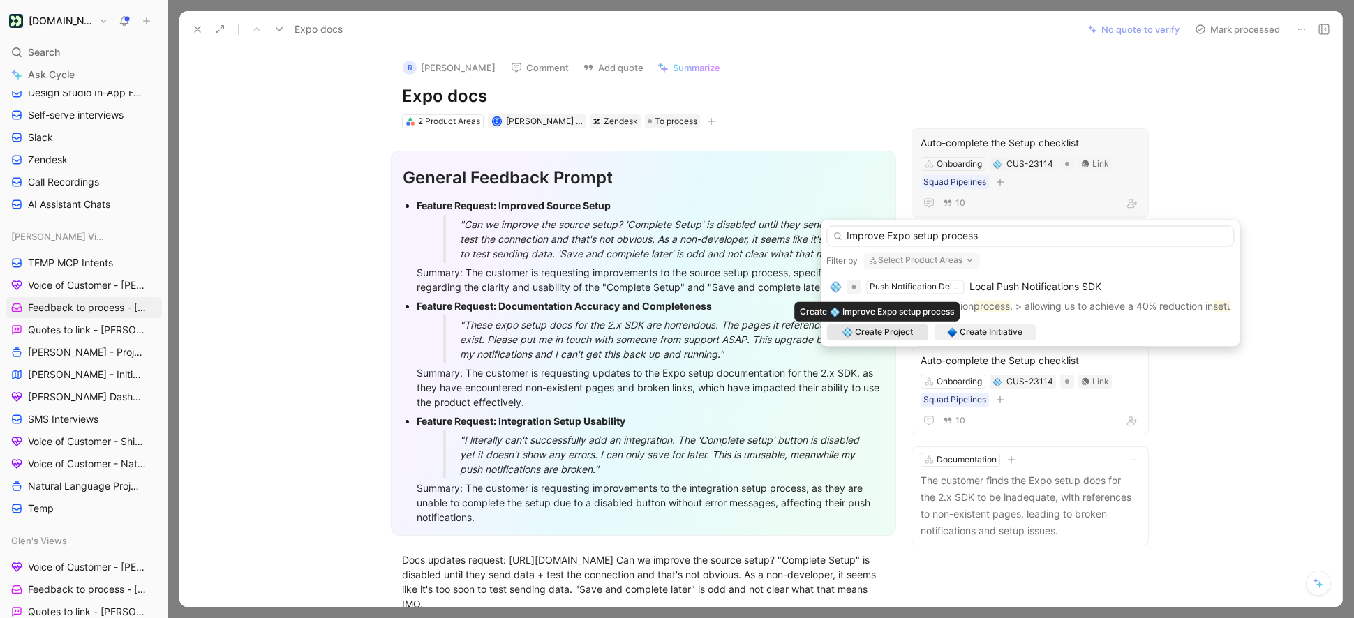
click at [887, 332] on span "Create Project" at bounding box center [884, 332] width 58 height 14
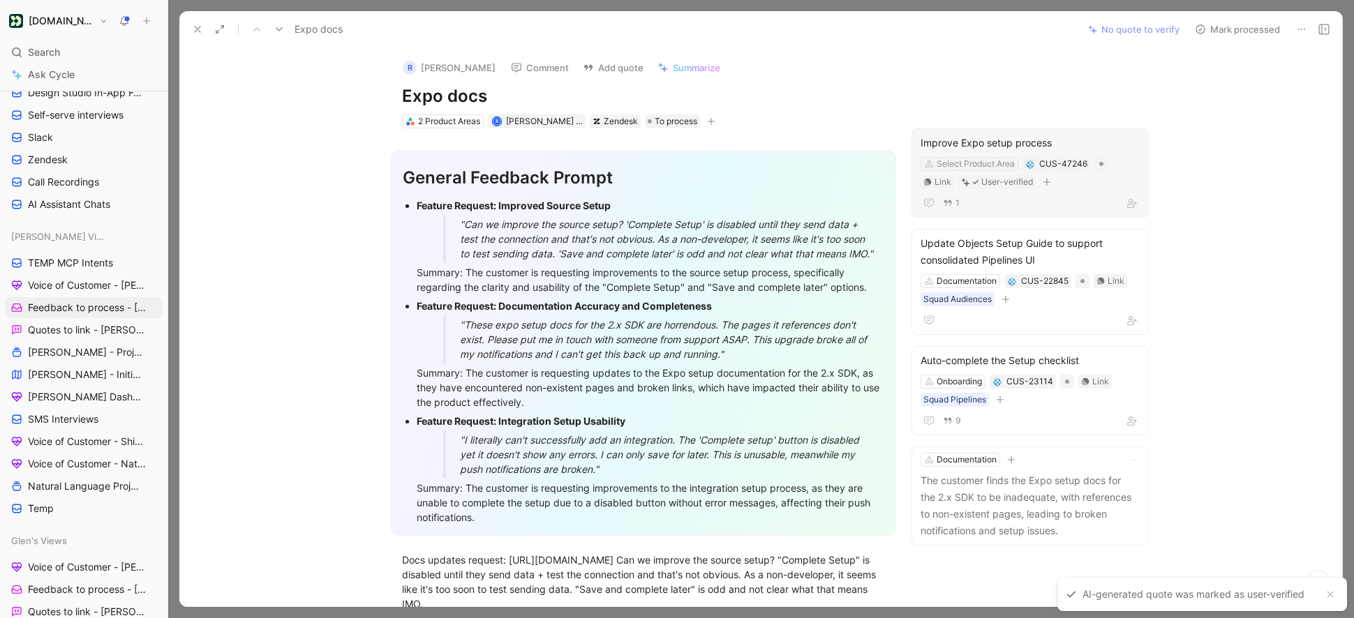
click at [944, 164] on div "Select Product Area" at bounding box center [976, 164] width 78 height 14
type input "mob"
click at [978, 214] on span "Custom Data" at bounding box center [956, 216] width 59 height 12
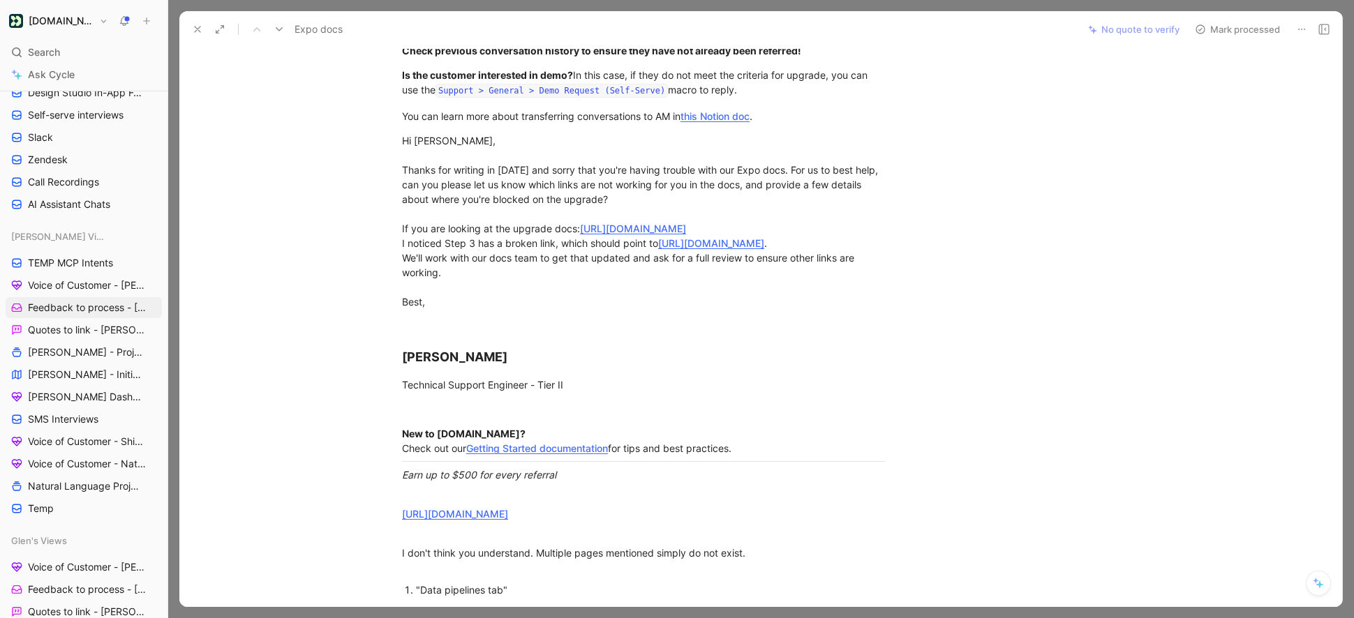
scroll to position [715, 0]
click at [466, 316] on div "Hi David, Thanks for writing in today and sorry that you're having trouble with…" at bounding box center [643, 230] width 483 height 191
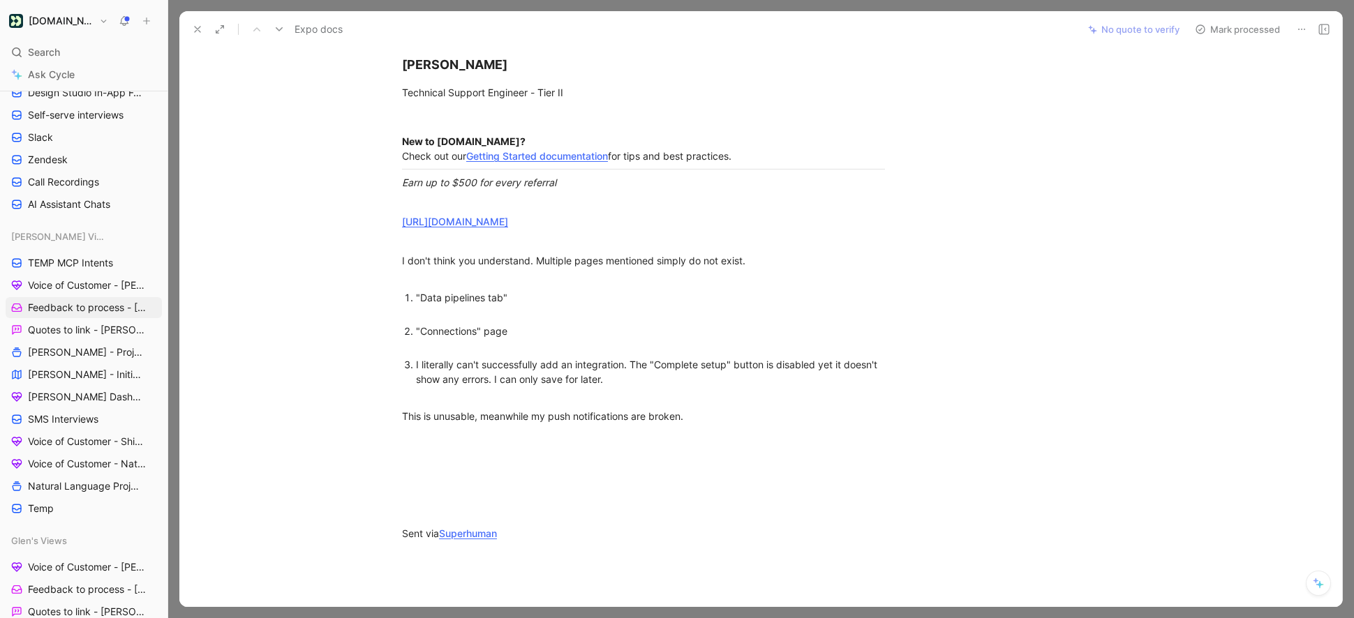
scroll to position [796, 0]
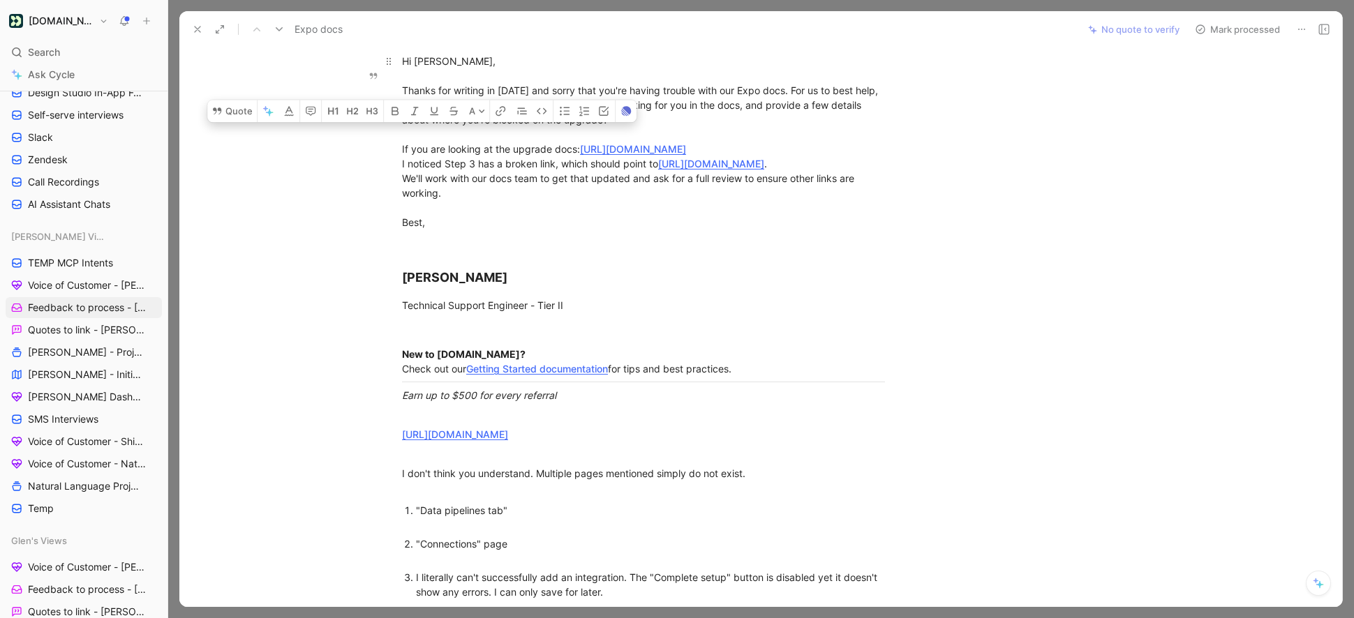
drag, startPoint x: 464, startPoint y: 233, endPoint x: 395, endPoint y: 193, distance: 80.1
click at [395, 193] on p "Hi David, Thanks for writing in today and sorry that you're having trouble with…" at bounding box center [643, 149] width 536 height 199
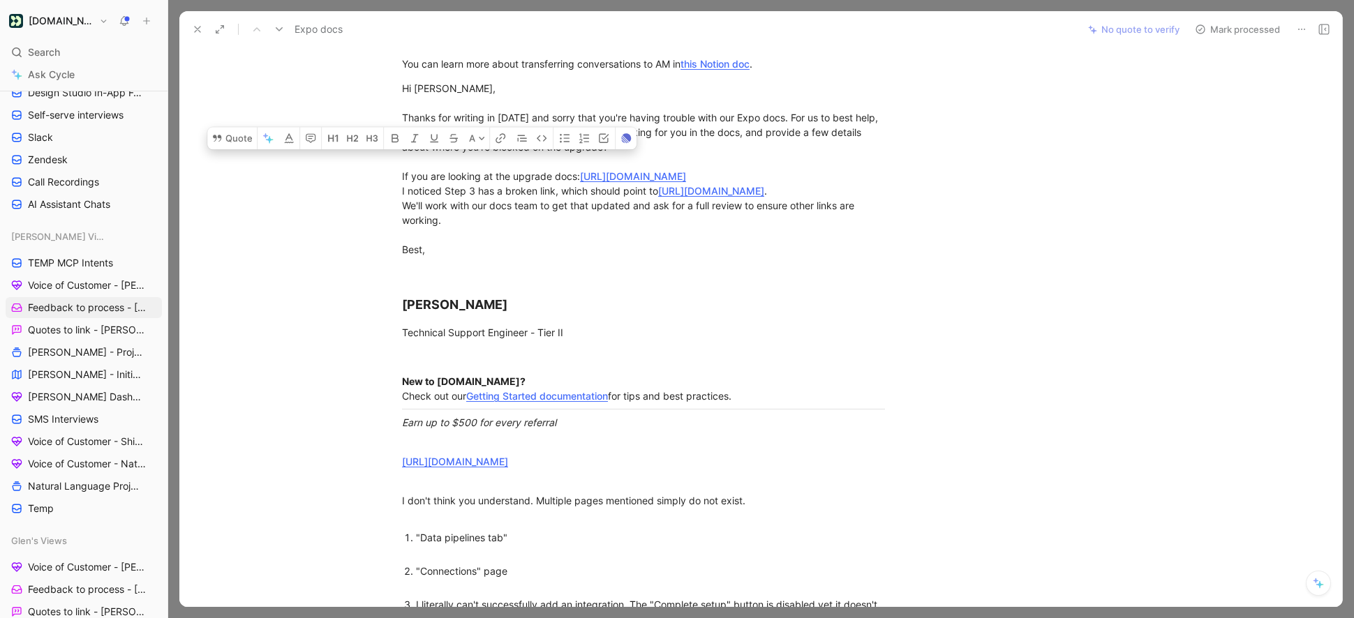
scroll to position [743, 0]
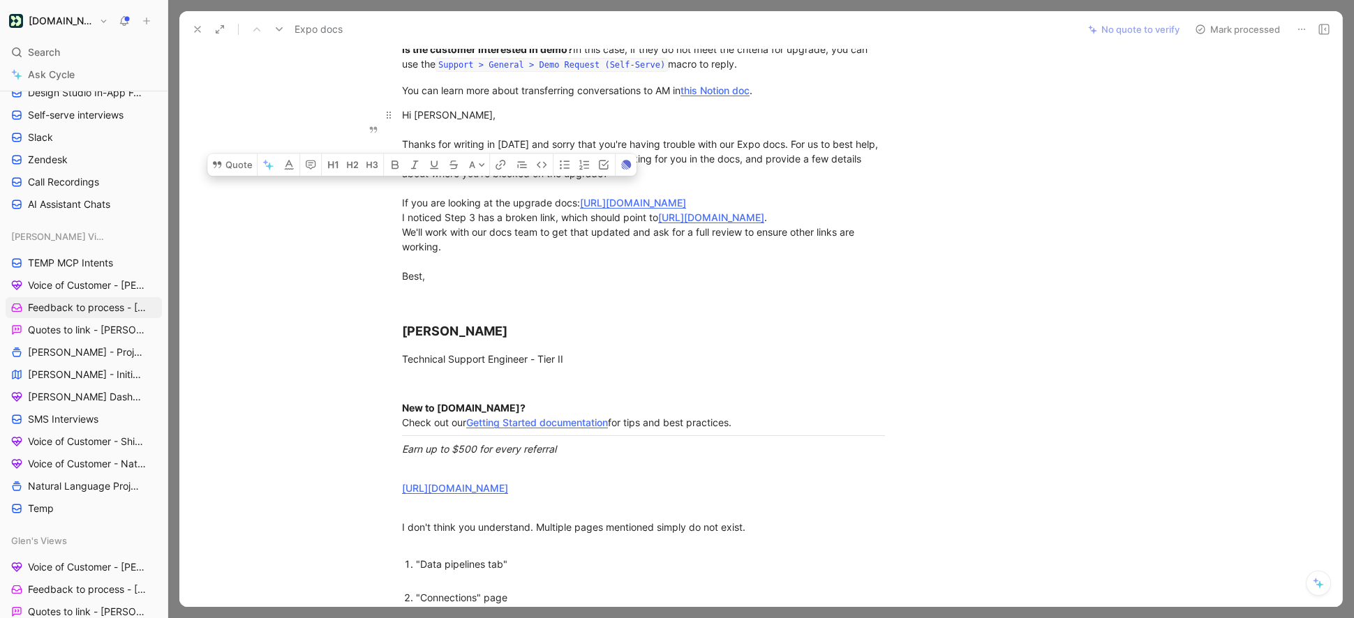
click at [480, 298] on div "Hi David, Thanks for writing in today and sorry that you're having trouble with…" at bounding box center [643, 202] width 483 height 191
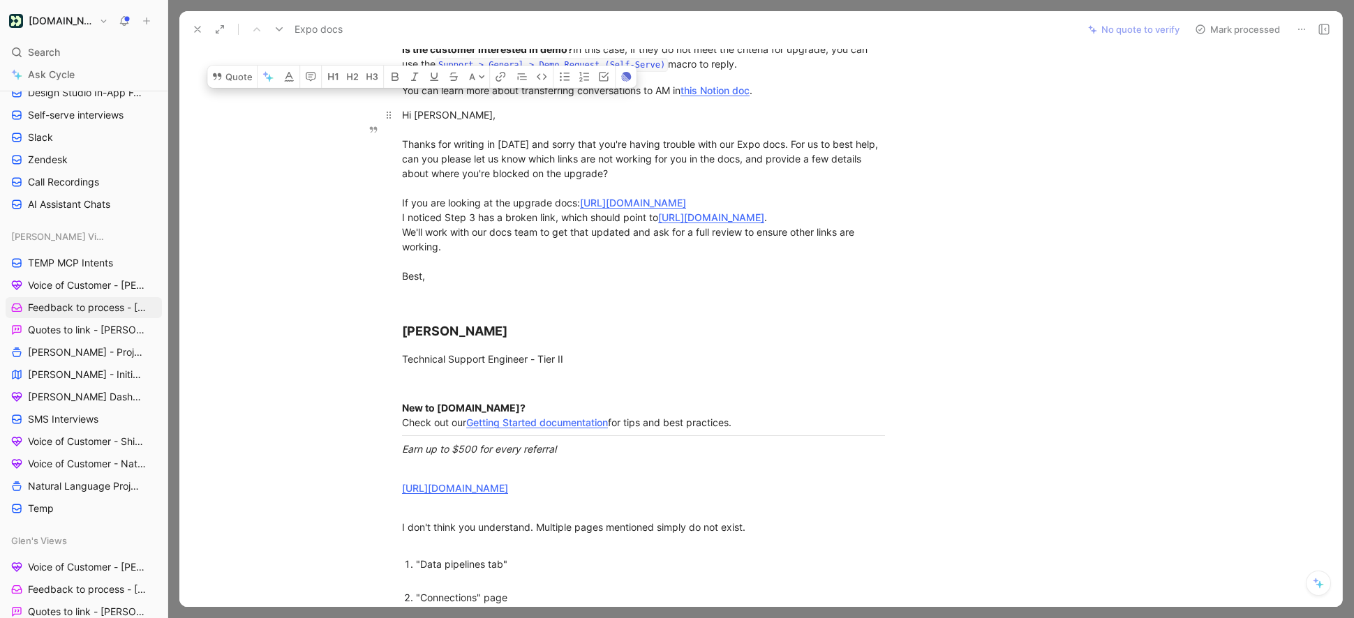
drag, startPoint x: 460, startPoint y: 288, endPoint x: 395, endPoint y: 154, distance: 148.3
click at [395, 154] on p "Hi David, Thanks for writing in today and sorry that you're having trouble with…" at bounding box center [643, 202] width 536 height 199
click at [245, 88] on button "Quote" at bounding box center [232, 77] width 50 height 22
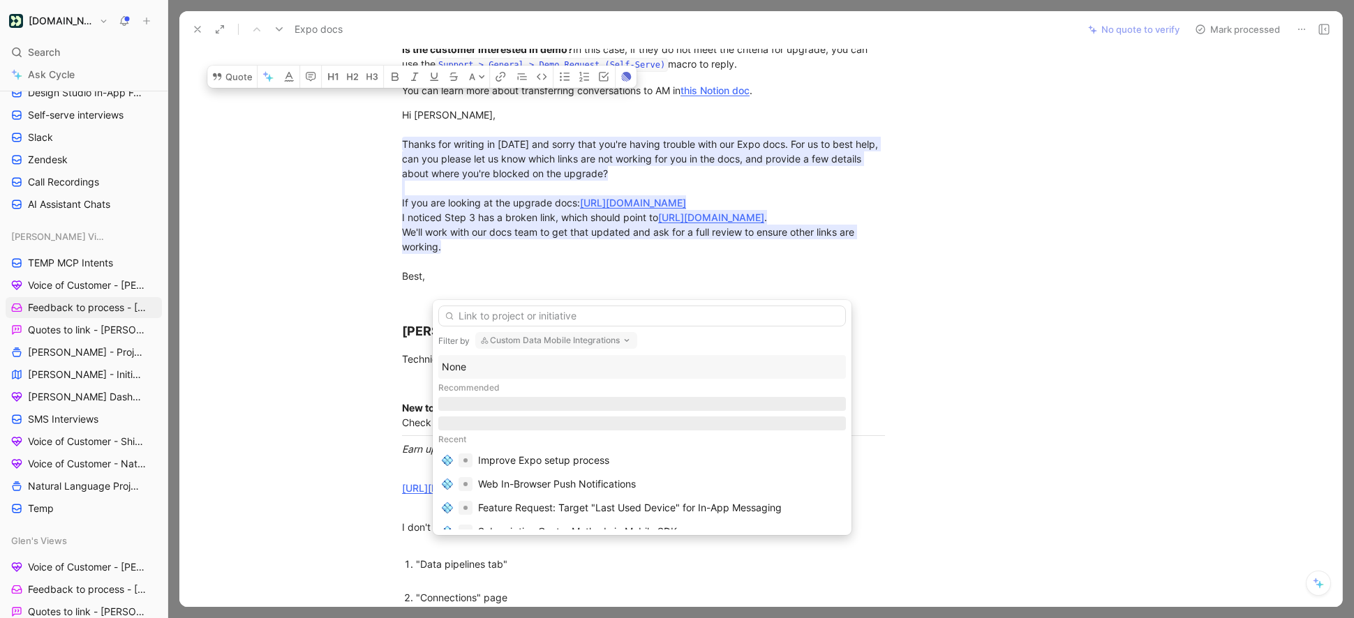
click at [537, 346] on button "Custom Data Mobile Integrations" at bounding box center [556, 340] width 162 height 17
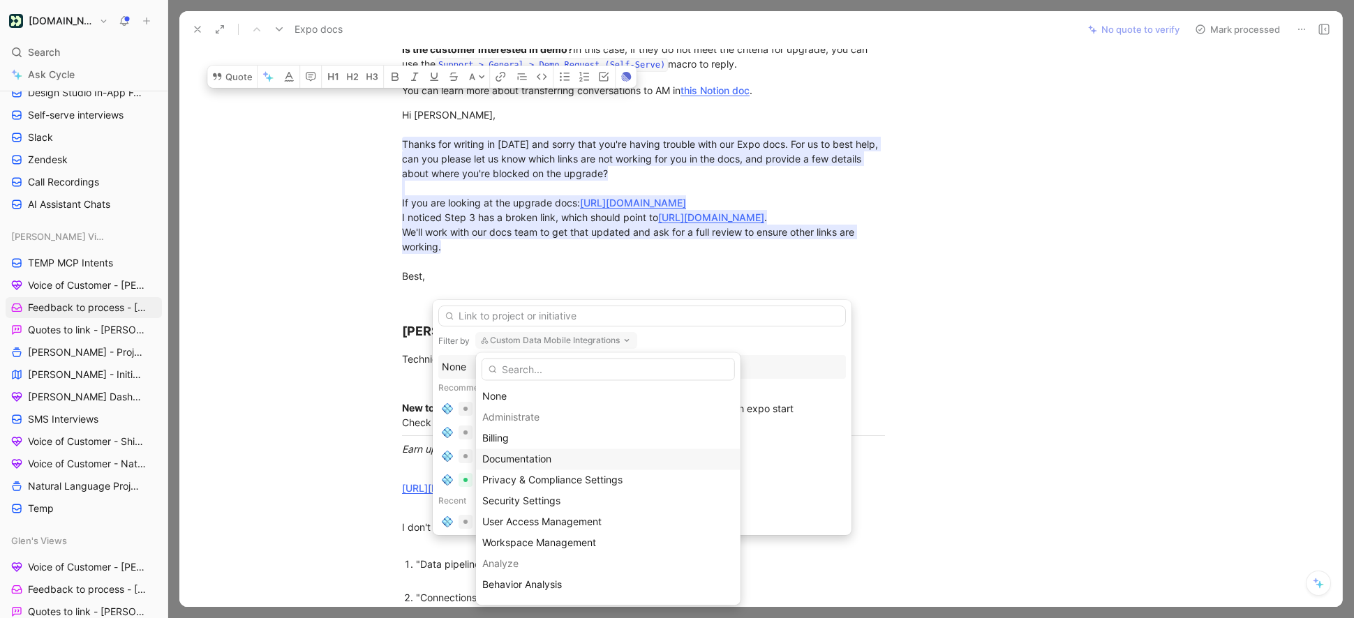
click at [524, 465] on div "Documentation" at bounding box center [608, 459] width 252 height 17
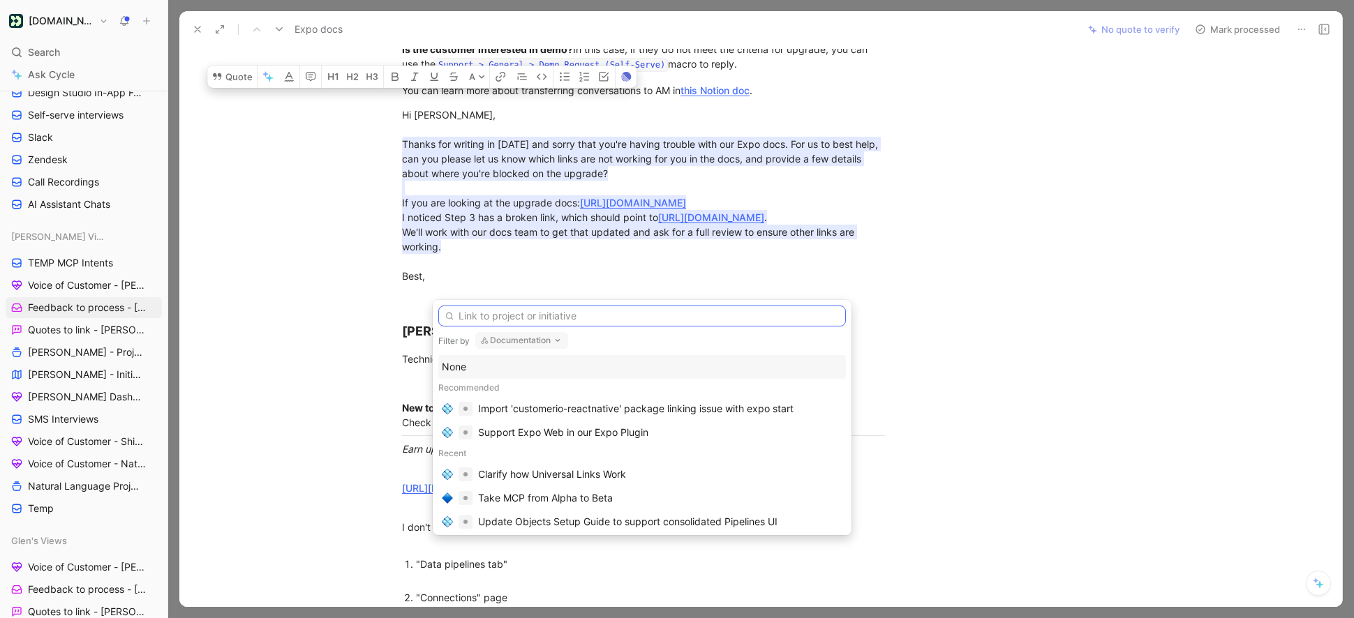
click at [475, 323] on input "text" at bounding box center [642, 316] width 408 height 21
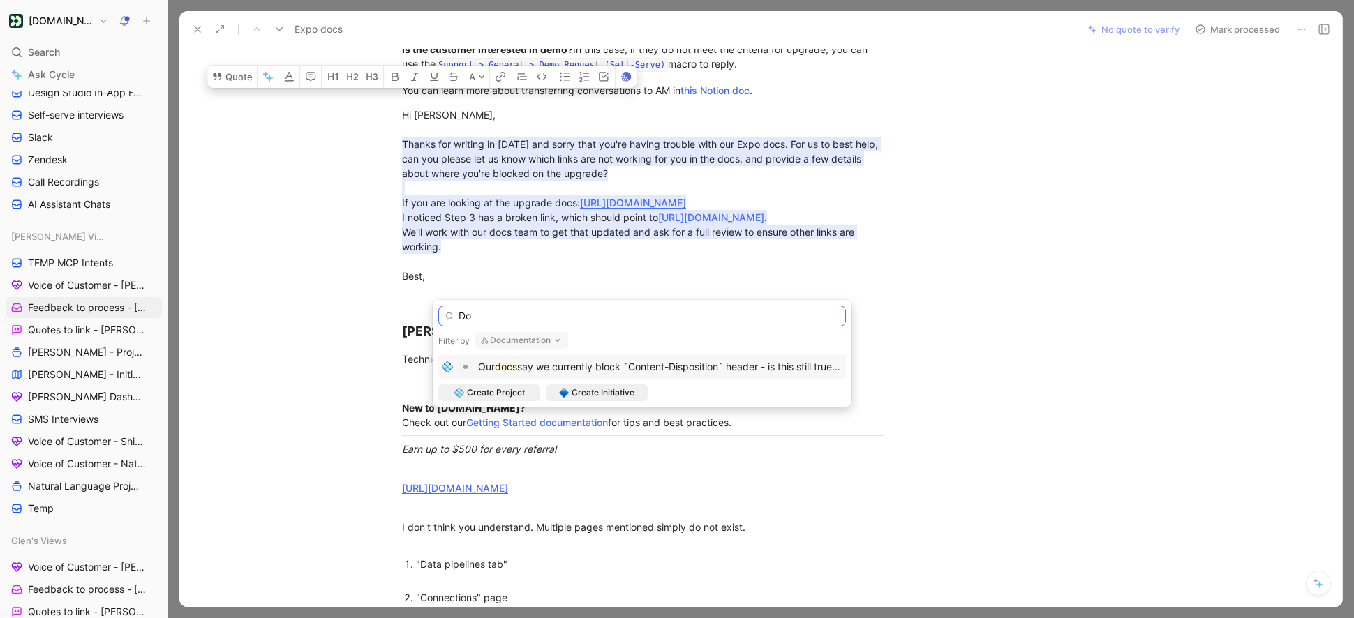
type input "D"
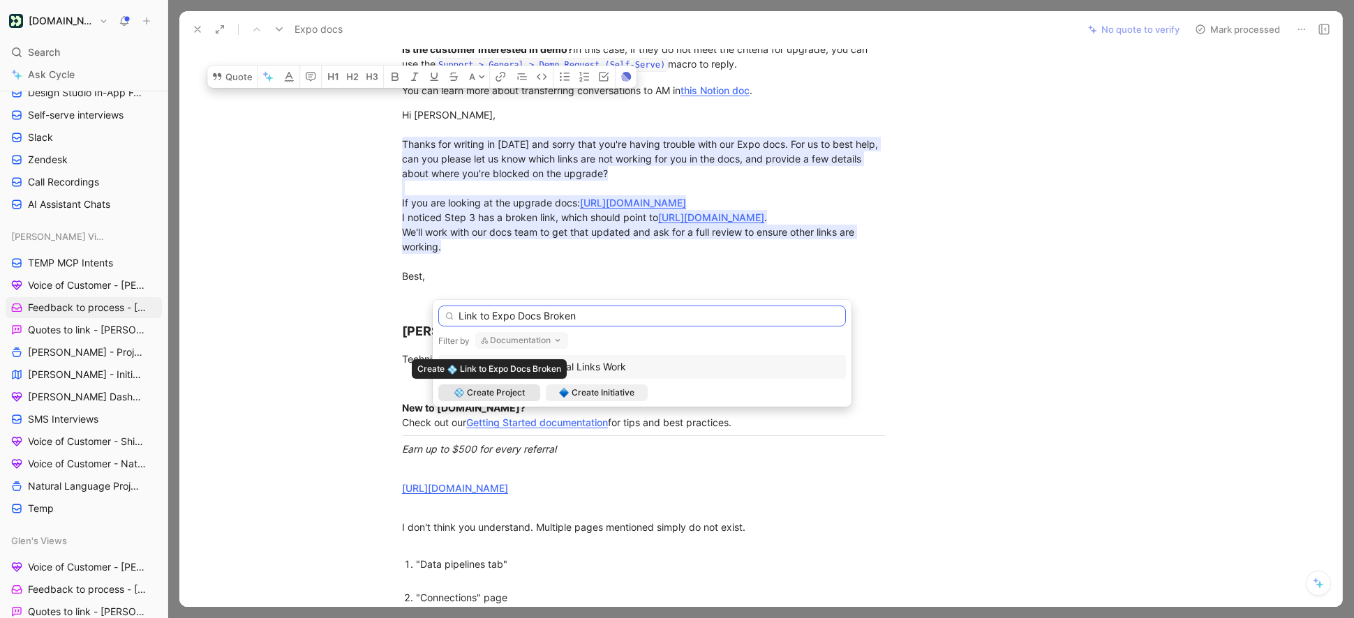
type input "Link to Expo Docs Broken"
click at [519, 394] on span "Create Project" at bounding box center [496, 393] width 58 height 14
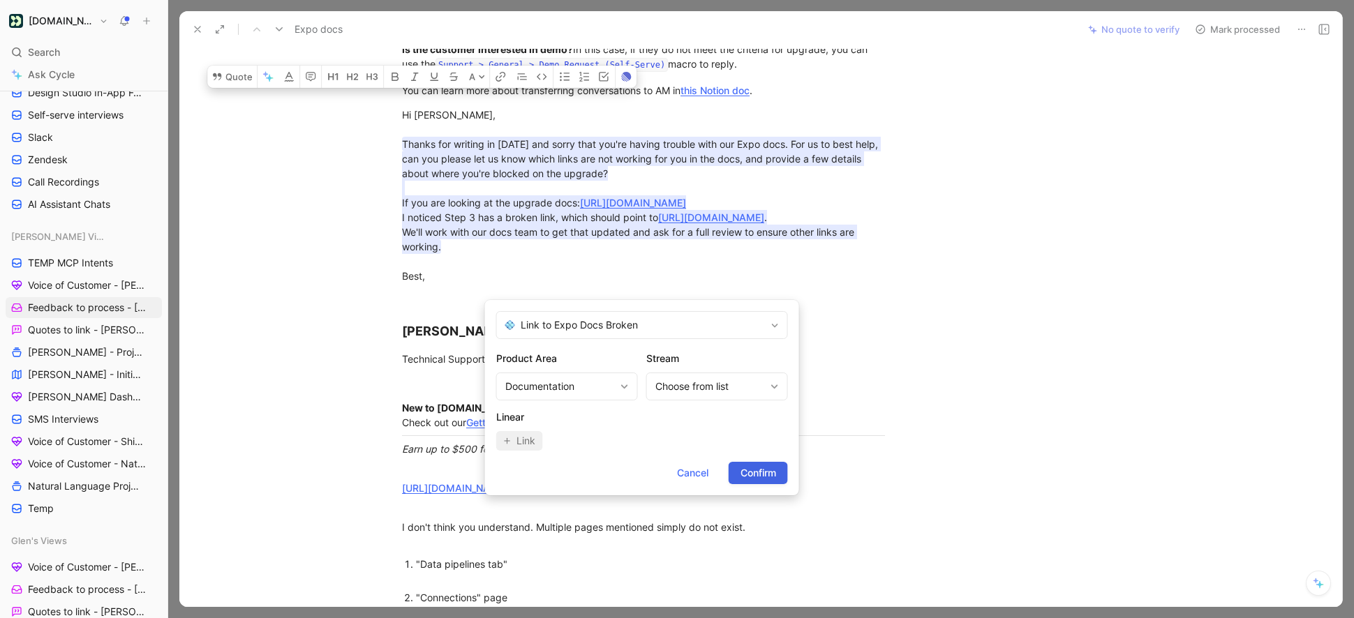
click at [761, 472] on span "Confirm" at bounding box center [758, 473] width 36 height 17
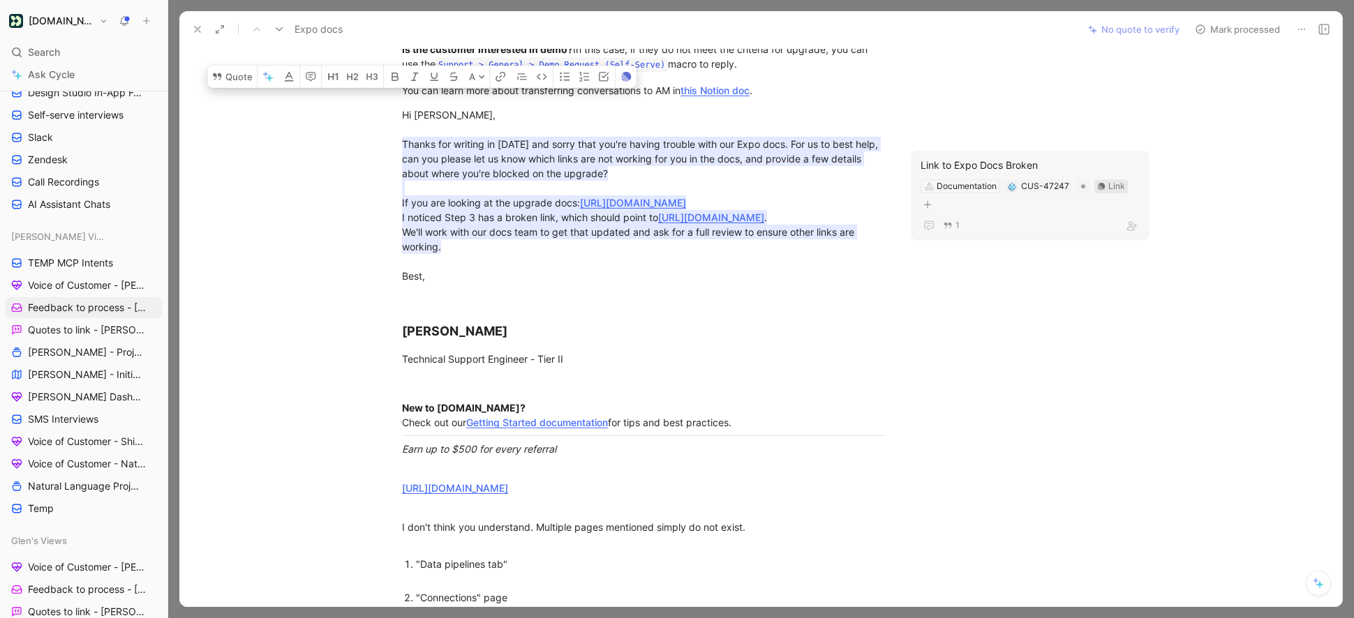
click at [1108, 187] on div "Link" at bounding box center [1116, 186] width 17 height 14
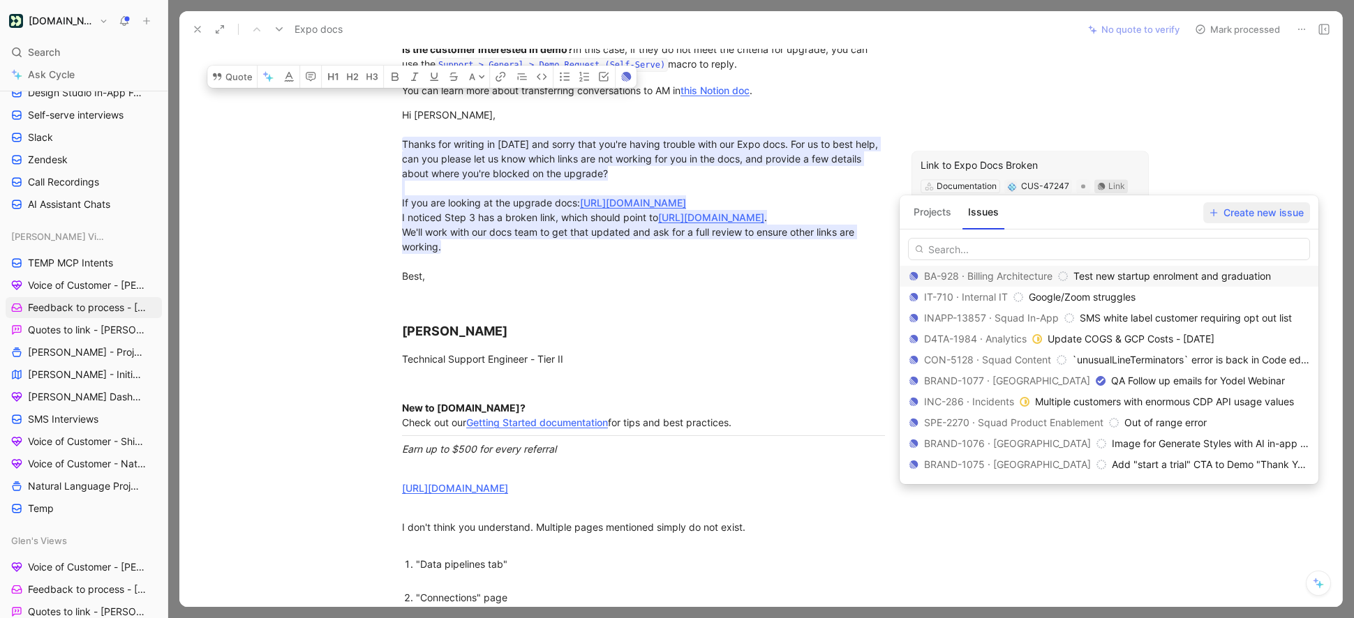
click at [1251, 211] on span "Create new issue" at bounding box center [1256, 212] width 94 height 17
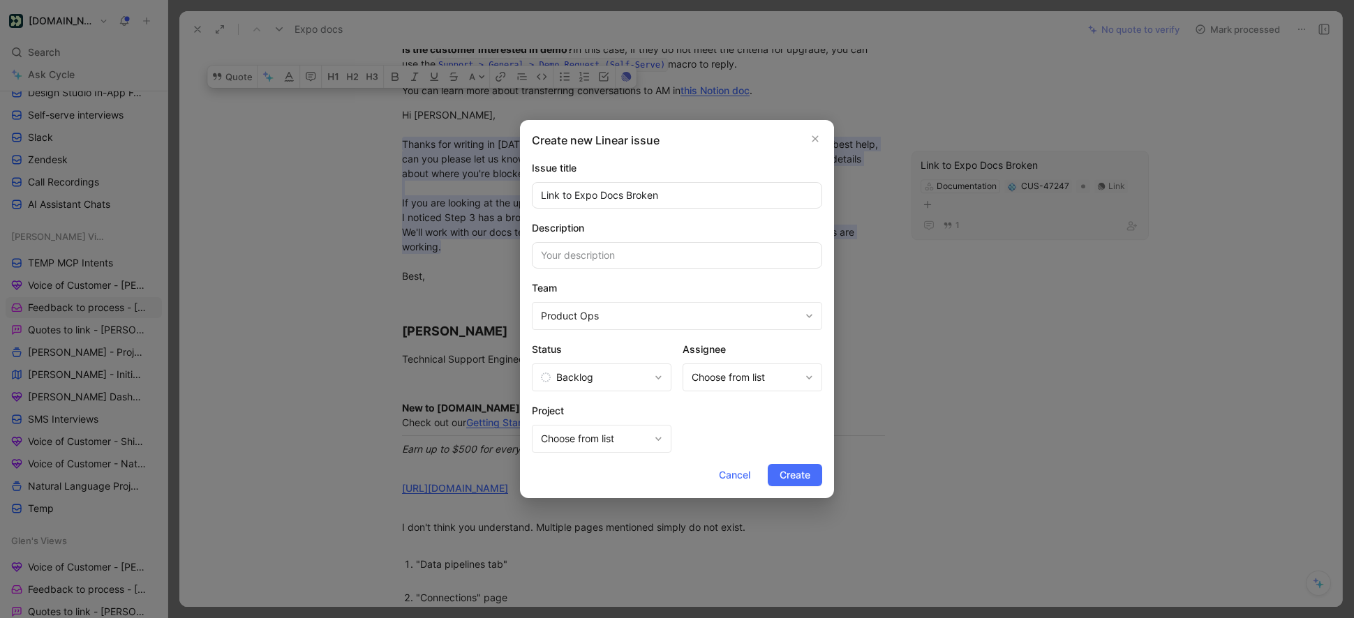
click at [607, 309] on span "Product Ops" at bounding box center [670, 316] width 259 height 17
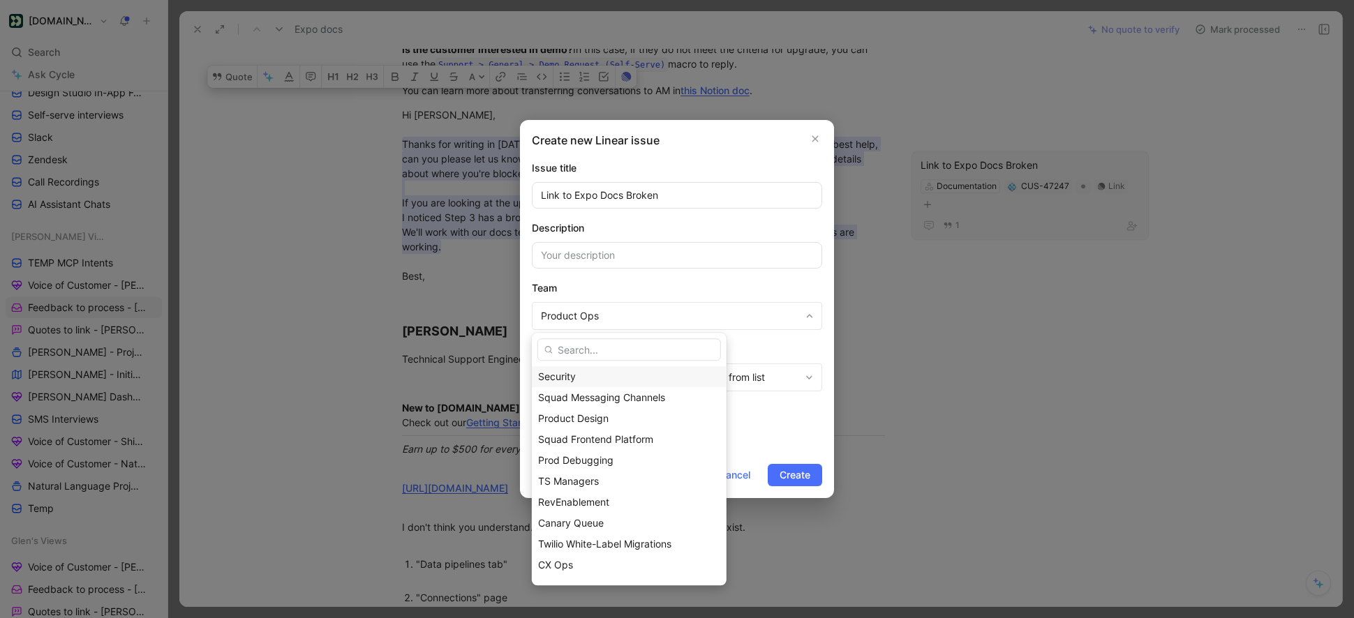
click at [579, 344] on input "text" at bounding box center [629, 349] width 184 height 22
type input "o"
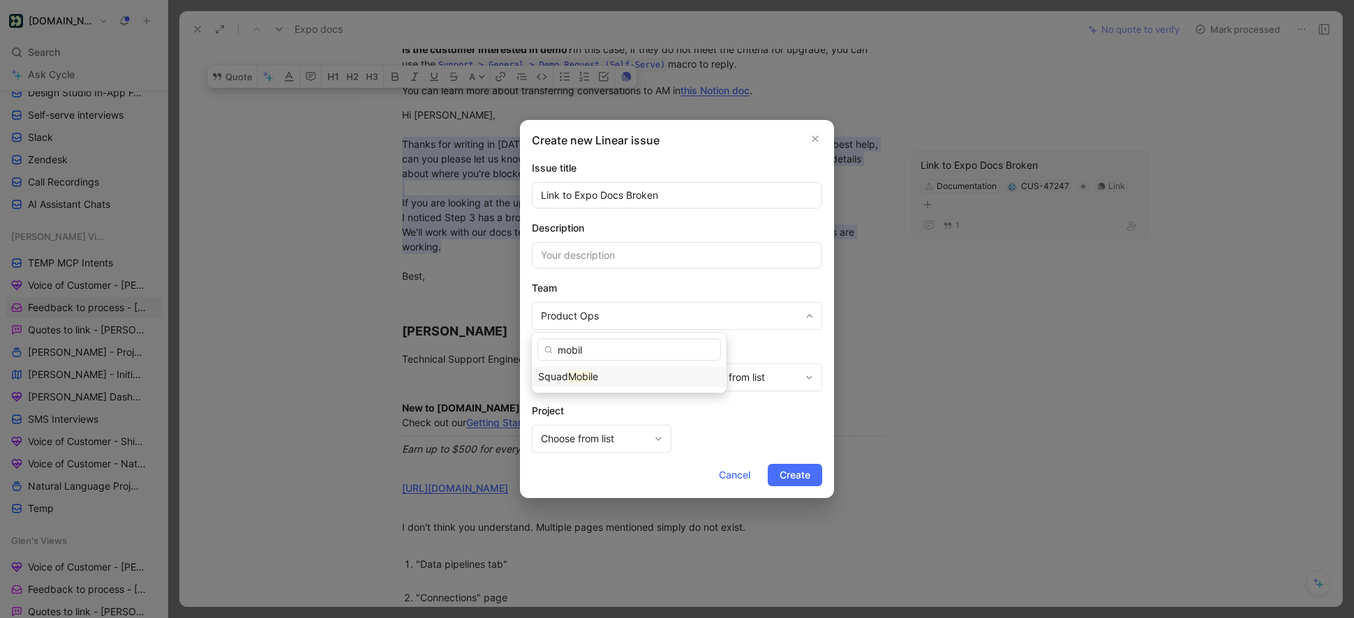
type input "mobil"
click at [589, 384] on div "Squad Mobil e" at bounding box center [629, 376] width 182 height 17
click at [605, 254] on input at bounding box center [677, 255] width 290 height 27
click at [764, 291] on div "Team" at bounding box center [677, 291] width 290 height 22
click at [745, 479] on span "Cancel" at bounding box center [734, 475] width 31 height 17
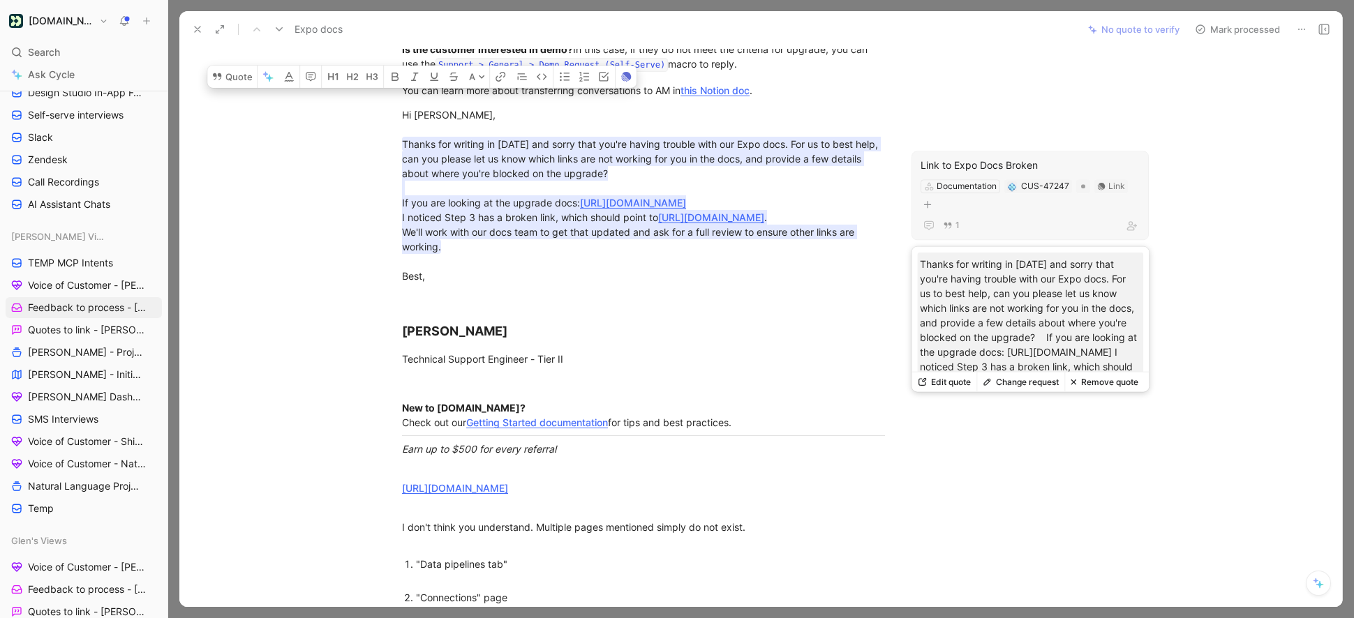
click at [999, 167] on div "Link to Expo Docs Broken" at bounding box center [1029, 165] width 219 height 17
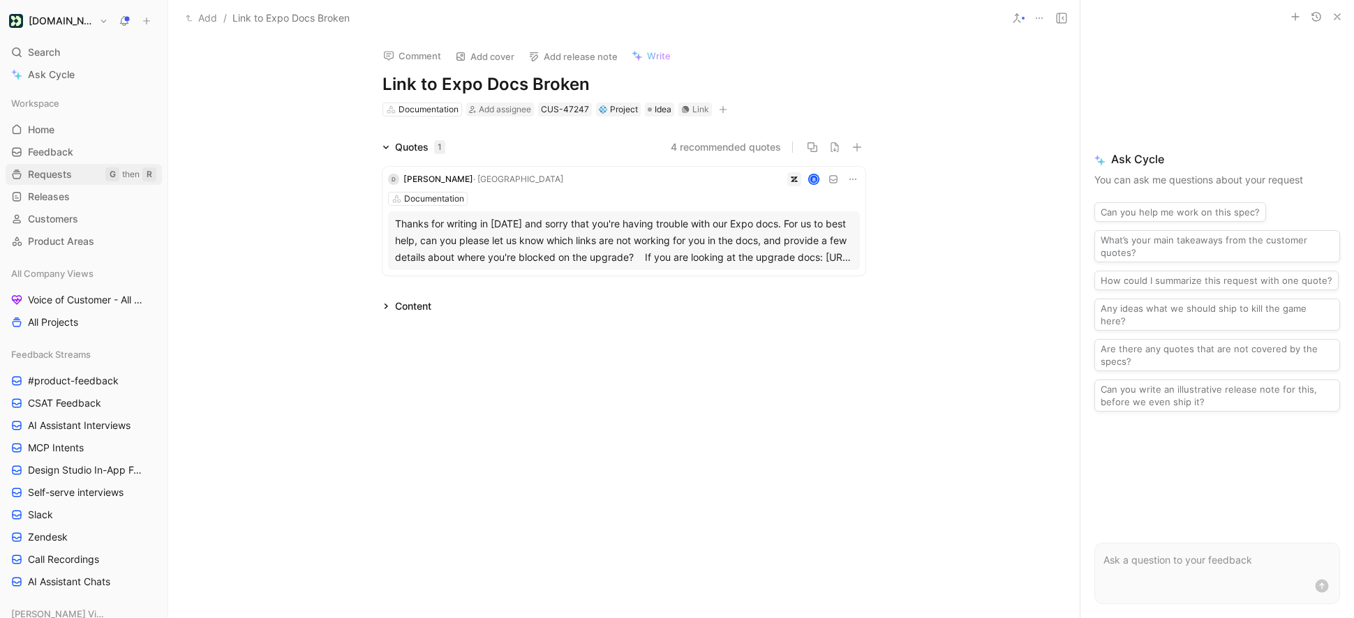
click at [56, 179] on span "Requests" at bounding box center [50, 174] width 44 height 14
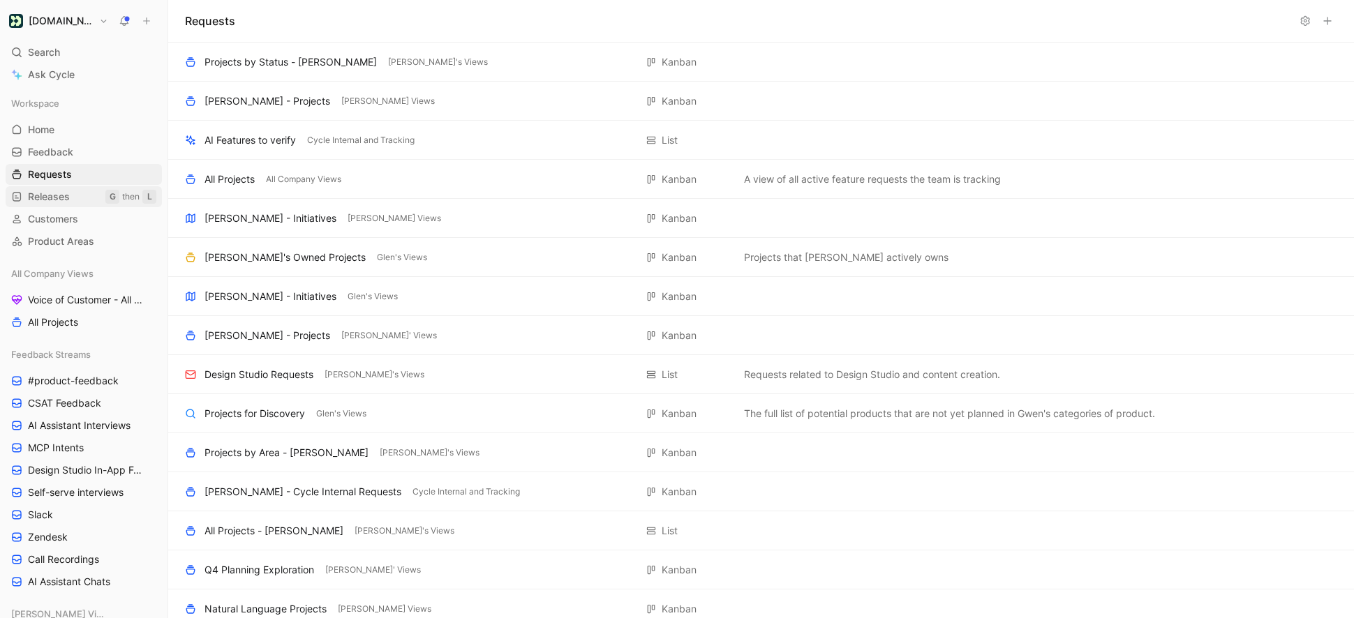
click at [84, 203] on link "Releases G then L" at bounding box center [84, 196] width 156 height 21
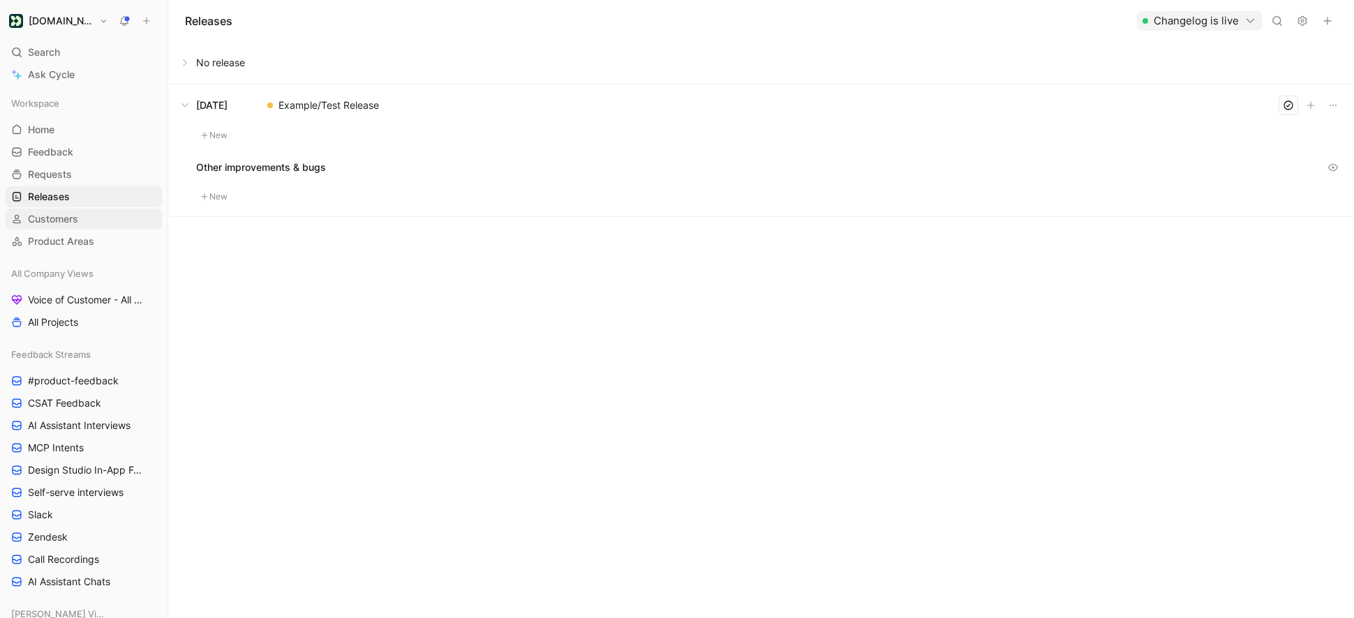
click at [61, 218] on span "Customers" at bounding box center [53, 219] width 50 height 14
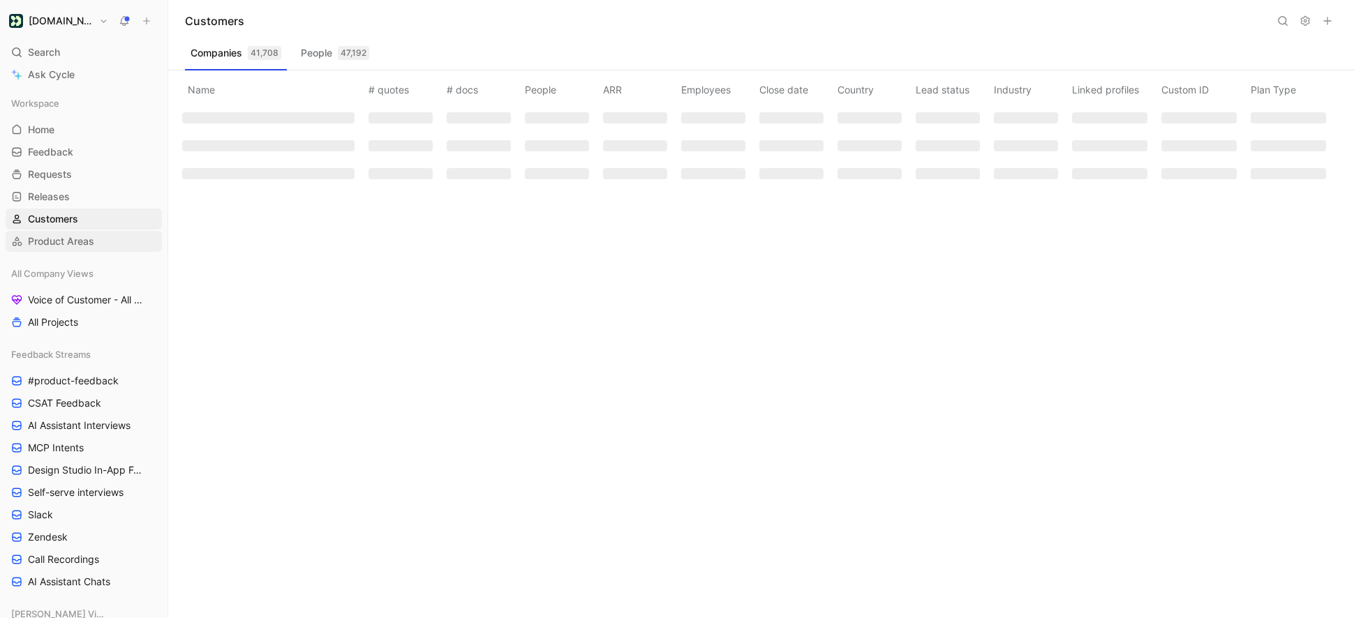
click at [64, 236] on span "Product Areas" at bounding box center [61, 241] width 66 height 14
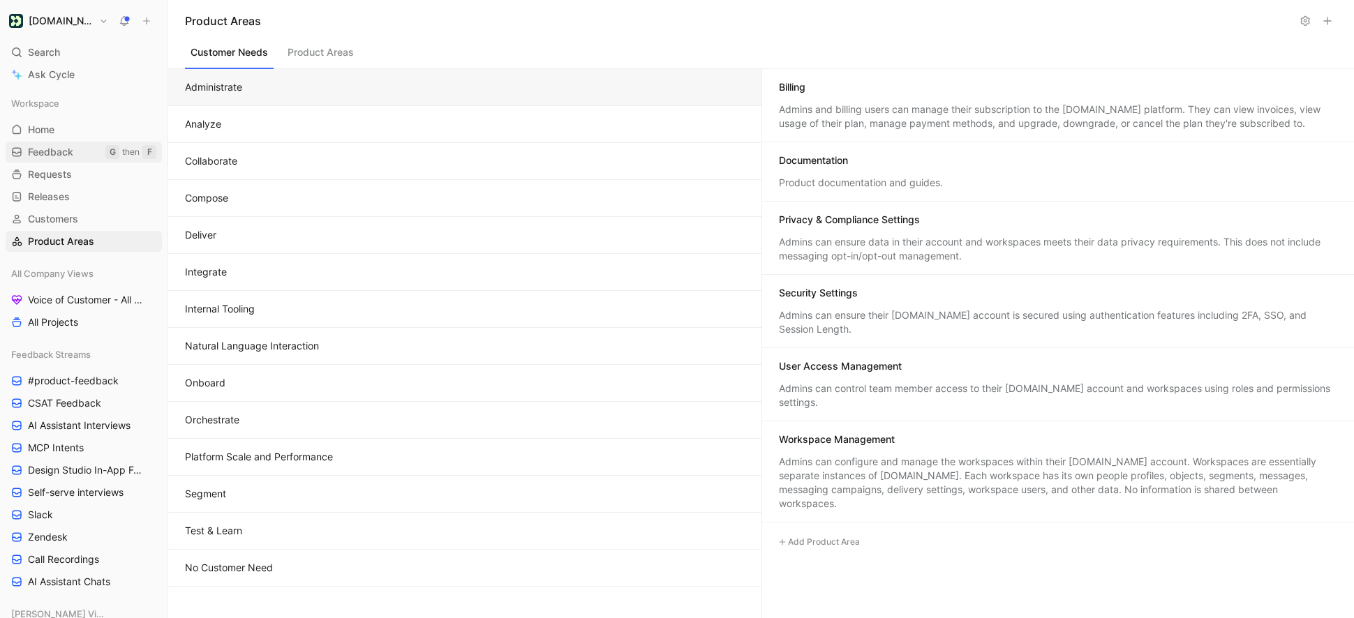
click at [56, 160] on link "Feedback G then F" at bounding box center [84, 152] width 156 height 21
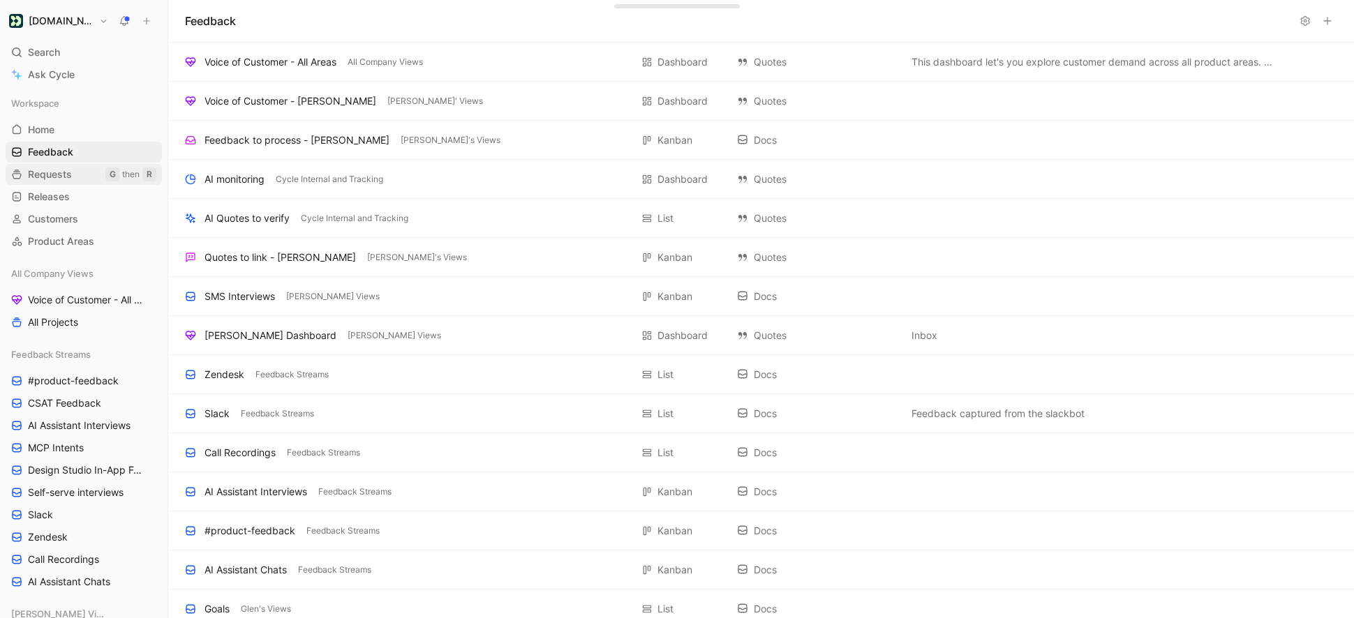
click at [57, 169] on span "Requests" at bounding box center [50, 174] width 44 height 14
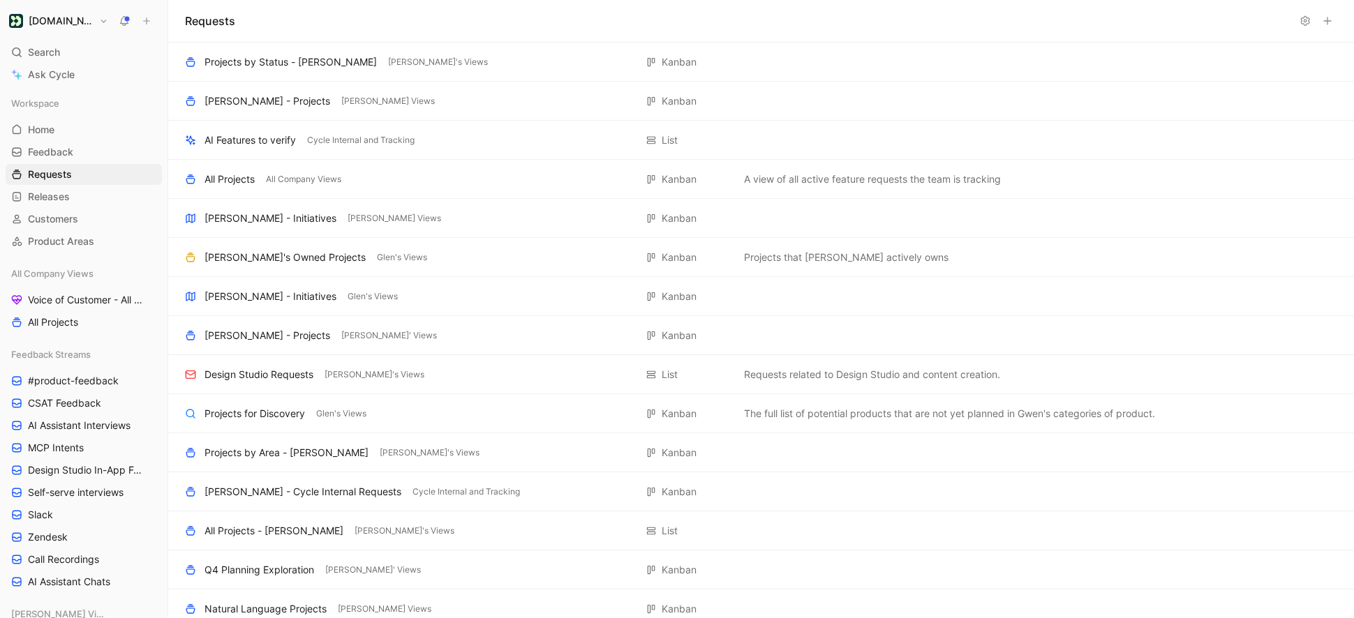
click at [43, 24] on h1 "[DOMAIN_NAME]" at bounding box center [61, 21] width 65 height 13
click at [84, 137] on div "Workspace settings G then S" at bounding box center [95, 144] width 172 height 22
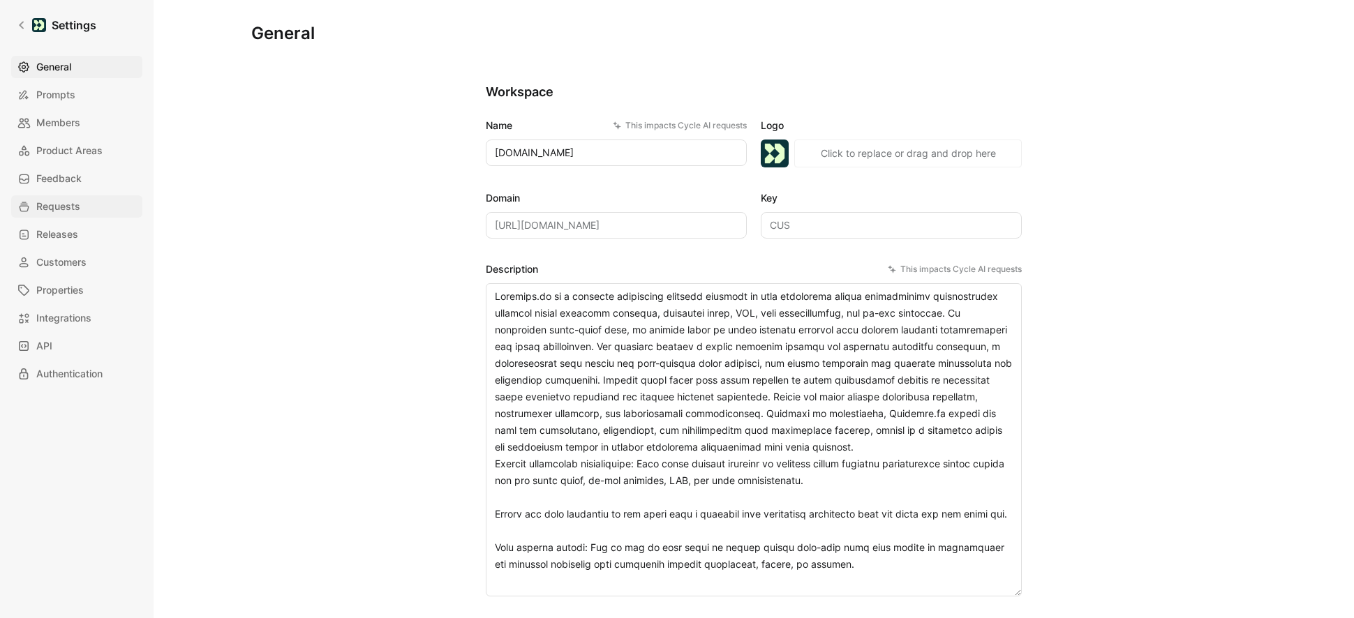
click at [80, 214] on link "Requests" at bounding box center [76, 206] width 131 height 22
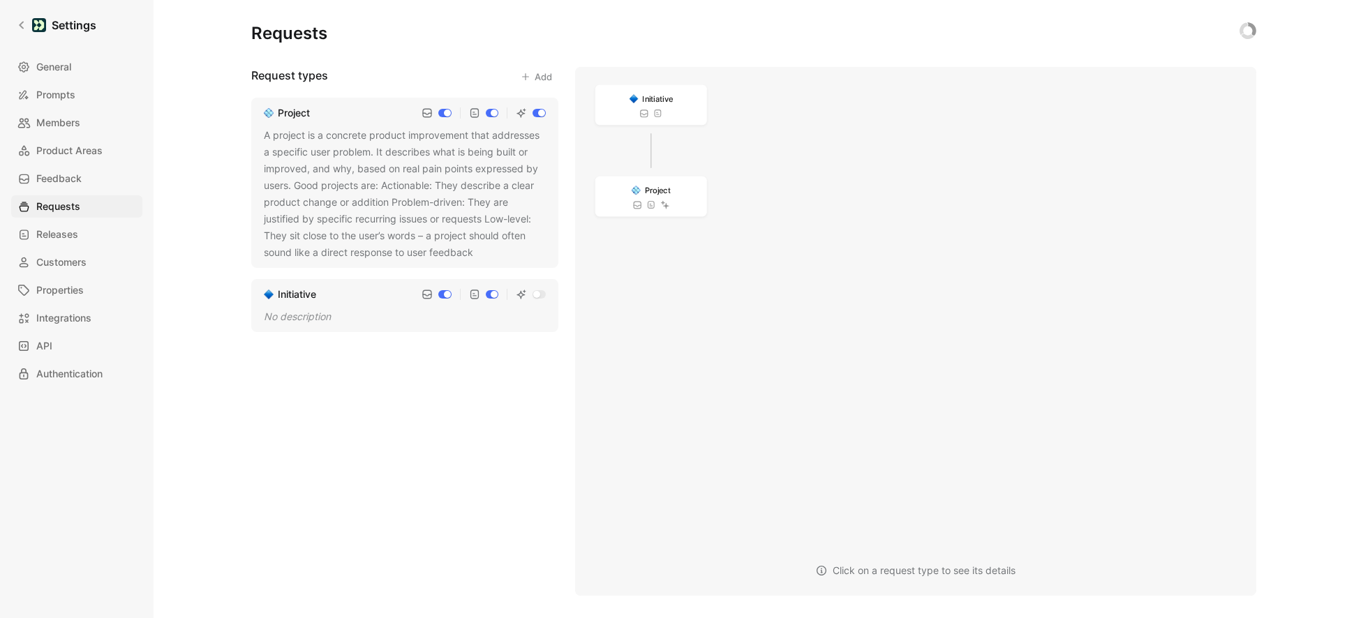
click at [533, 82] on button "Add" at bounding box center [536, 77] width 44 height 20
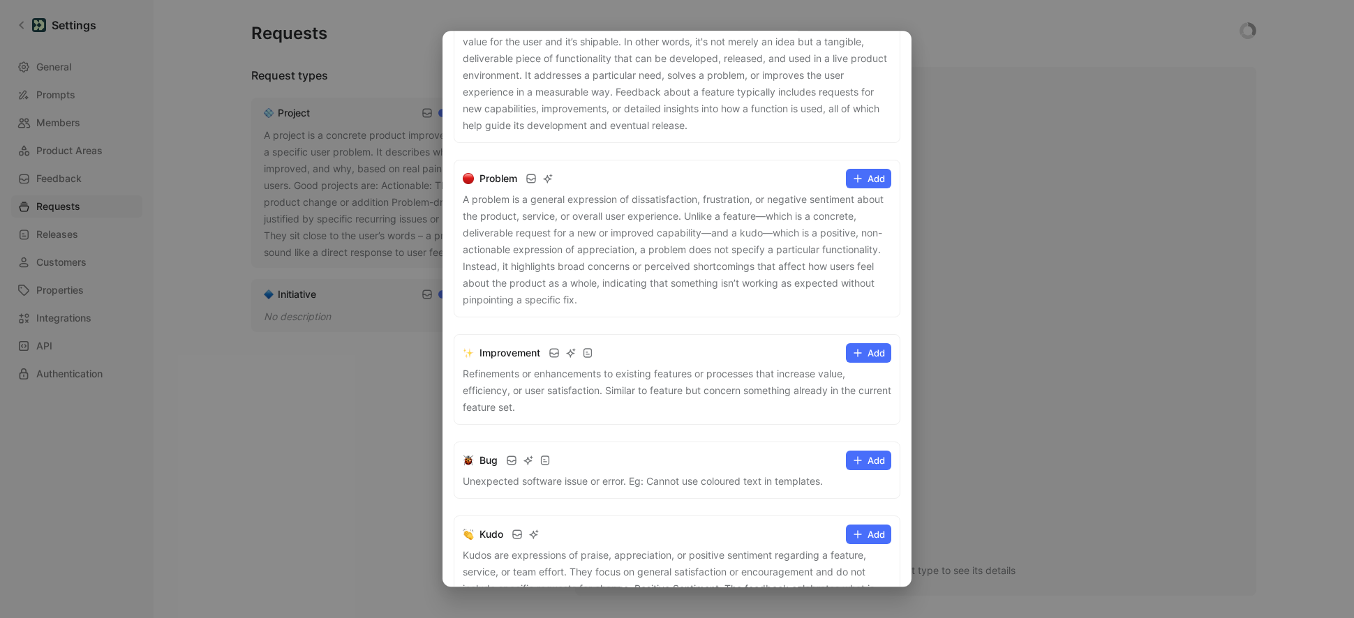
scroll to position [342, 0]
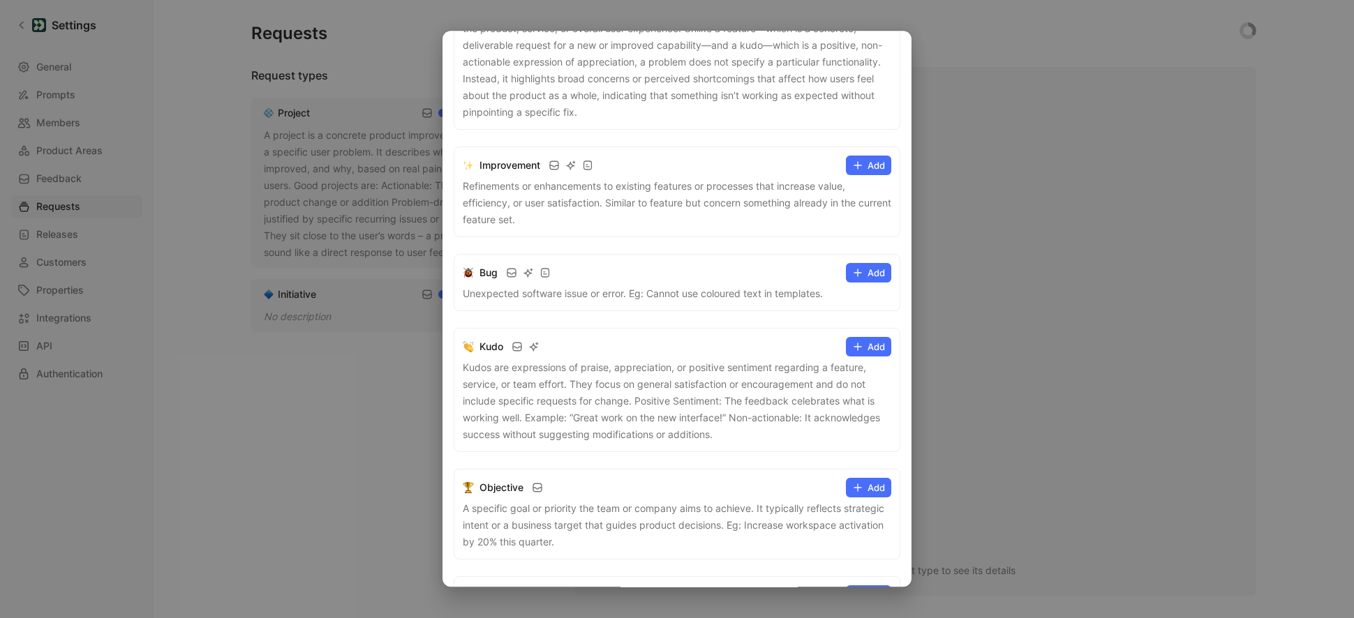
click at [862, 271] on icon at bounding box center [857, 272] width 11 height 11
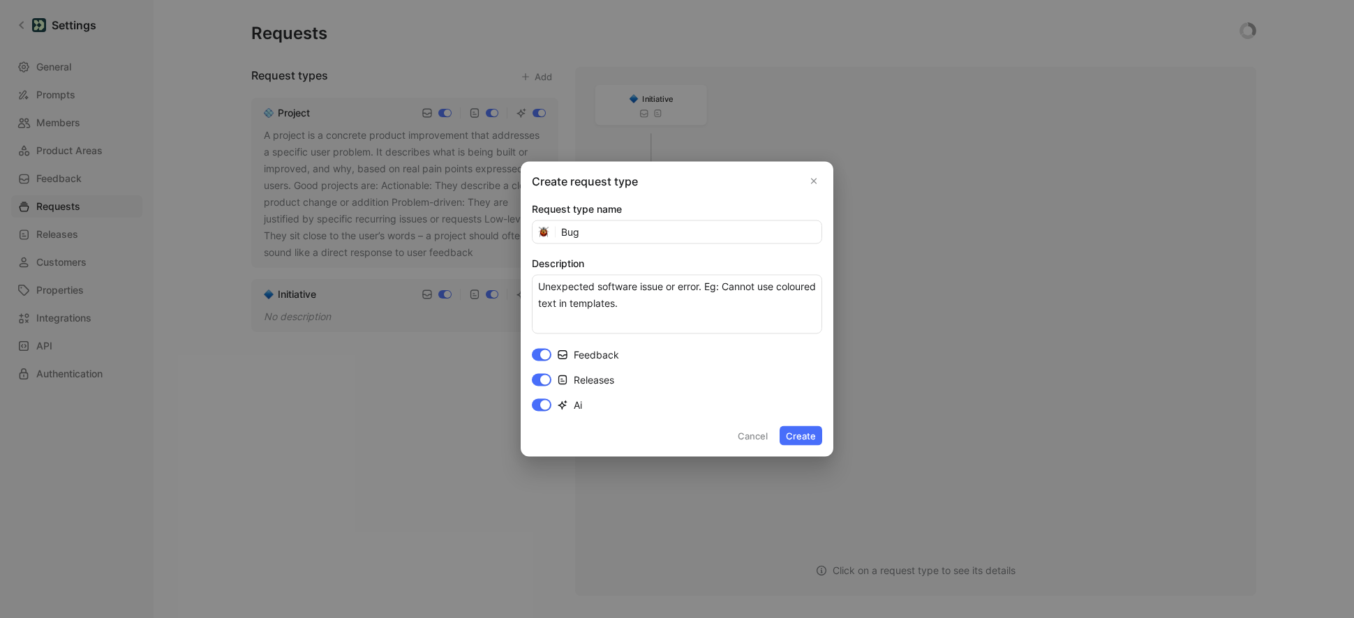
click at [544, 378] on input "Releases" at bounding box center [542, 380] width 20 height 13
click at [540, 376] on input "Releases" at bounding box center [542, 380] width 20 height 13
checkbox input "true"
click at [802, 438] on button "Create" at bounding box center [801, 436] width 43 height 20
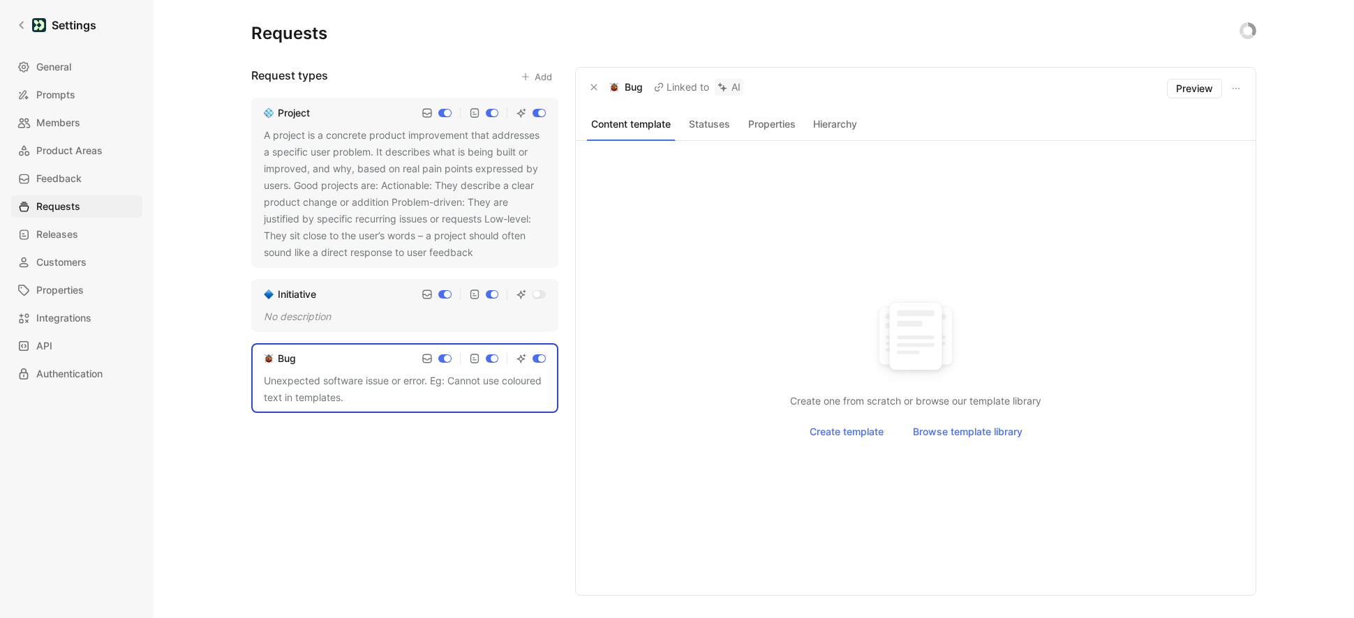
checkbox input "true"
click at [721, 126] on button "Statuses" at bounding box center [708, 124] width 57 height 18
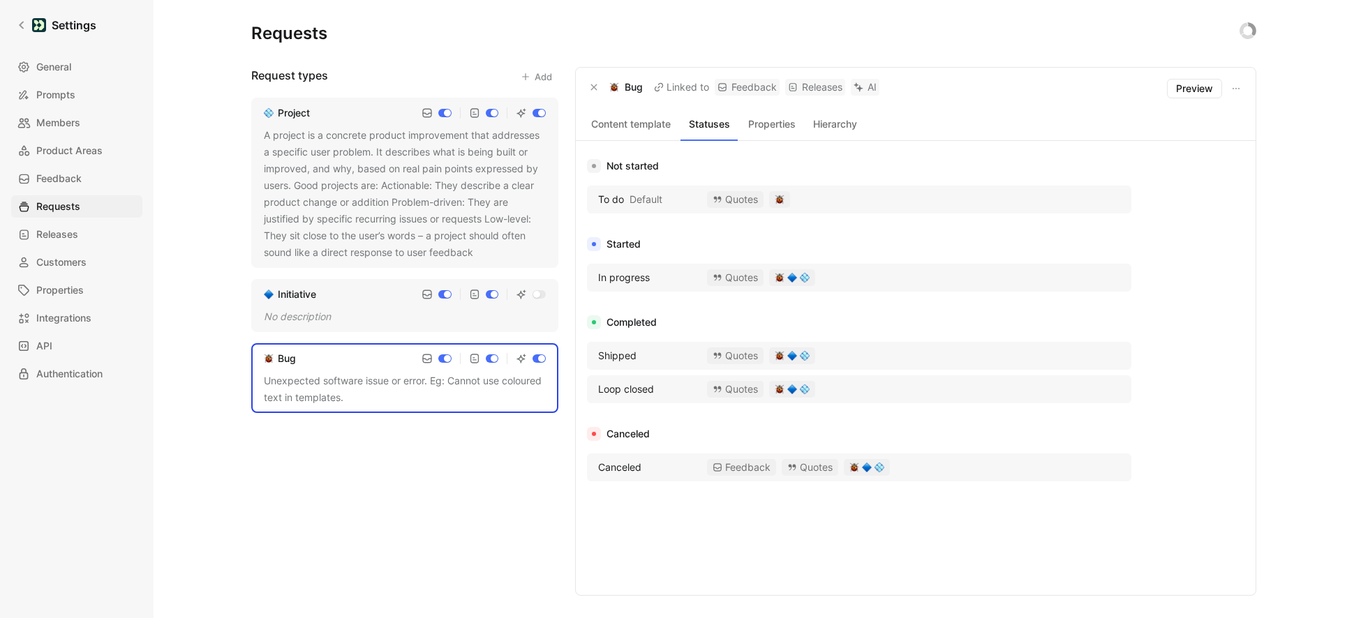
click at [764, 126] on button "Properties" at bounding box center [771, 124] width 57 height 18
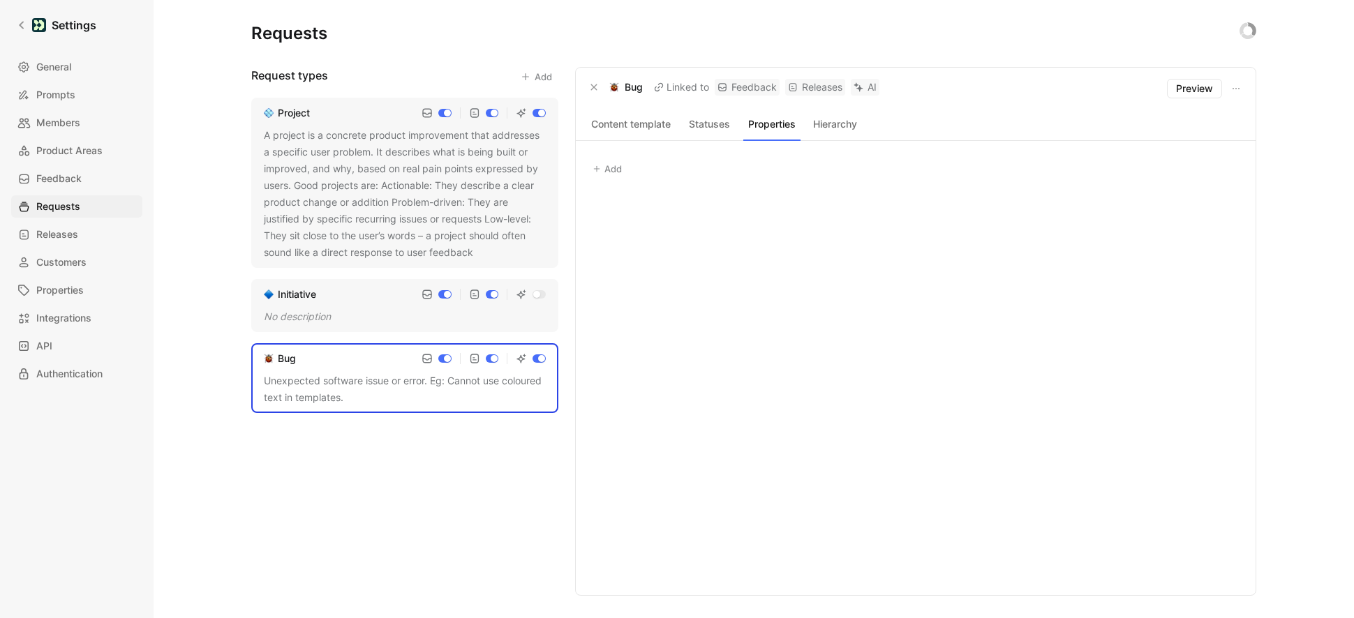
click at [837, 128] on button "Hierarchy" at bounding box center [834, 124] width 57 height 18
click at [595, 89] on icon "button" at bounding box center [594, 87] width 6 height 6
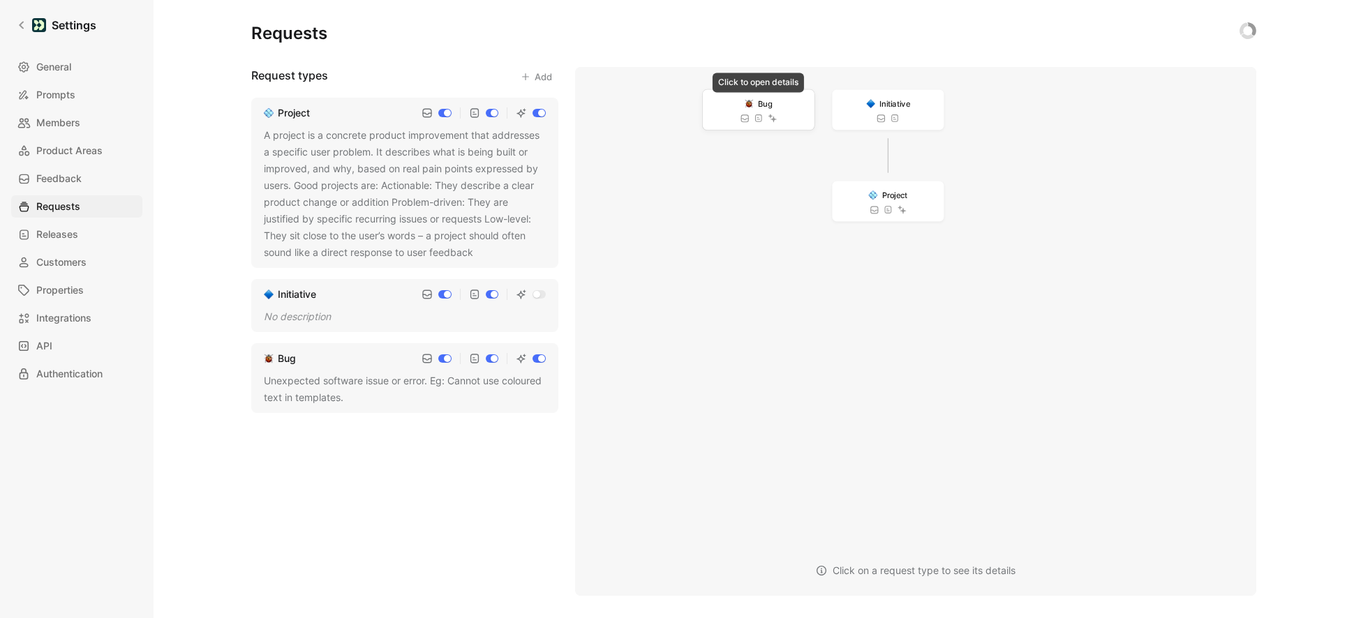
drag, startPoint x: 648, startPoint y: 92, endPoint x: 699, endPoint y: 100, distance: 51.6
click at [745, 100] on div "Bug" at bounding box center [759, 103] width 28 height 13
drag, startPoint x: 708, startPoint y: 103, endPoint x: 660, endPoint y: 99, distance: 48.3
click at [660, 99] on span "Bug" at bounding box center [661, 102] width 15 height 13
click at [20, 27] on icon at bounding box center [22, 25] width 10 height 10
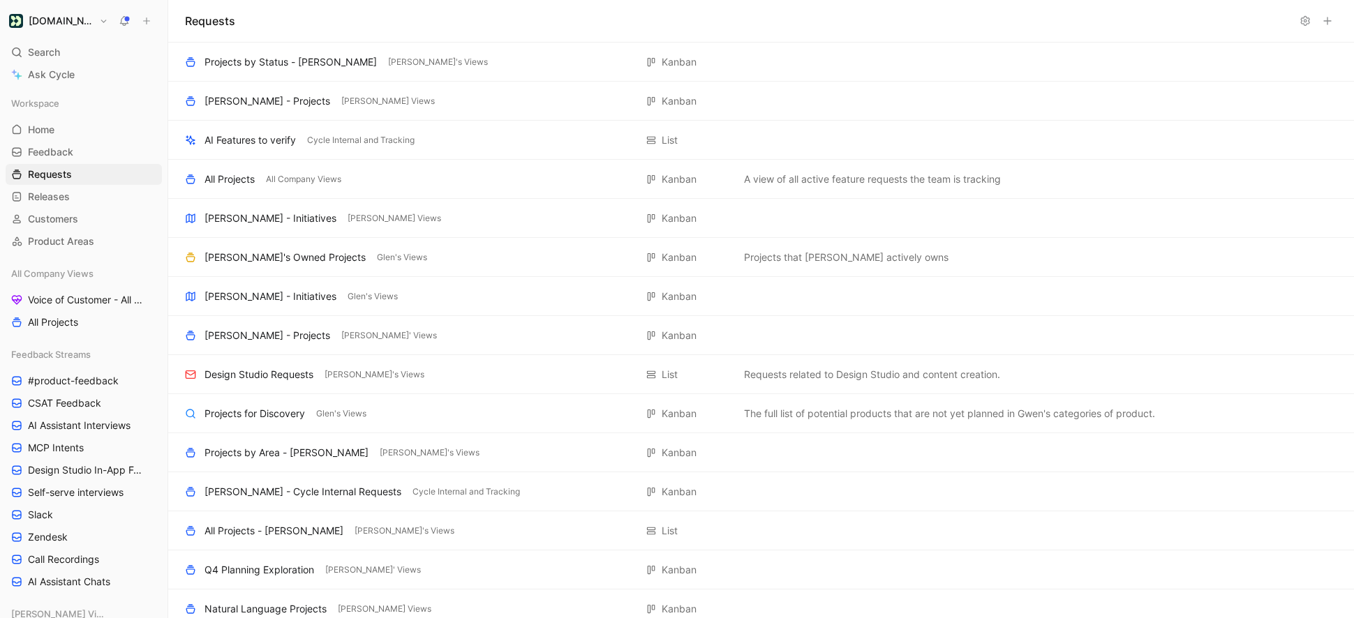
click at [20, 27] on img "button" at bounding box center [16, 21] width 14 height 14
click at [50, 29] on div at bounding box center [677, 309] width 1354 height 618
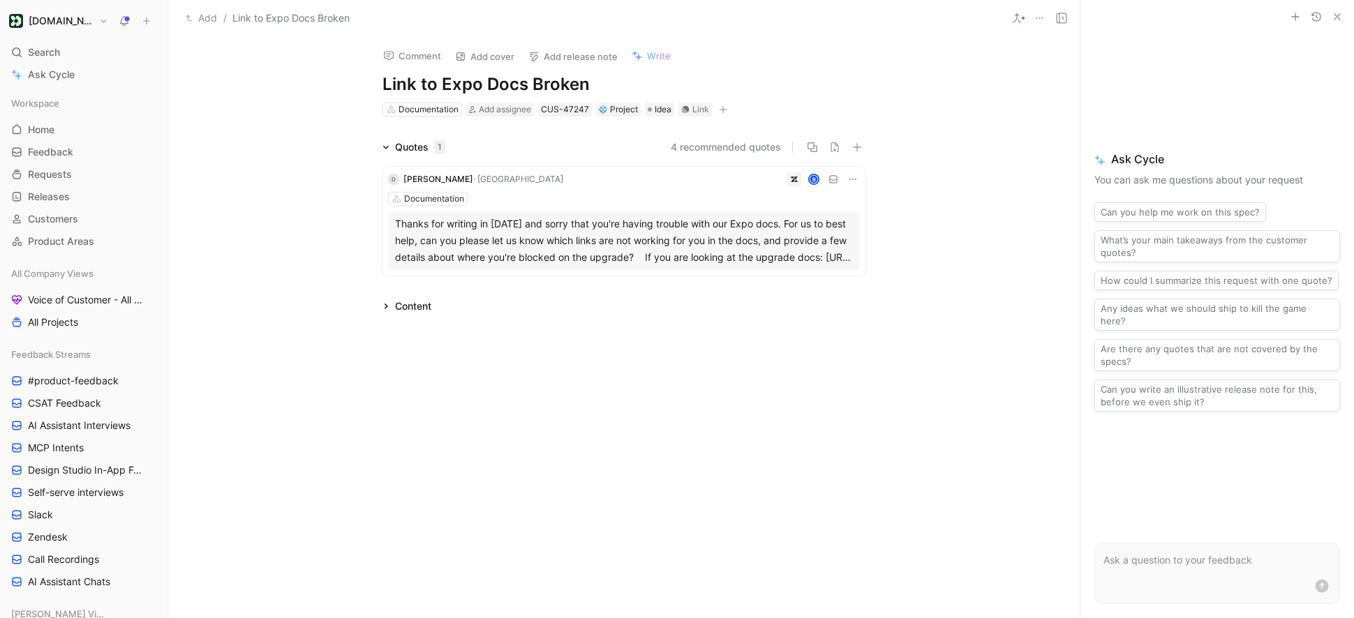
click at [1042, 14] on icon at bounding box center [1039, 18] width 11 height 11
click at [274, 13] on span "Link to Expo Docs Broken" at bounding box center [290, 18] width 117 height 17
click at [623, 108] on div "Project" at bounding box center [618, 110] width 39 height 14
click at [607, 167] on div "Bug" at bounding box center [648, 164] width 165 height 17
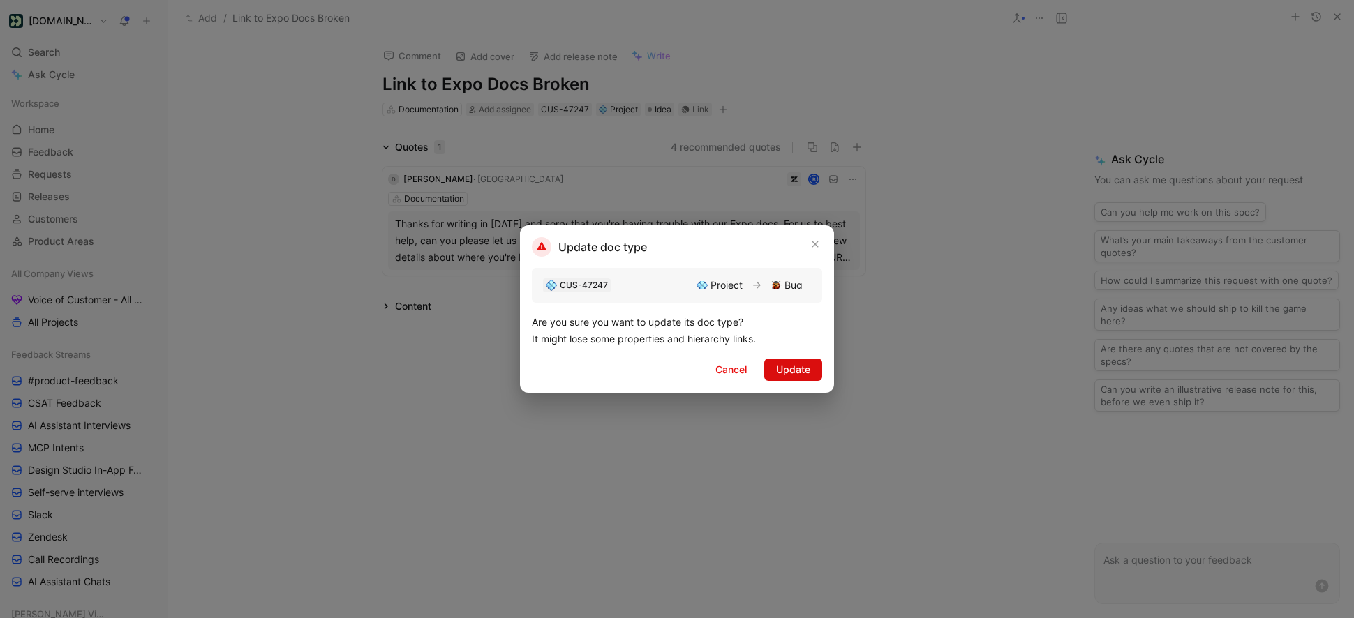
click at [790, 368] on span "Update" at bounding box center [793, 369] width 34 height 17
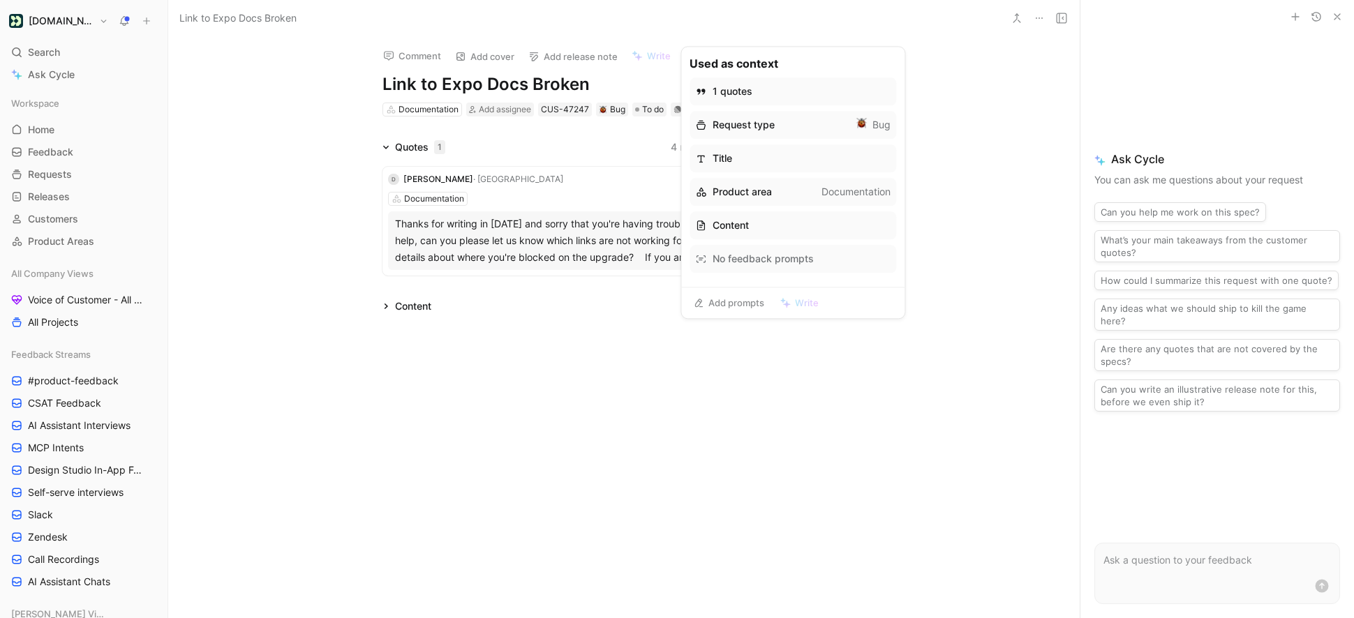
click at [720, 300] on link "Add prompts" at bounding box center [729, 303] width 84 height 20
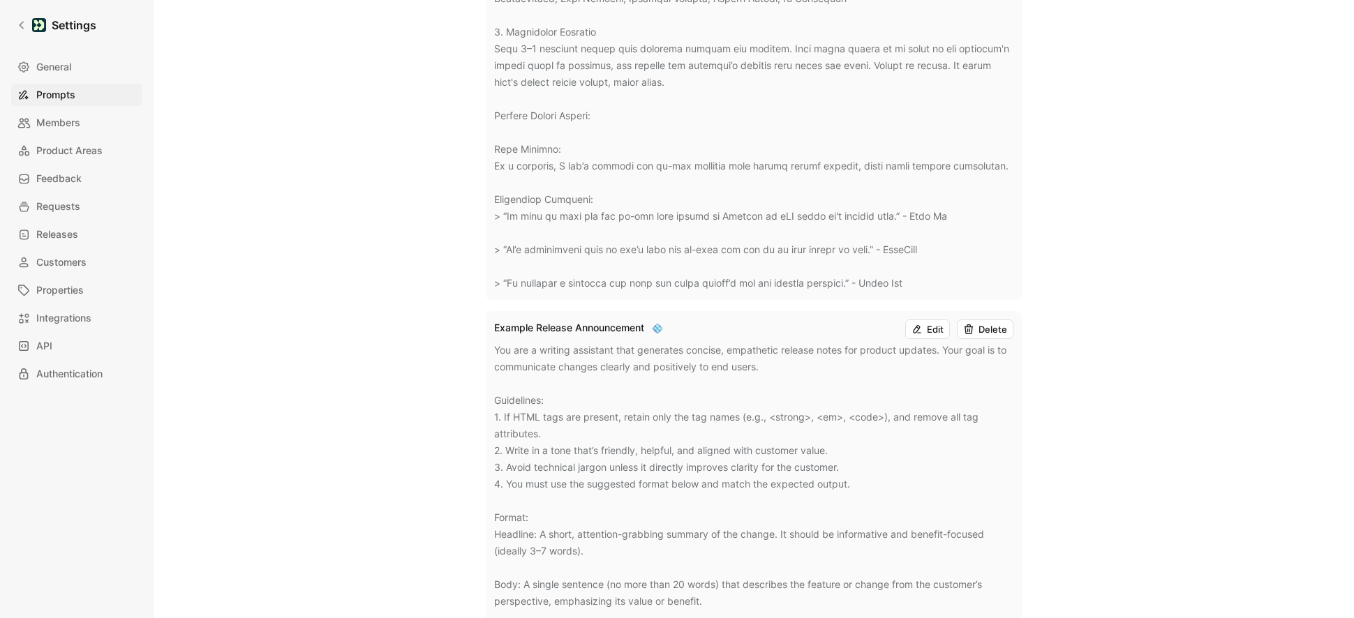
scroll to position [2512, 0]
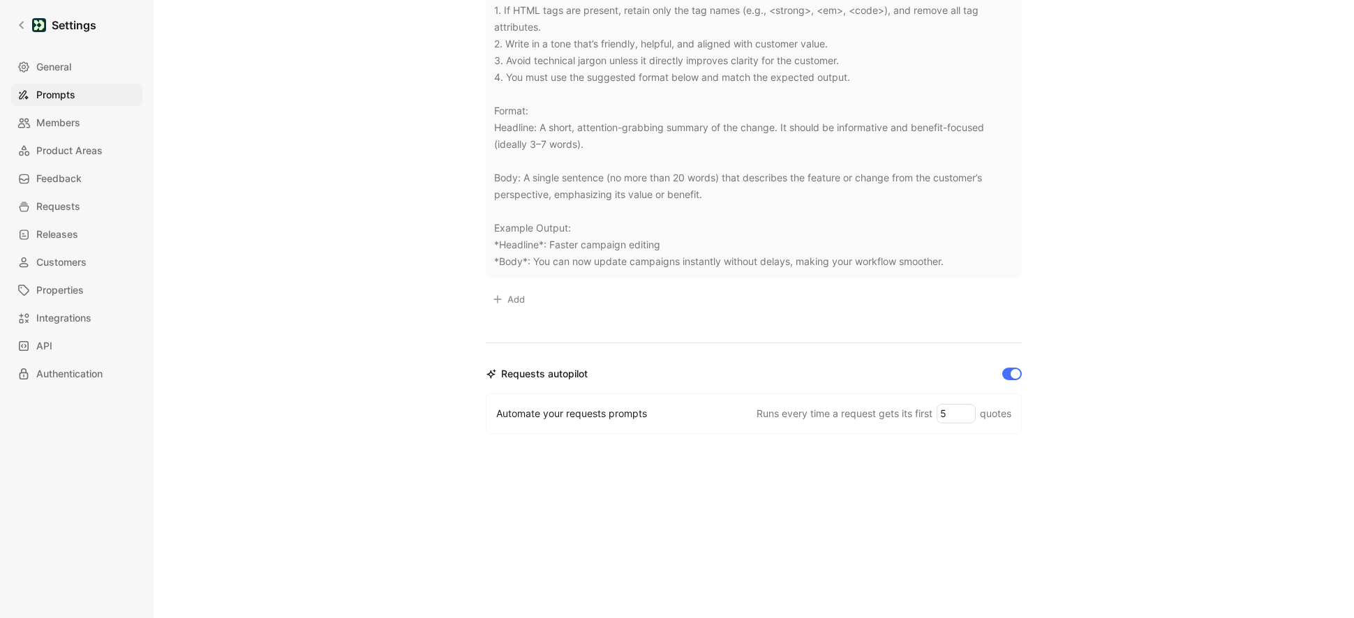
click at [503, 304] on button "Add" at bounding box center [508, 300] width 45 height 20
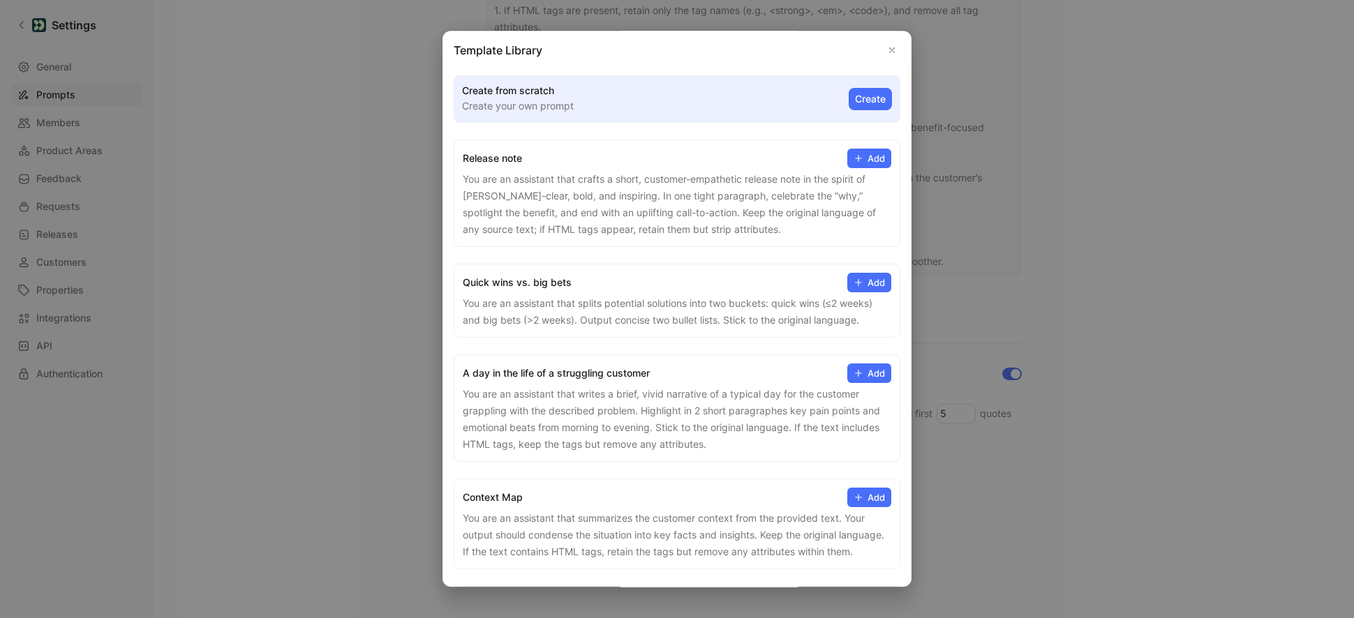
click at [377, 250] on div at bounding box center [677, 309] width 1354 height 618
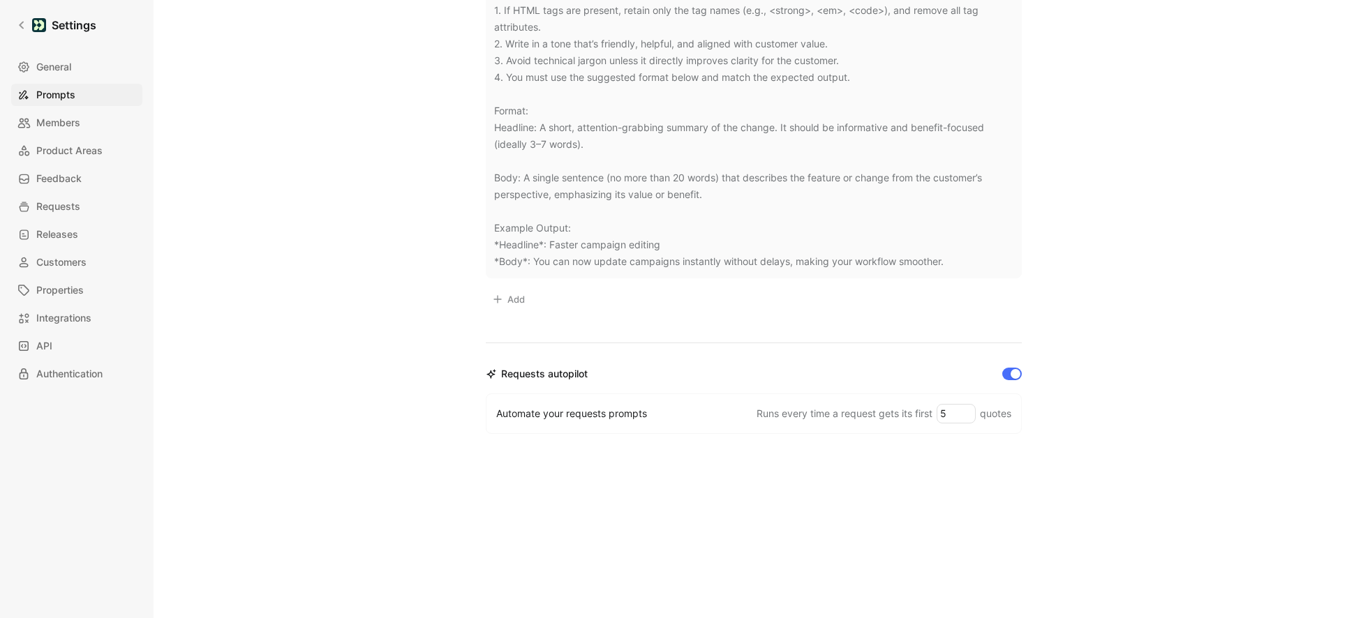
click at [507, 295] on button "Add" at bounding box center [508, 300] width 45 height 20
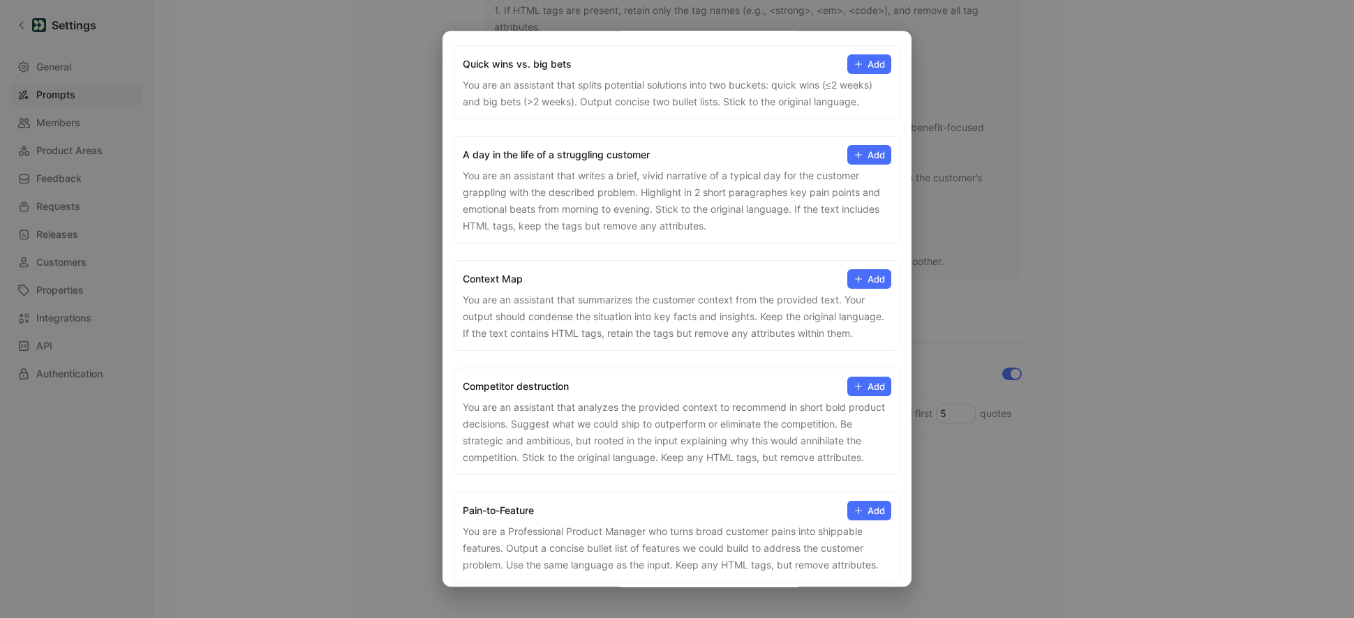
scroll to position [0, 0]
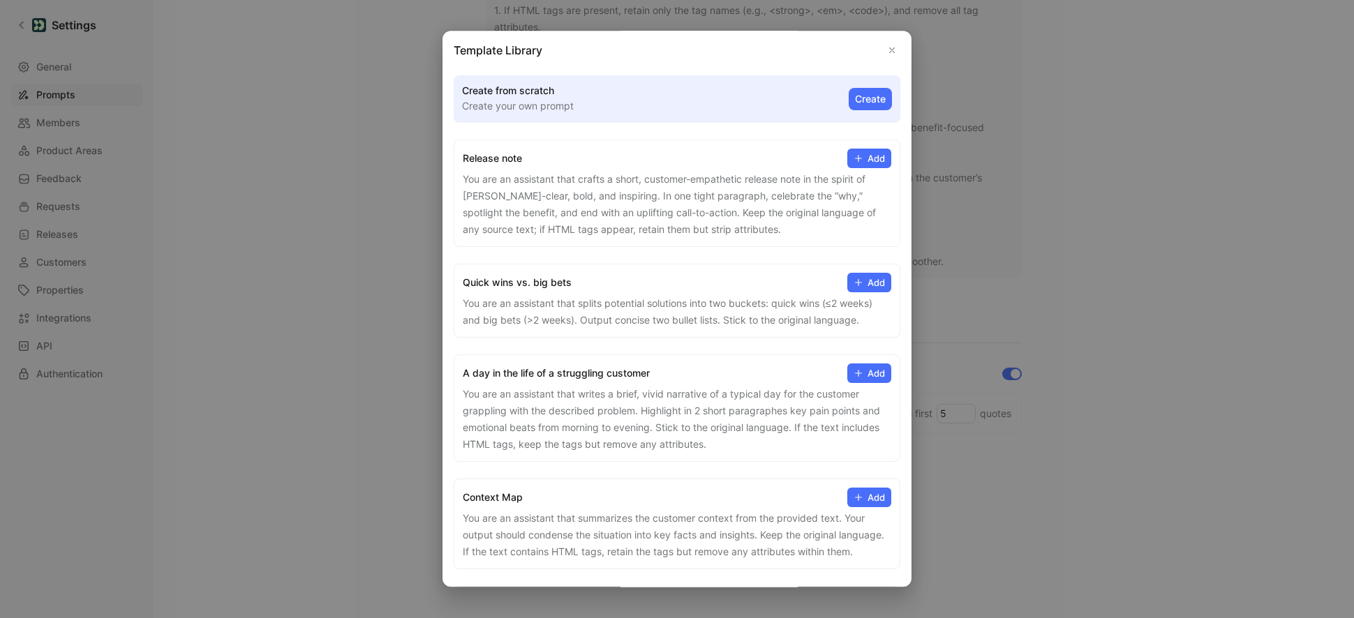
click at [870, 85] on div "Create from scratch Create your own prompt Create" at bounding box center [677, 98] width 447 height 47
click at [866, 101] on button "Create" at bounding box center [870, 99] width 43 height 22
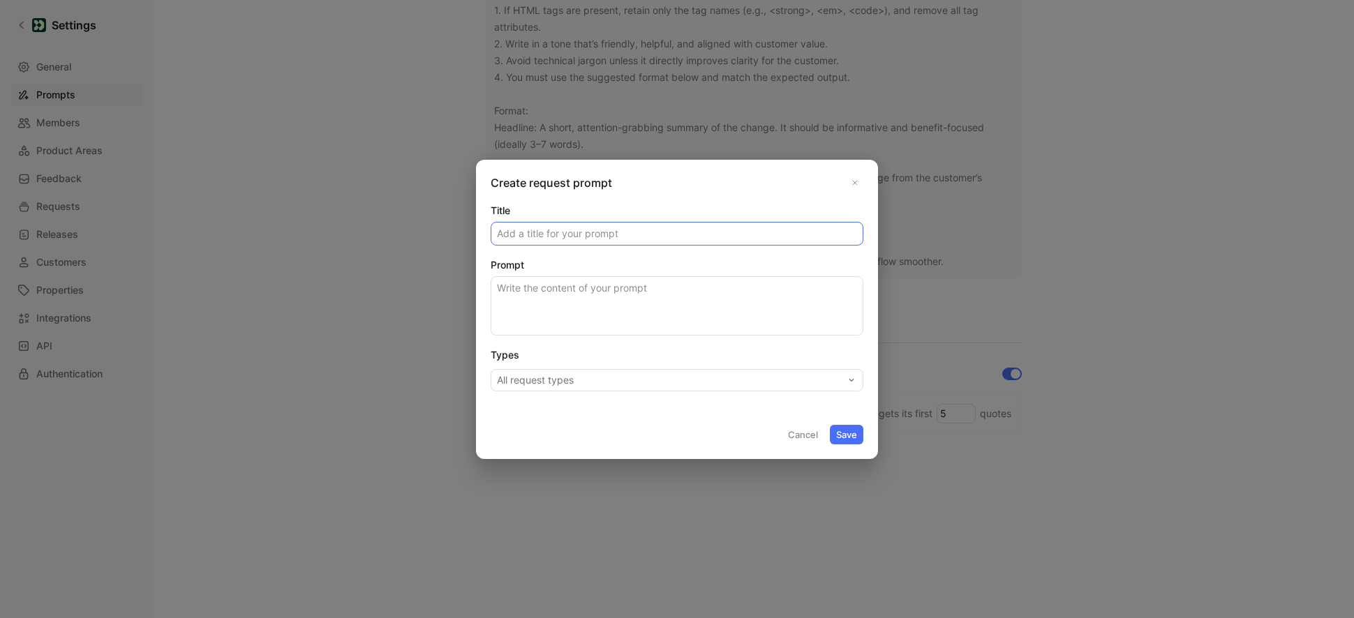
click at [516, 238] on input "Title" at bounding box center [676, 234] width 371 height 22
type input "Bug Report"
type textarea "E"
type textarea "P"
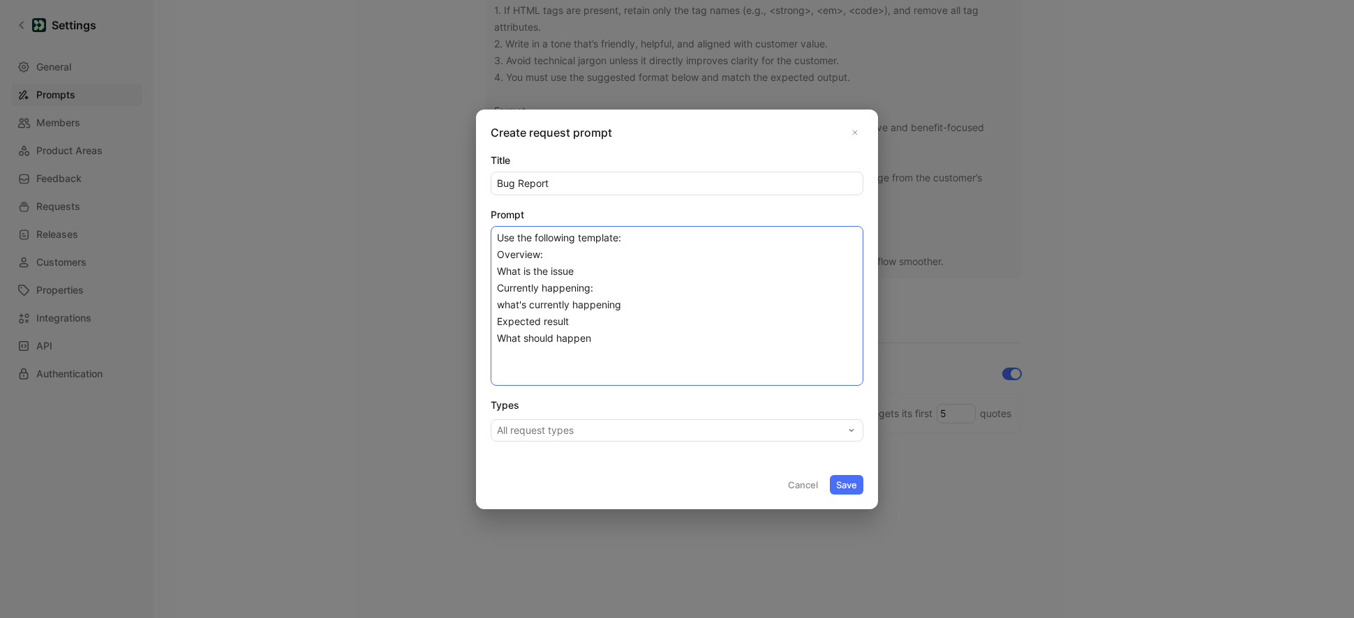
click at [581, 320] on textarea "Use the following template: Overview: What is the issue Currently happening: wh…" at bounding box center [677, 306] width 373 height 160
type textarea "Use the following template: Overview: What is the issue Currently happening: wh…"
click at [537, 433] on button "All request types" at bounding box center [677, 430] width 373 height 22
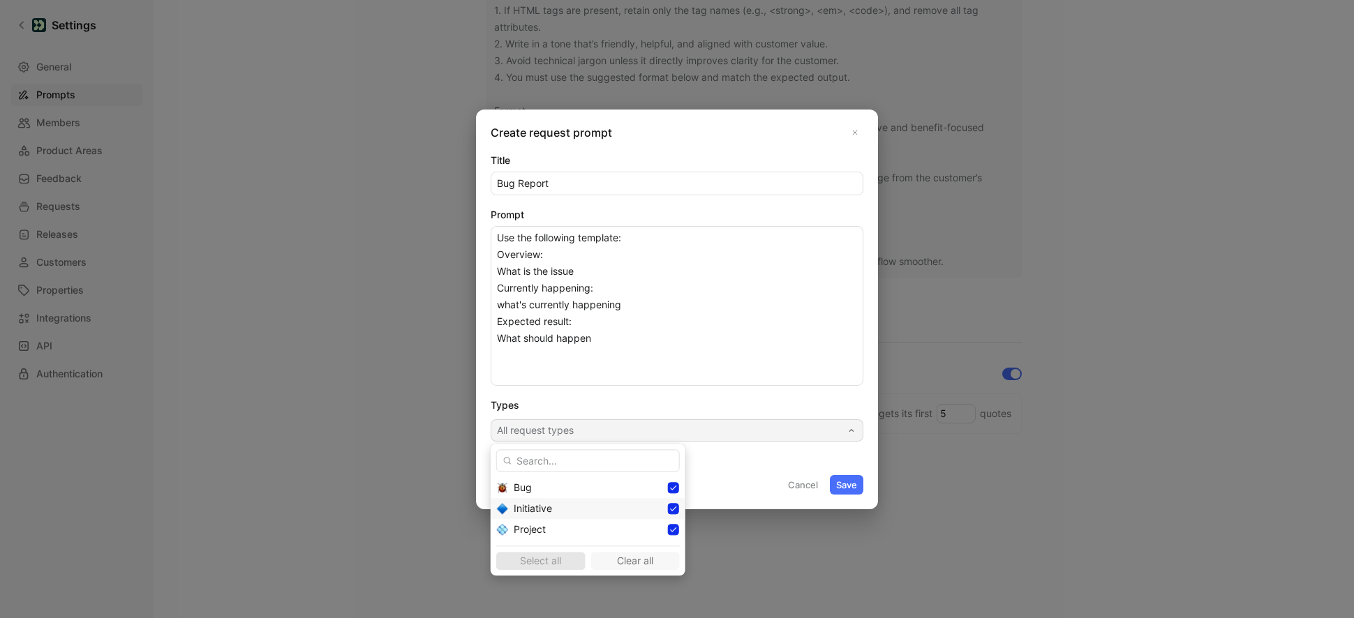
click at [546, 503] on span "Initiative" at bounding box center [533, 508] width 38 height 12
click at [546, 528] on div "Project" at bounding box center [588, 529] width 149 height 17
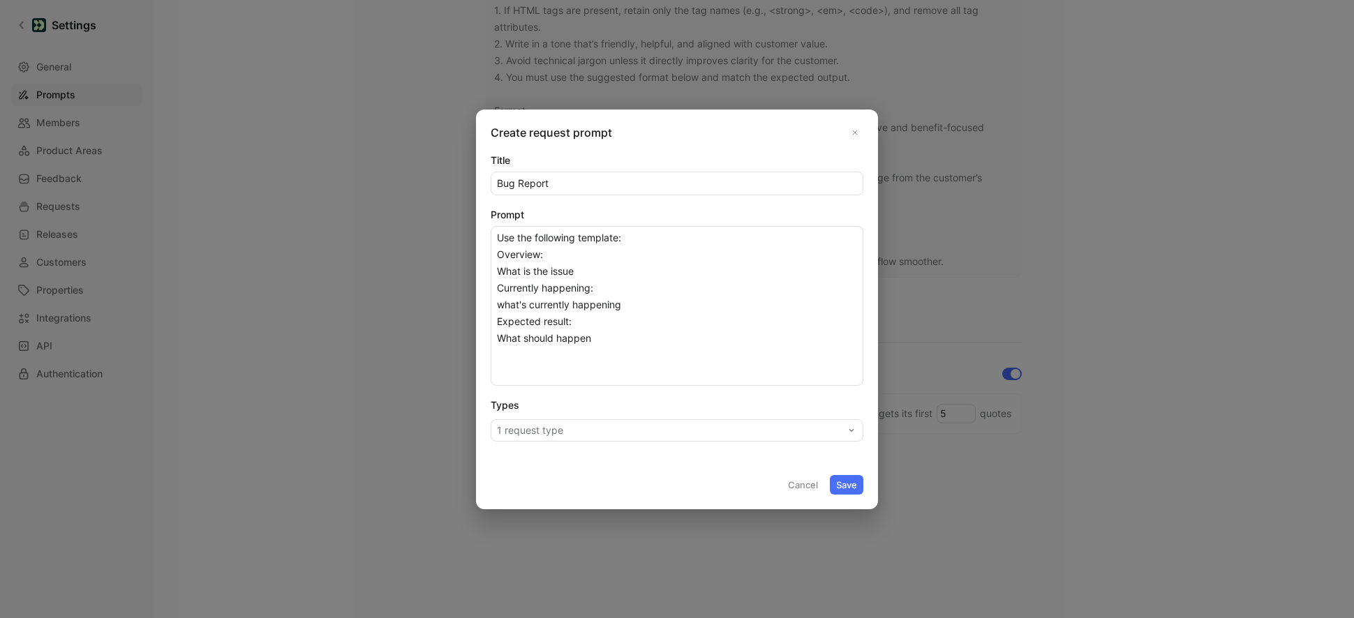
click at [877, 479] on div "Create request prompt Title Bug Report Prompt Use the following template: Overv…" at bounding box center [677, 310] width 402 height 400
click at [841, 479] on button "Save" at bounding box center [846, 485] width 33 height 20
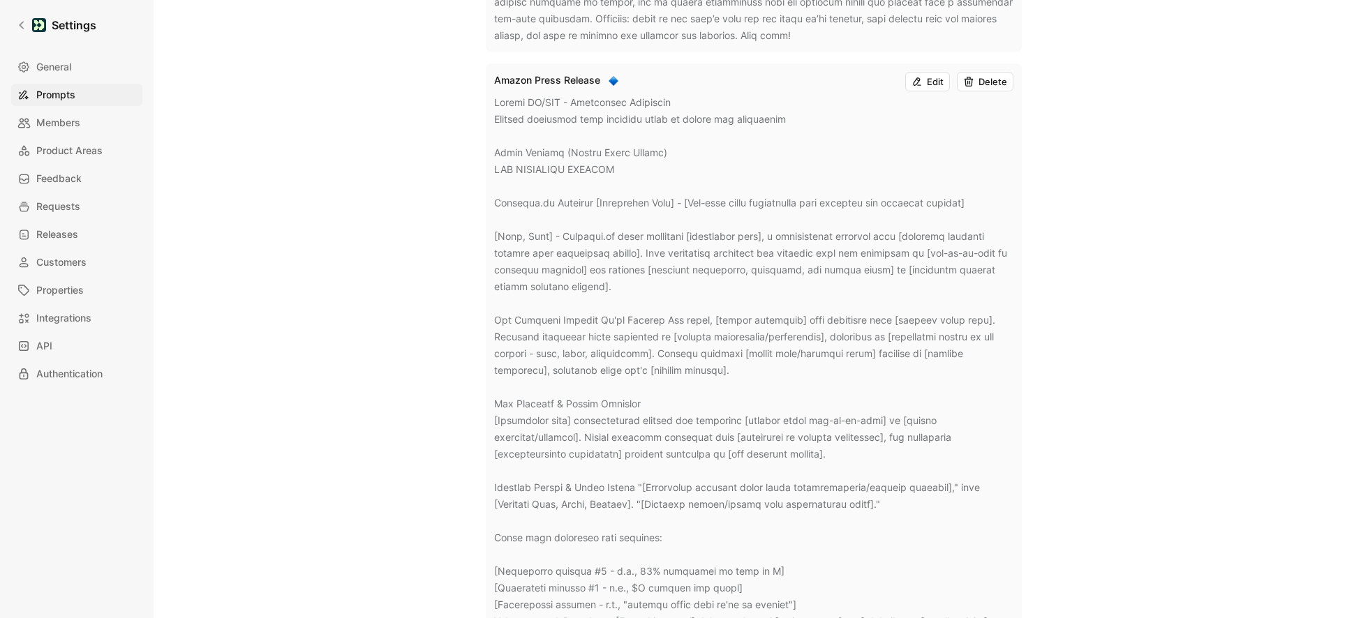
scroll to position [1104, 0]
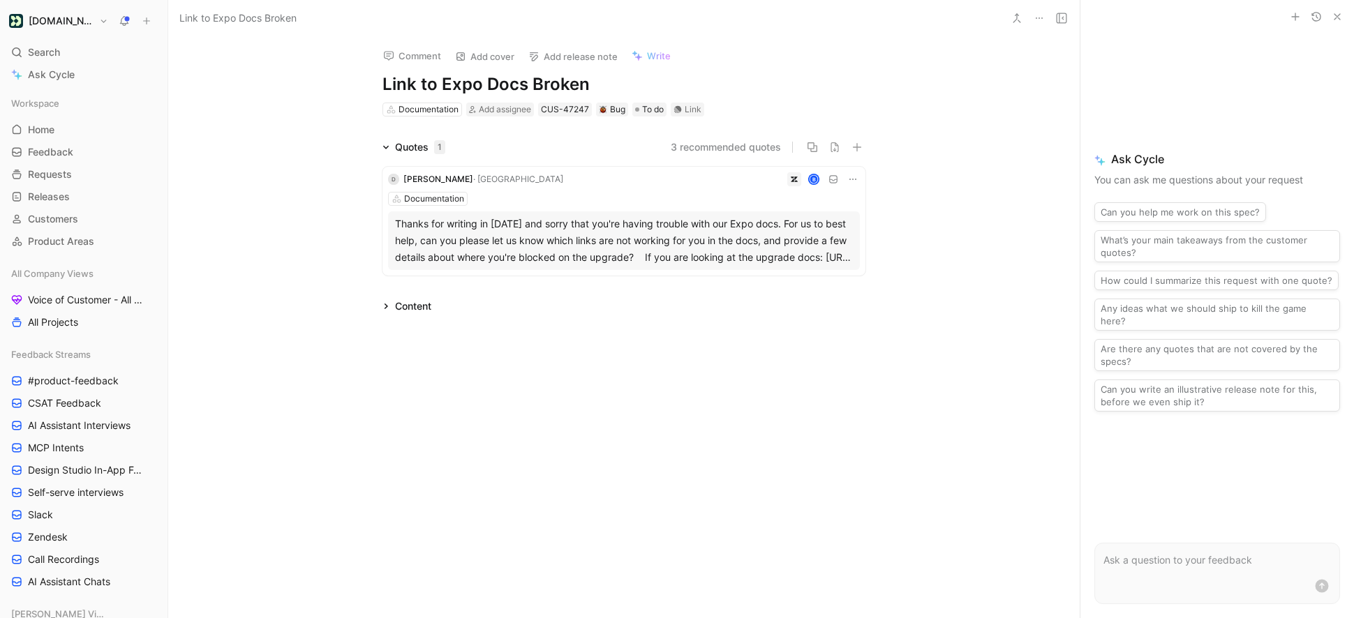
click at [648, 58] on span "Write" at bounding box center [659, 56] width 24 height 13
click at [1338, 20] on icon "button" at bounding box center [1337, 16] width 11 height 11
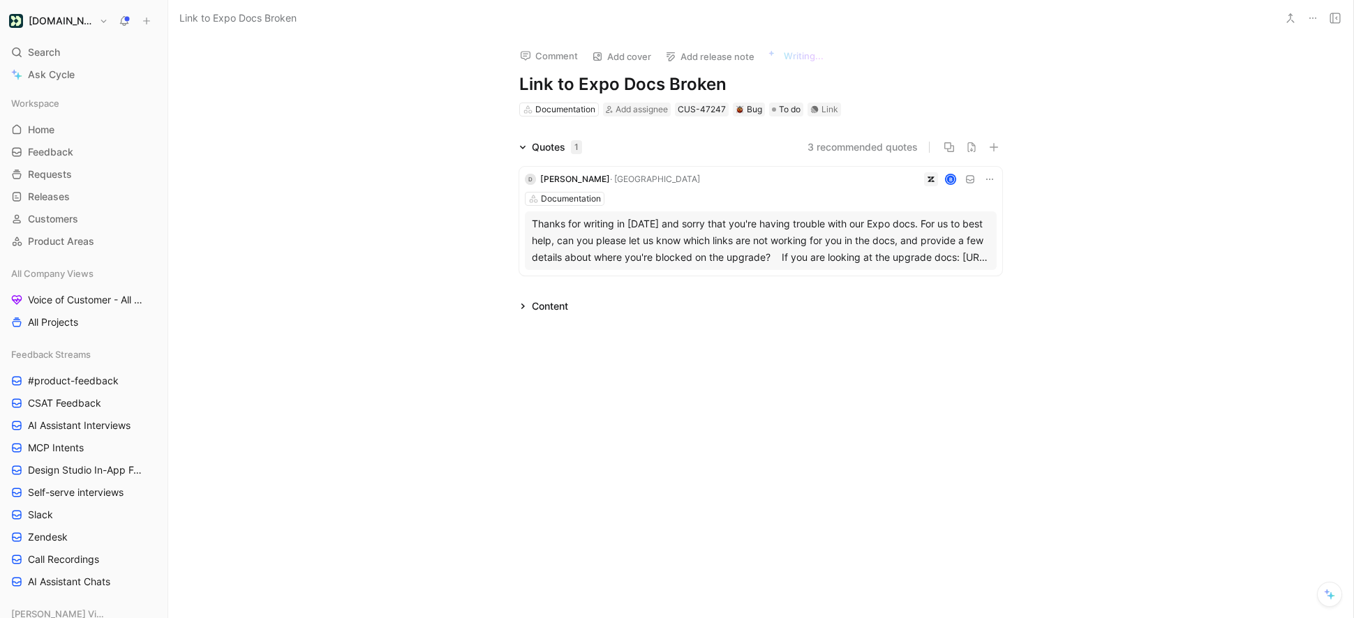
click at [521, 306] on icon at bounding box center [522, 306] width 7 height 7
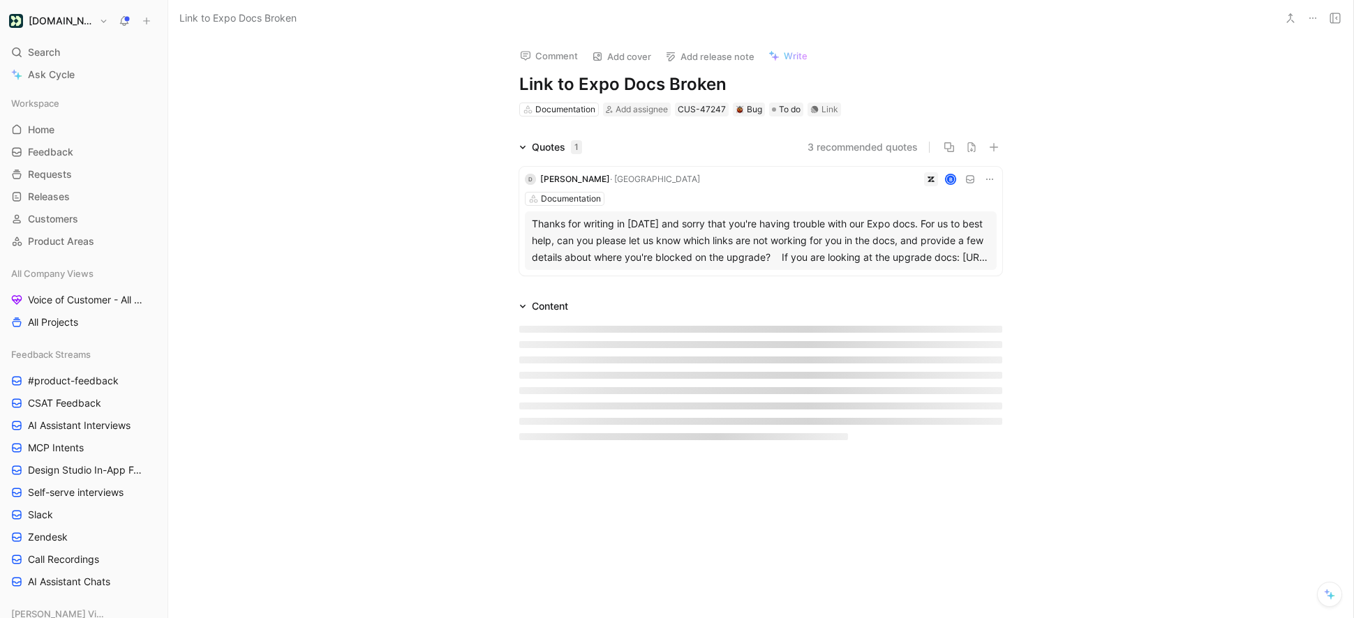
click at [521, 306] on icon at bounding box center [523, 306] width 6 height 3
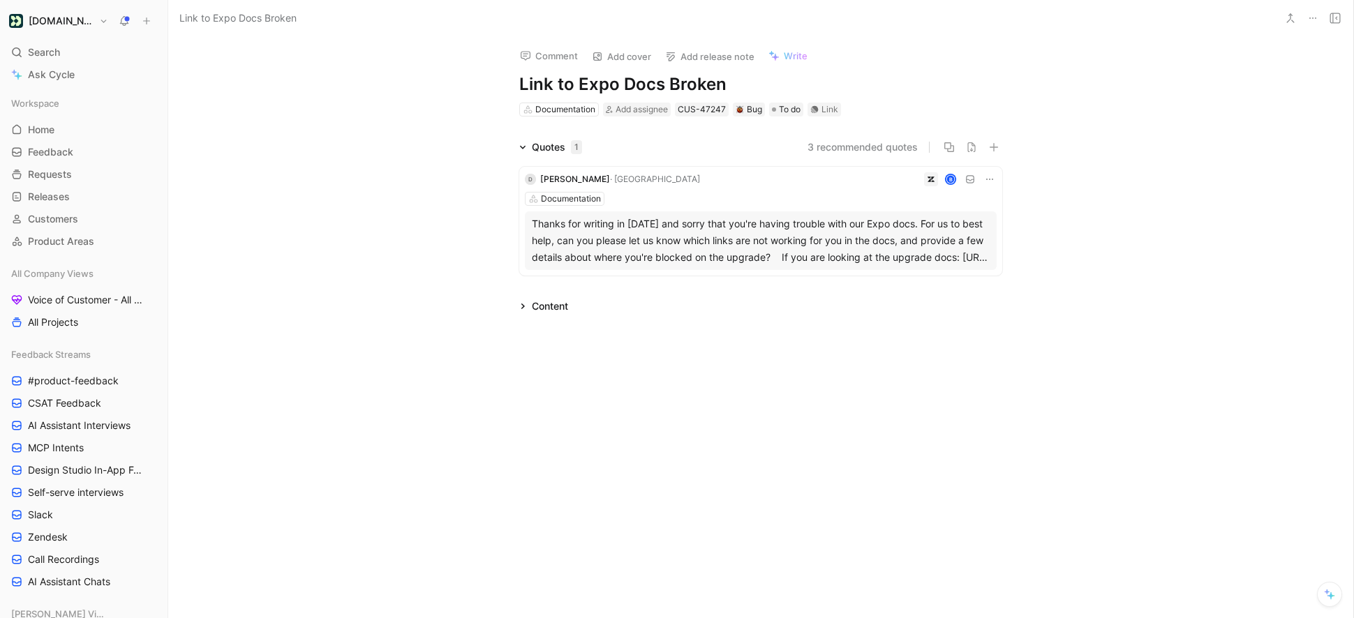
click at [525, 304] on icon at bounding box center [522, 306] width 7 height 7
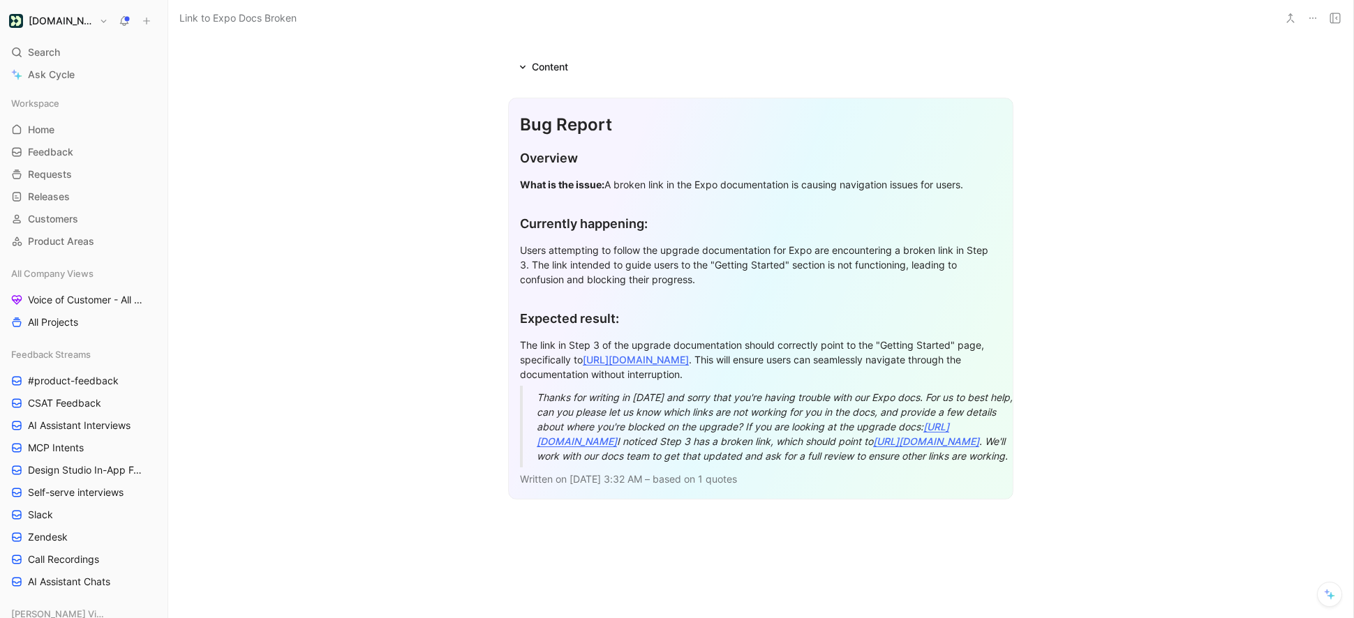
scroll to position [264, 0]
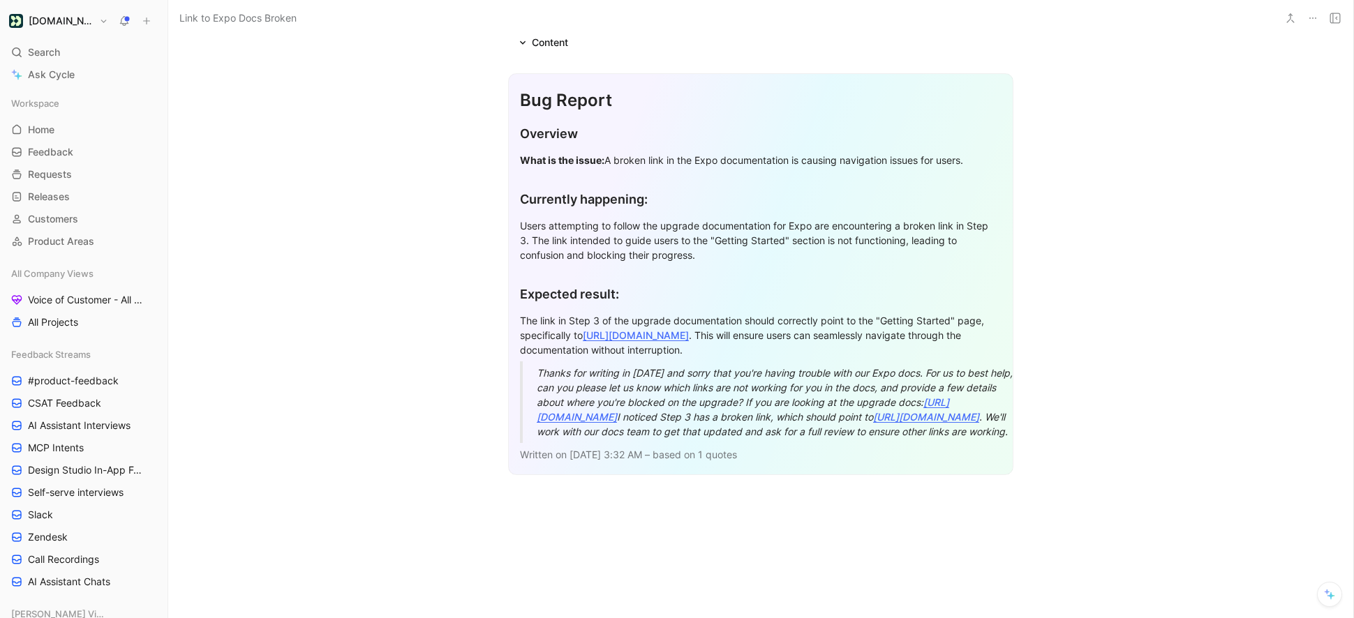
click at [711, 461] on span "Written on Aug 23 2025, 3:32 AM – based on 1 quotes" at bounding box center [628, 455] width 217 height 12
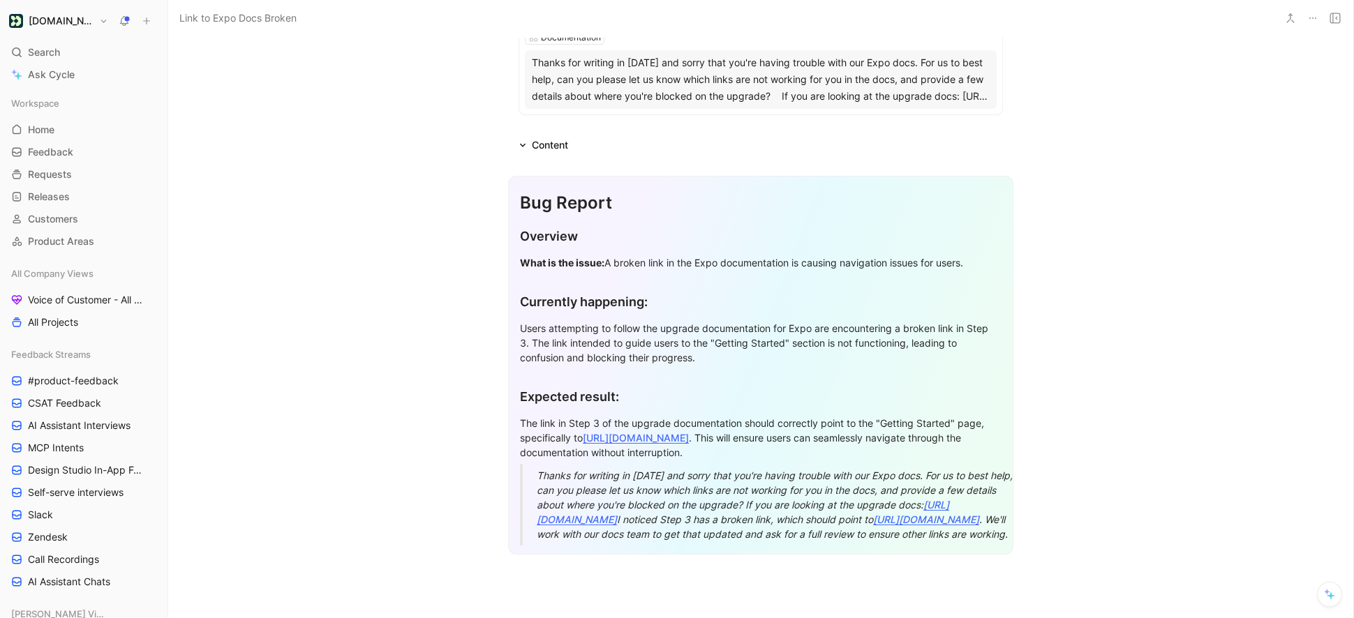
scroll to position [0, 0]
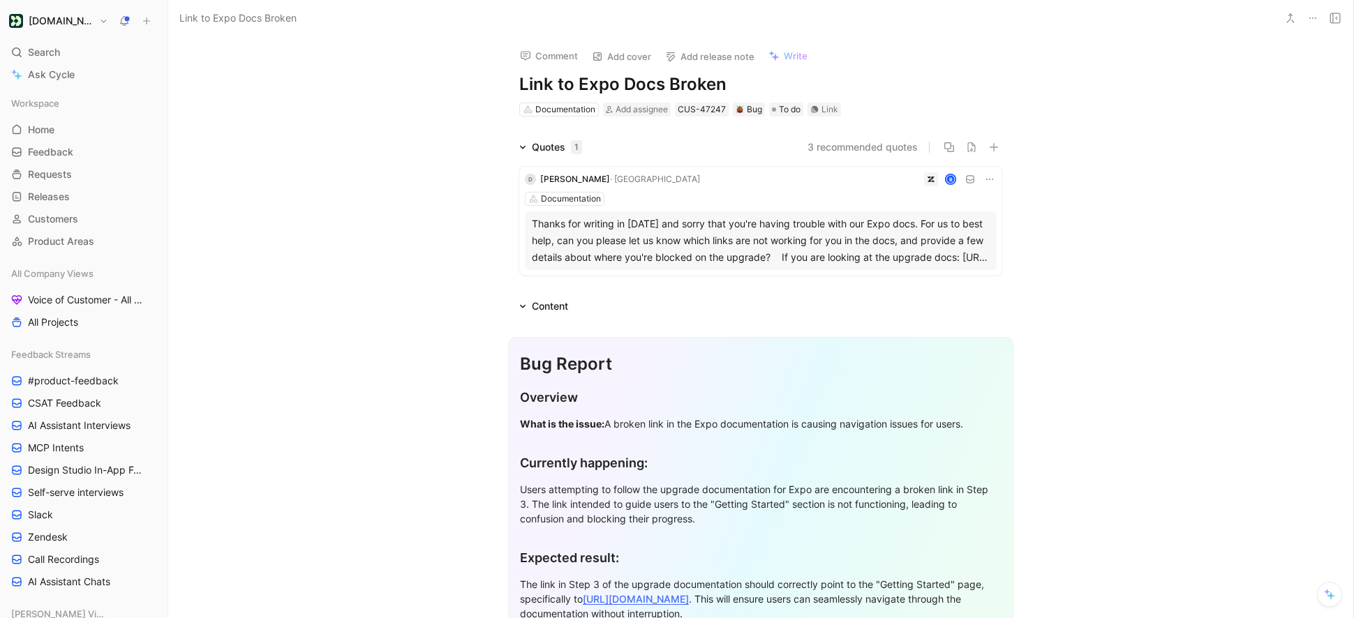
click at [1318, 21] on icon at bounding box center [1312, 18] width 11 height 11
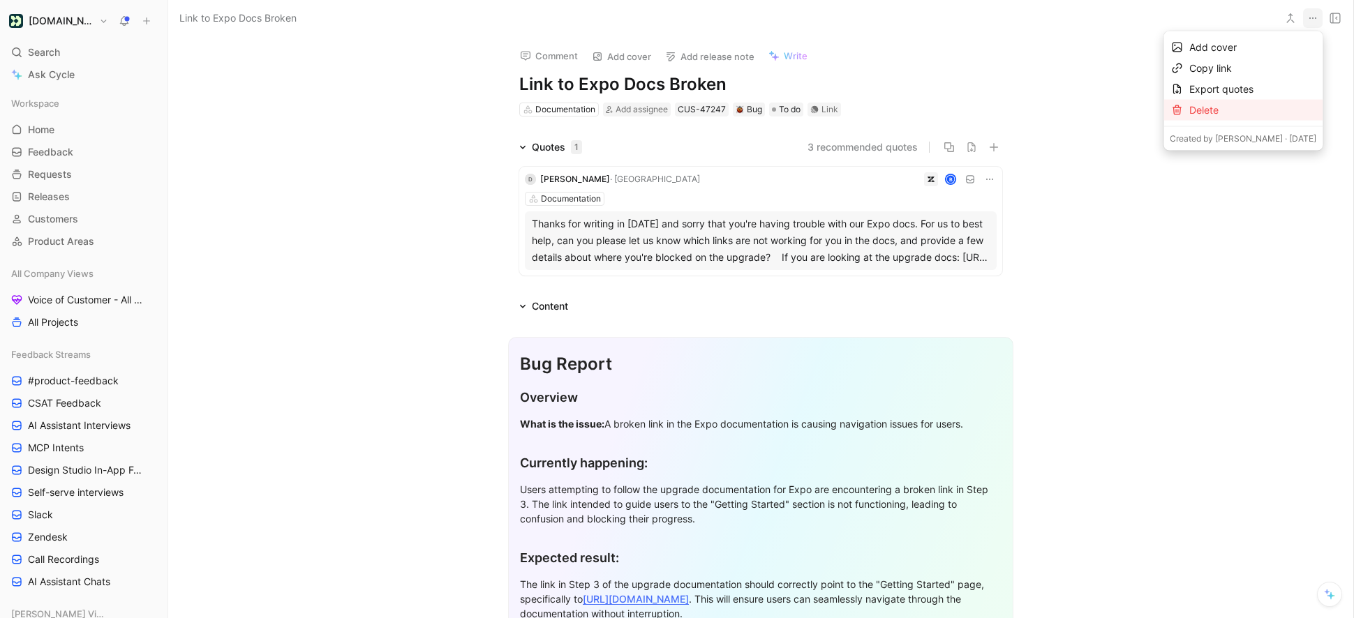
click at [1253, 103] on div "Delete" at bounding box center [1252, 110] width 127 height 17
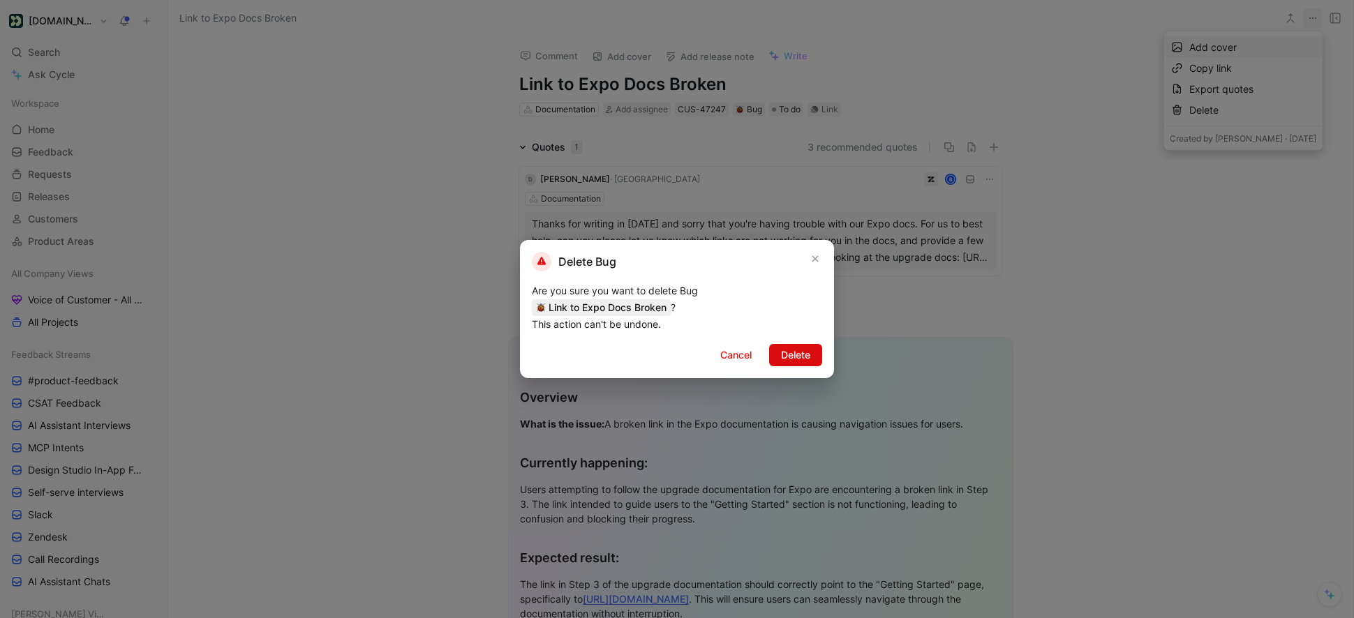
click at [796, 357] on span "Delete" at bounding box center [795, 355] width 29 height 17
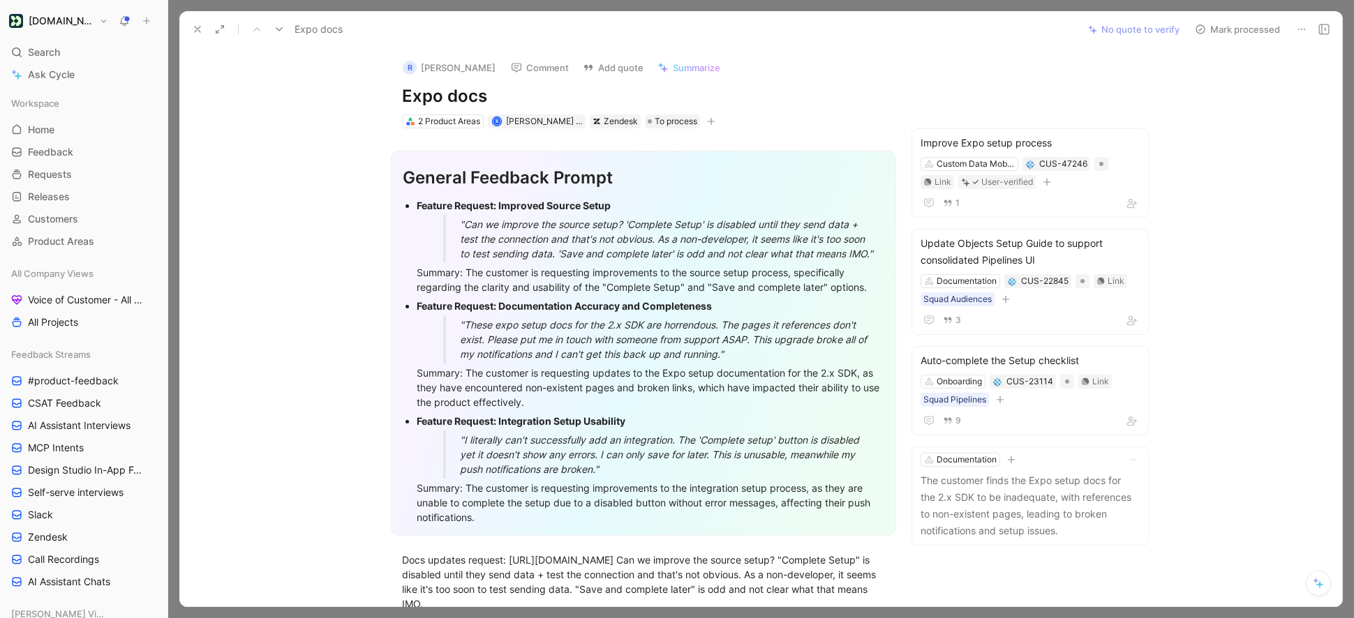
click at [1216, 29] on button "Mark processed" at bounding box center [1237, 30] width 98 height 20
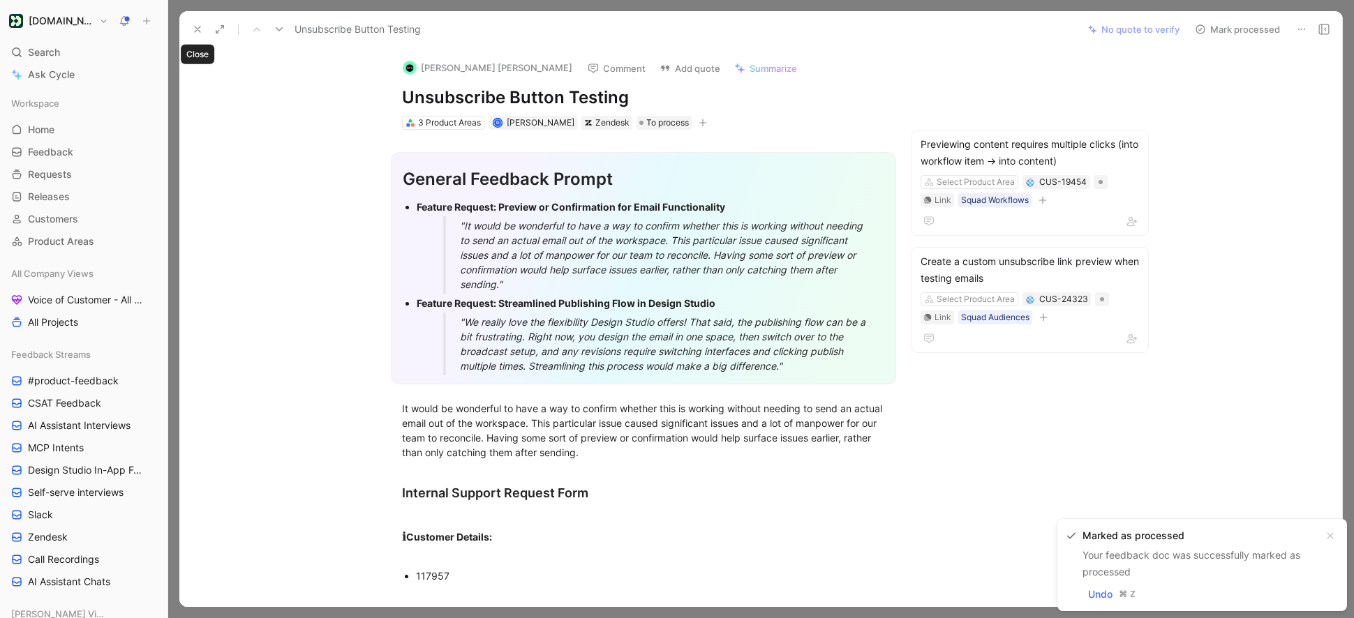
click at [200, 31] on icon at bounding box center [197, 29] width 11 height 11
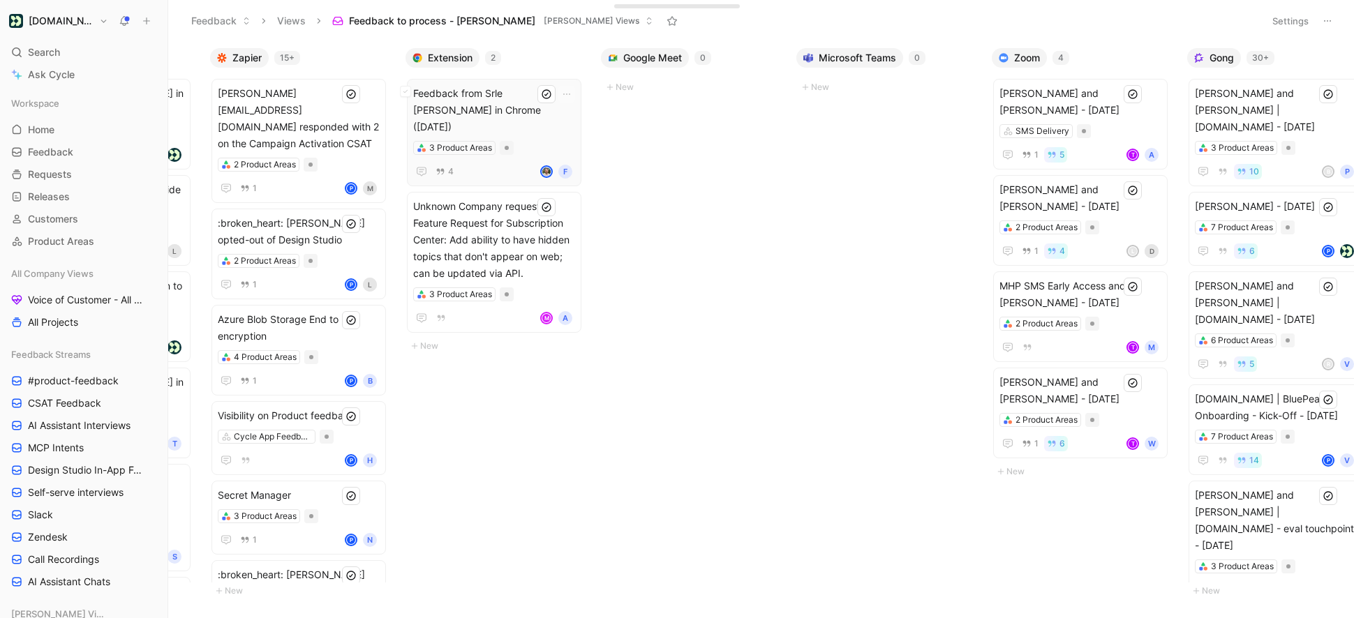
scroll to position [0, 595]
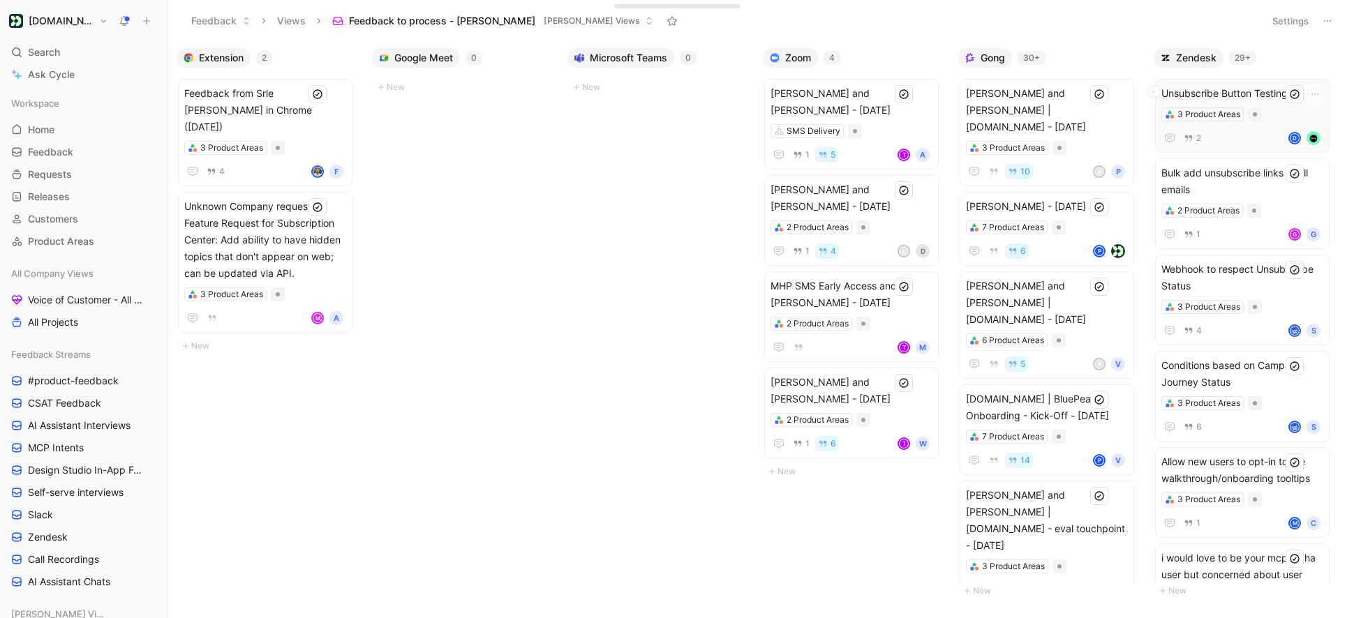
click at [1225, 94] on span "Unsubscribe Button Testing" at bounding box center [1242, 93] width 162 height 17
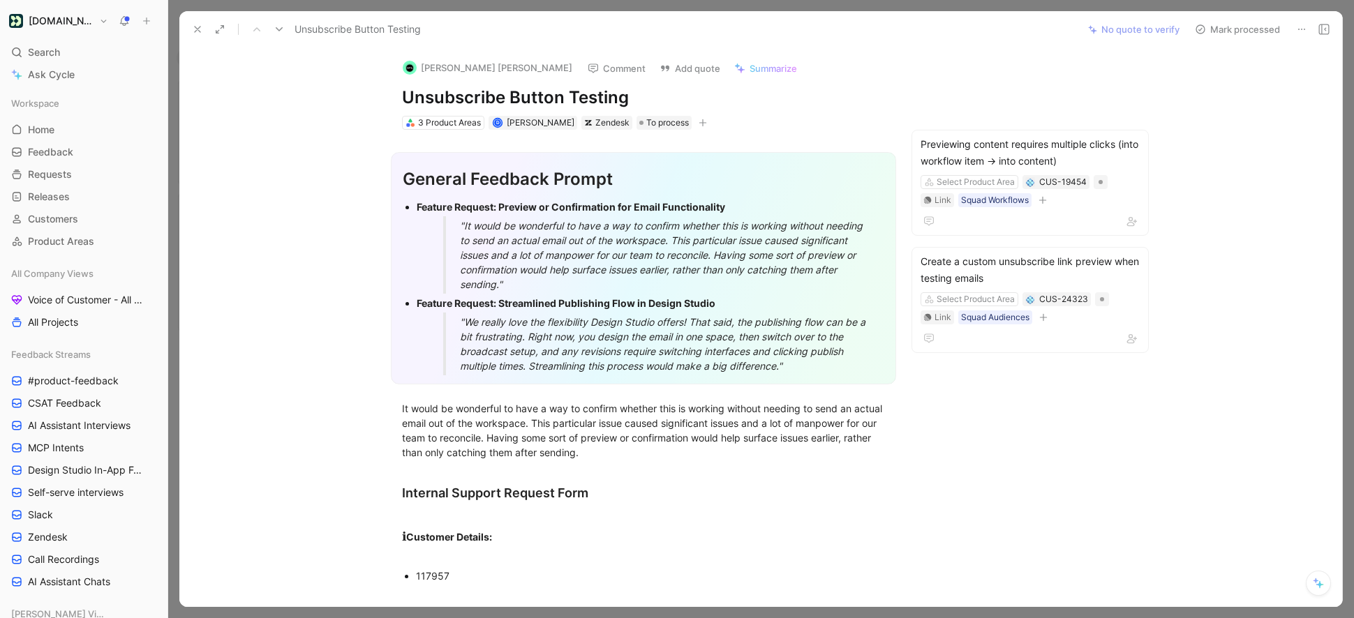
click at [1302, 27] on icon at bounding box center [1301, 29] width 11 height 11
click at [198, 34] on icon at bounding box center [197, 29] width 11 height 11
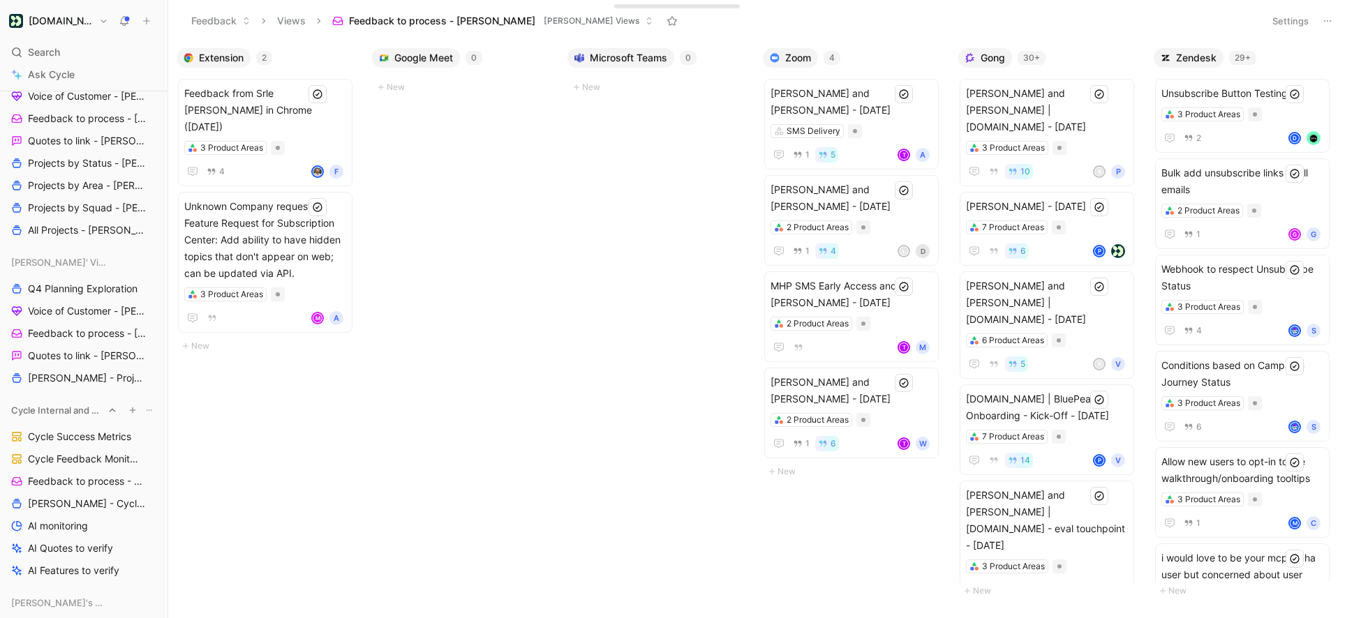
scroll to position [1054, 0]
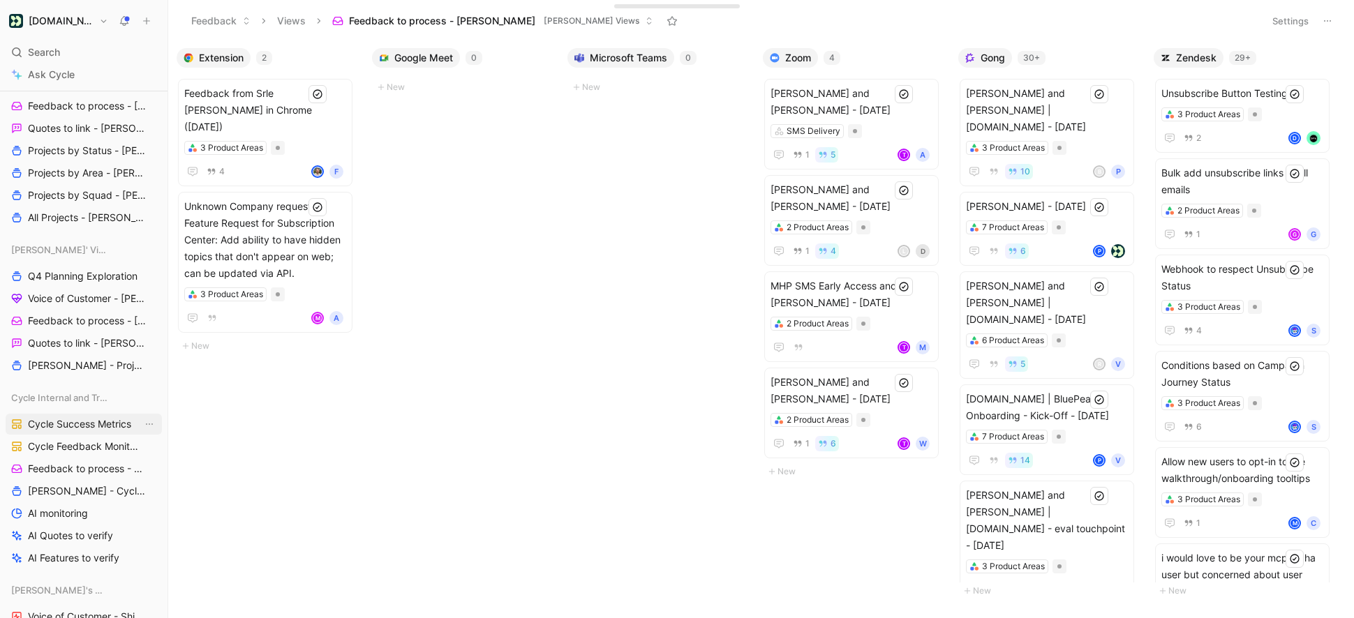
click at [77, 442] on span "Cycle Feedback Monitoring" at bounding box center [86, 447] width 116 height 14
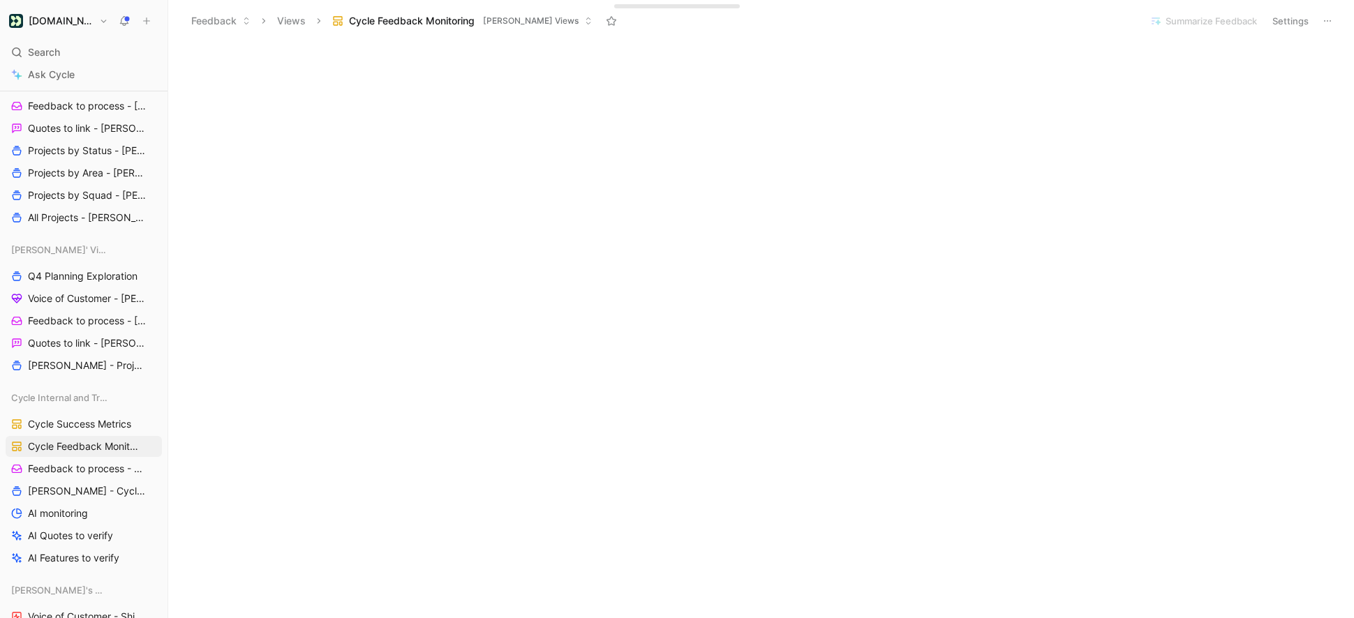
scroll to position [1807, 0]
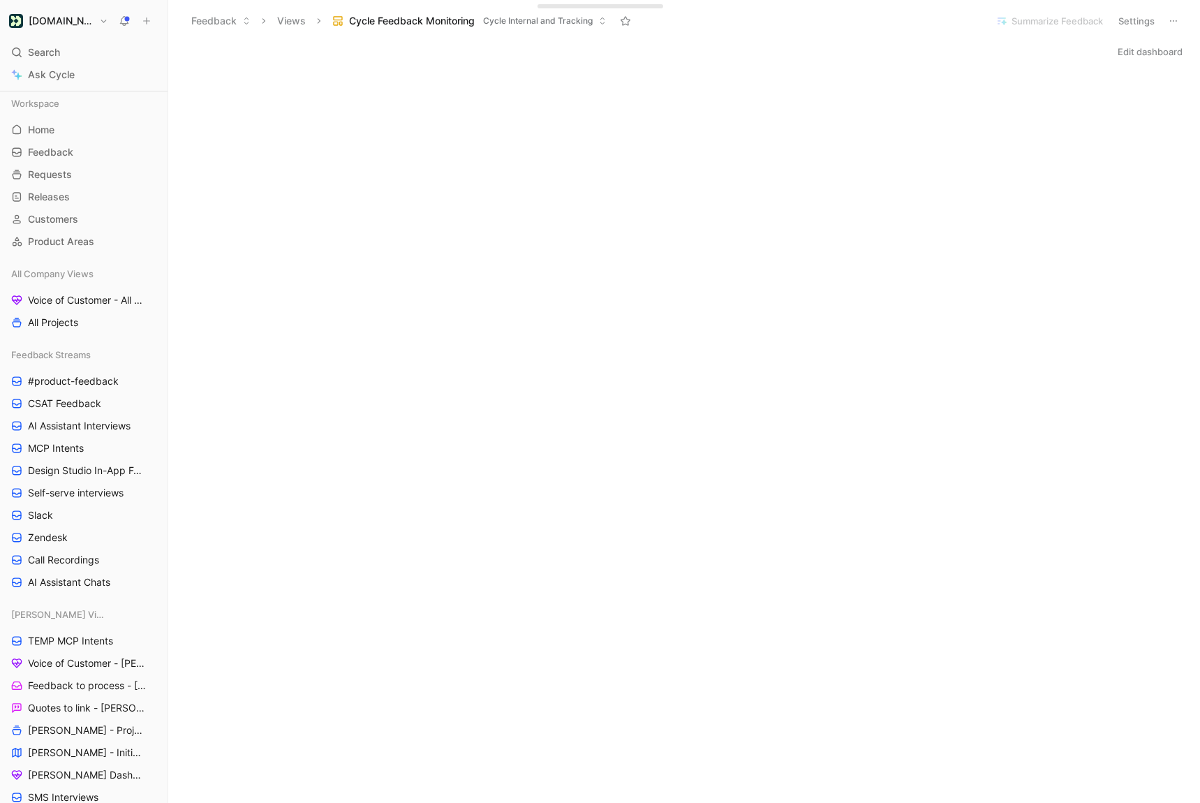
scroll to position [213, 0]
